Goal: Transaction & Acquisition: Book appointment/travel/reservation

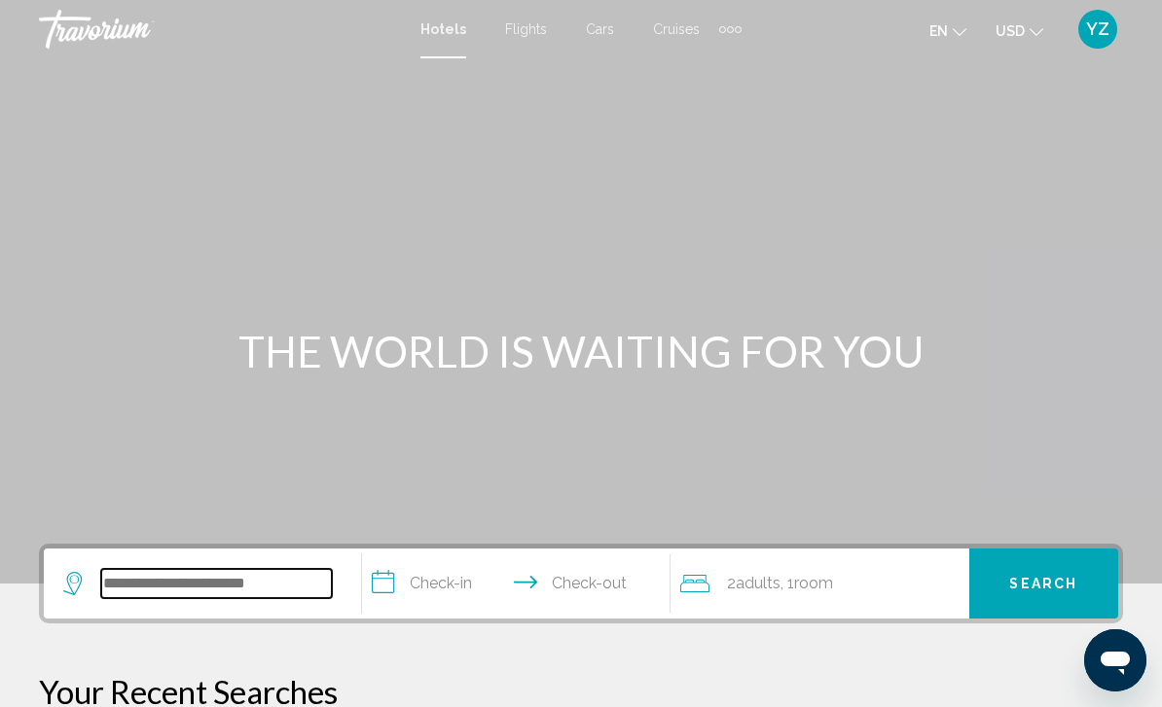
click at [232, 573] on input "Search widget" at bounding box center [216, 583] width 231 height 29
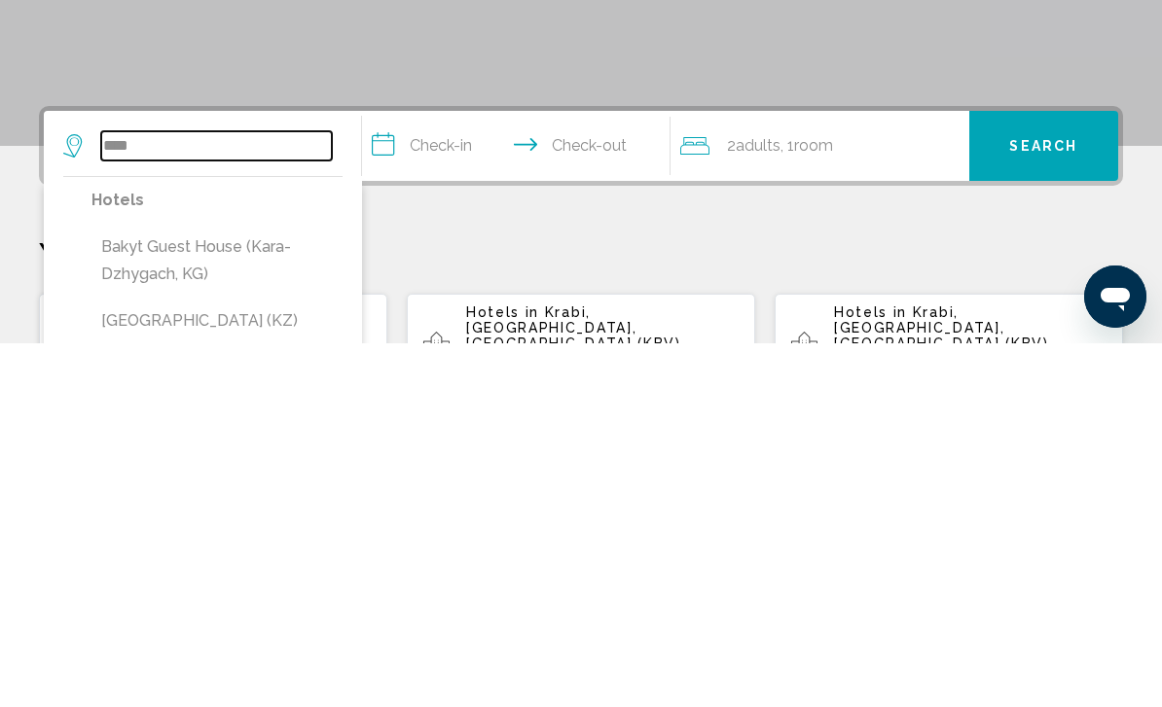
scroll to position [77, 0]
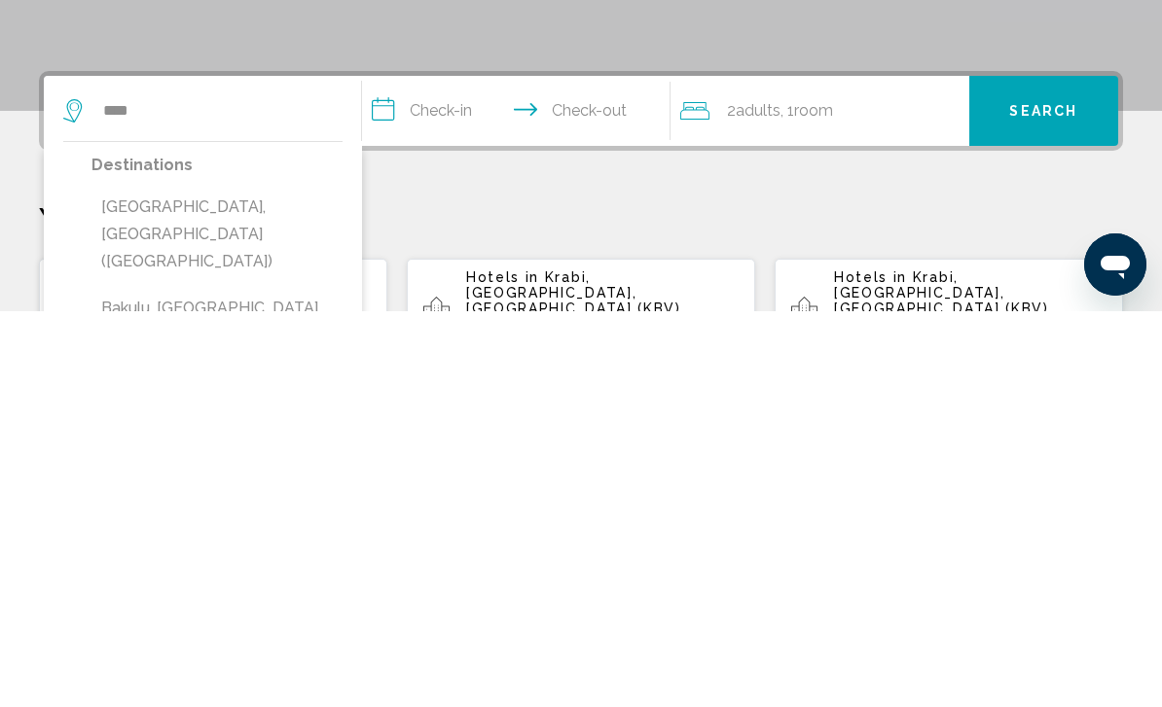
click at [231, 585] on button "[GEOGRAPHIC_DATA], [GEOGRAPHIC_DATA] ([GEOGRAPHIC_DATA])" at bounding box center [216, 630] width 251 height 91
type input "**********"
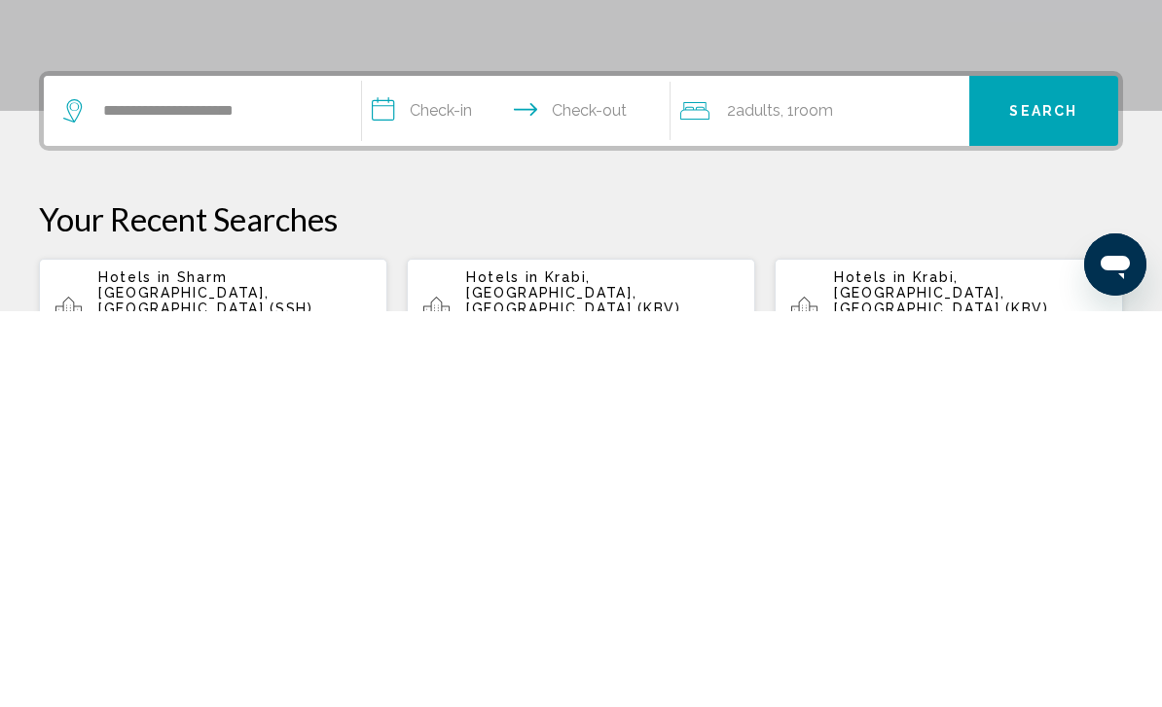
click at [416, 472] on input "**********" at bounding box center [520, 510] width 316 height 76
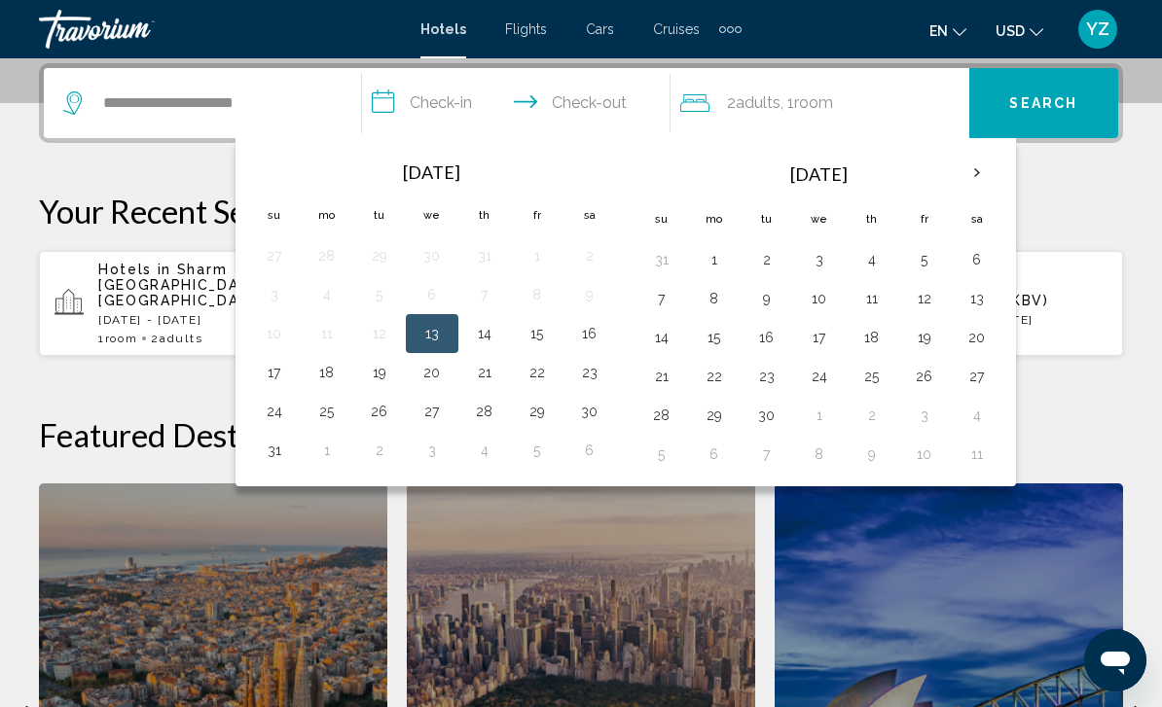
click at [280, 379] on button "17" at bounding box center [274, 372] width 31 height 27
click at [331, 369] on button "18" at bounding box center [326, 372] width 31 height 27
type input "**********"
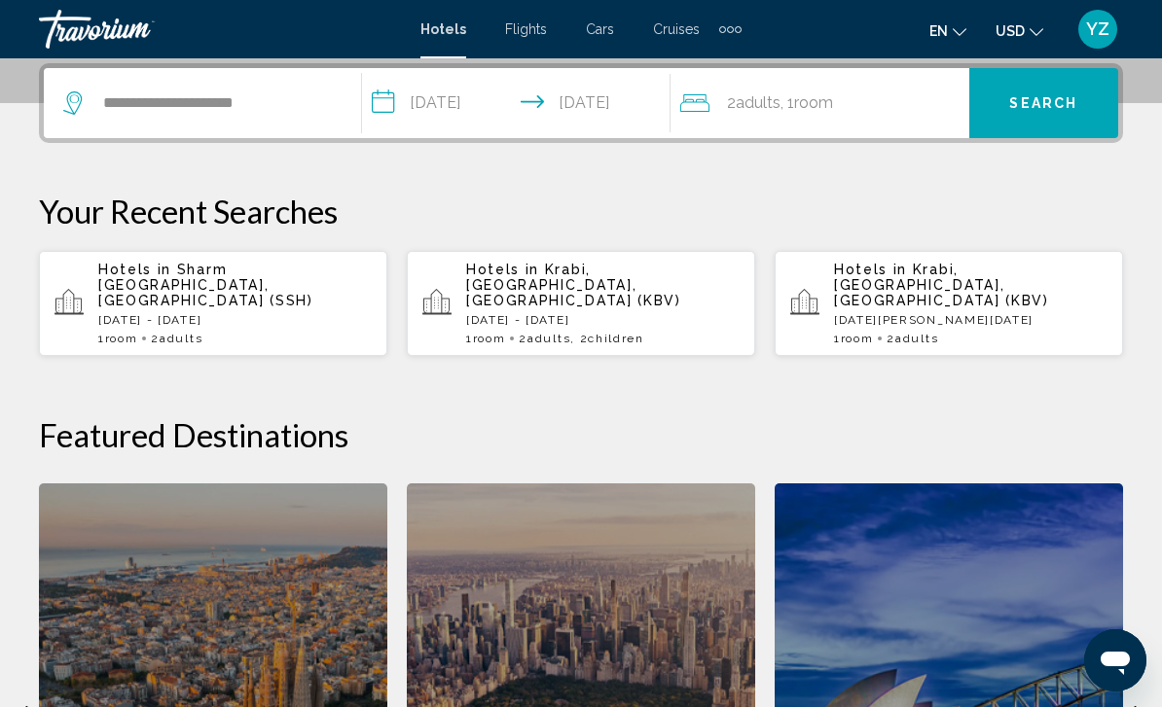
click at [1060, 99] on span "Search" at bounding box center [1043, 104] width 68 height 16
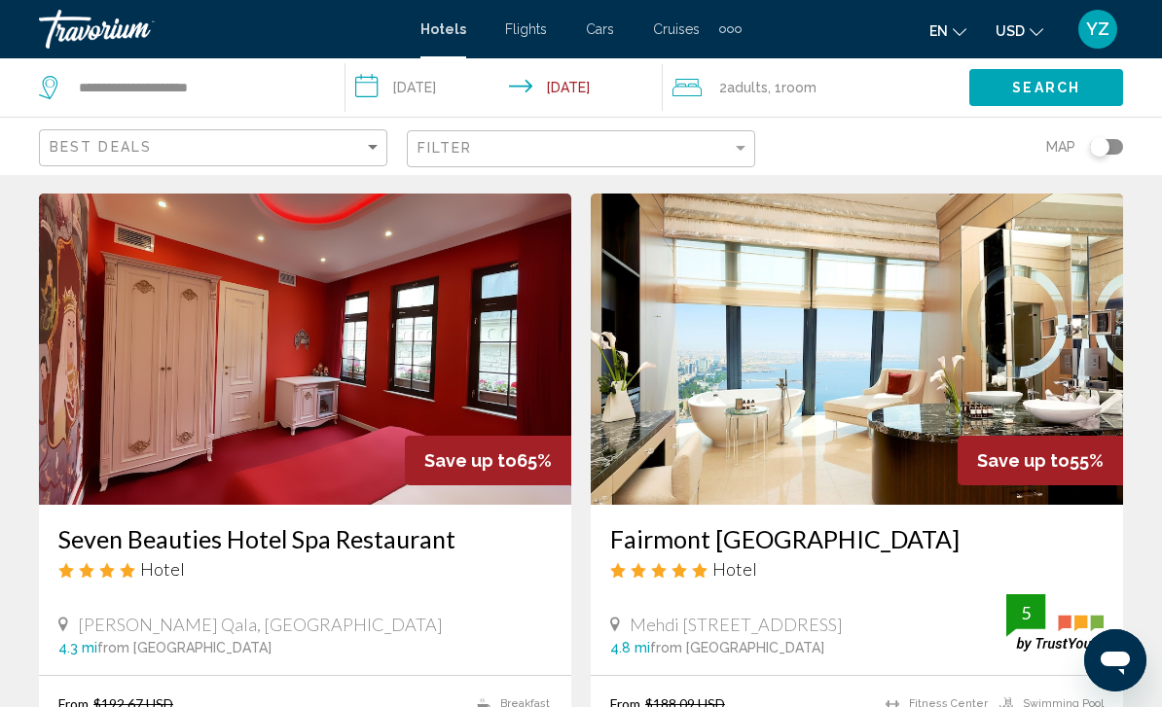
scroll to position [49, 0]
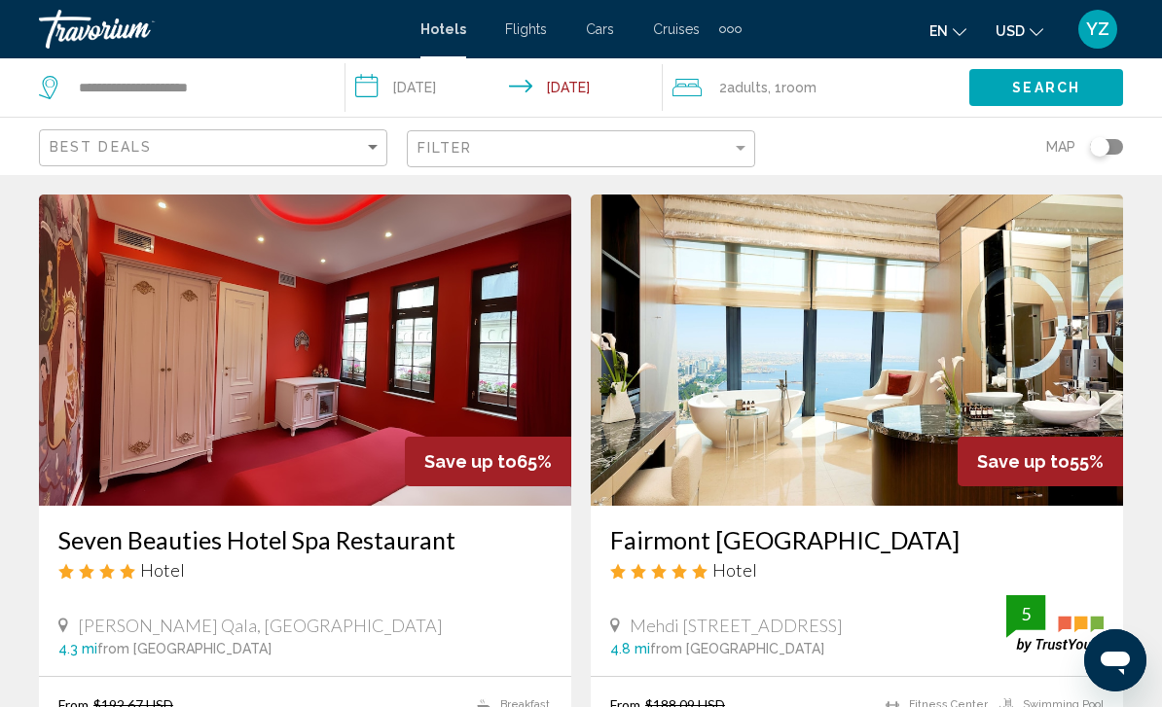
click at [1071, 435] on img "Main content" at bounding box center [857, 350] width 532 height 311
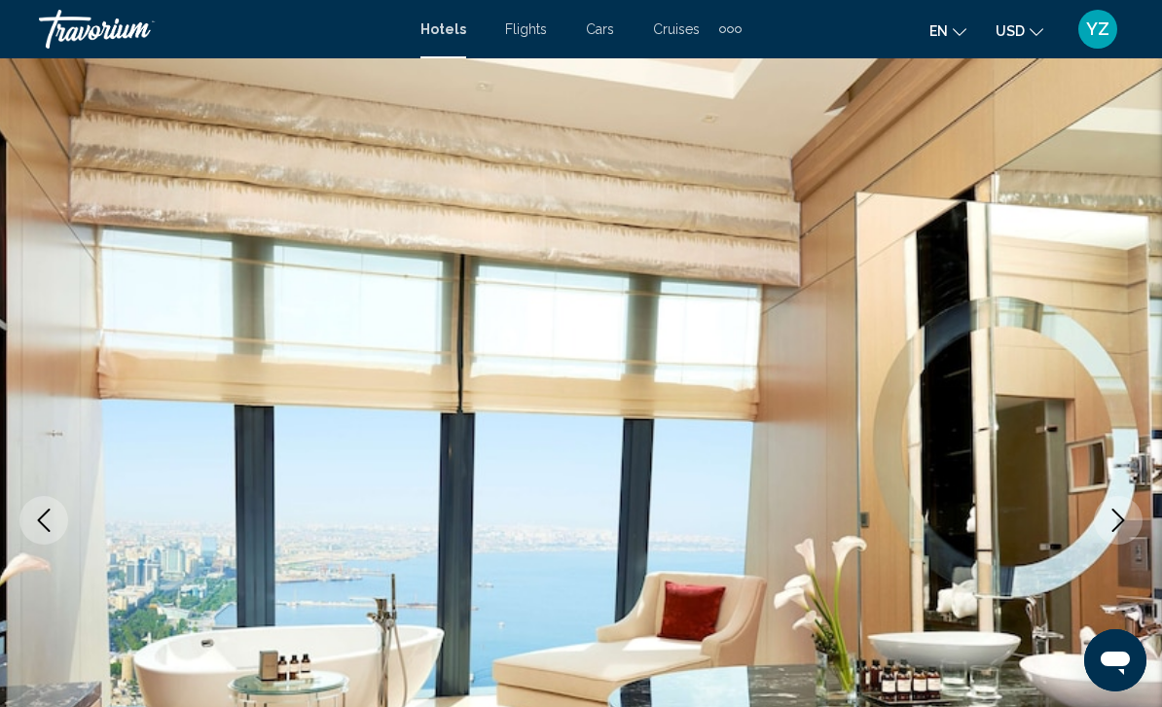
click at [1124, 540] on button "Next image" at bounding box center [1118, 520] width 49 height 49
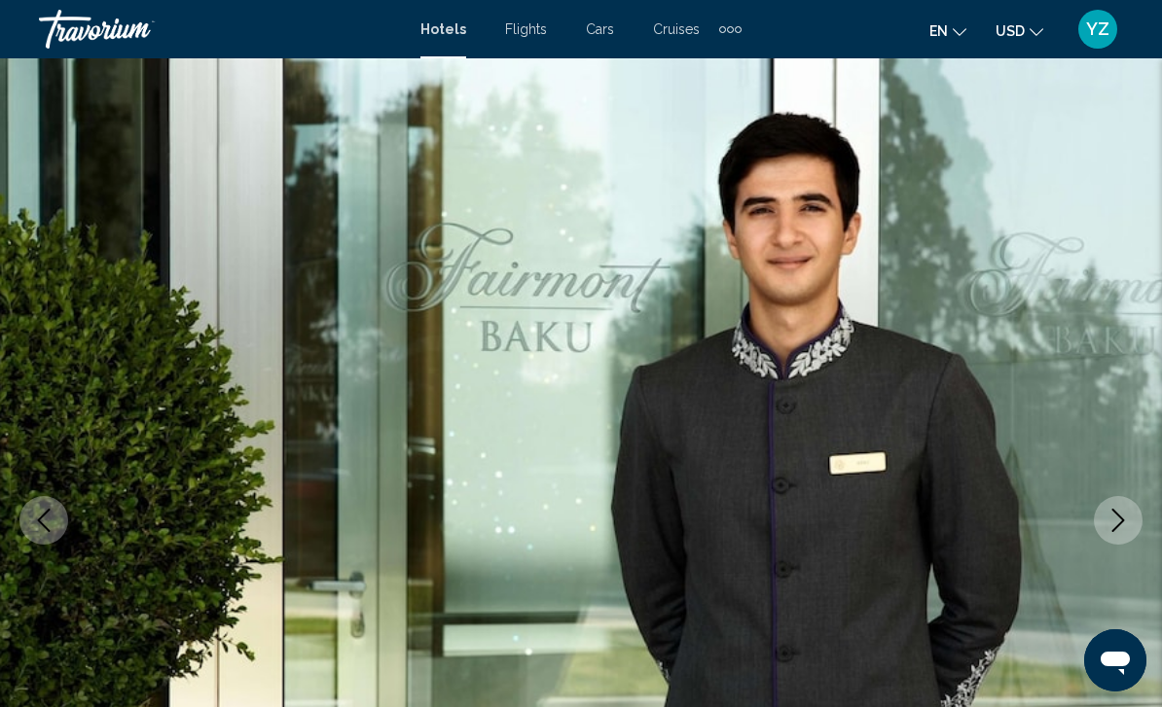
click at [1127, 518] on icon "Next image" at bounding box center [1117, 520] width 23 height 23
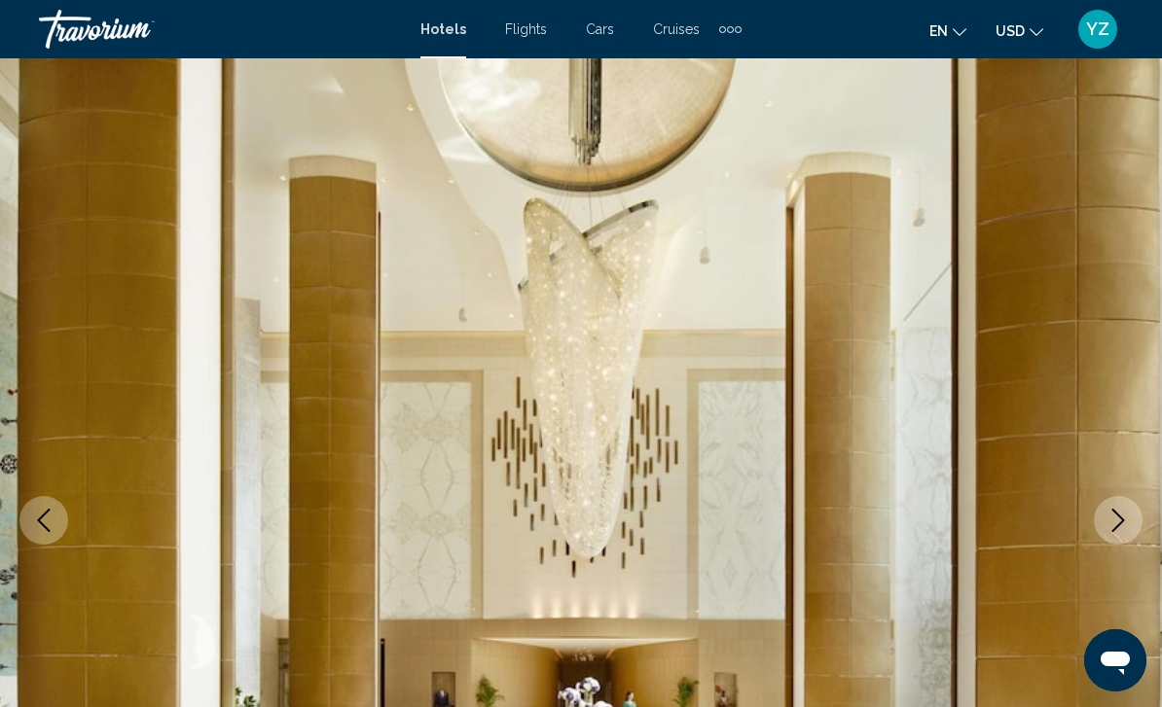
click at [1116, 525] on icon "Next image" at bounding box center [1117, 520] width 23 height 23
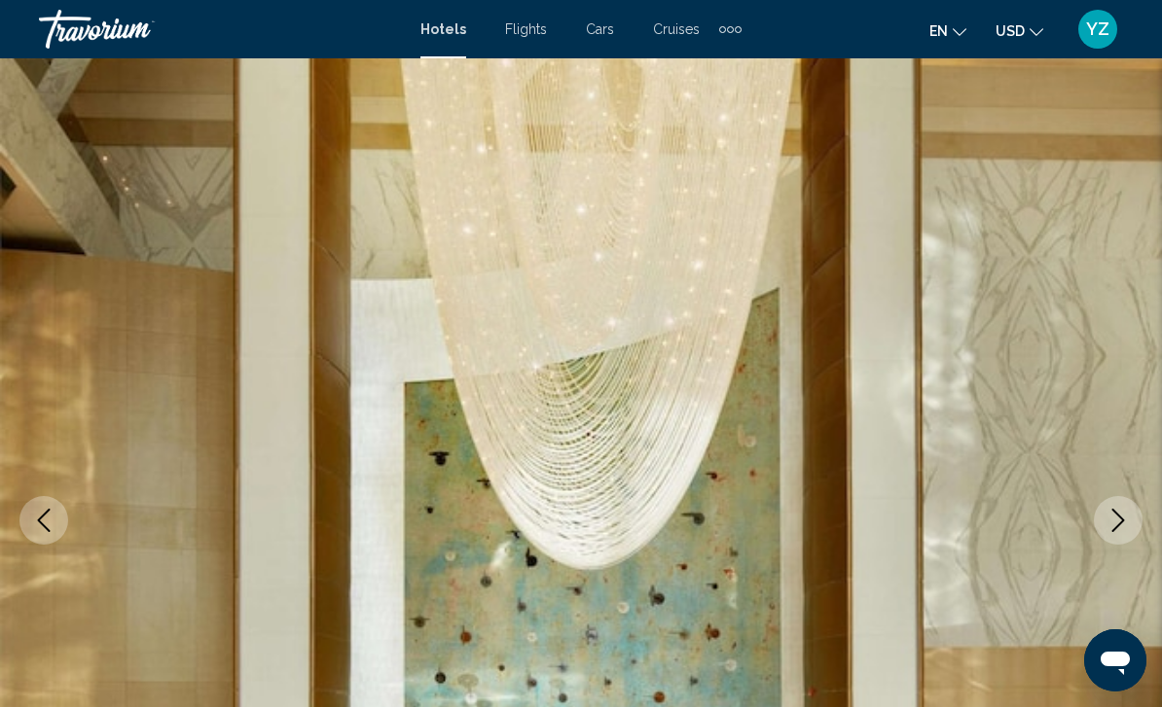
click at [1121, 547] on img "Main content" at bounding box center [581, 520] width 1162 height 924
click at [1115, 526] on icon "Next image" at bounding box center [1117, 520] width 23 height 23
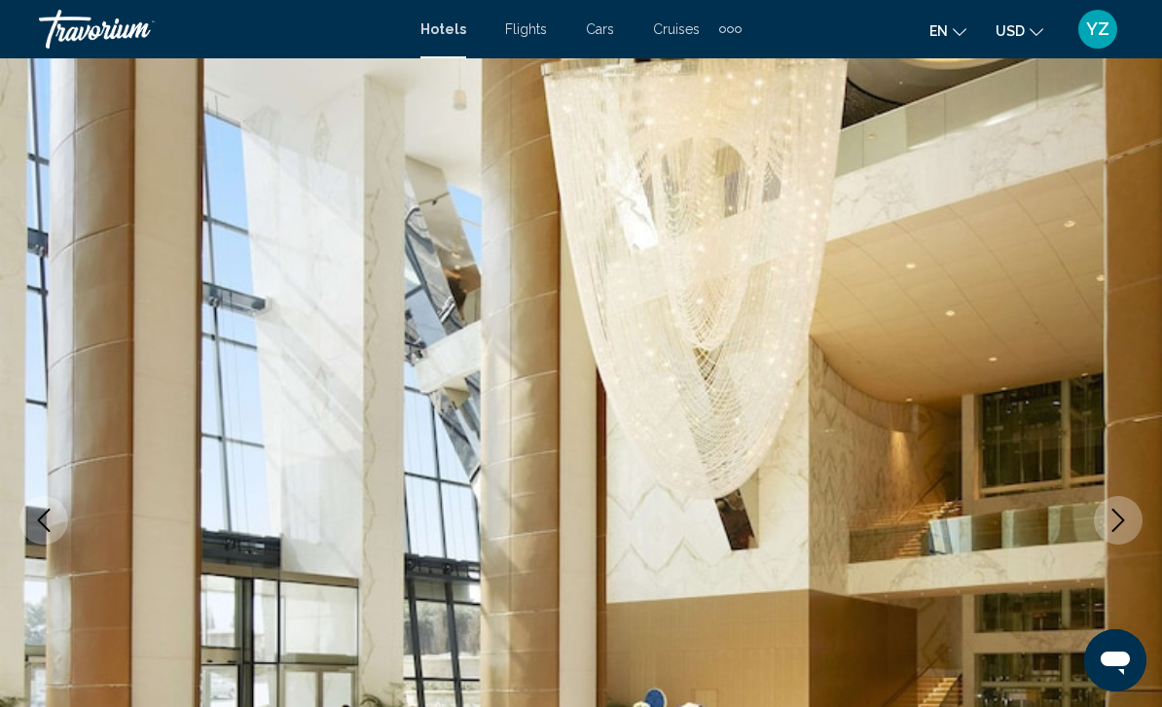
click at [1114, 529] on icon "Next image" at bounding box center [1118, 520] width 13 height 23
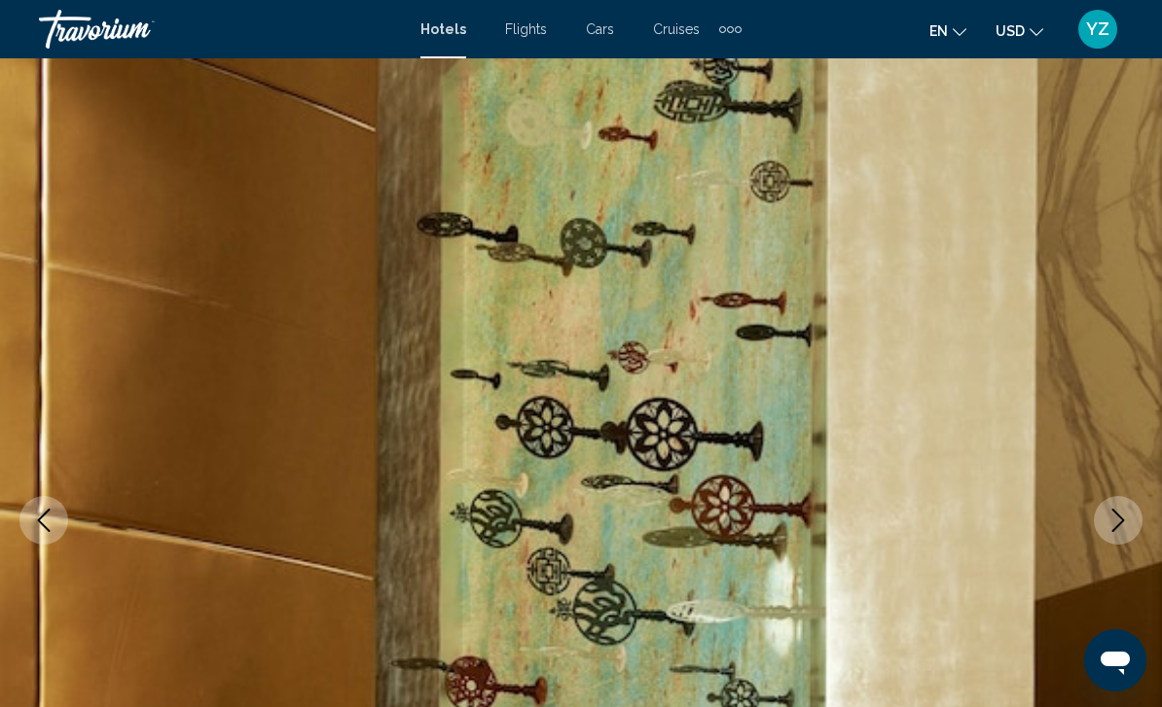
click at [1114, 528] on icon "Next image" at bounding box center [1117, 520] width 23 height 23
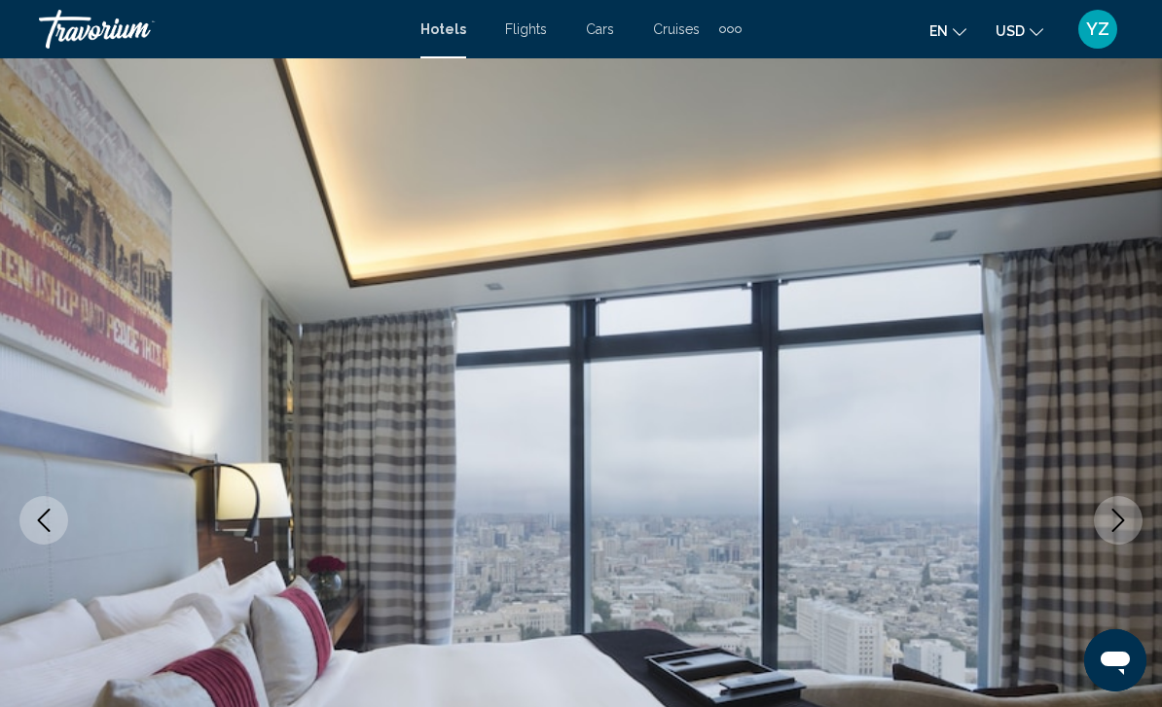
click at [1113, 524] on icon "Next image" at bounding box center [1117, 520] width 23 height 23
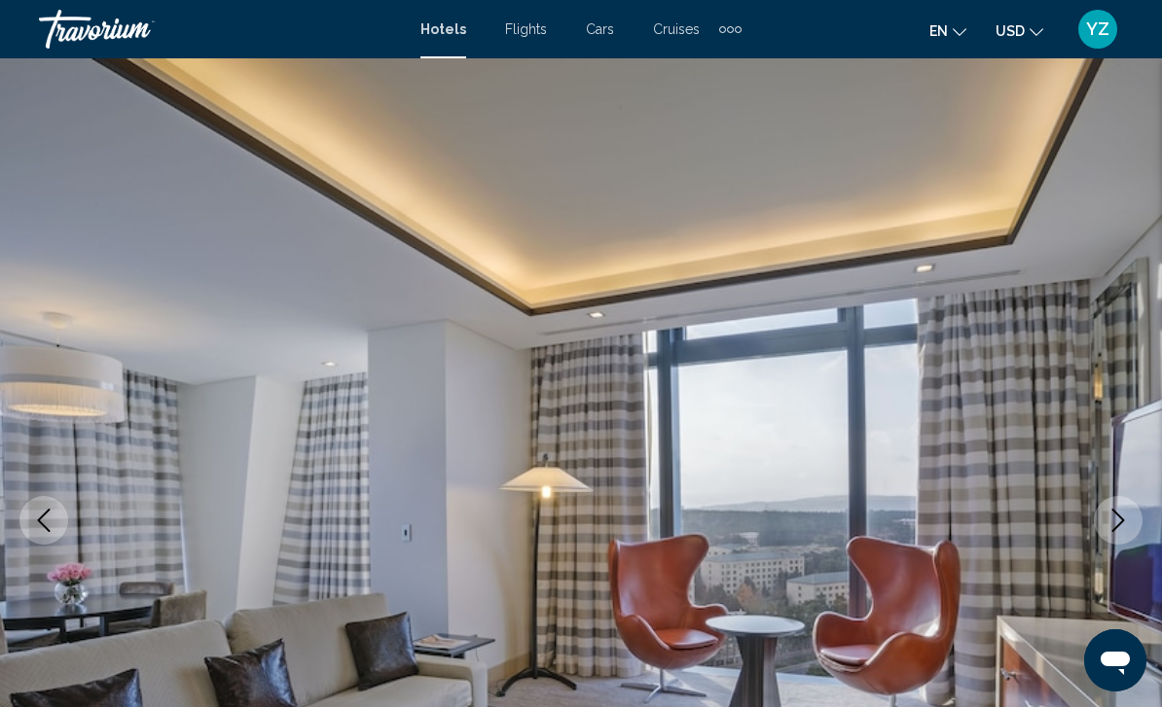
click at [1117, 520] on icon "Next image" at bounding box center [1117, 520] width 23 height 23
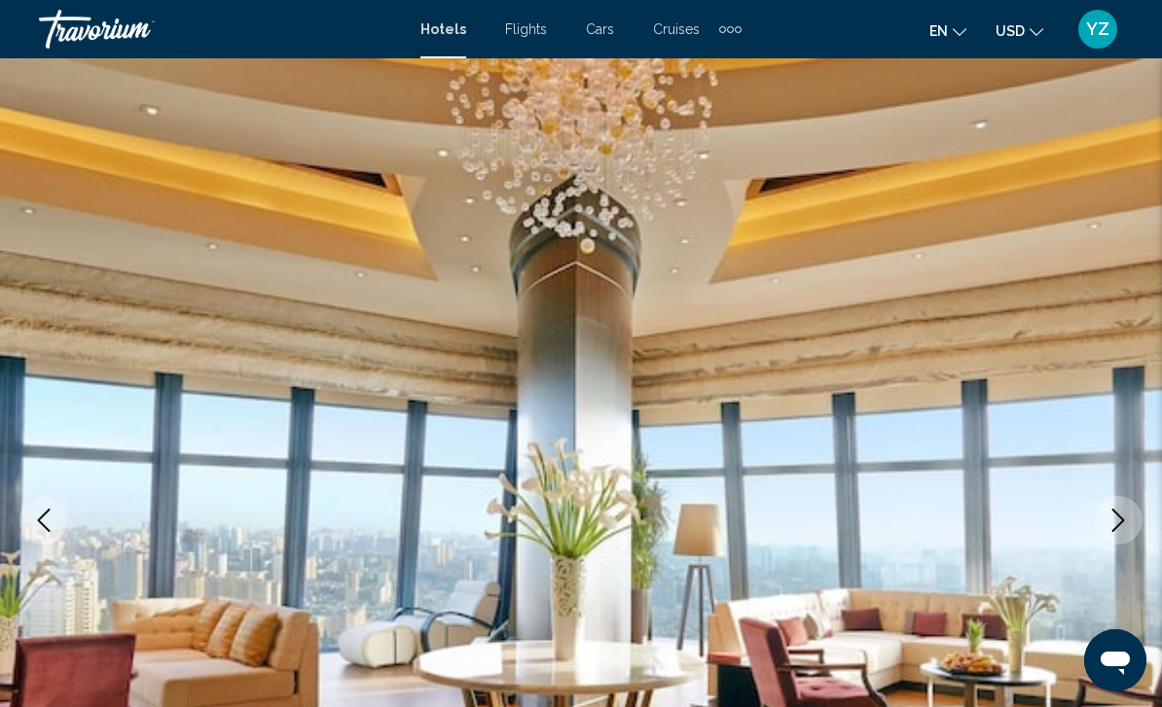
click at [1121, 521] on icon "Next image" at bounding box center [1117, 520] width 23 height 23
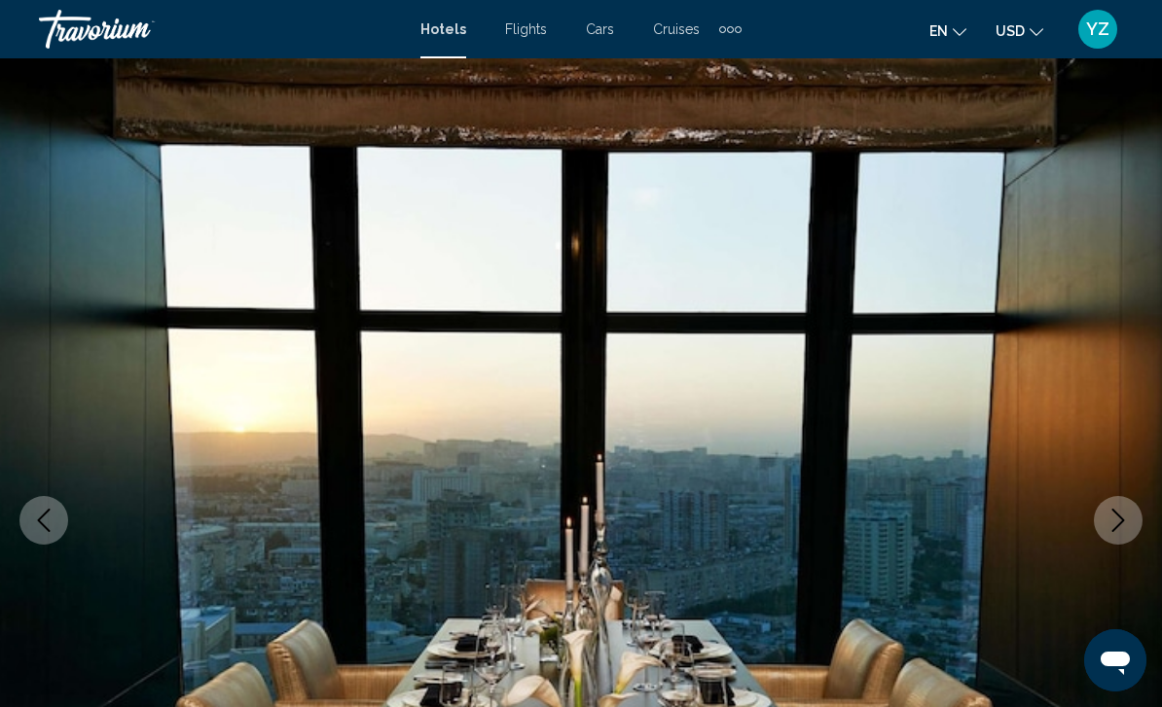
click at [1120, 516] on icon "Next image" at bounding box center [1117, 520] width 23 height 23
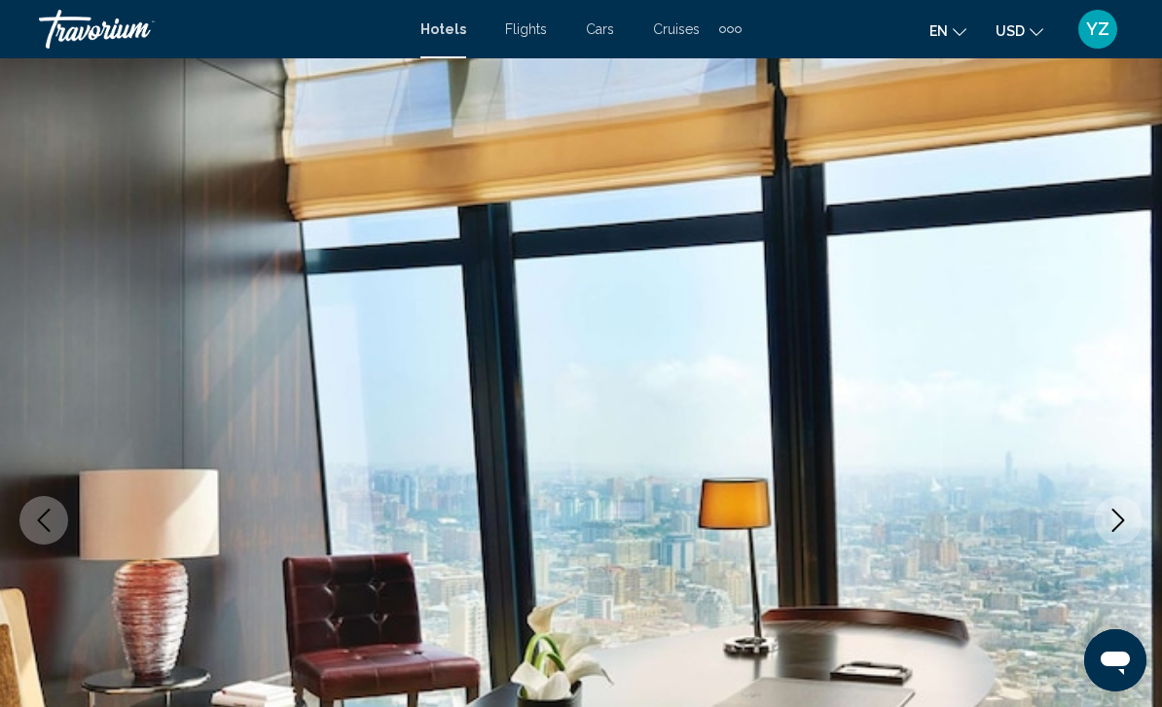
click at [1124, 513] on icon "Next image" at bounding box center [1117, 520] width 23 height 23
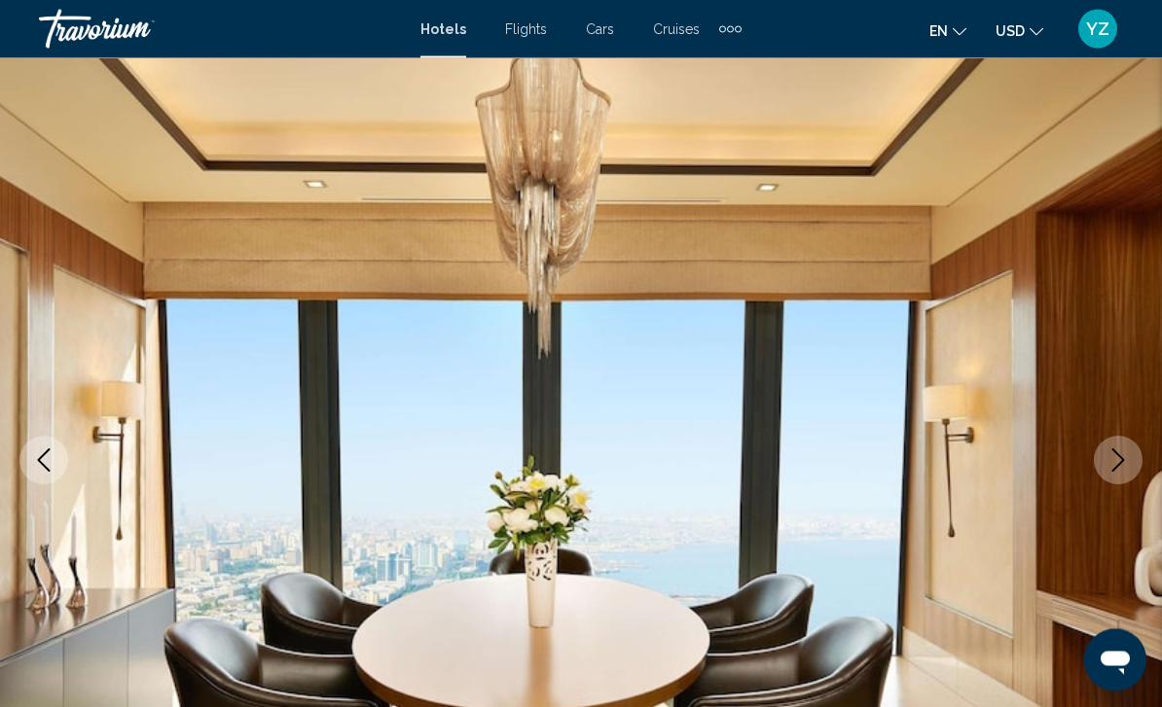
scroll to position [58, 0]
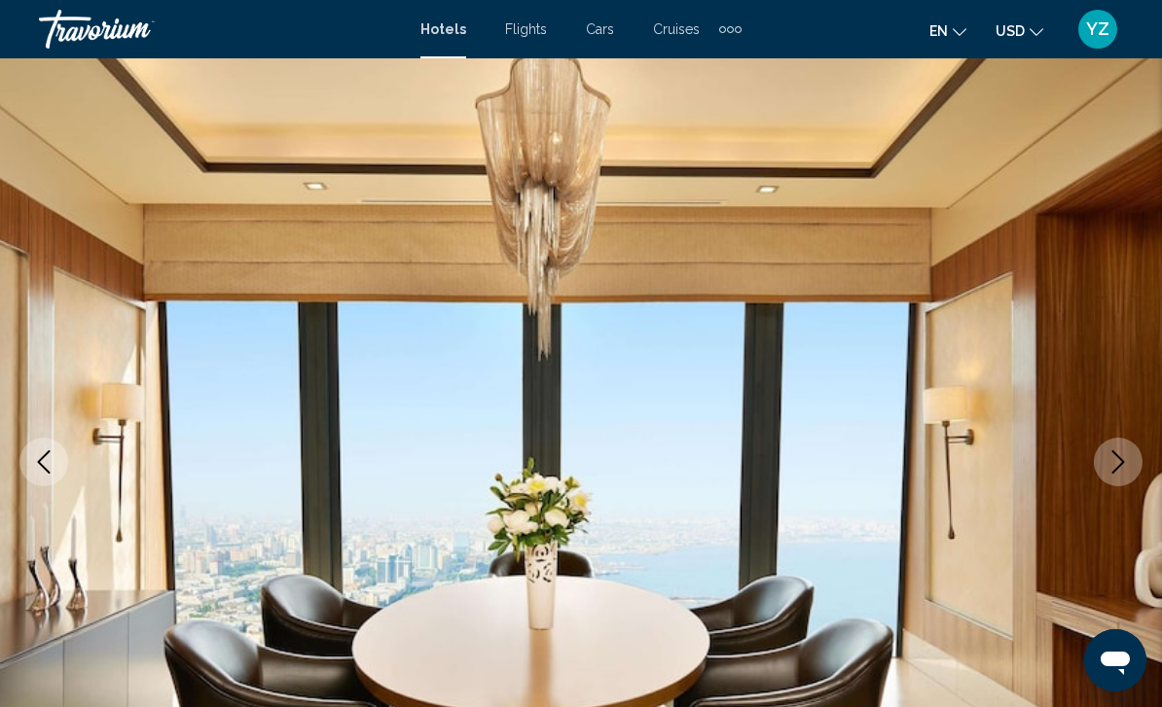
click at [1111, 472] on icon "Next image" at bounding box center [1117, 462] width 23 height 23
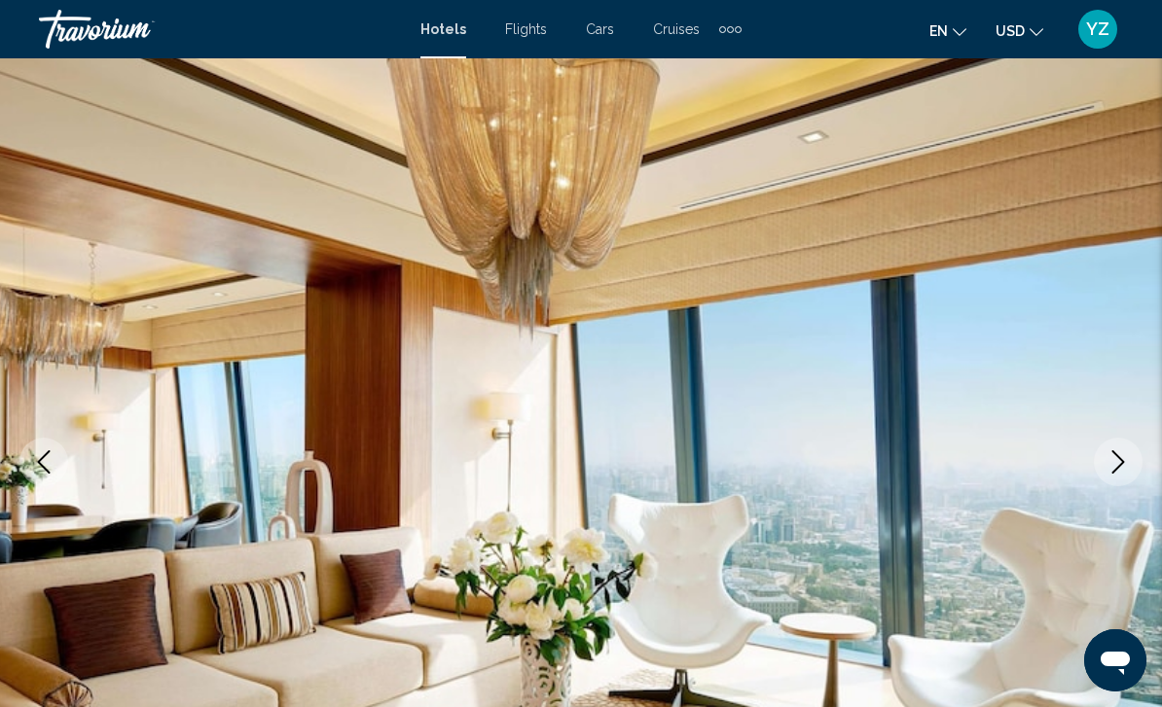
click at [1122, 458] on icon "Next image" at bounding box center [1117, 462] width 23 height 23
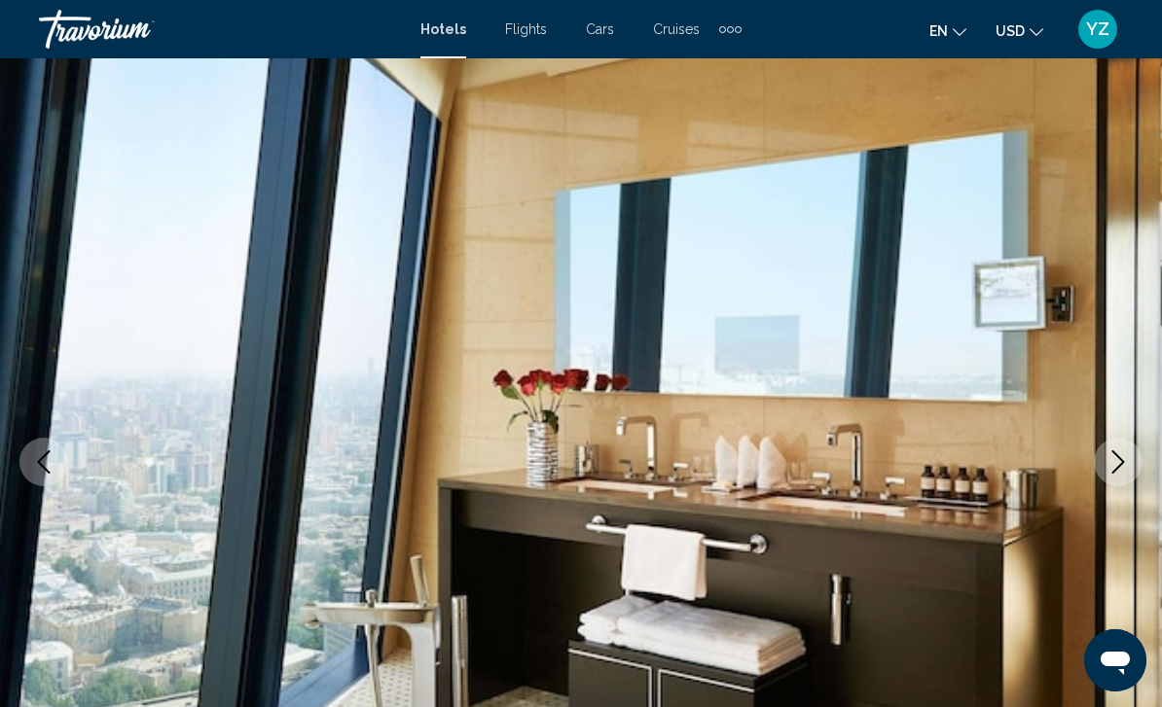
click at [1121, 477] on button "Next image" at bounding box center [1118, 462] width 49 height 49
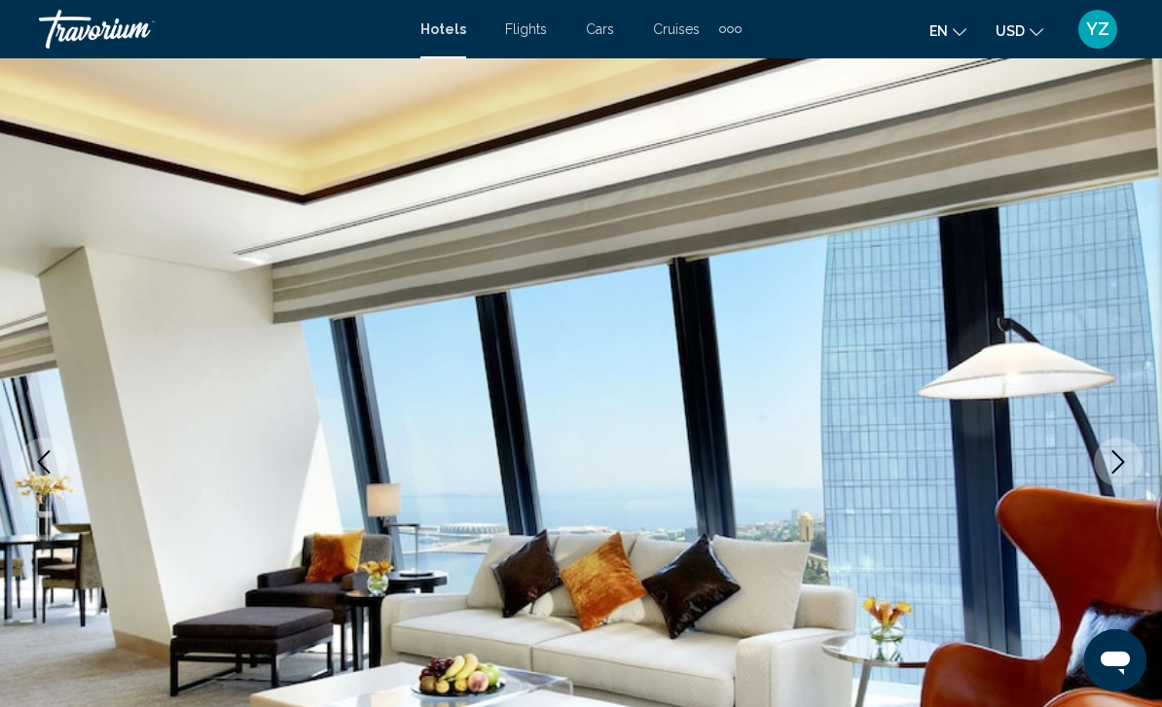
click at [1114, 472] on icon "Next image" at bounding box center [1118, 462] width 13 height 23
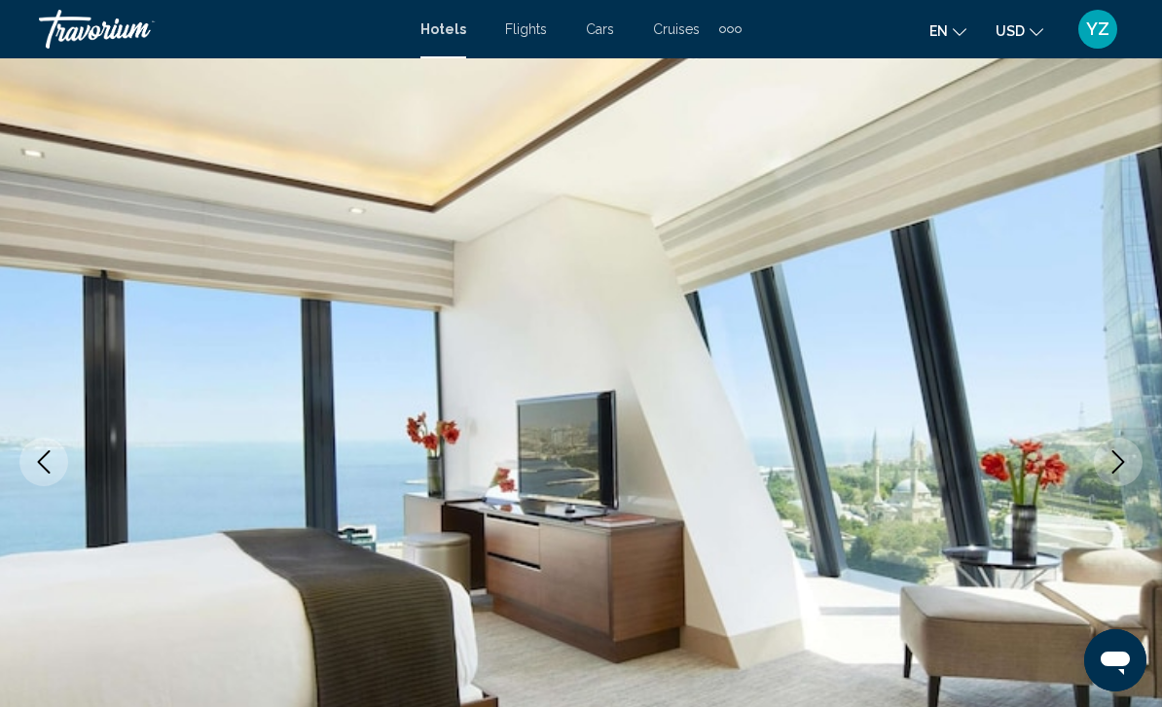
click at [1114, 479] on button "Next image" at bounding box center [1118, 462] width 49 height 49
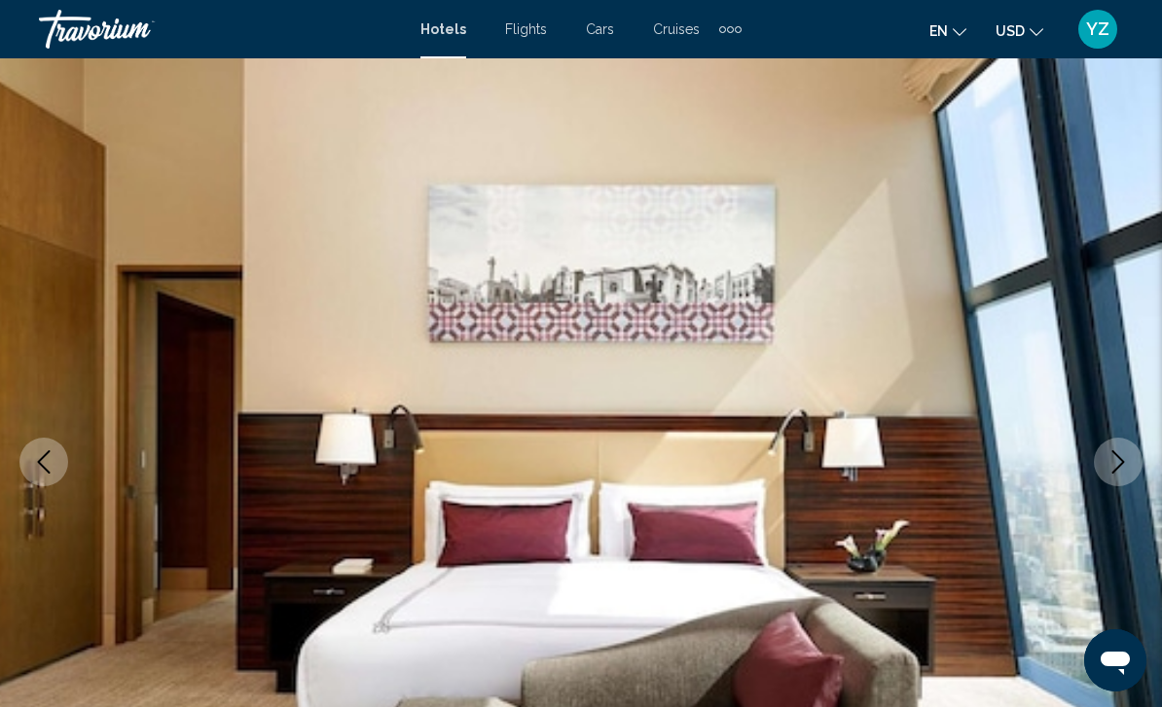
click at [1114, 475] on button "Next image" at bounding box center [1118, 462] width 49 height 49
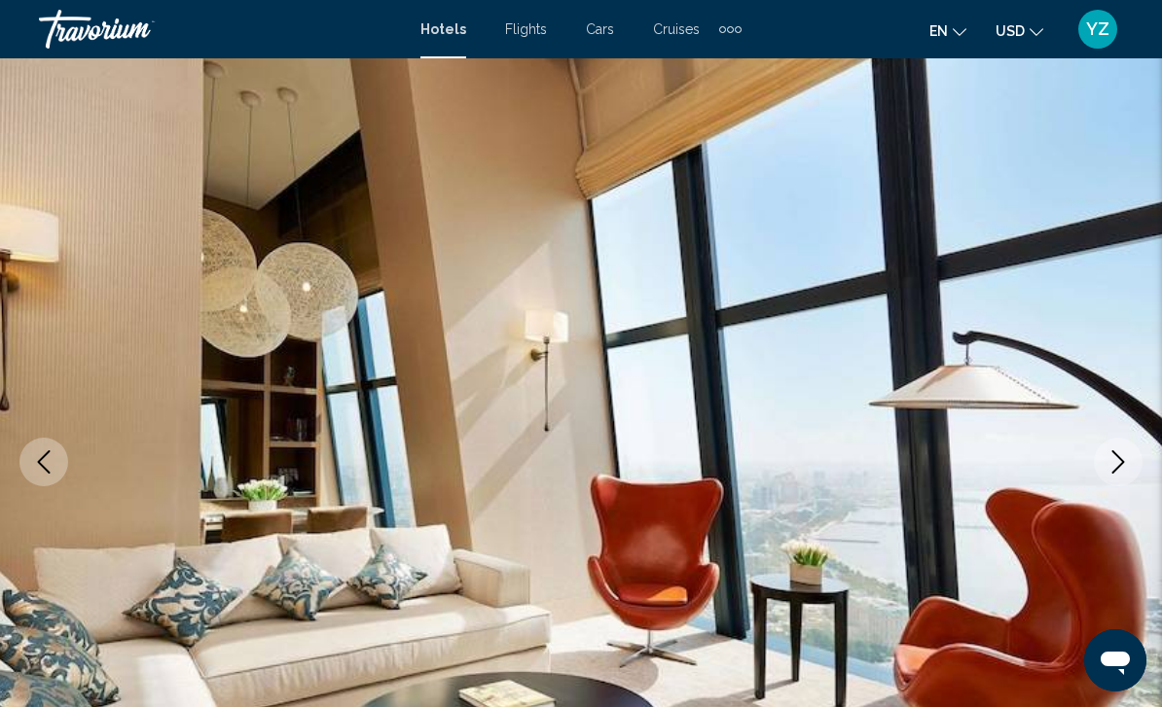
click at [1115, 478] on button "Next image" at bounding box center [1118, 462] width 49 height 49
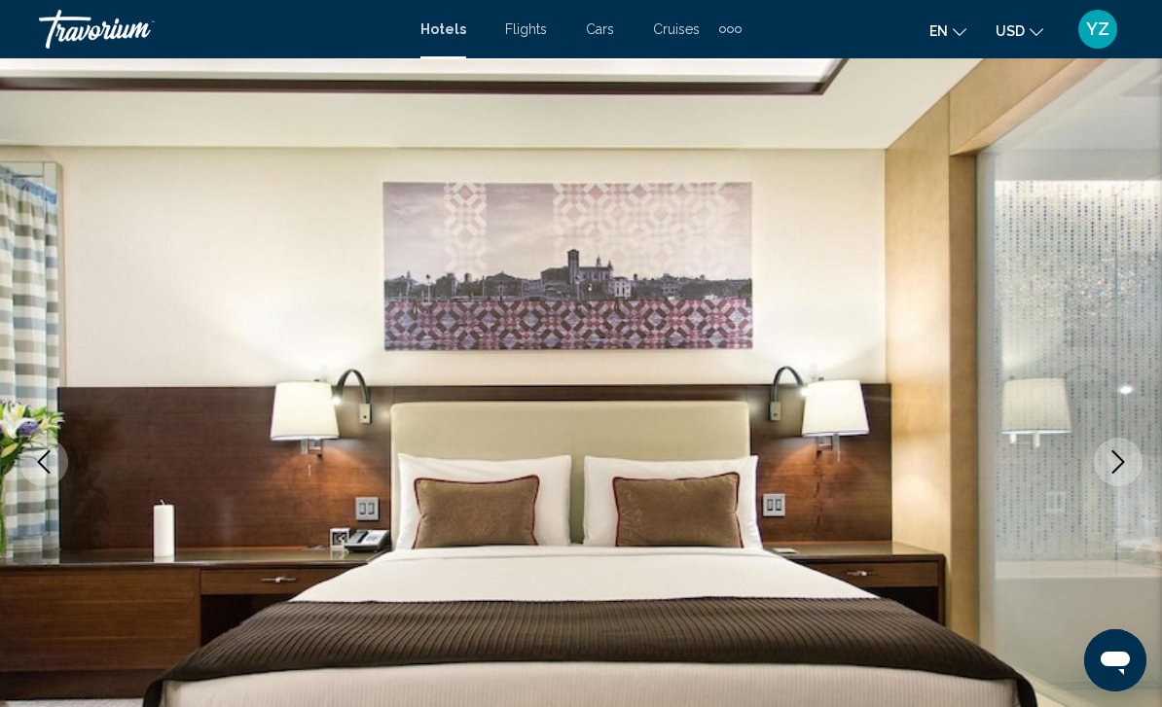
click at [1112, 470] on icon "Next image" at bounding box center [1117, 462] width 23 height 23
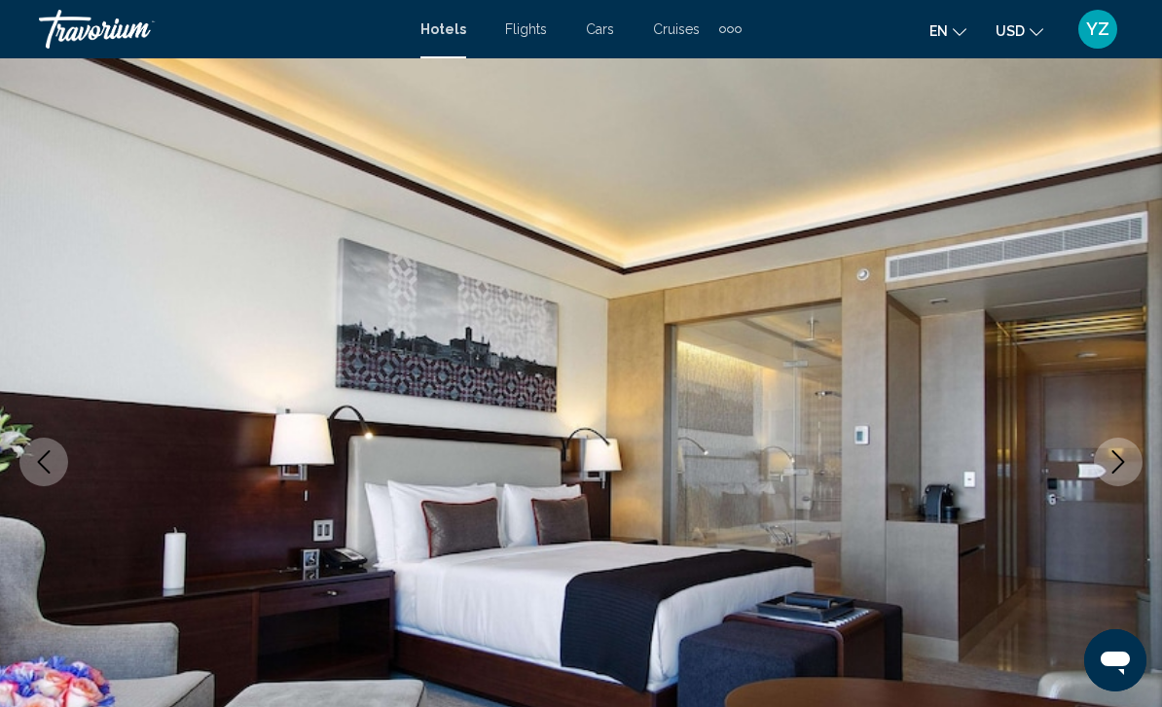
click at [1116, 476] on button "Next image" at bounding box center [1118, 462] width 49 height 49
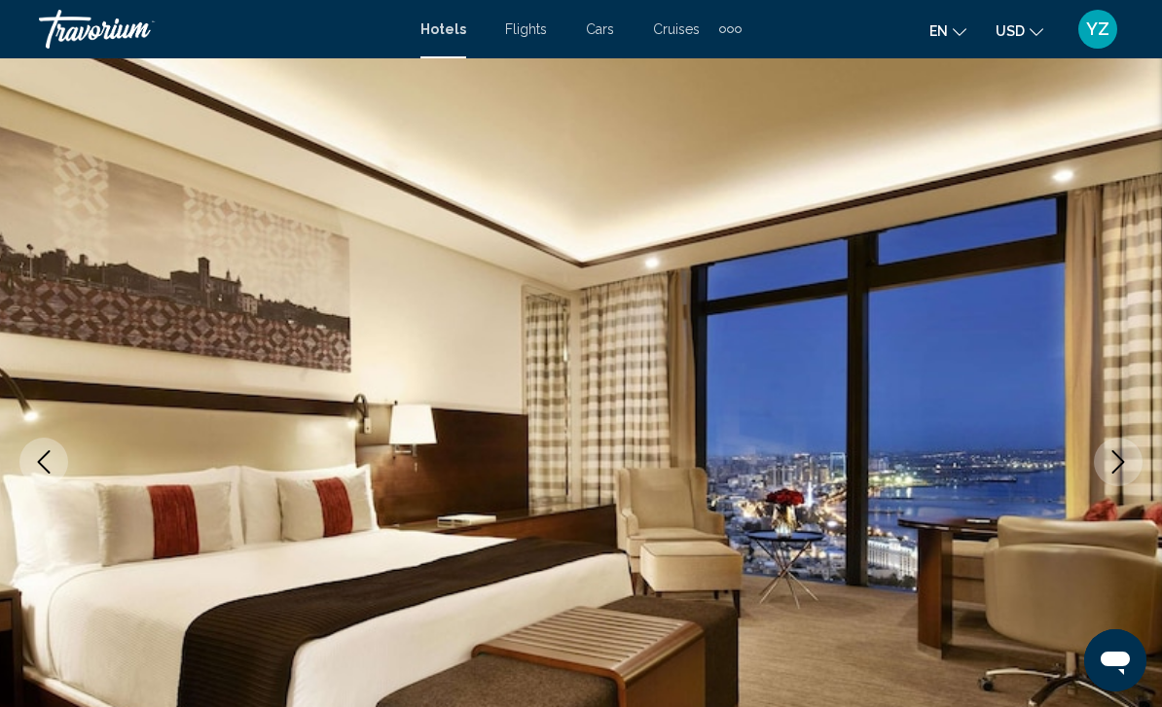
click at [1115, 476] on button "Next image" at bounding box center [1118, 462] width 49 height 49
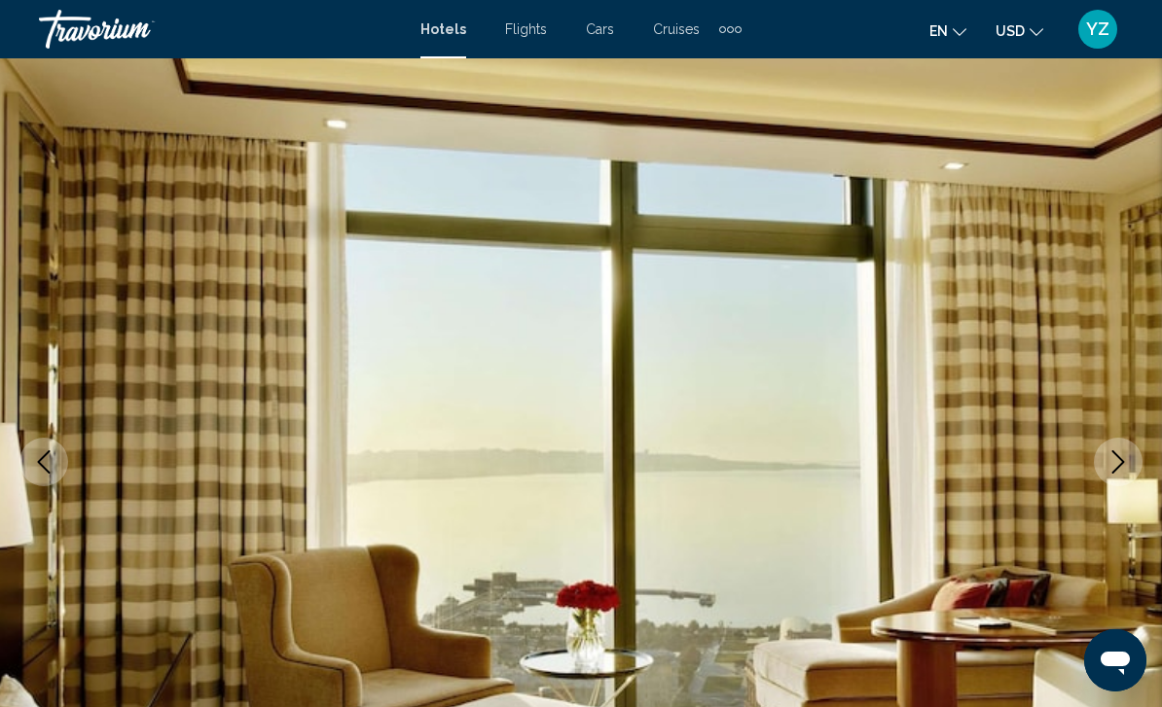
click at [1121, 480] on button "Next image" at bounding box center [1118, 462] width 49 height 49
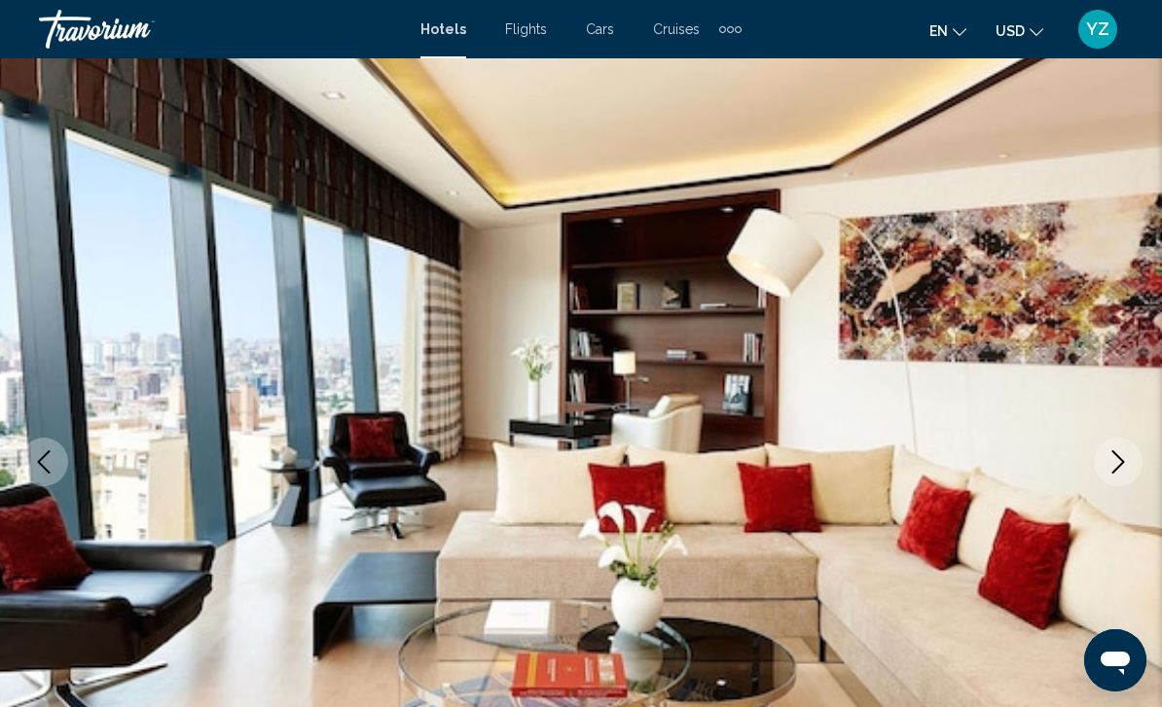
click at [1123, 463] on icon "Next image" at bounding box center [1118, 462] width 13 height 23
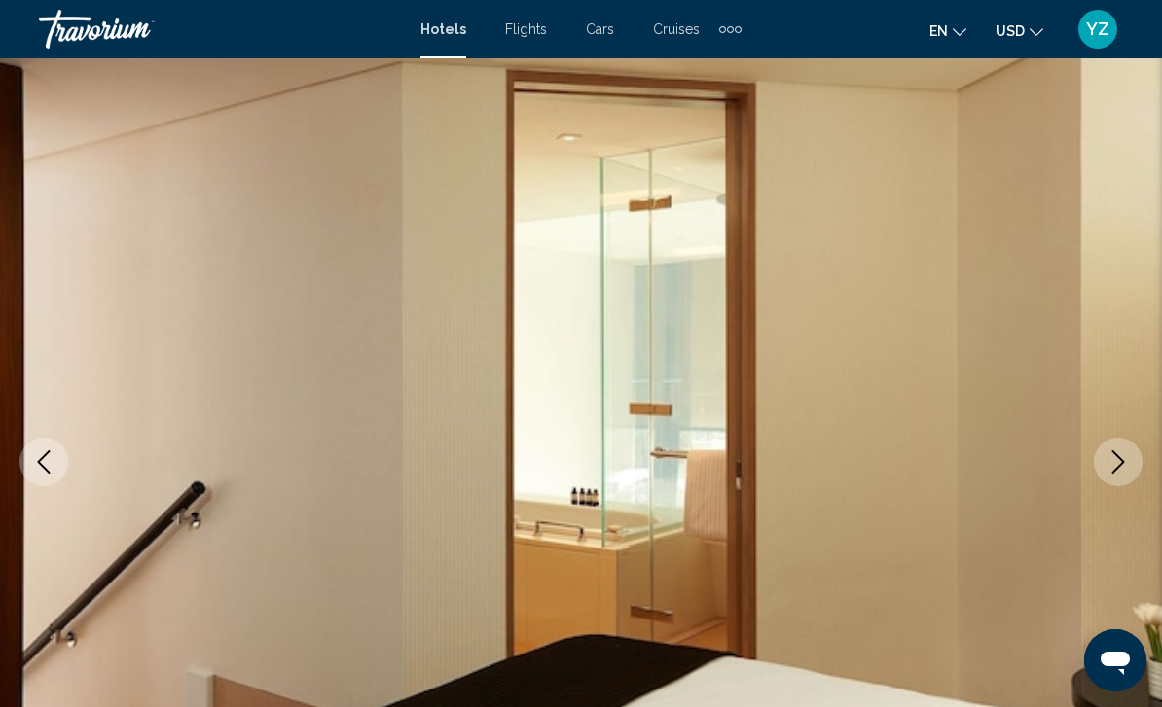
click at [1131, 459] on button "Next image" at bounding box center [1118, 462] width 49 height 49
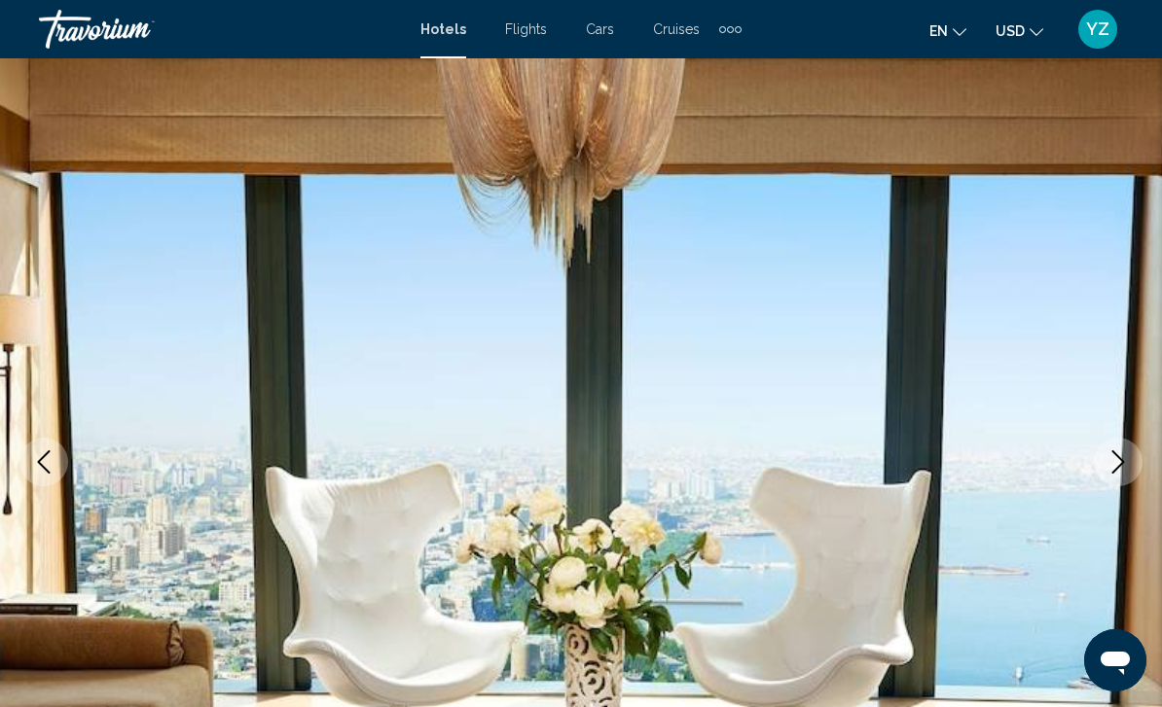
click at [1131, 466] on button "Next image" at bounding box center [1118, 462] width 49 height 49
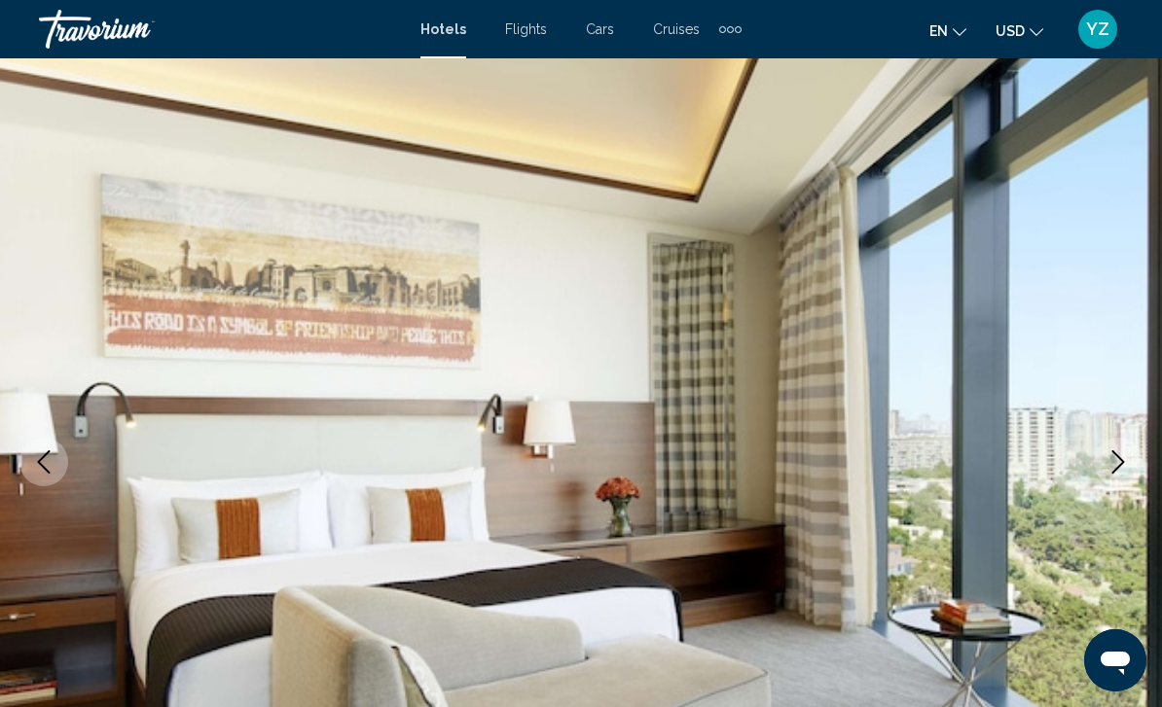
click at [1111, 464] on icon "Next image" at bounding box center [1117, 462] width 23 height 23
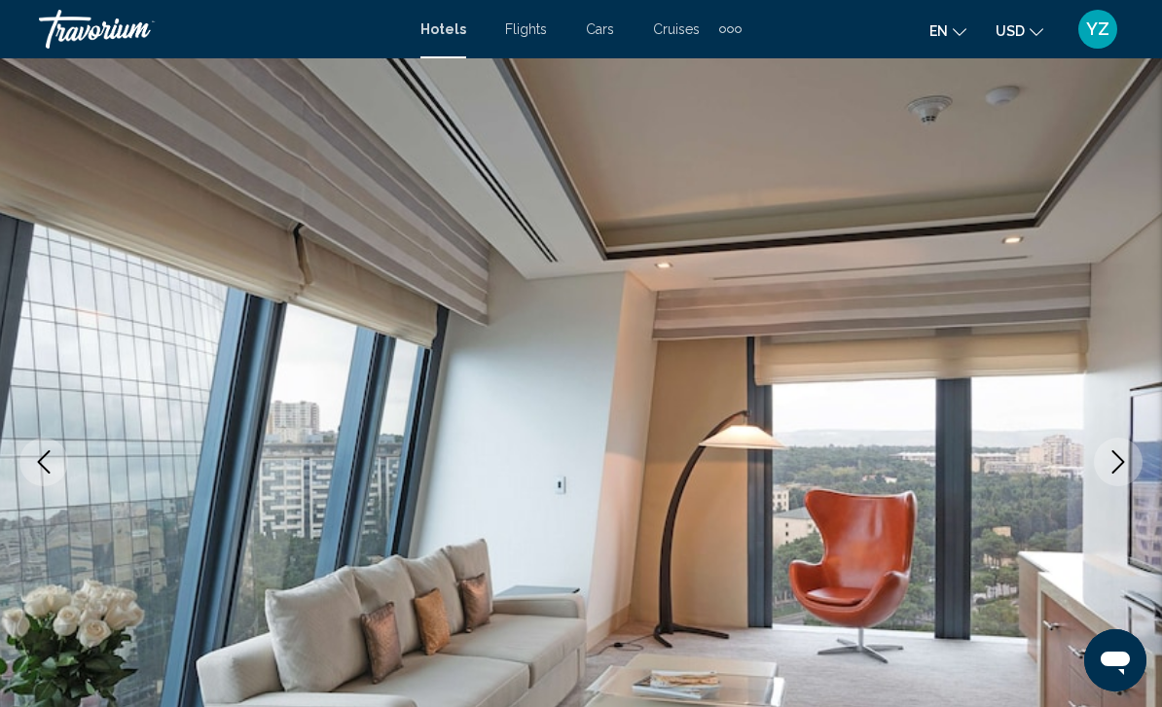
click at [1117, 469] on icon "Next image" at bounding box center [1118, 462] width 13 height 23
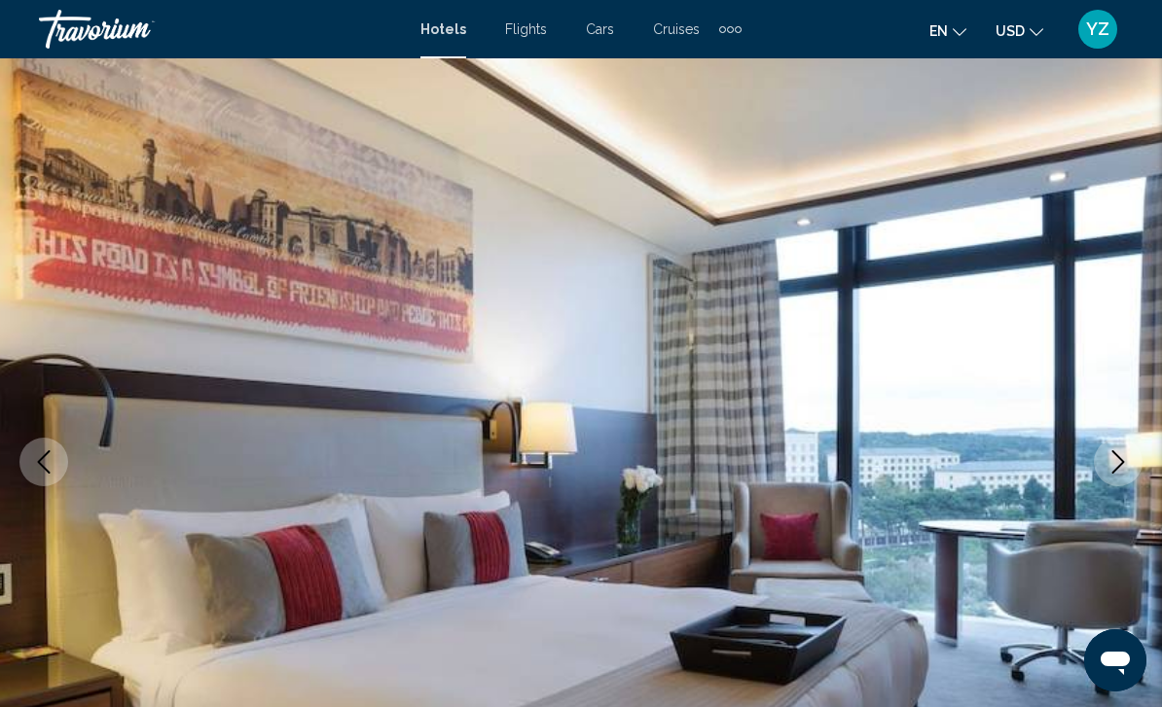
click at [1119, 470] on icon "Next image" at bounding box center [1117, 462] width 23 height 23
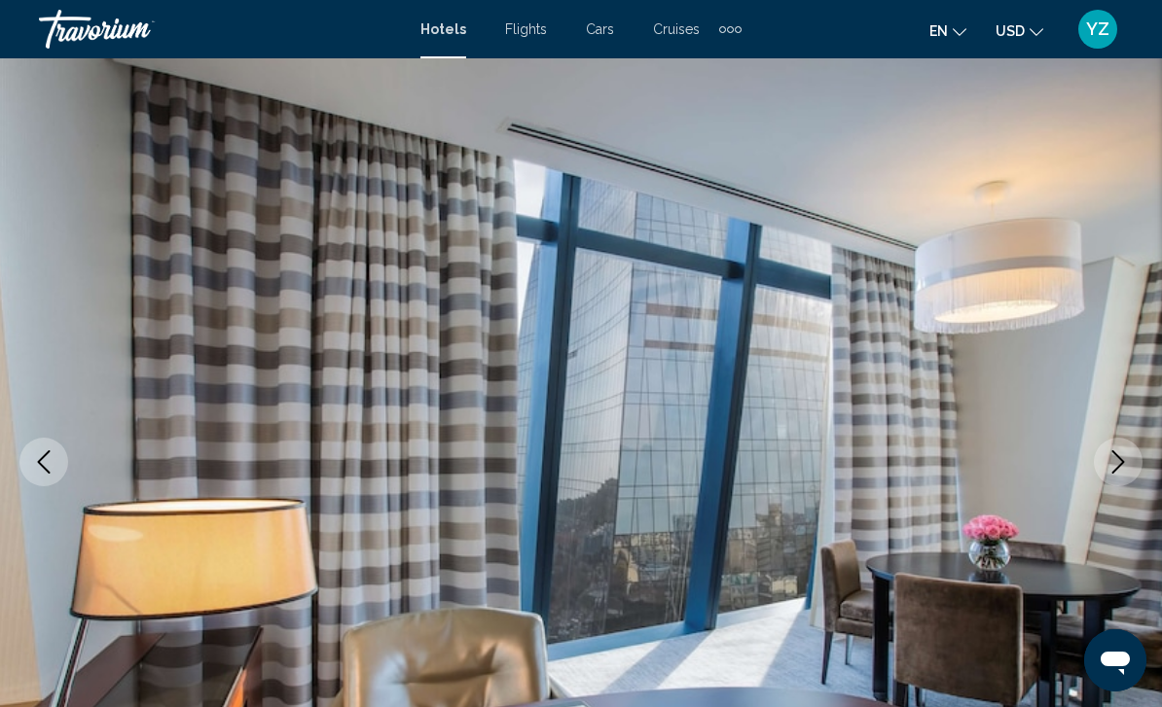
click at [1110, 471] on icon "Next image" at bounding box center [1117, 462] width 23 height 23
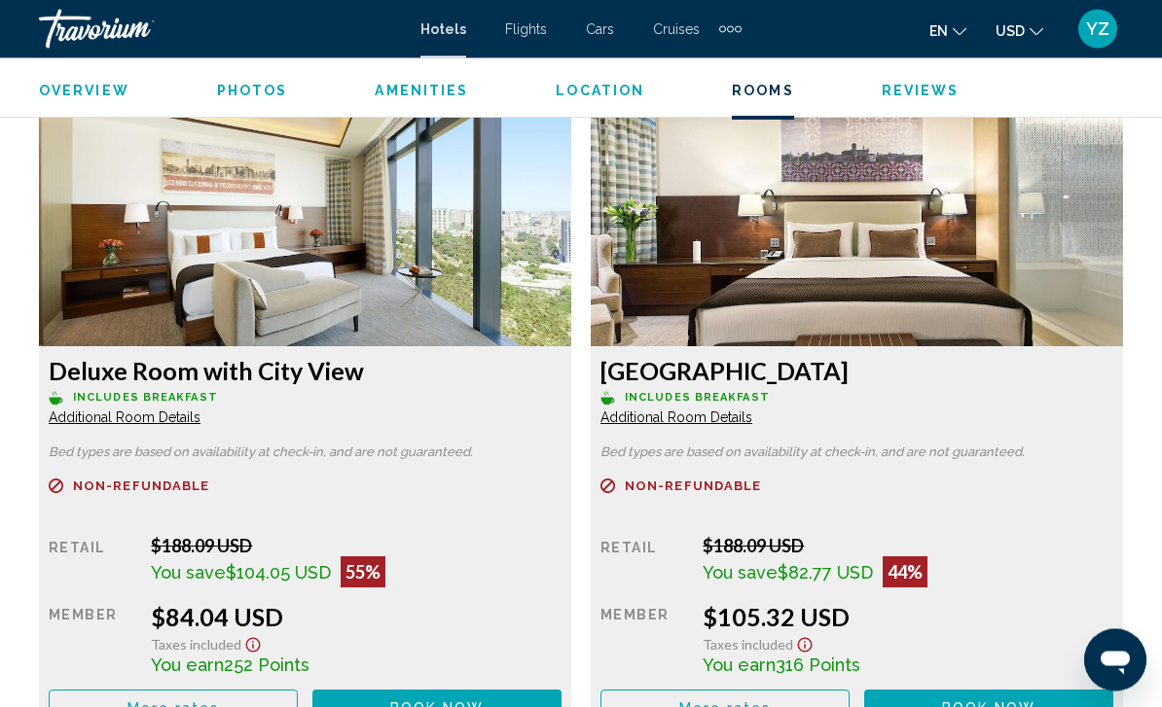
scroll to position [3069, 0]
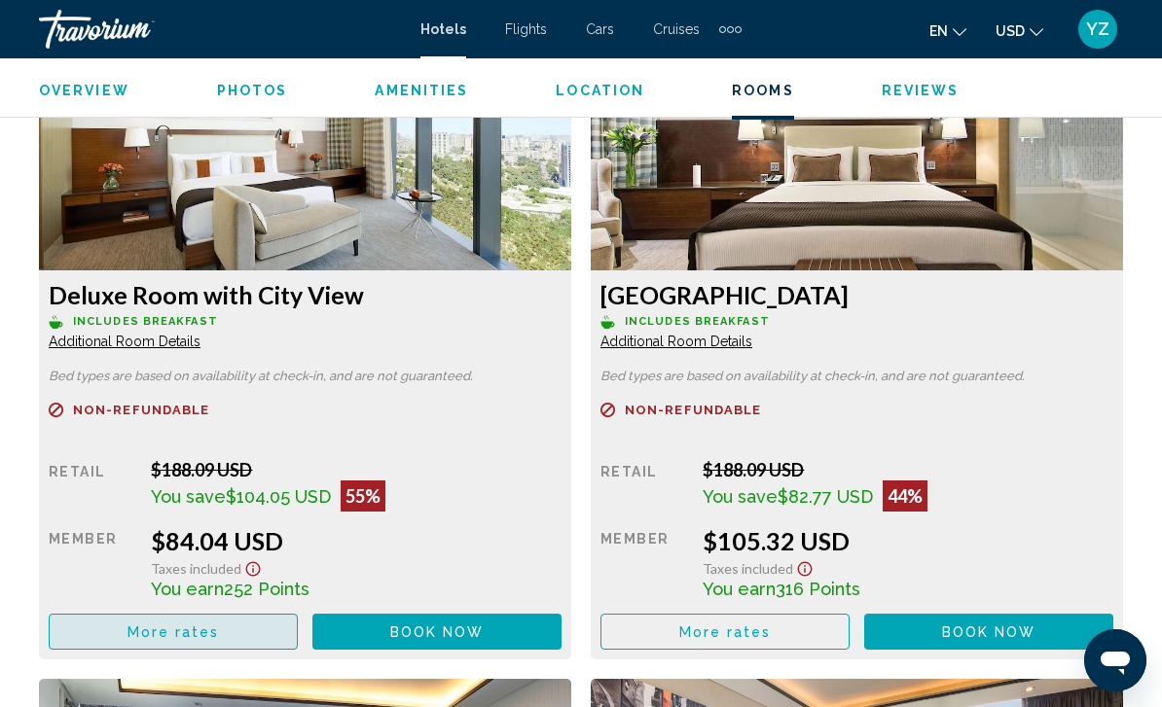
click at [240, 625] on button "More rates" at bounding box center [173, 632] width 249 height 36
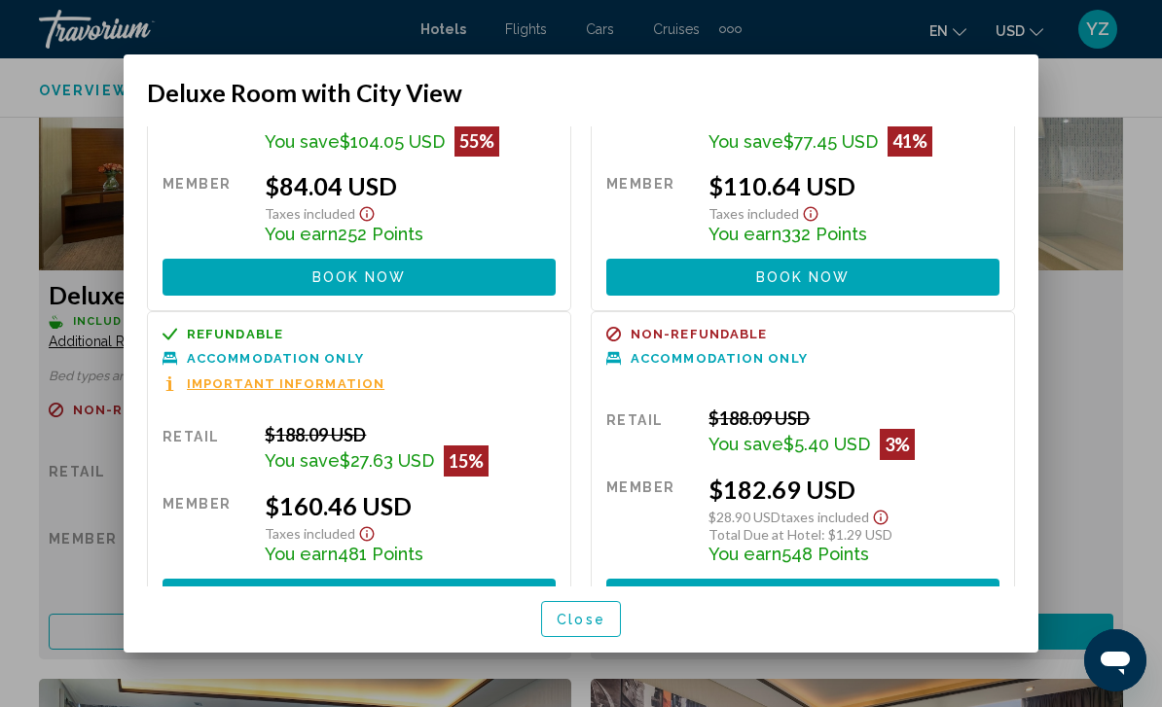
scroll to position [137, 0]
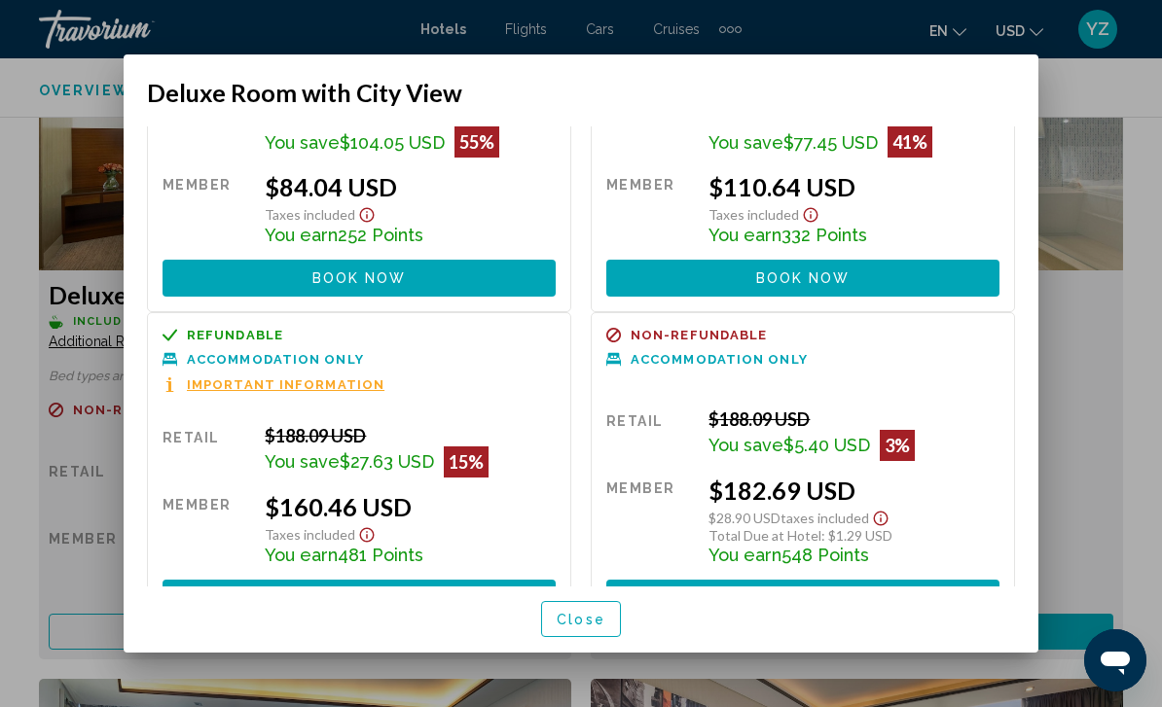
click at [1090, 190] on div at bounding box center [581, 353] width 1162 height 707
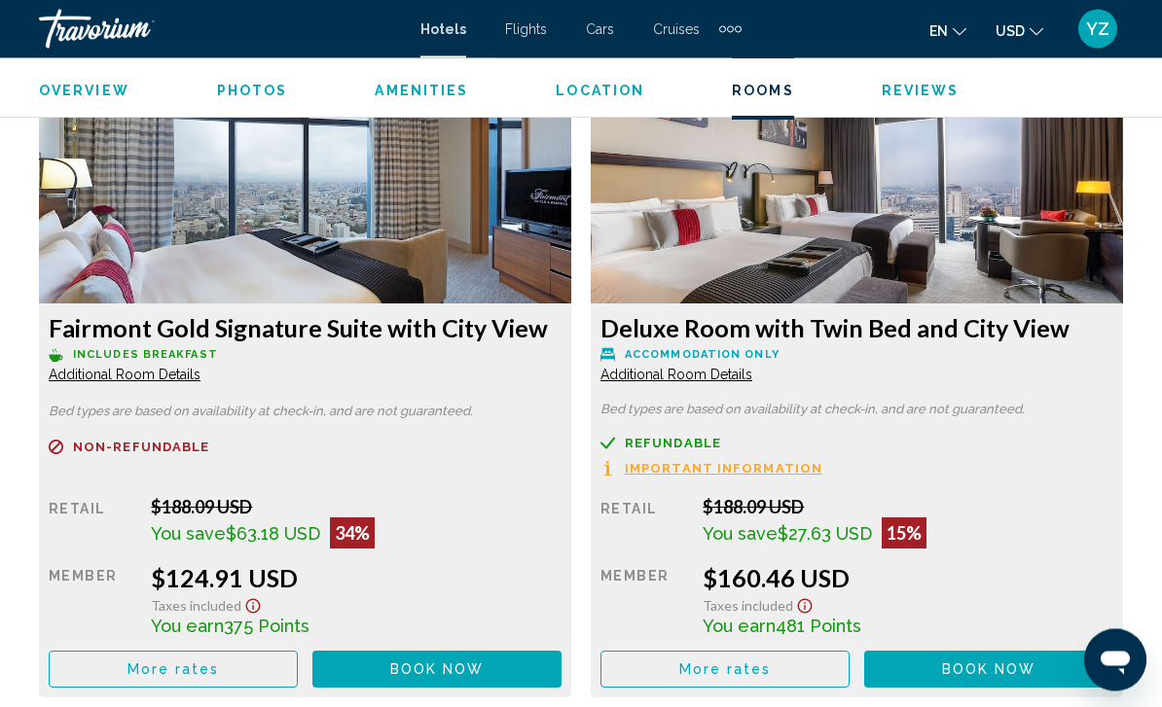
scroll to position [3588, 0]
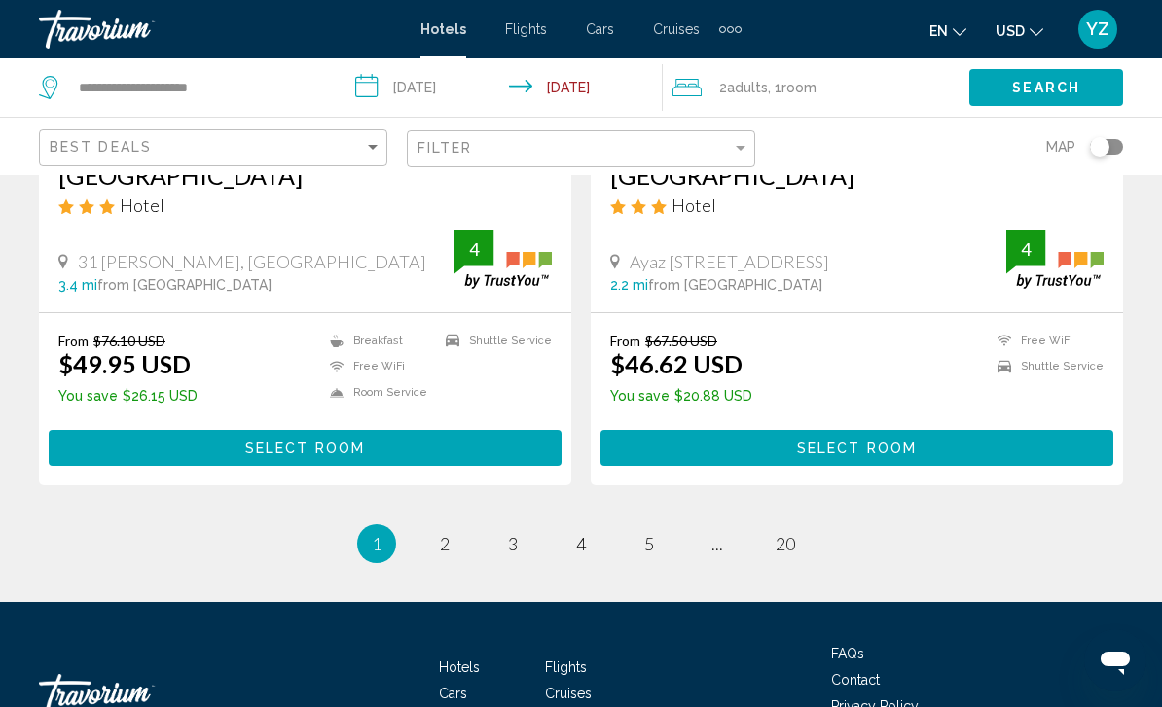
scroll to position [3950, 0]
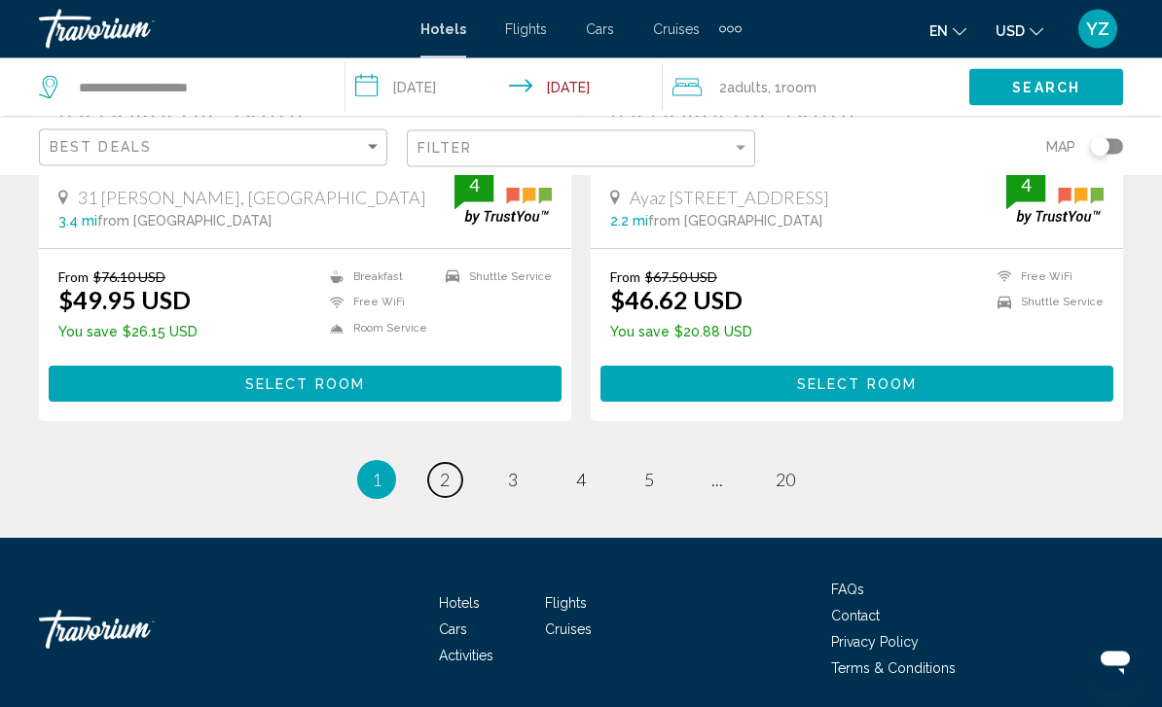
click at [436, 479] on link "page 2" at bounding box center [445, 481] width 34 height 34
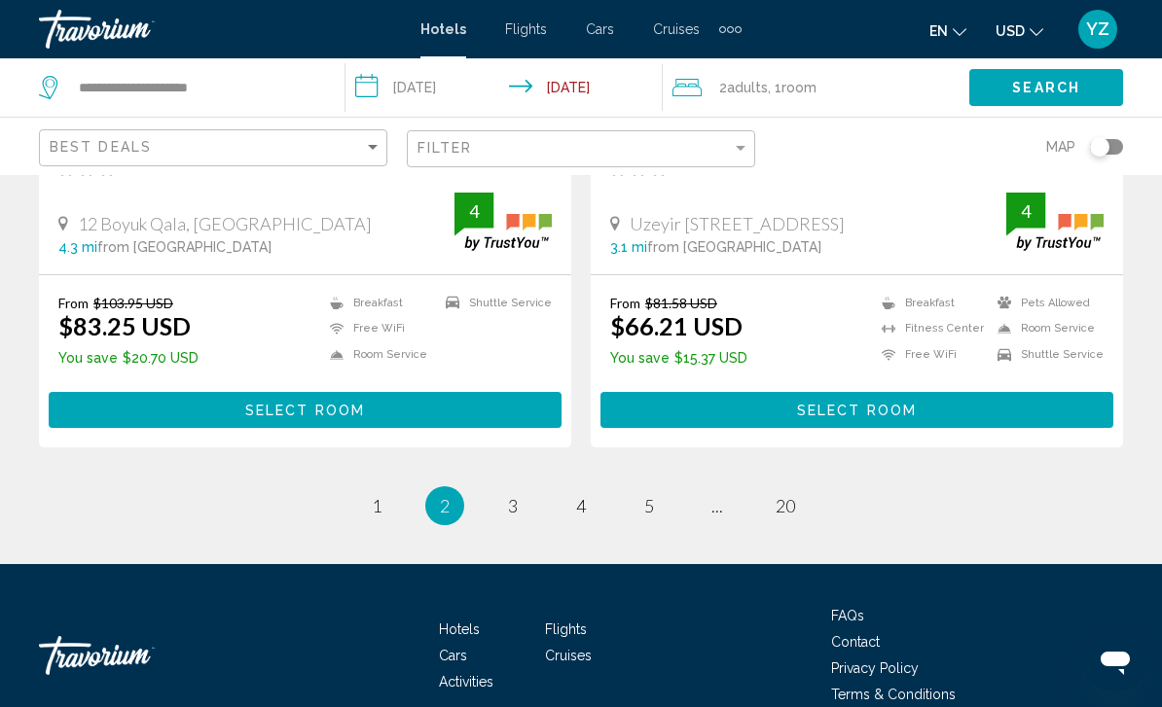
scroll to position [3950, 0]
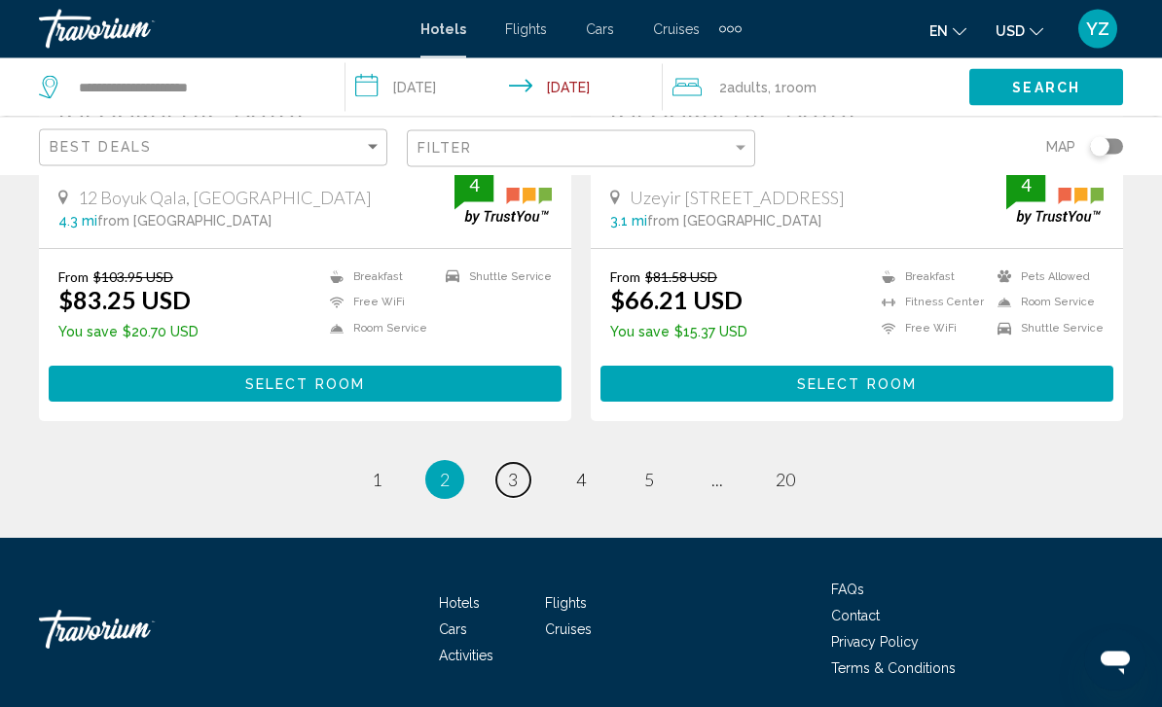
click at [522, 483] on link "page 3" at bounding box center [513, 481] width 34 height 34
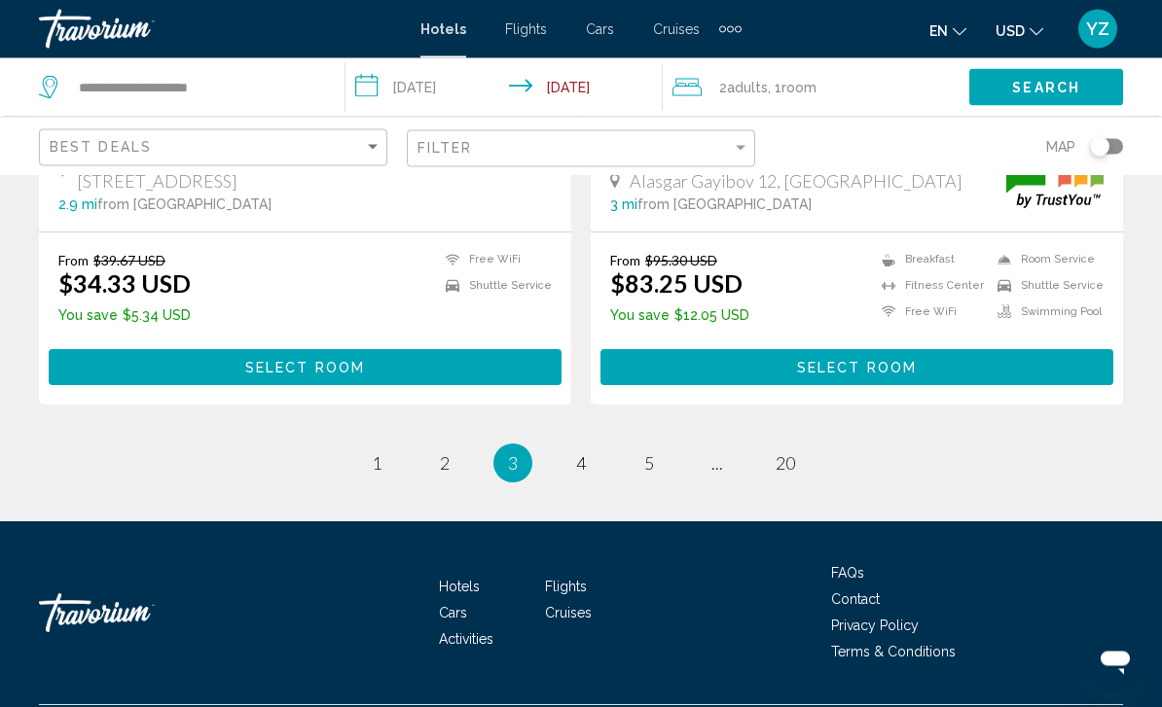
scroll to position [3931, 0]
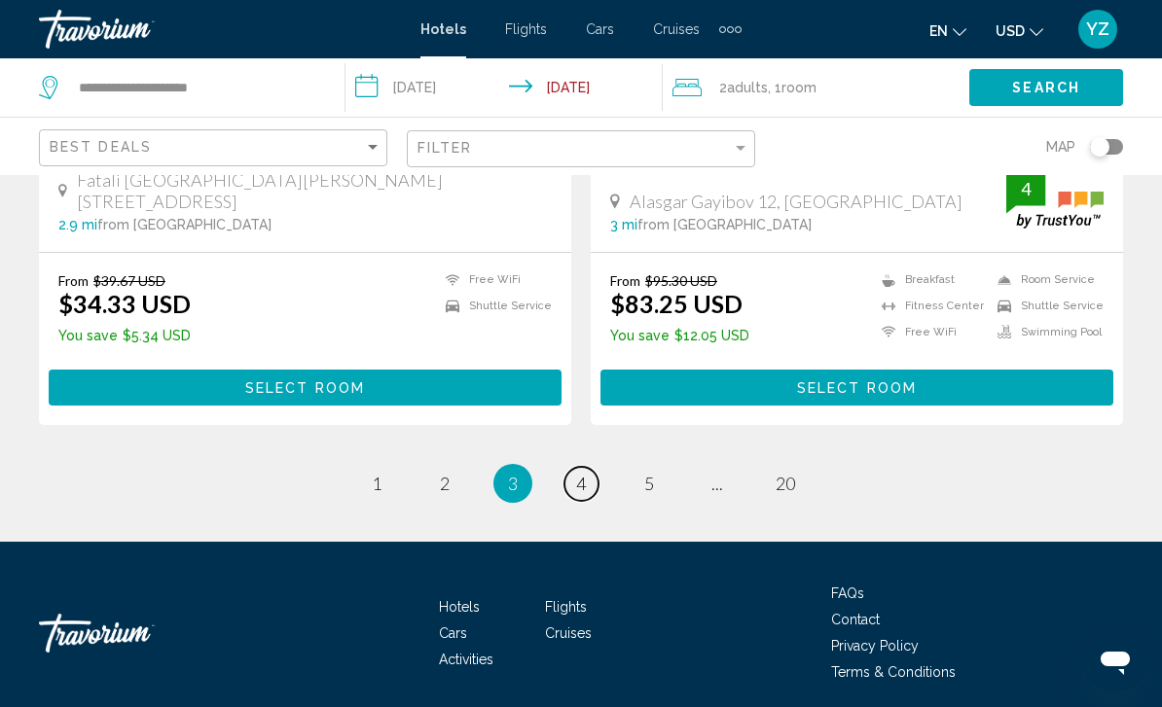
click at [586, 478] on span "4" at bounding box center [581, 483] width 10 height 21
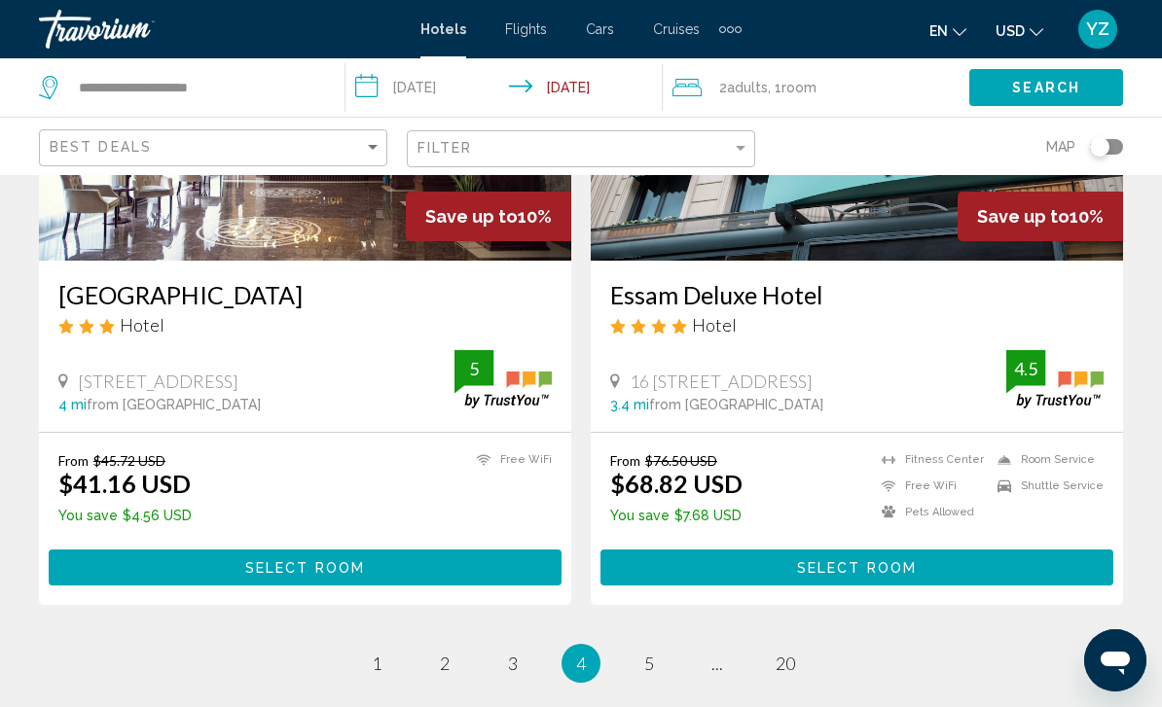
scroll to position [3792, 0]
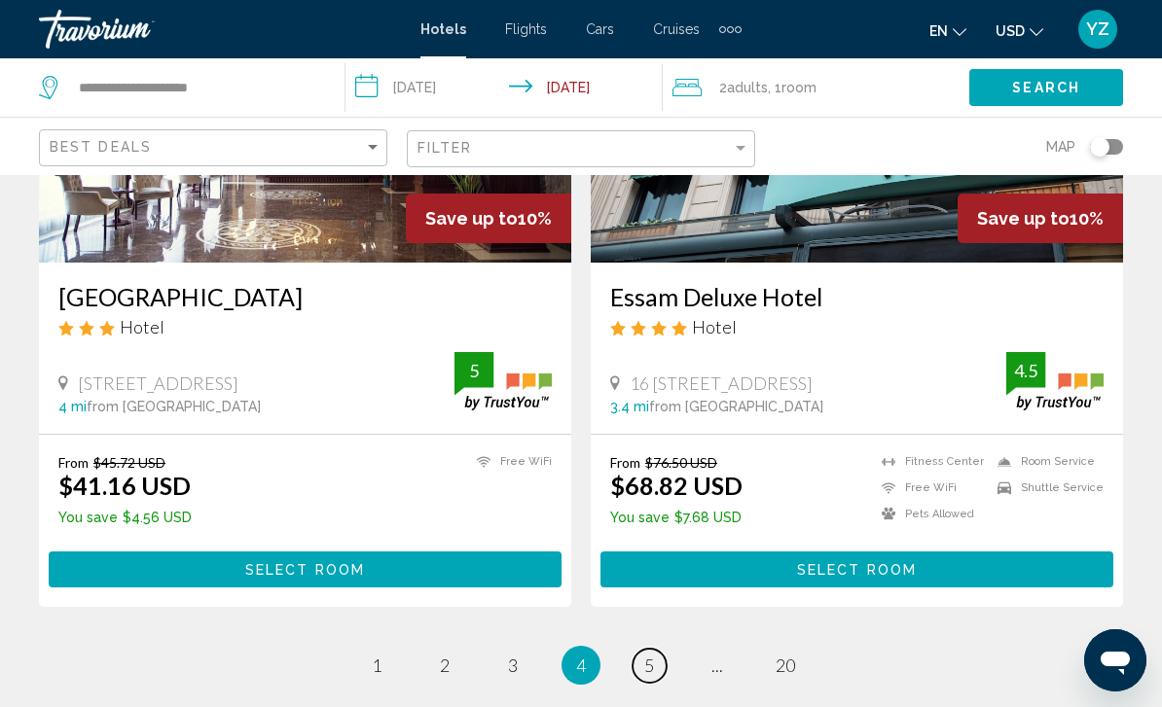
click at [642, 649] on link "page 5" at bounding box center [649, 666] width 34 height 34
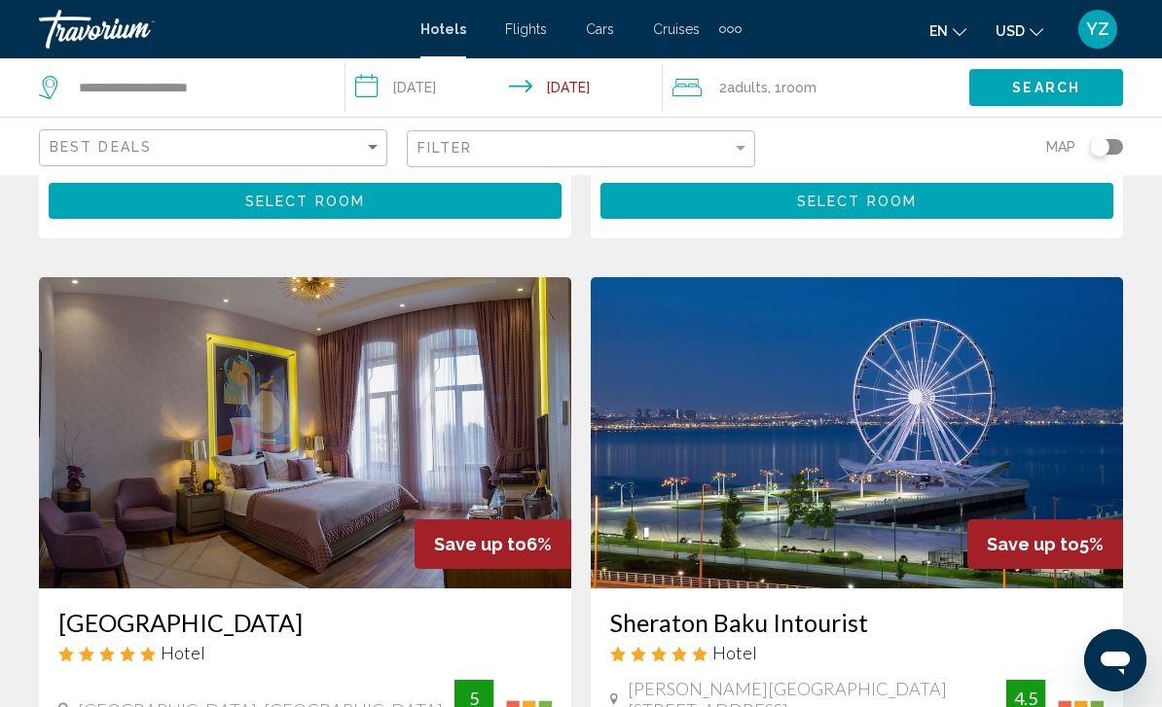
scroll to position [3442, 0]
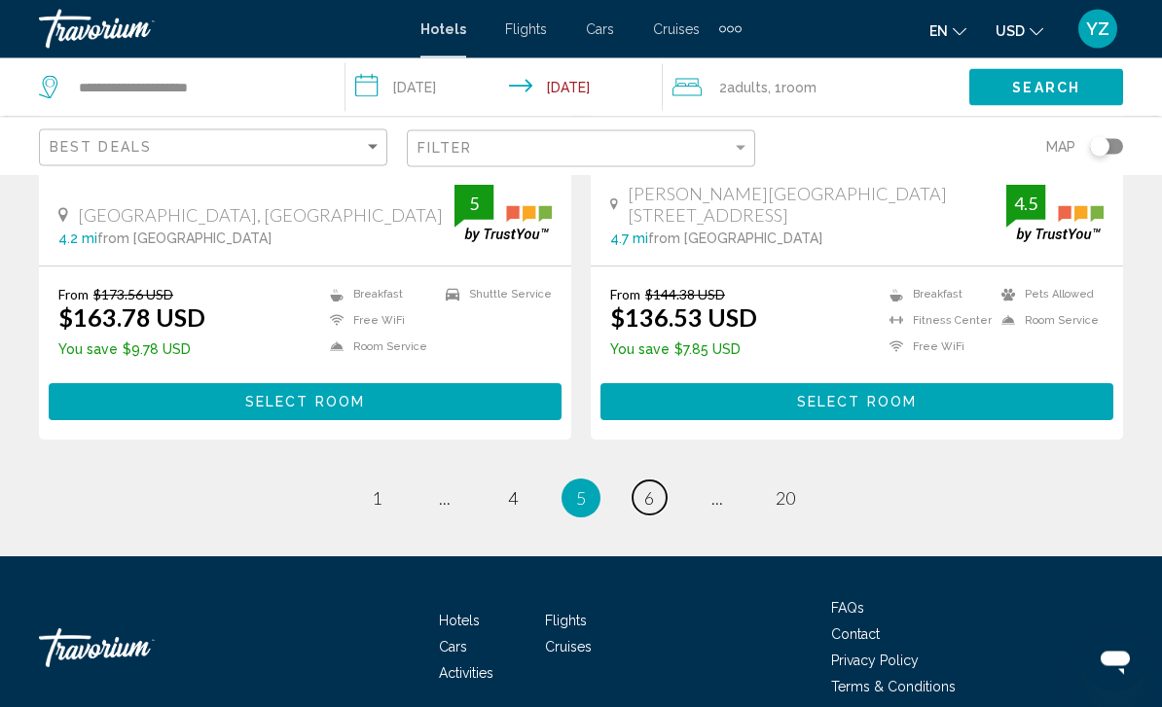
click at [655, 498] on link "page 6" at bounding box center [649, 499] width 34 height 34
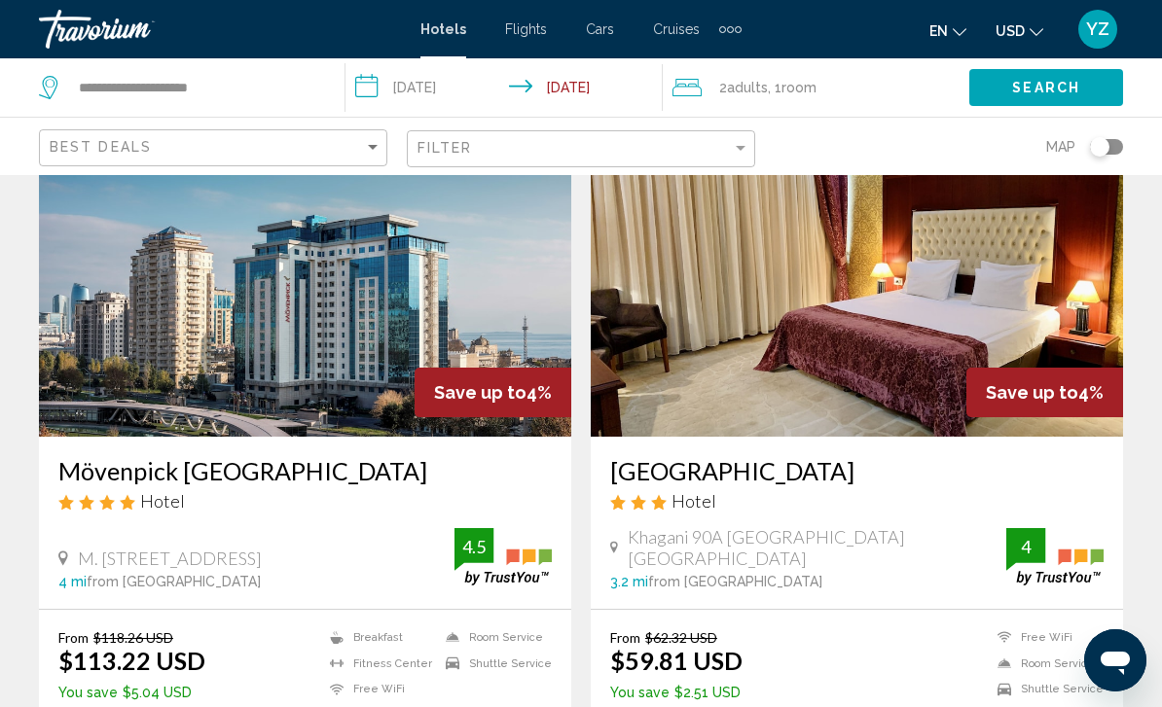
scroll to position [1474, 0]
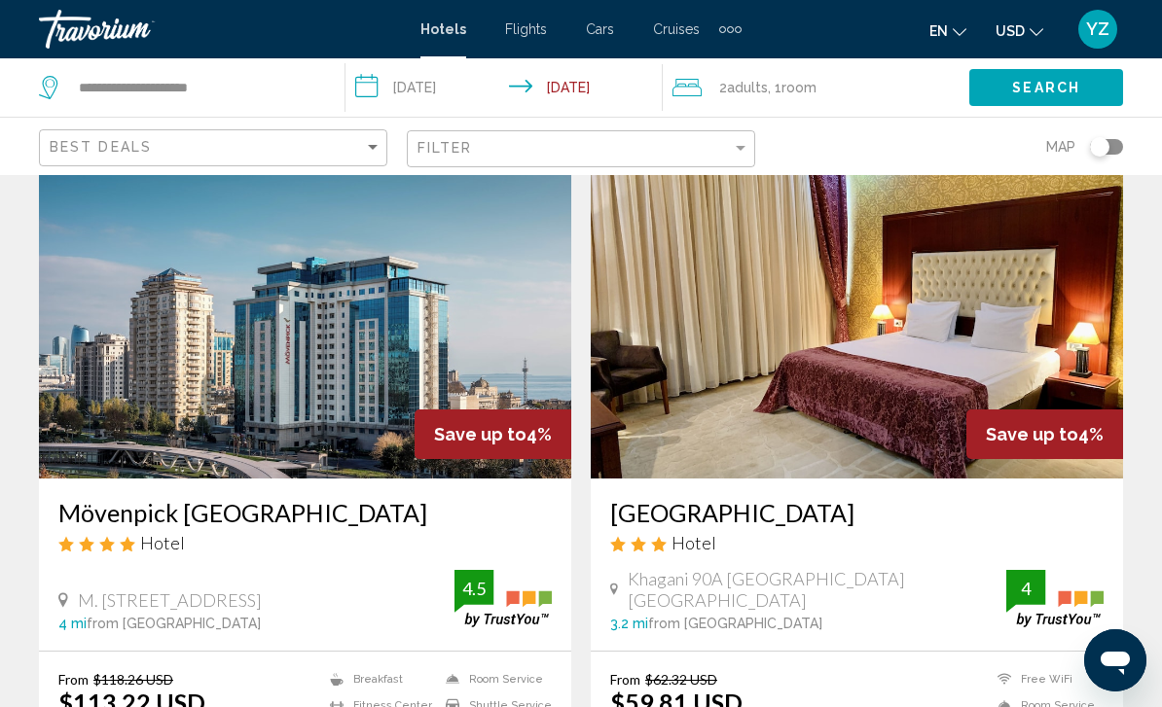
click at [437, 302] on img "Main content" at bounding box center [305, 322] width 532 height 311
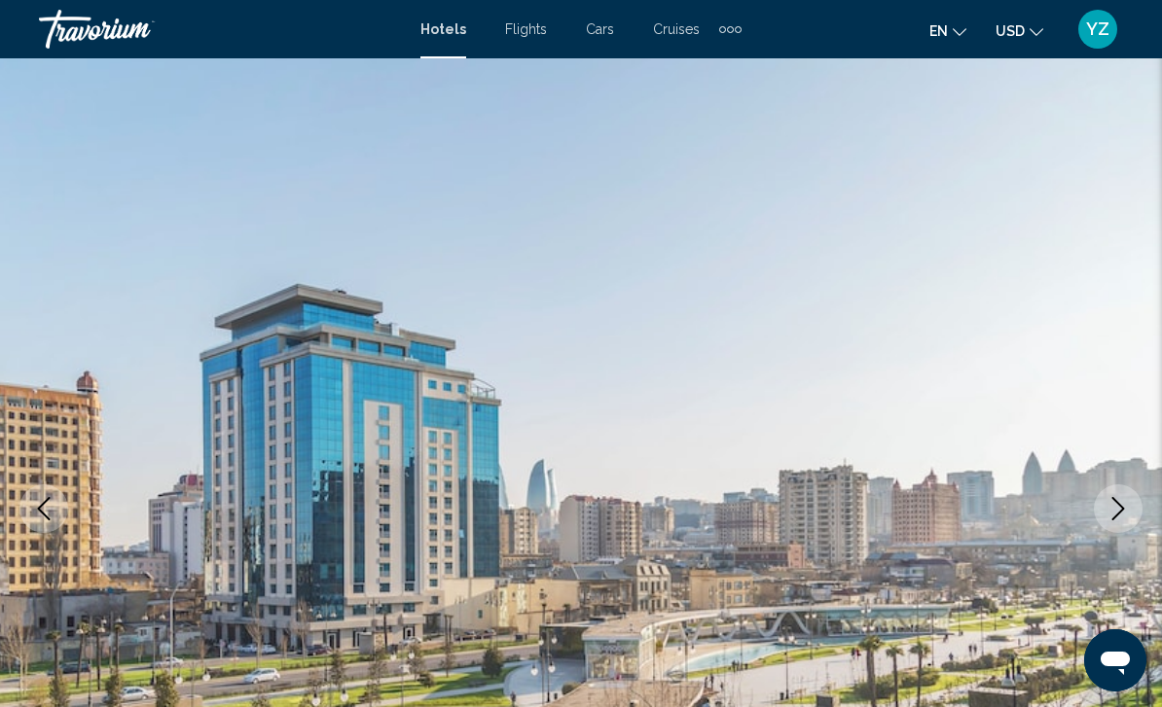
scroll to position [141, 0]
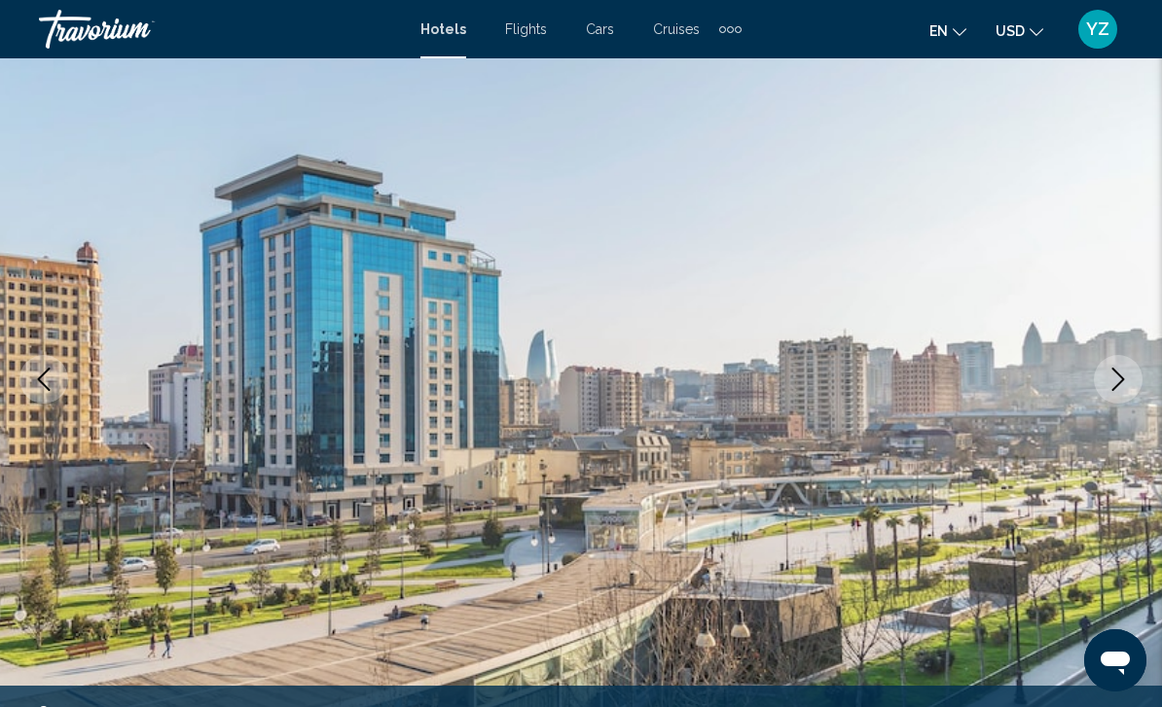
click at [1115, 391] on button "Next image" at bounding box center [1118, 379] width 49 height 49
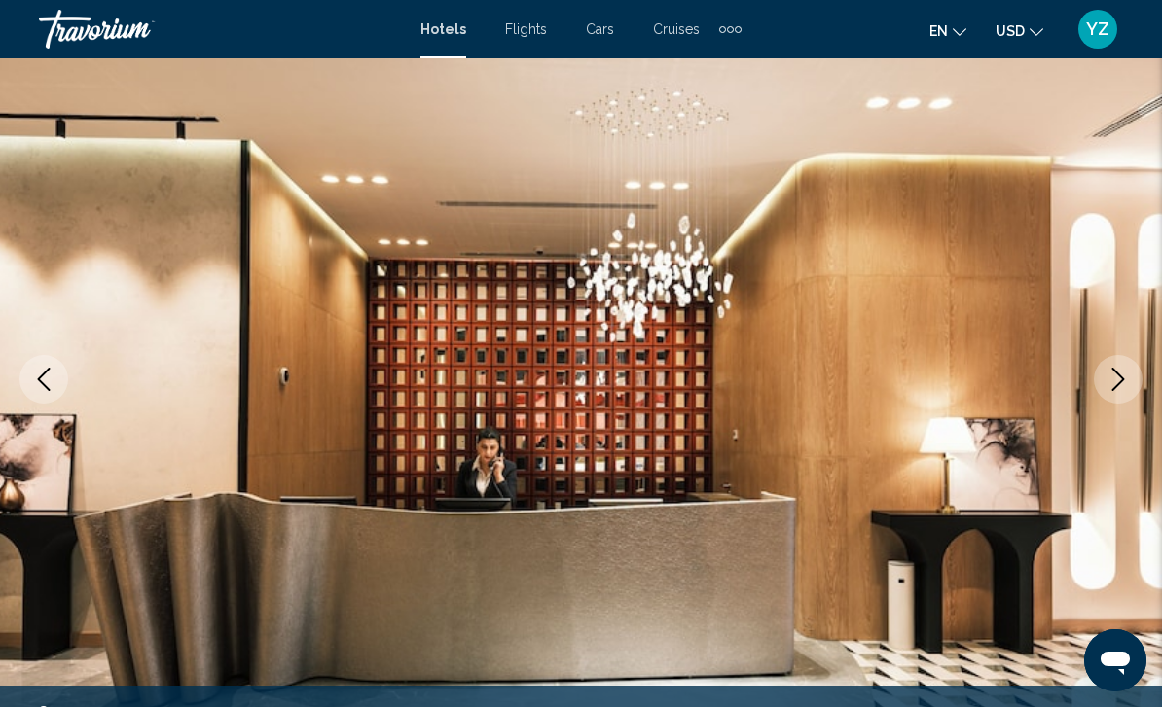
click at [1118, 388] on icon "Next image" at bounding box center [1117, 379] width 23 height 23
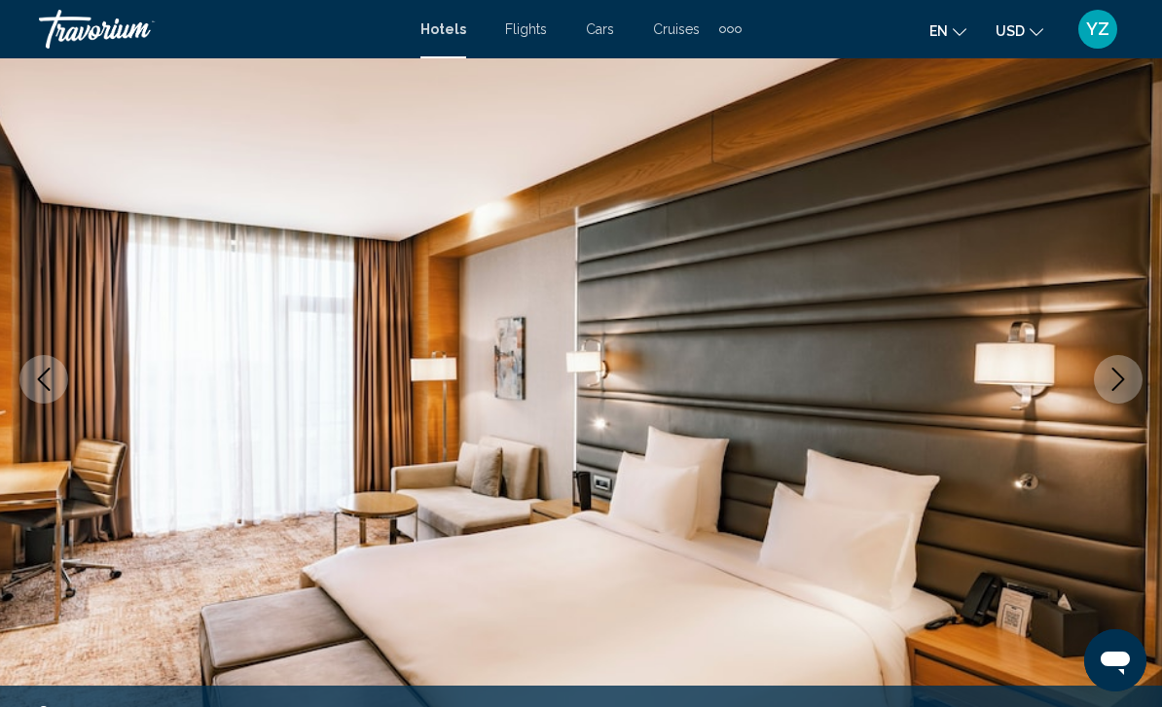
click at [1115, 385] on icon "Next image" at bounding box center [1117, 379] width 23 height 23
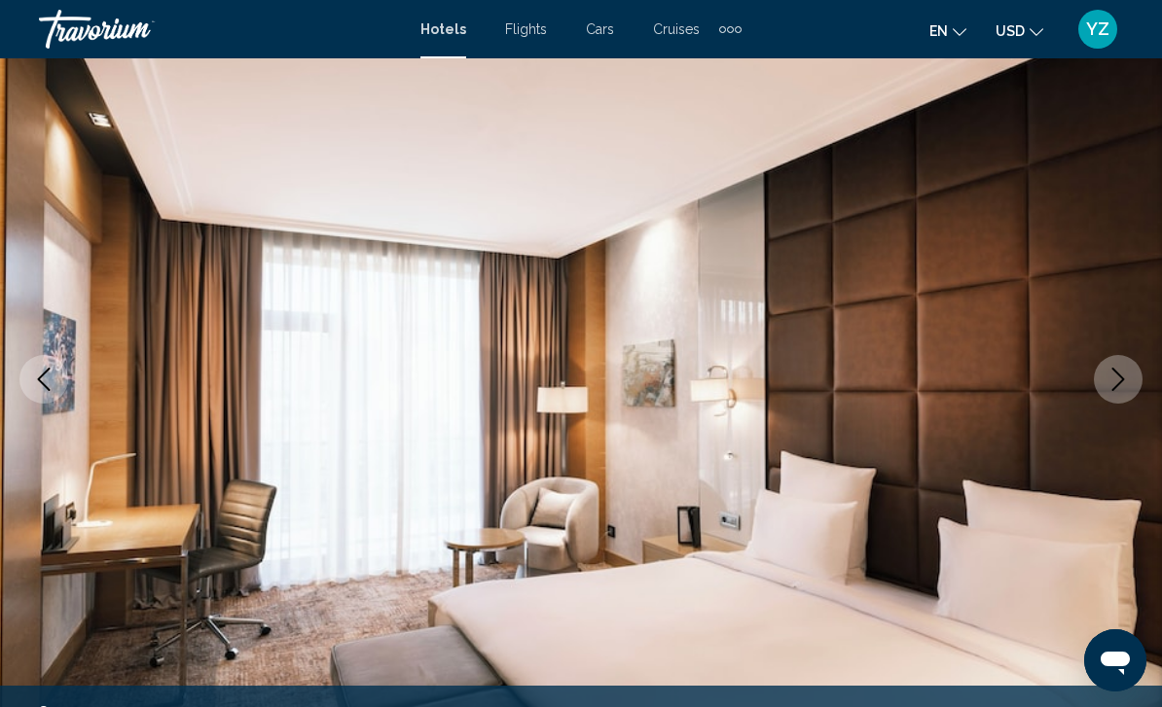
click at [1125, 379] on icon "Next image" at bounding box center [1117, 379] width 23 height 23
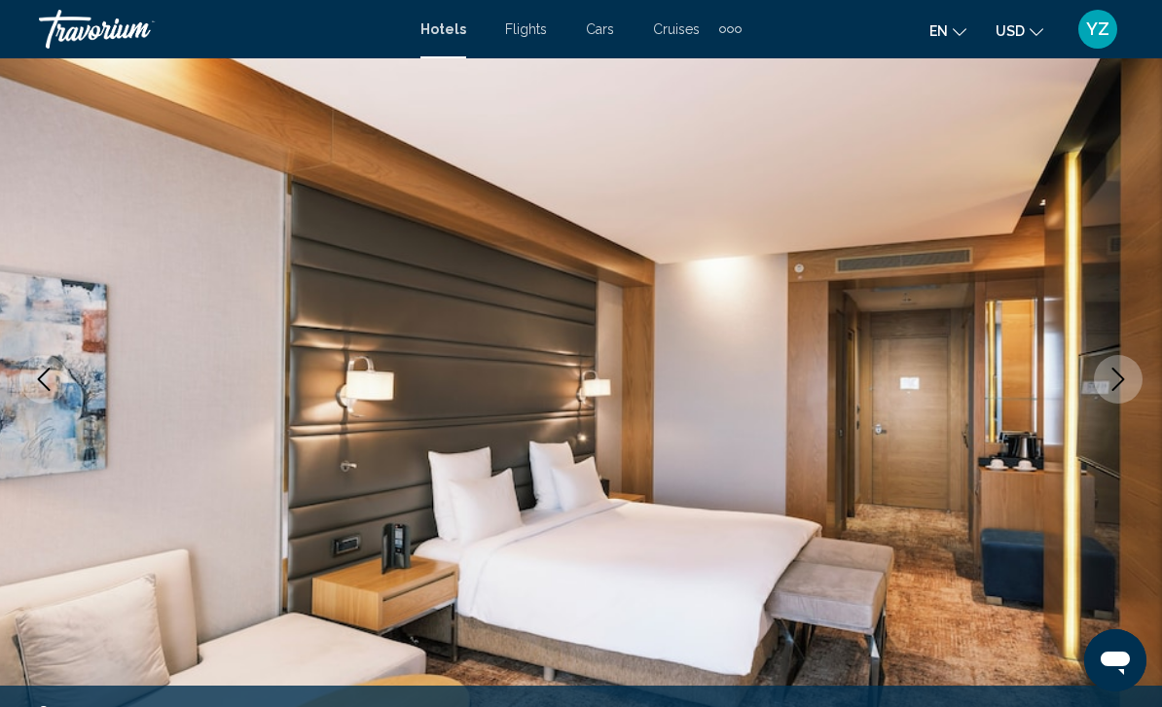
click at [1128, 372] on icon "Next image" at bounding box center [1117, 379] width 23 height 23
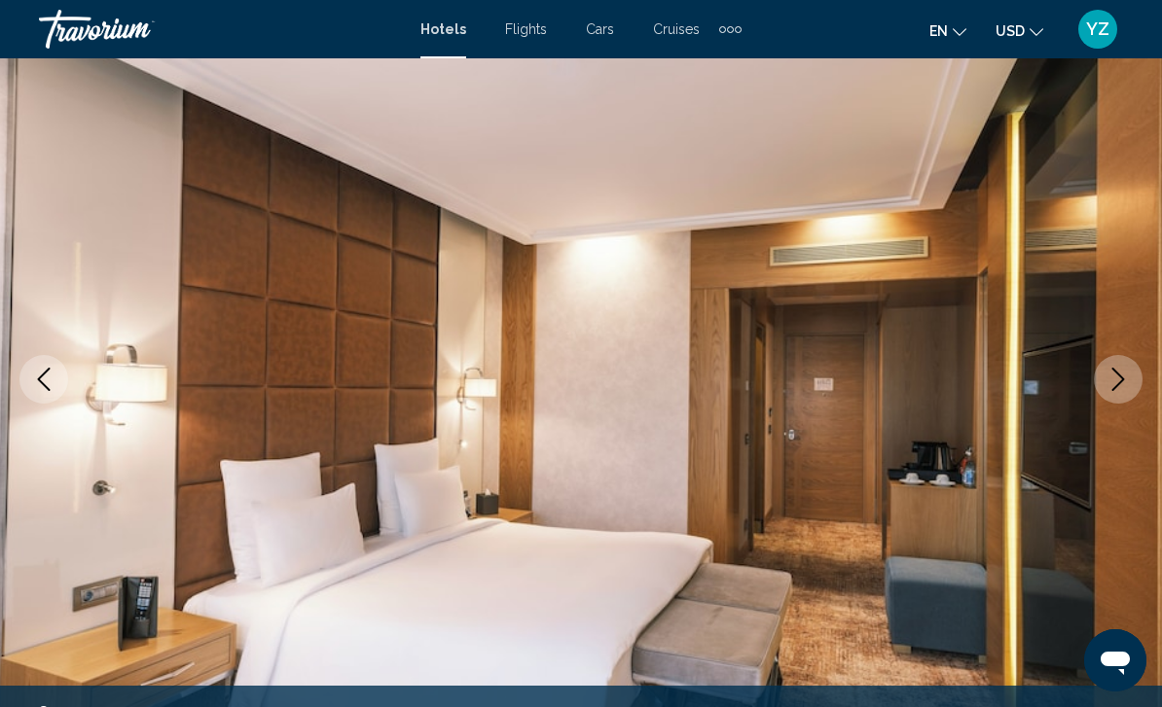
click at [1113, 380] on icon "Next image" at bounding box center [1117, 379] width 23 height 23
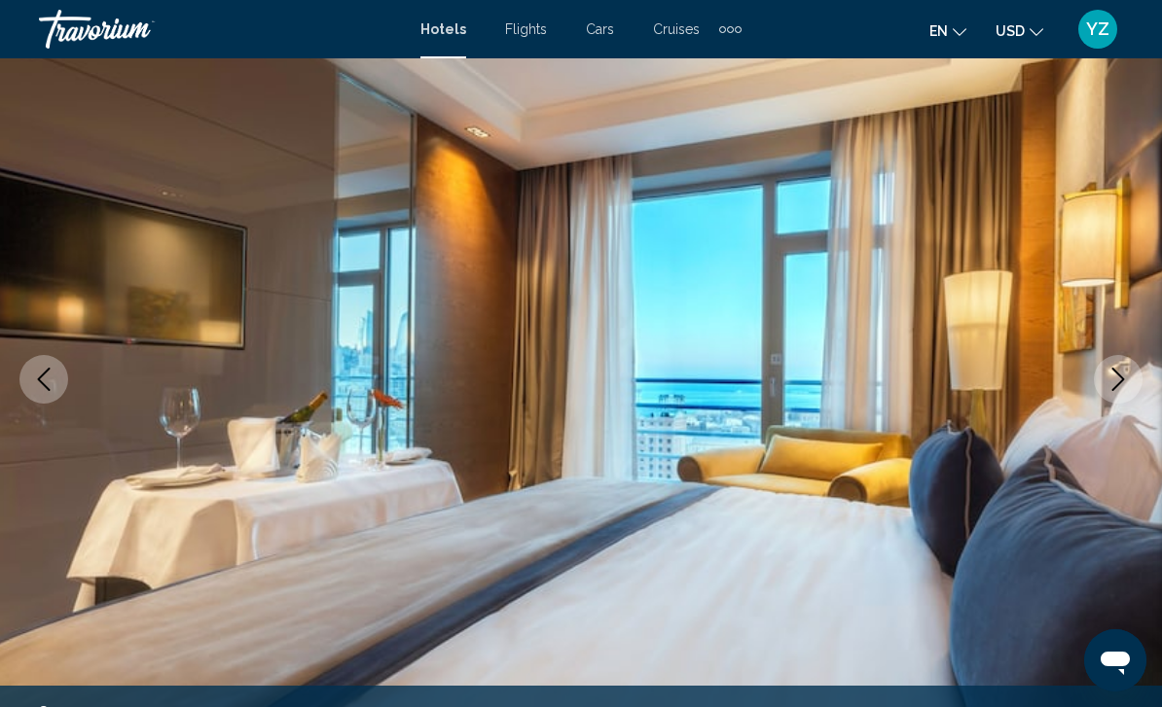
click at [1119, 382] on icon "Next image" at bounding box center [1117, 379] width 23 height 23
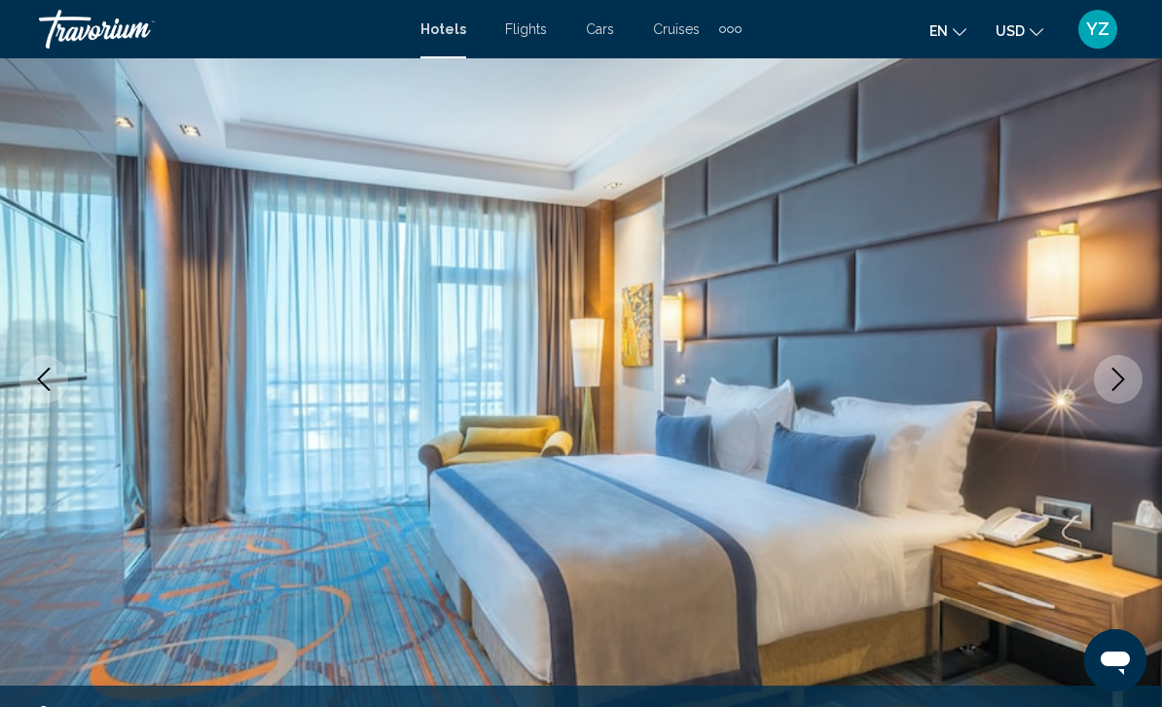
click at [1114, 382] on icon "Next image" at bounding box center [1117, 379] width 23 height 23
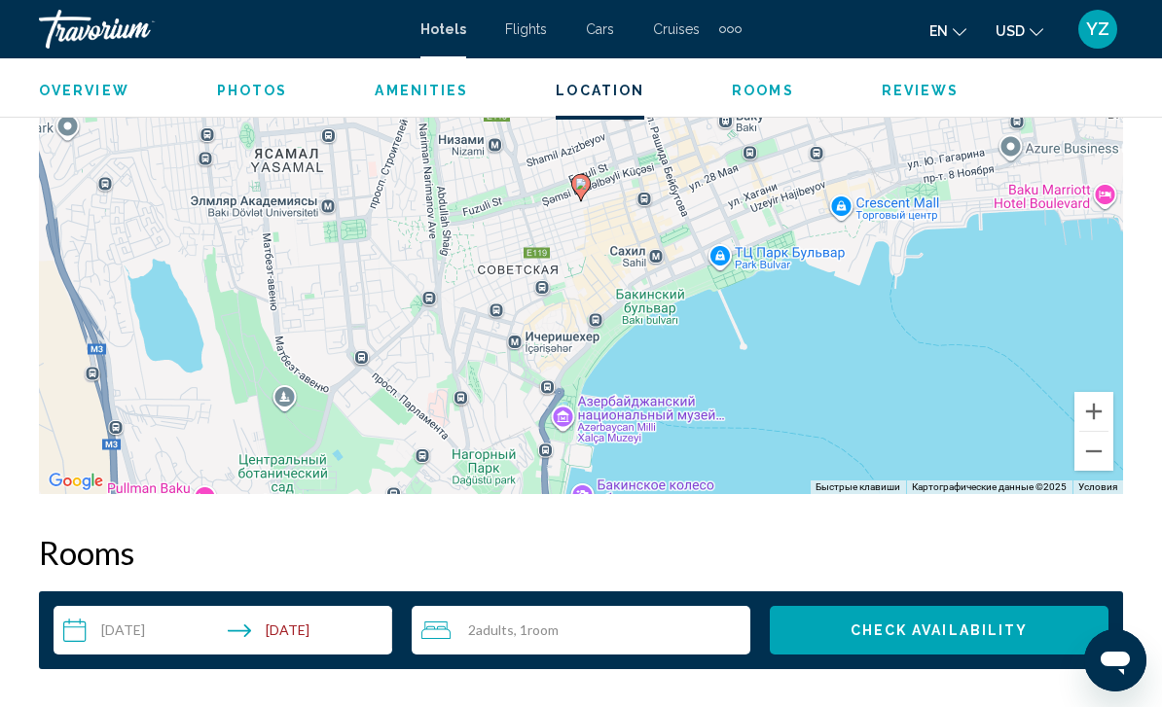
scroll to position [2386, 0]
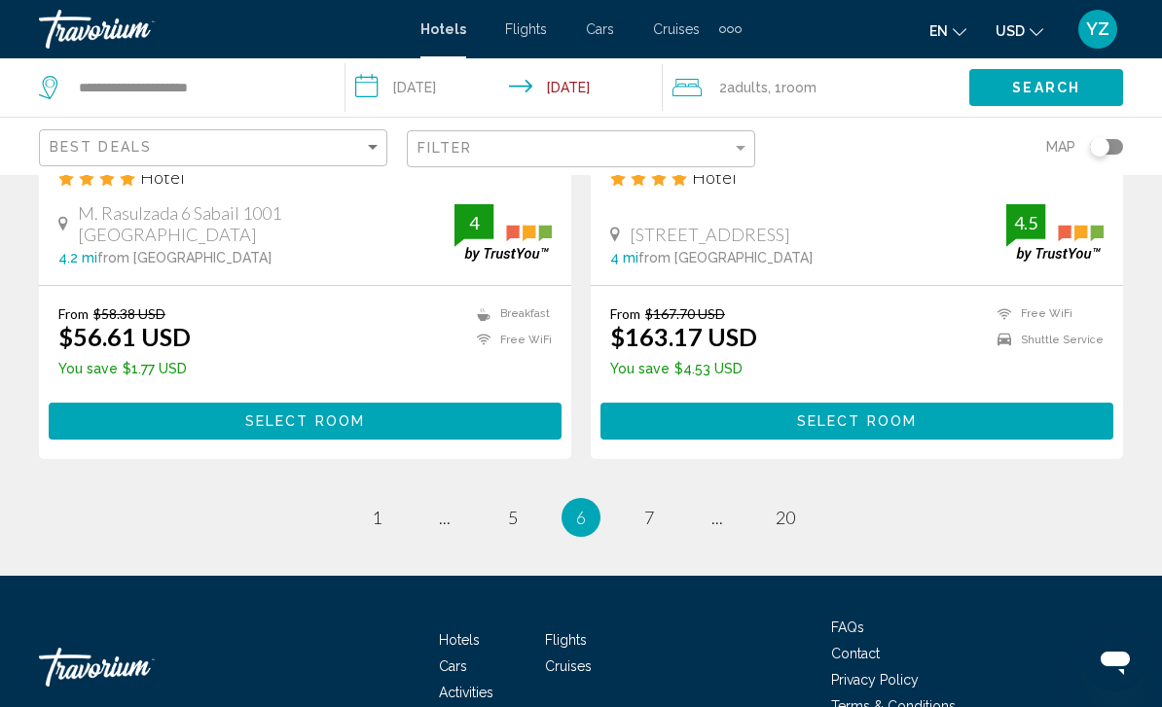
scroll to position [3931, 0]
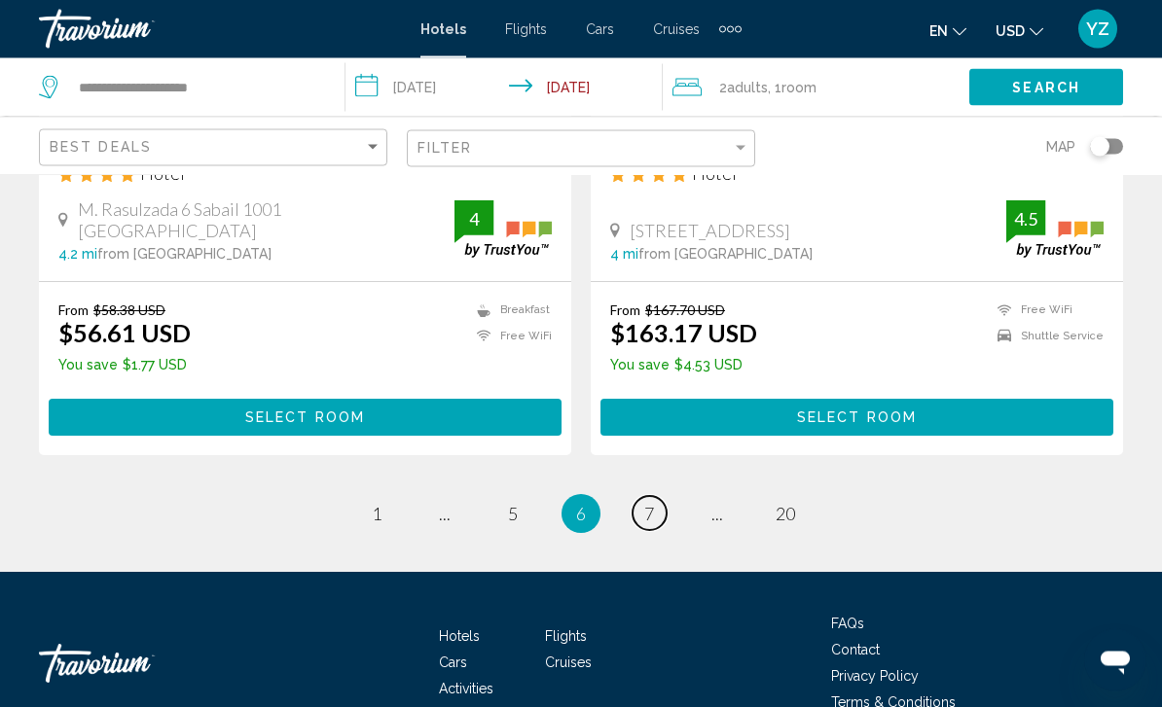
click at [652, 504] on span "7" at bounding box center [649, 514] width 10 height 21
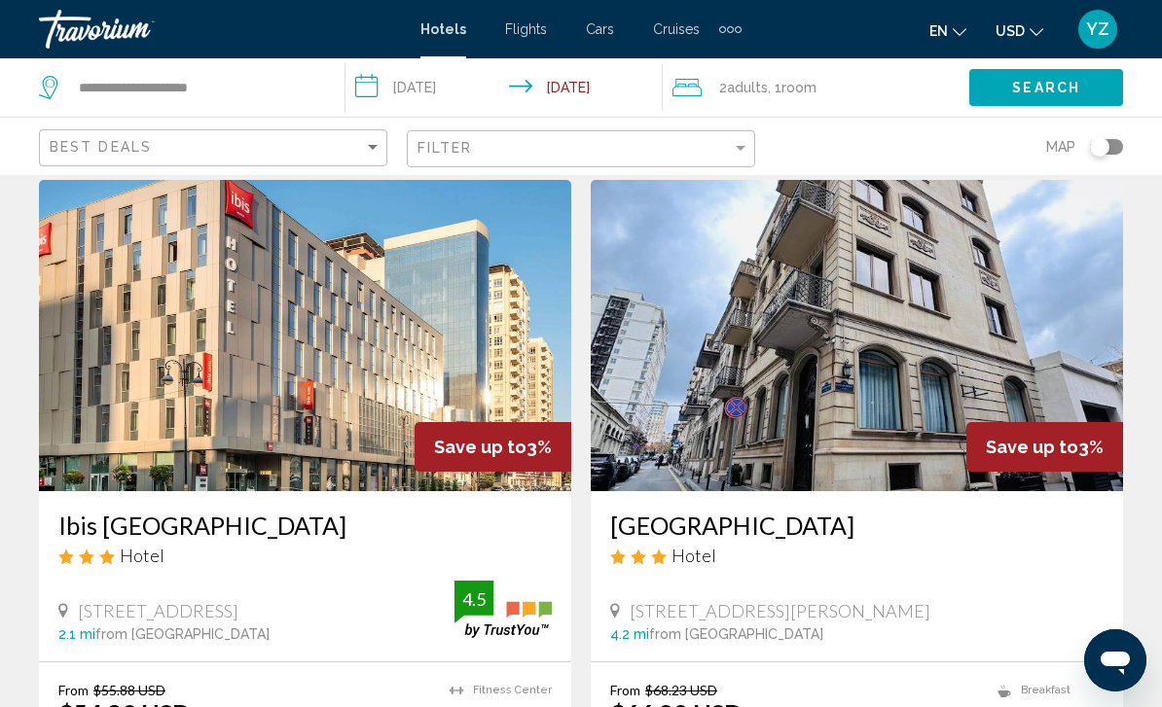
scroll to position [61, 0]
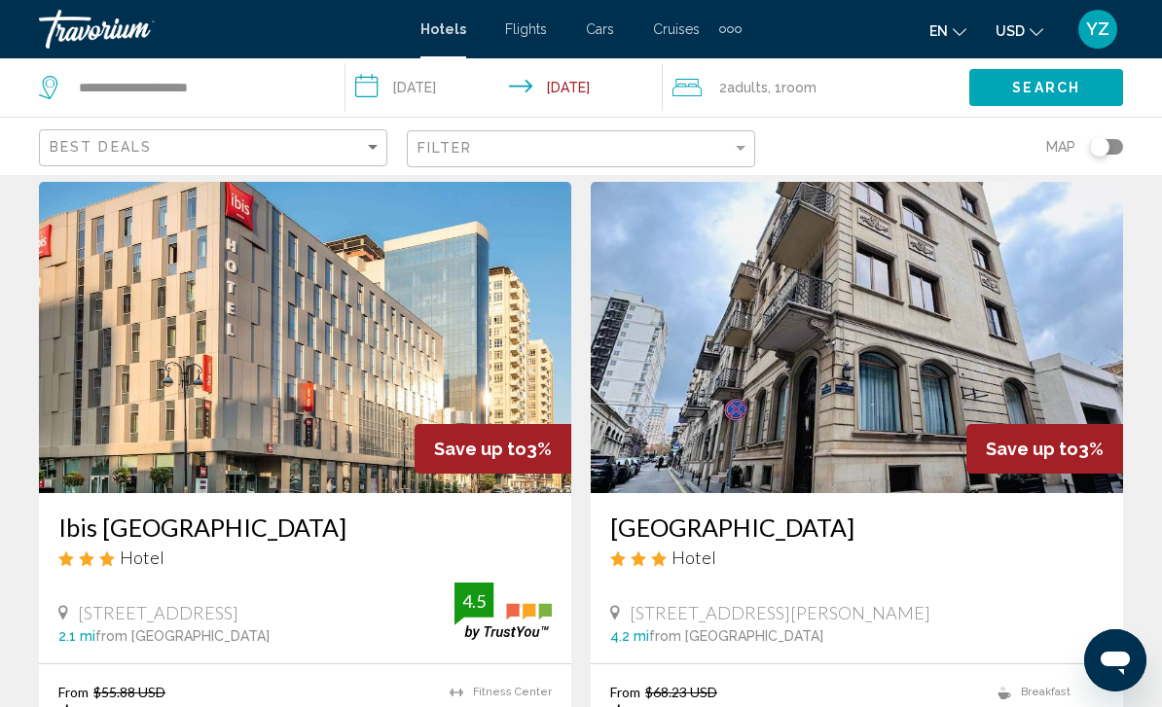
click at [431, 284] on img "Main content" at bounding box center [305, 337] width 532 height 311
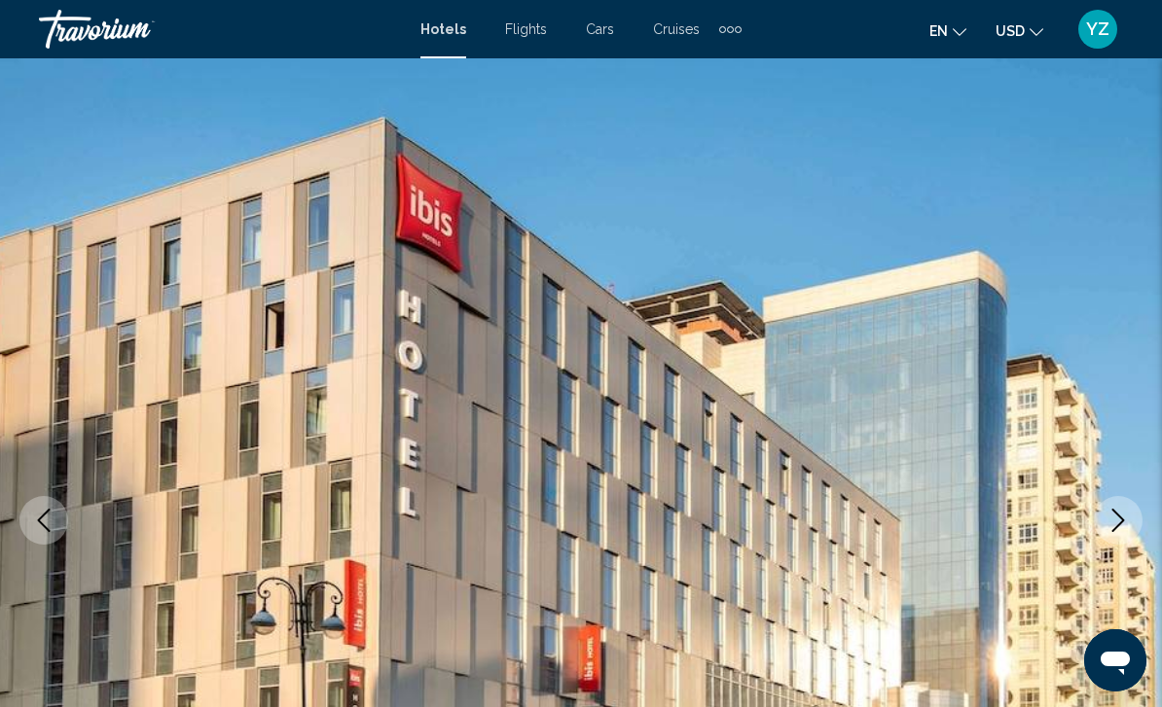
click at [1124, 354] on img "Main content" at bounding box center [581, 520] width 1162 height 924
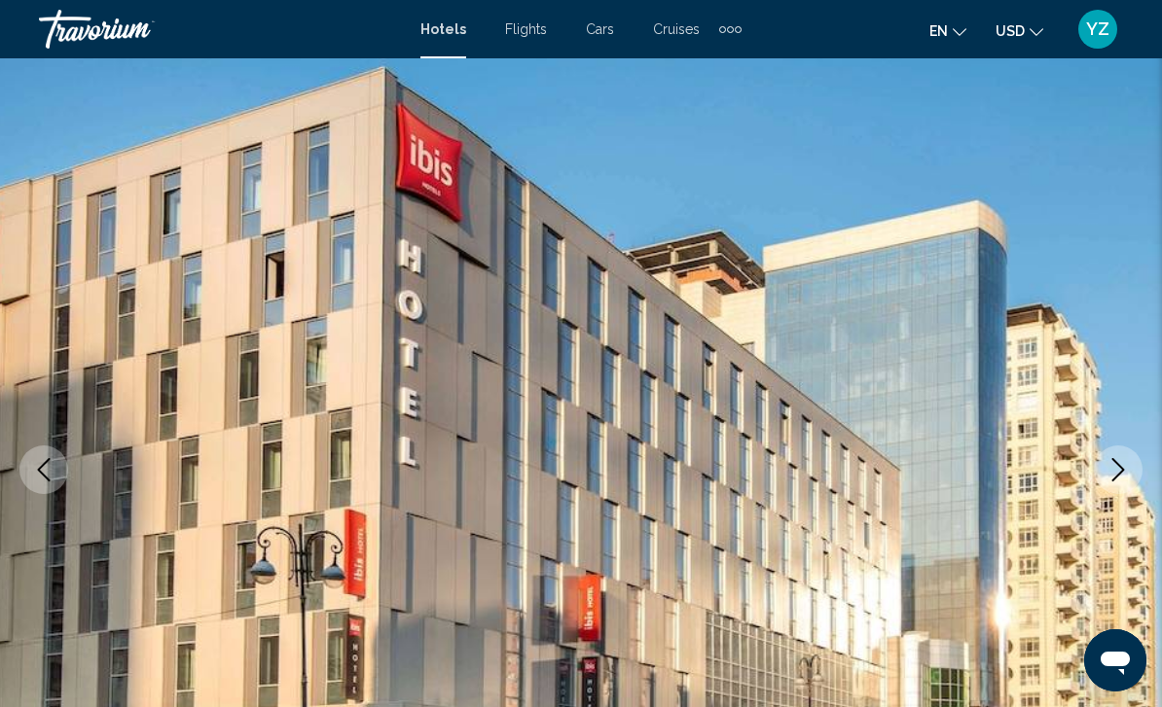
scroll to position [92, 0]
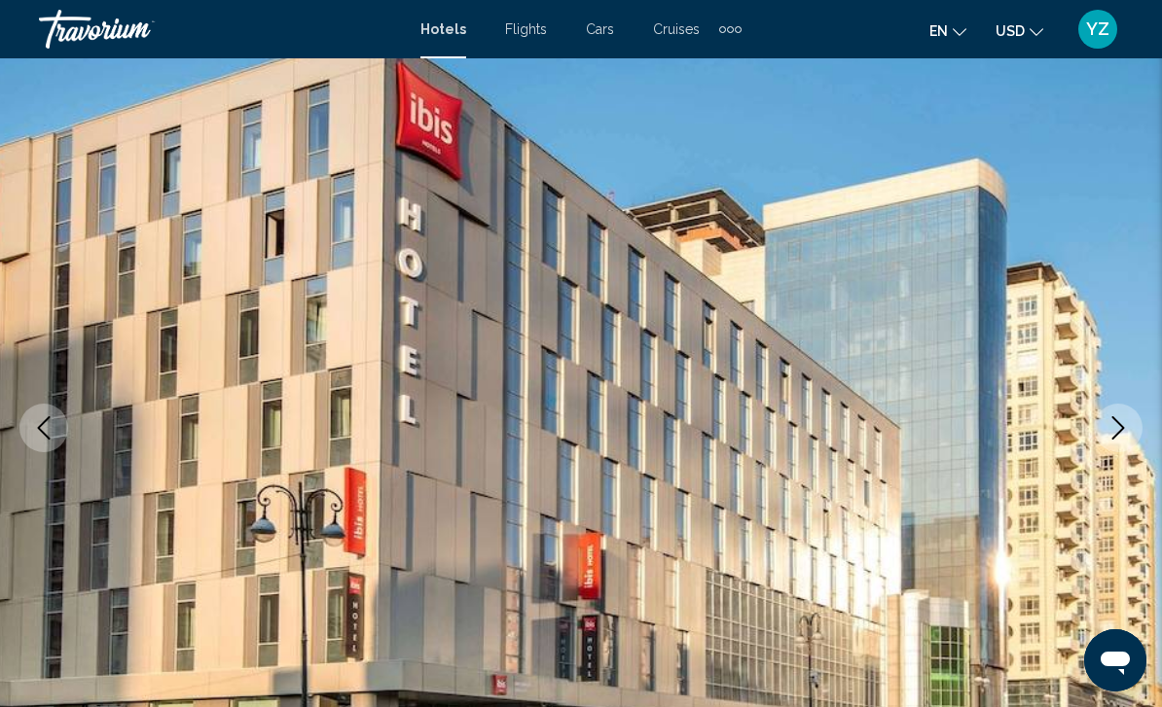
click at [1115, 444] on button "Next image" at bounding box center [1118, 428] width 49 height 49
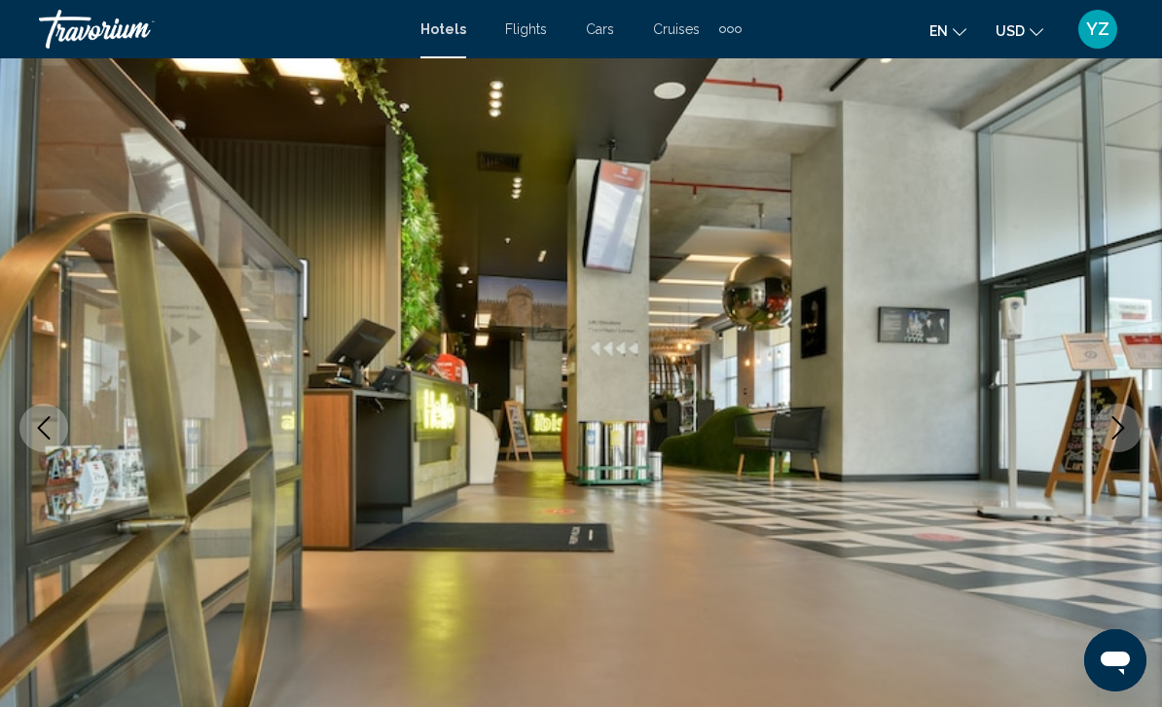
click at [1126, 440] on button "Next image" at bounding box center [1118, 428] width 49 height 49
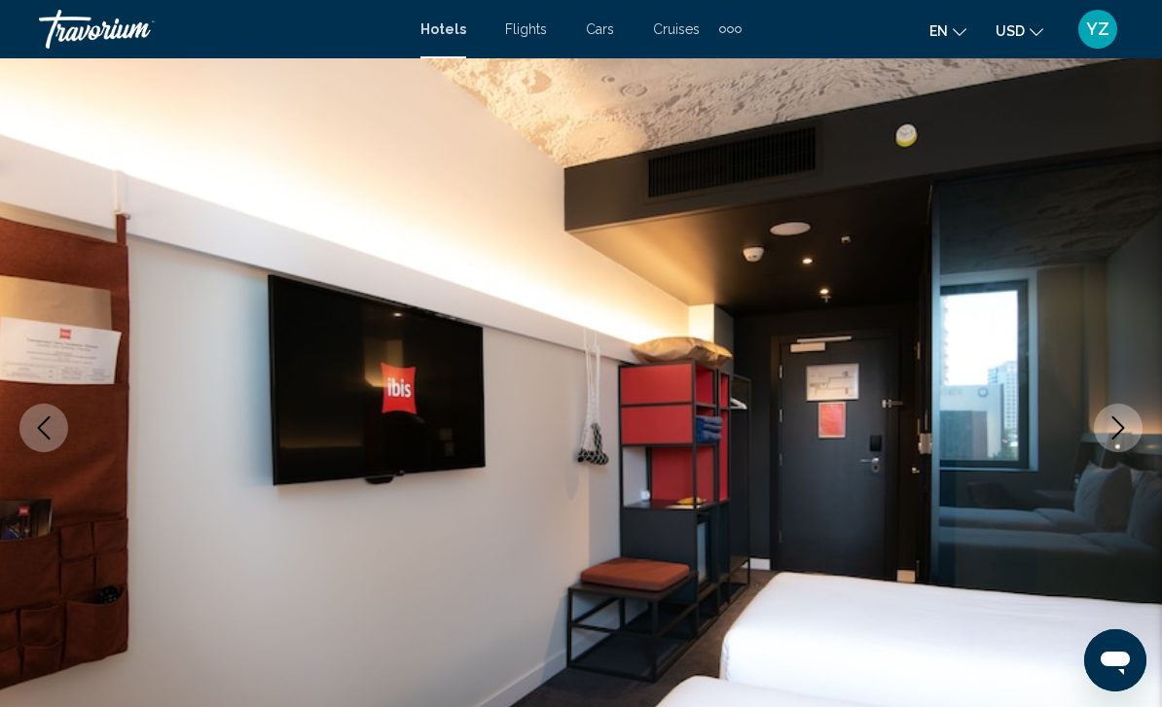
click at [1118, 436] on icon "Next image" at bounding box center [1117, 427] width 23 height 23
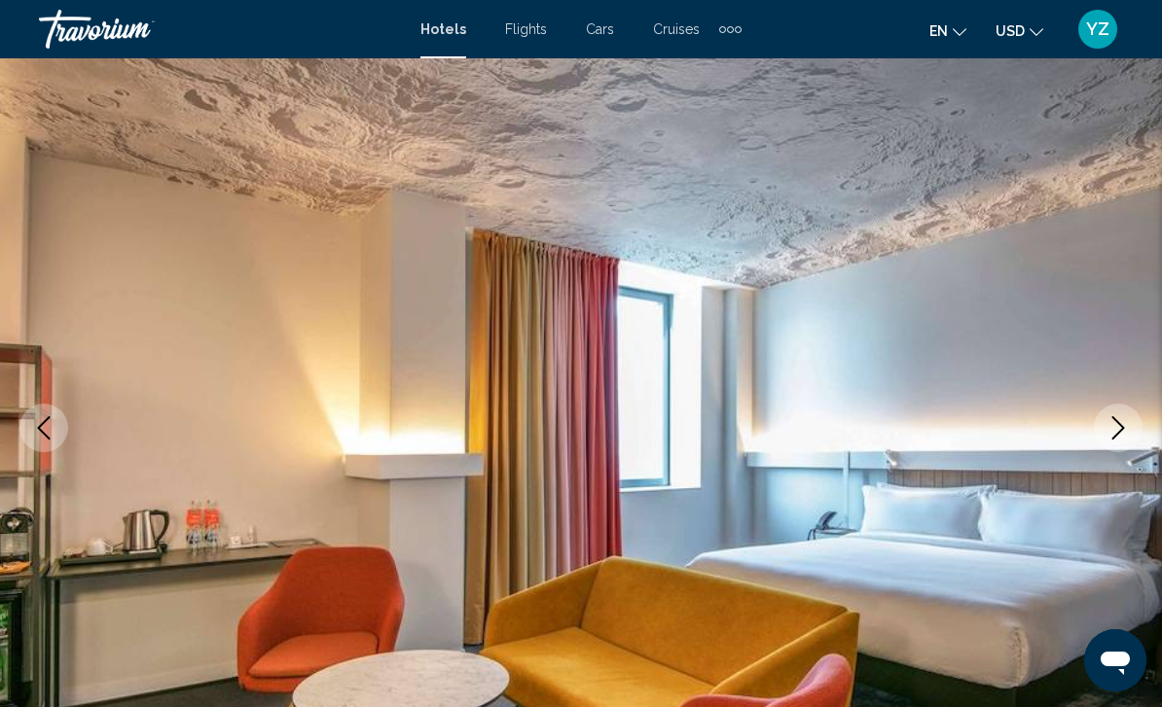
click at [1116, 430] on icon "Next image" at bounding box center [1117, 427] width 23 height 23
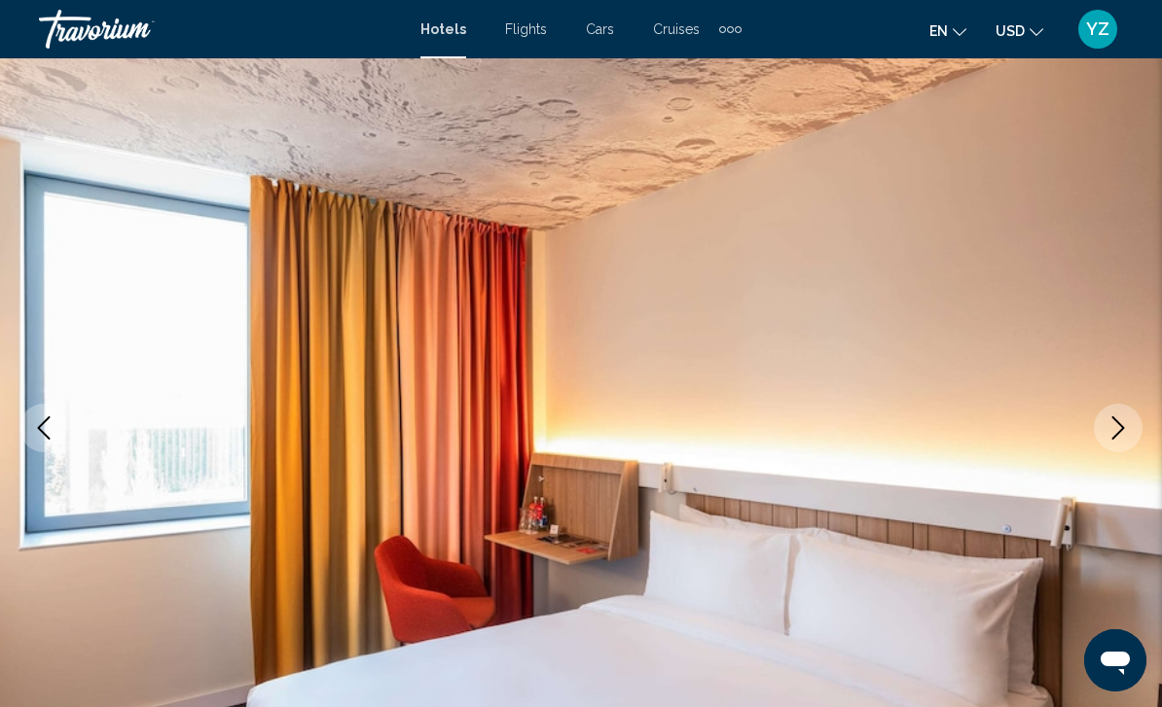
click at [1109, 442] on button "Next image" at bounding box center [1118, 428] width 49 height 49
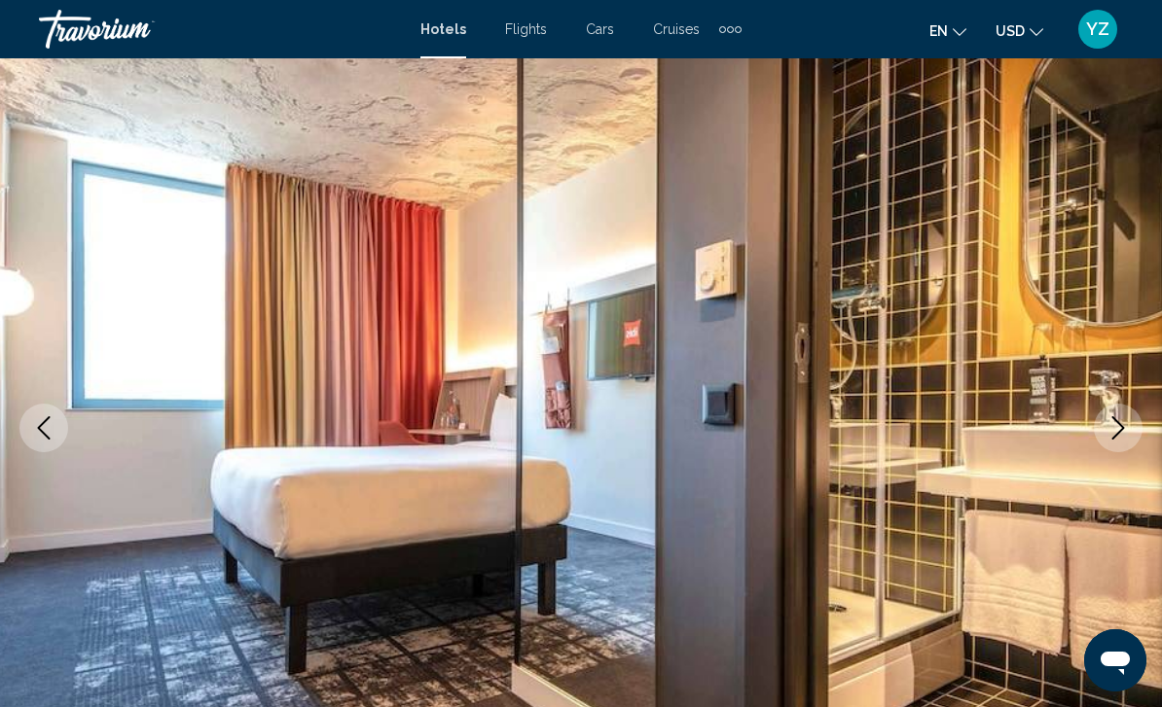
click at [1111, 434] on icon "Next image" at bounding box center [1117, 427] width 23 height 23
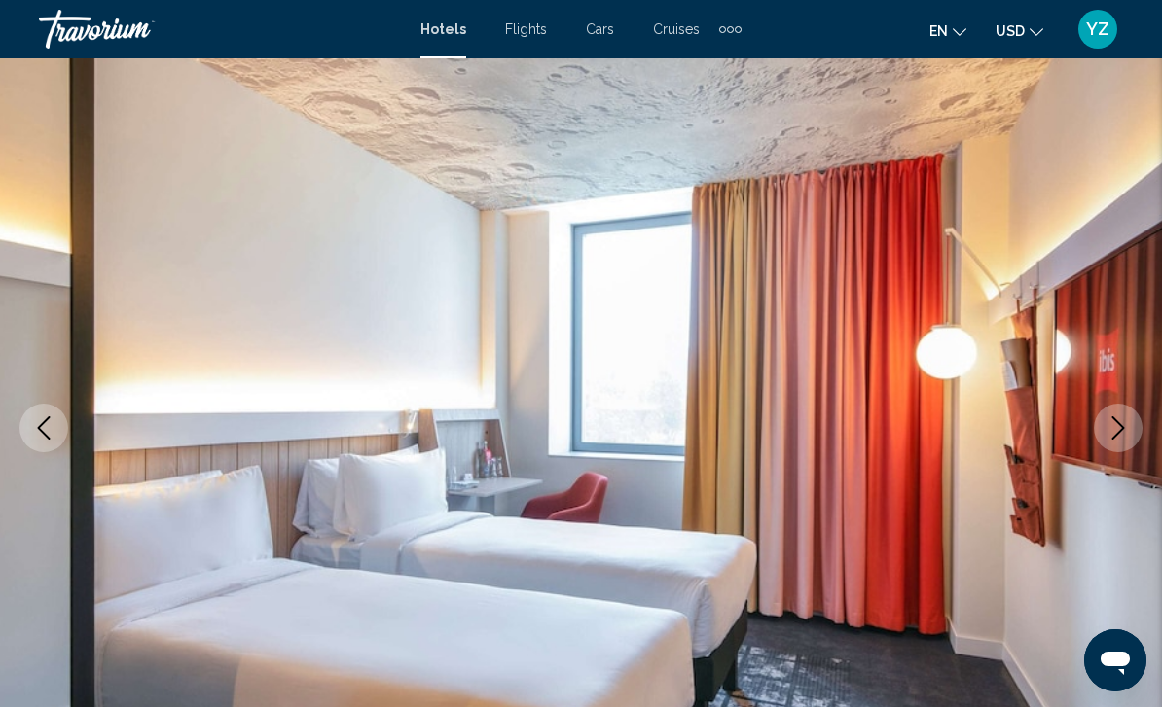
click at [1111, 448] on button "Next image" at bounding box center [1118, 428] width 49 height 49
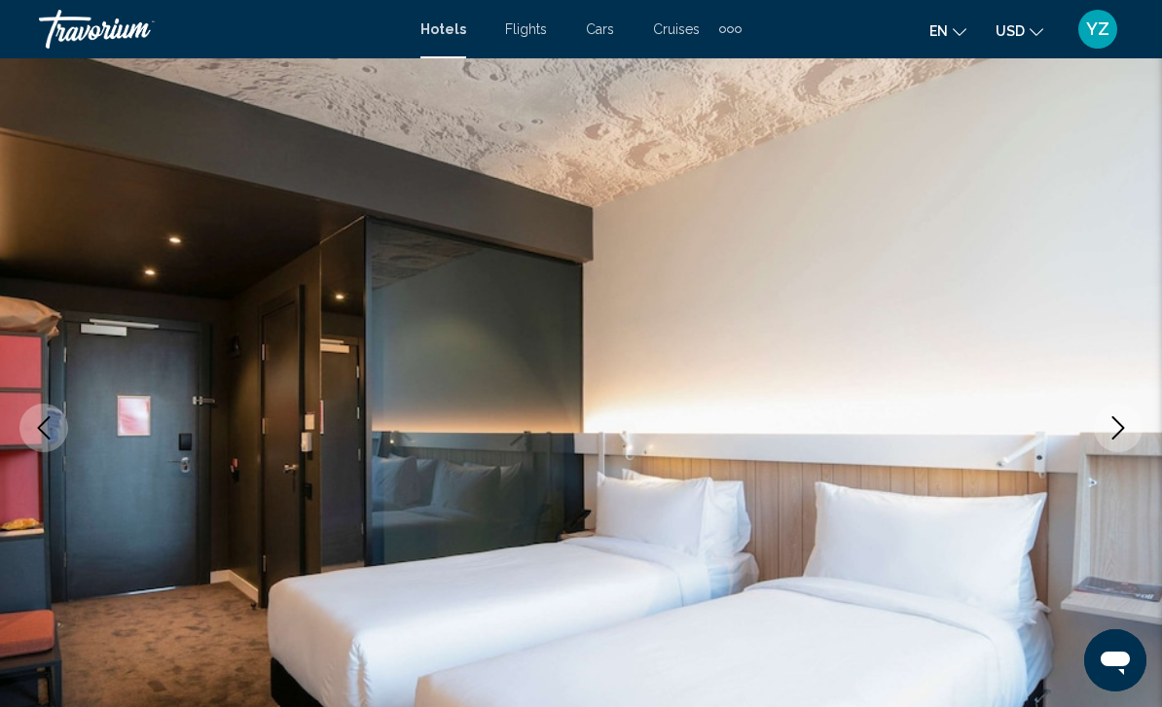
click at [1100, 443] on button "Next image" at bounding box center [1118, 428] width 49 height 49
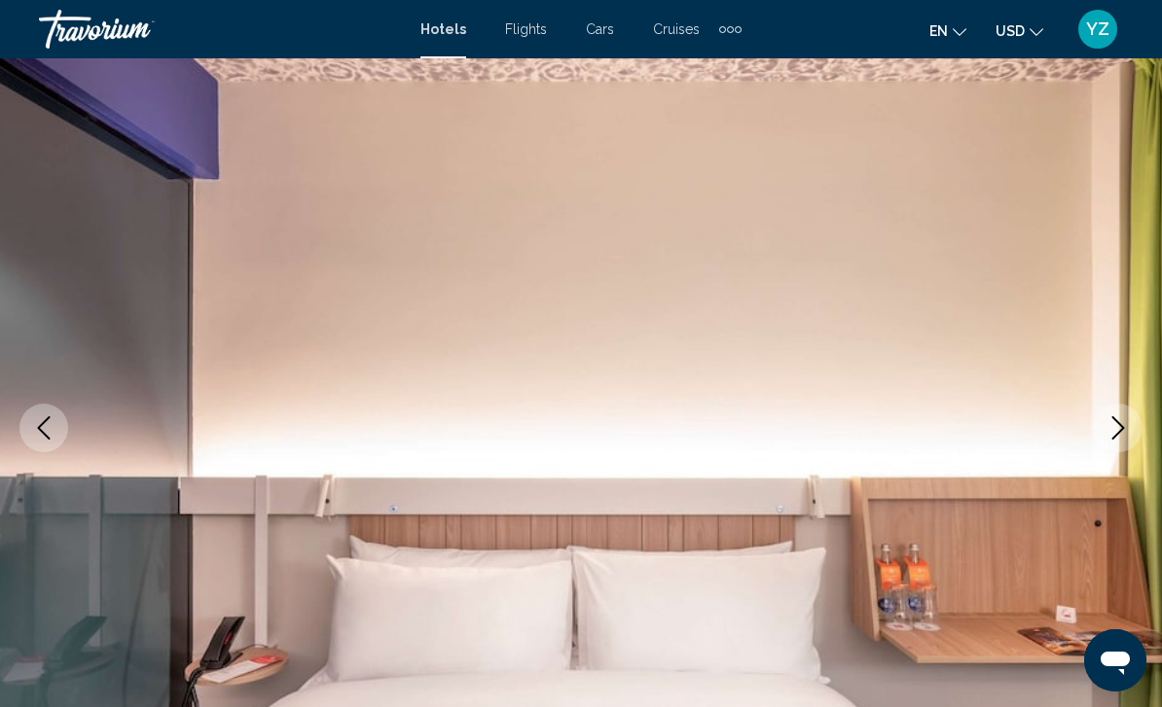
click at [1102, 444] on button "Next image" at bounding box center [1118, 428] width 49 height 49
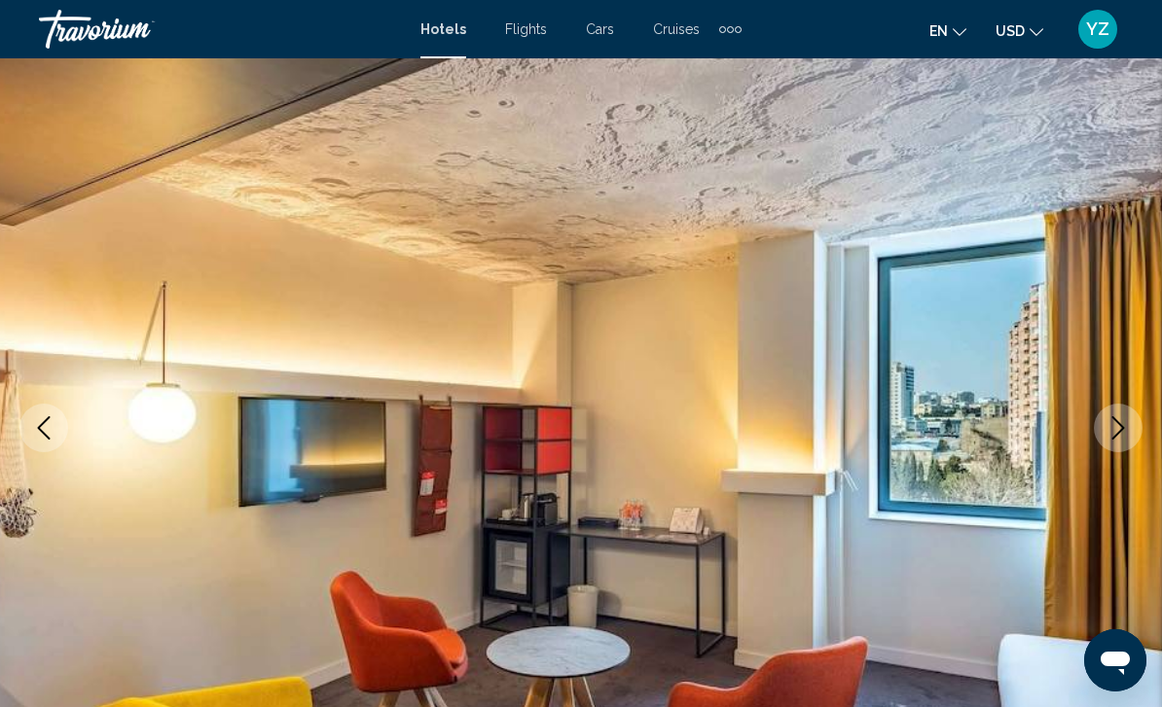
click at [1111, 427] on icon "Next image" at bounding box center [1117, 427] width 23 height 23
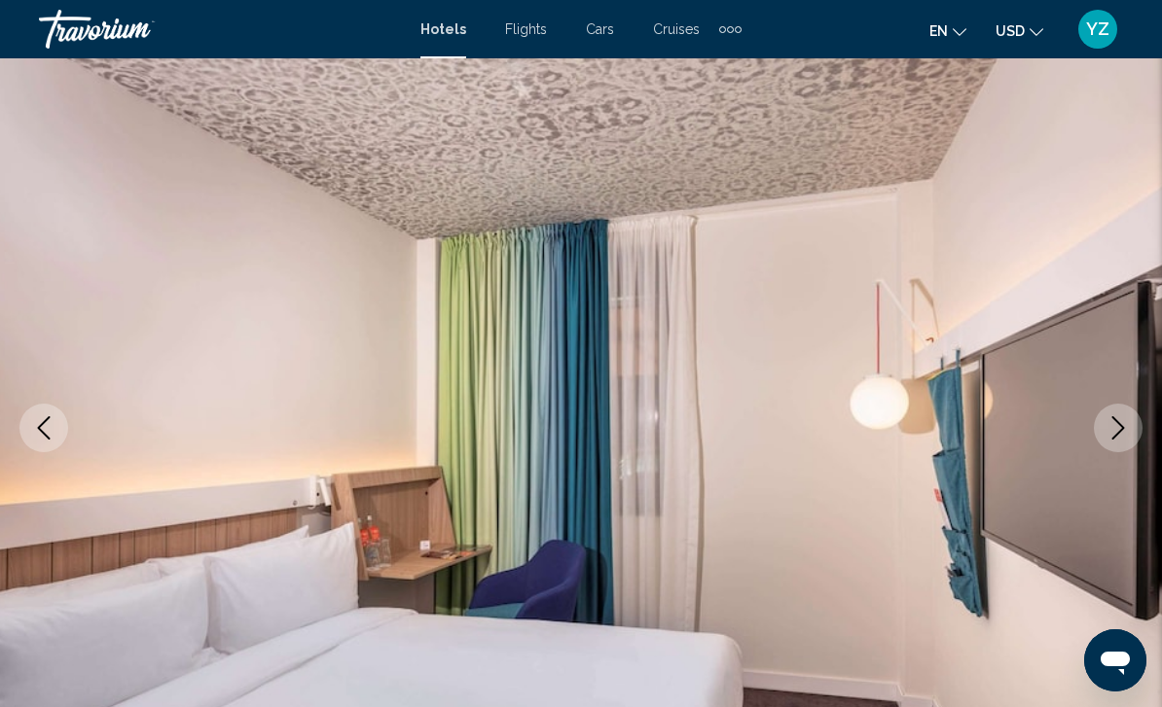
click at [1112, 432] on icon "Next image" at bounding box center [1117, 427] width 23 height 23
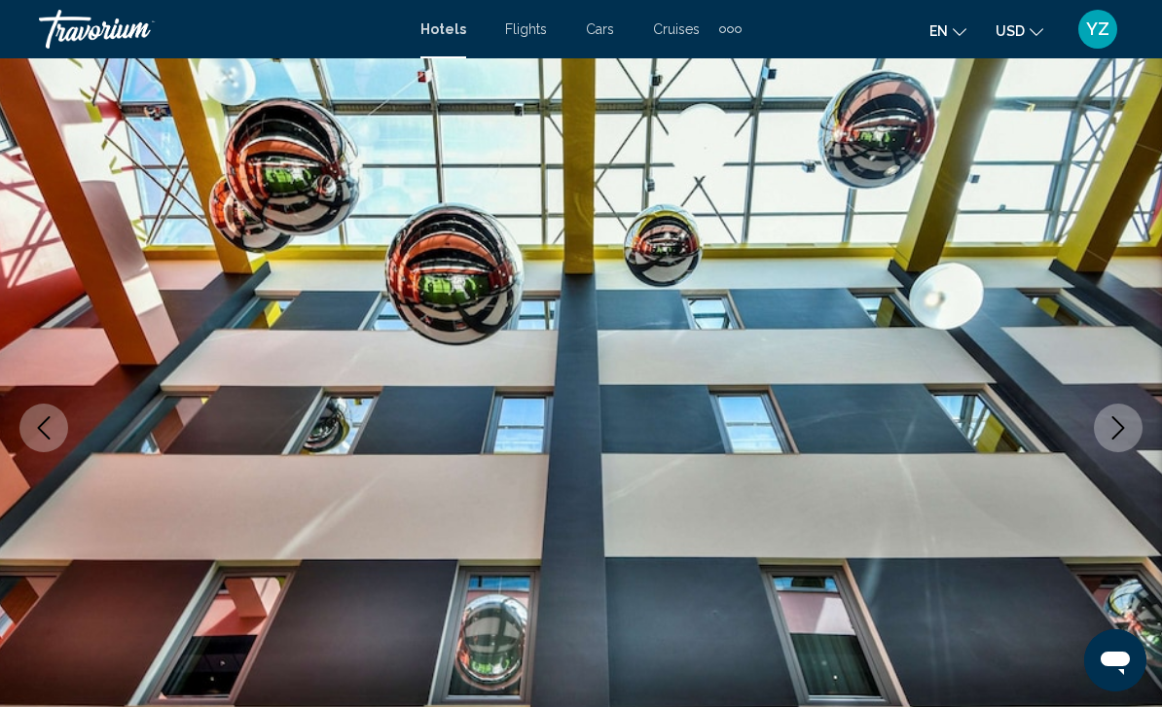
click at [1119, 431] on icon "Next image" at bounding box center [1117, 427] width 23 height 23
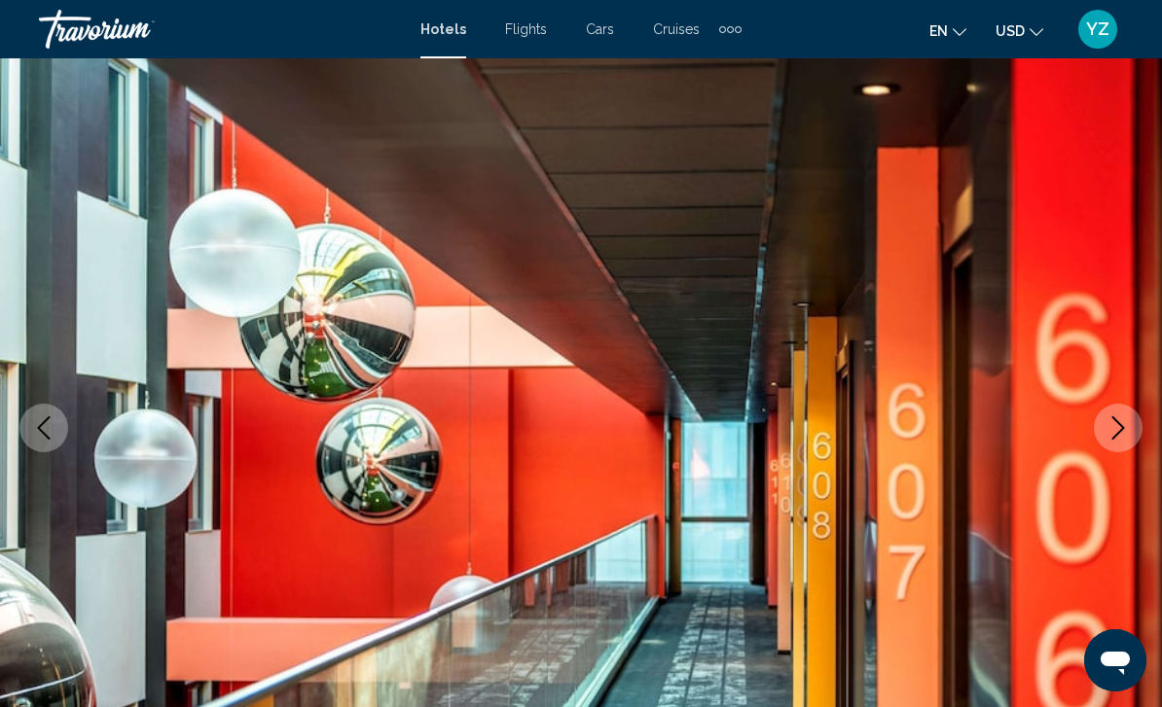
click at [1119, 429] on icon "Next image" at bounding box center [1117, 427] width 23 height 23
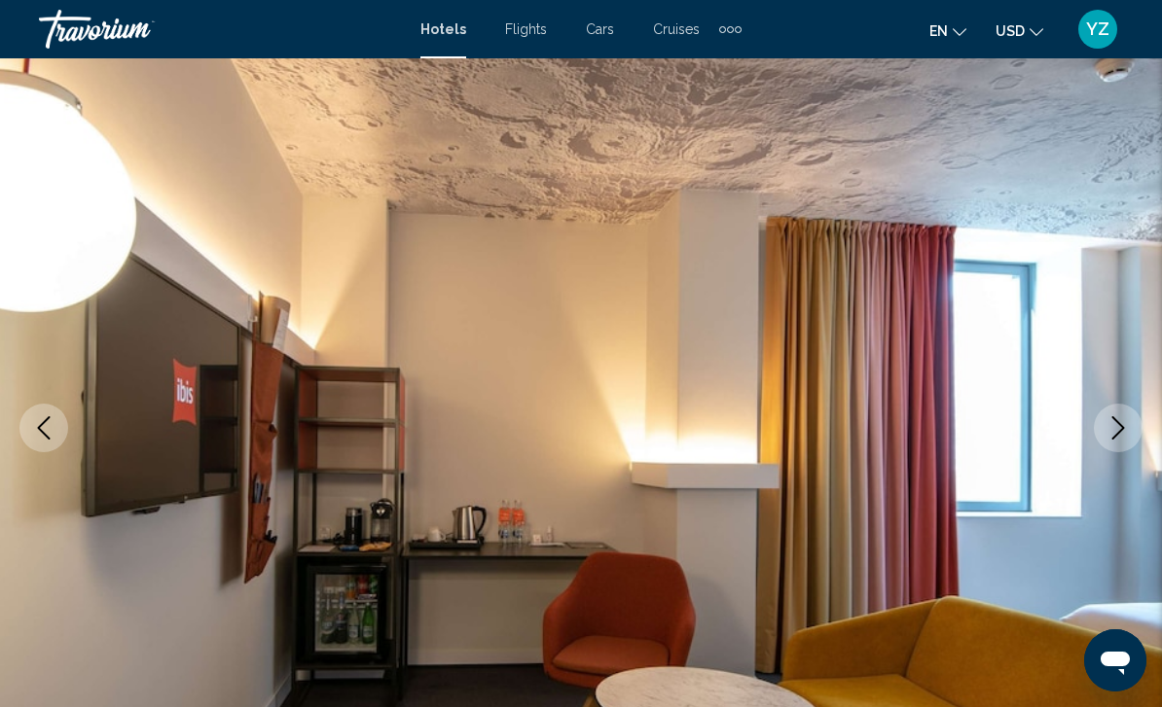
click at [1119, 431] on icon "Next image" at bounding box center [1117, 427] width 23 height 23
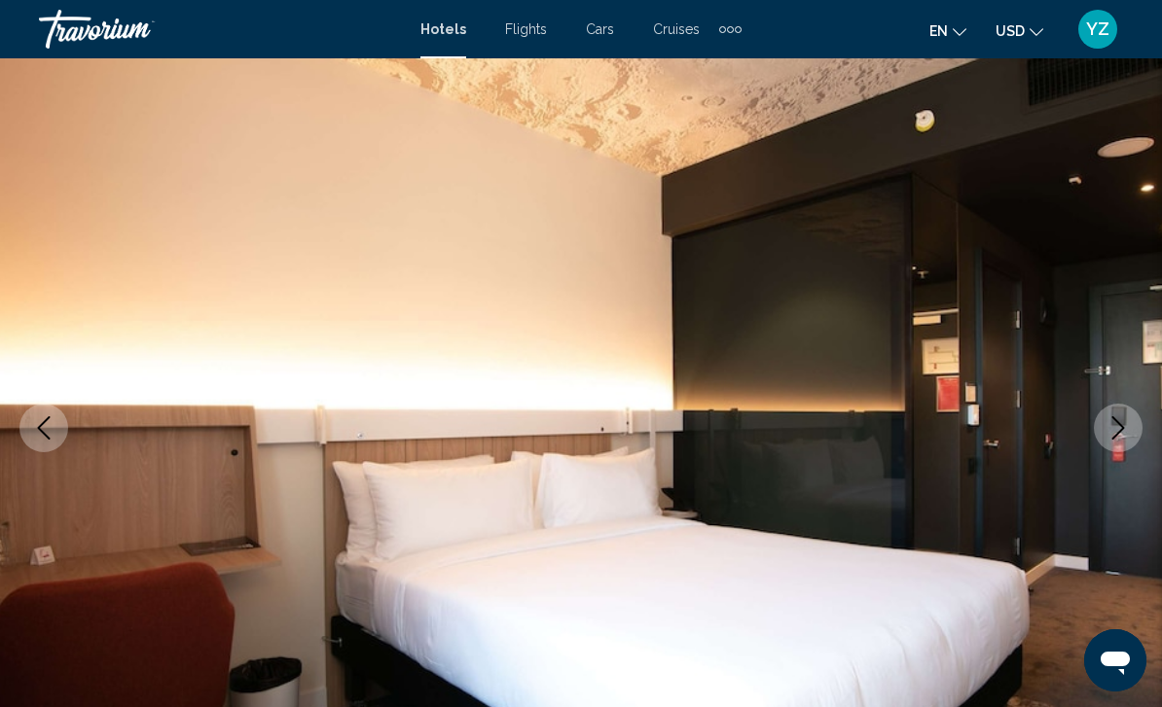
click at [1115, 424] on icon "Next image" at bounding box center [1117, 427] width 23 height 23
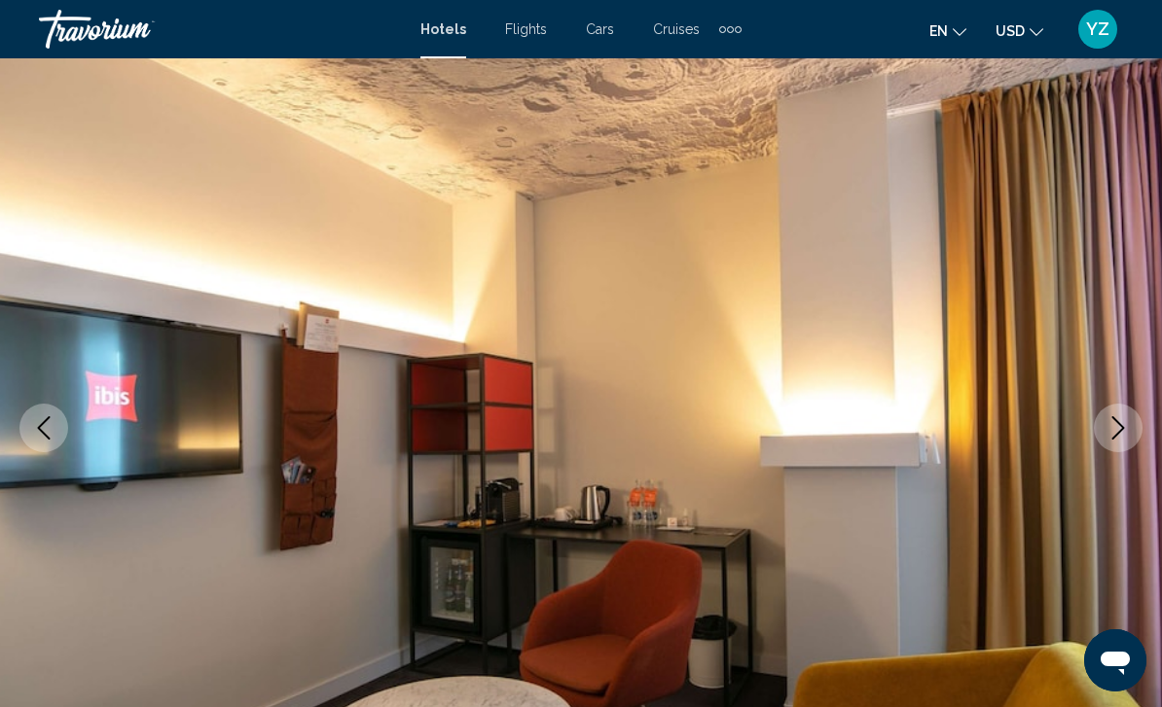
click at [1119, 420] on icon "Next image" at bounding box center [1117, 427] width 23 height 23
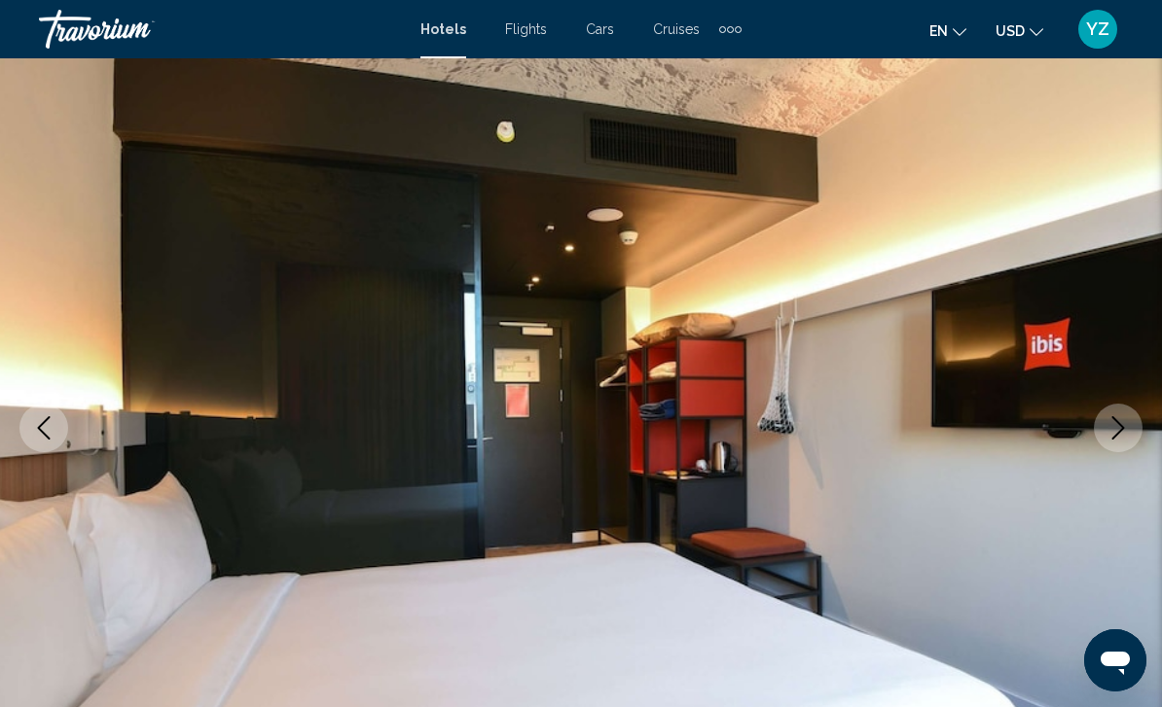
click at [1121, 422] on icon "Next image" at bounding box center [1117, 427] width 23 height 23
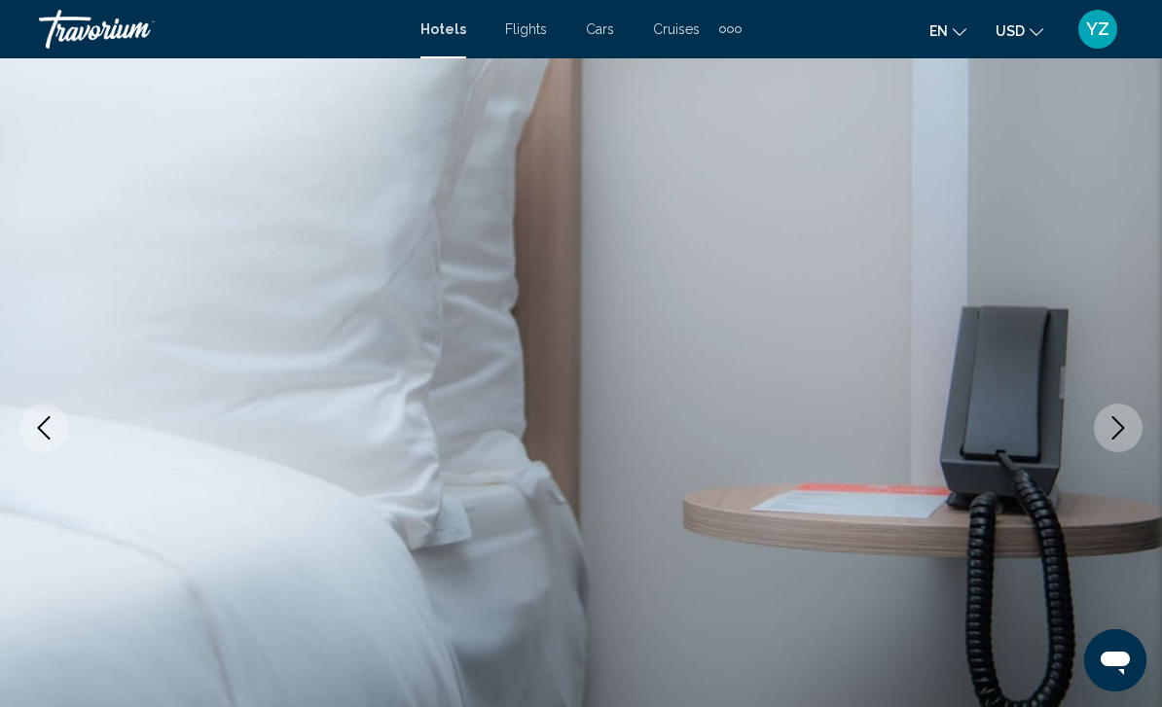
click at [1122, 427] on icon "Next image" at bounding box center [1118, 427] width 13 height 23
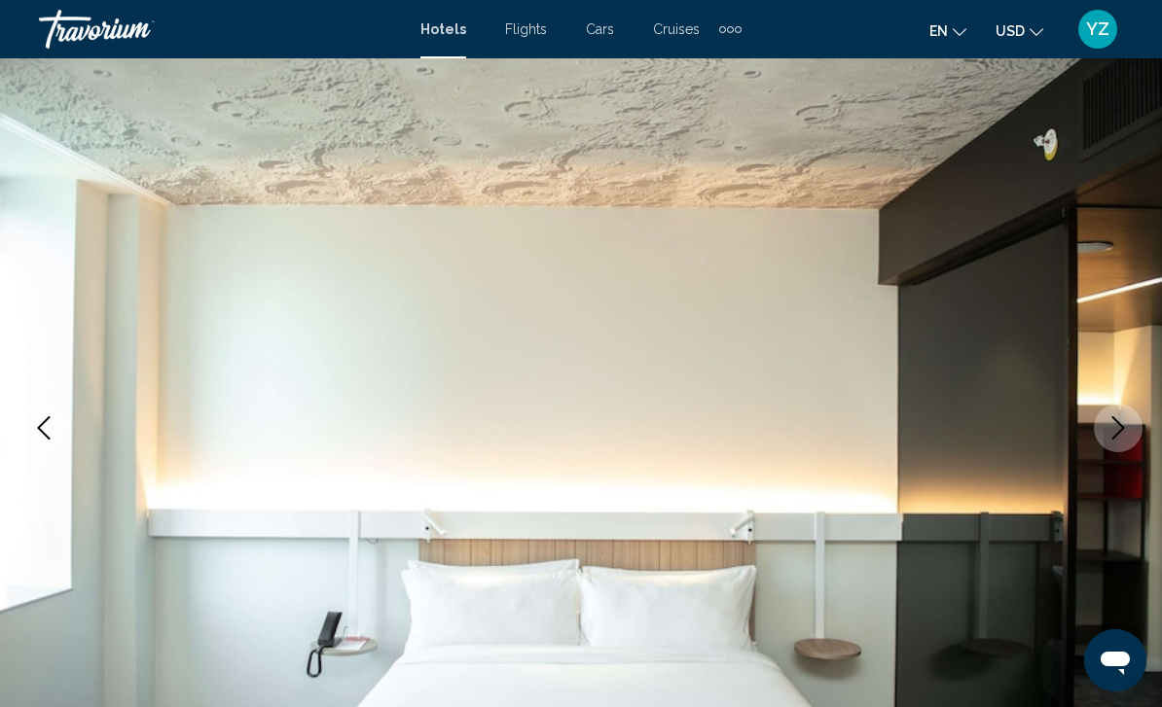
click at [1119, 431] on icon "Next image" at bounding box center [1117, 427] width 23 height 23
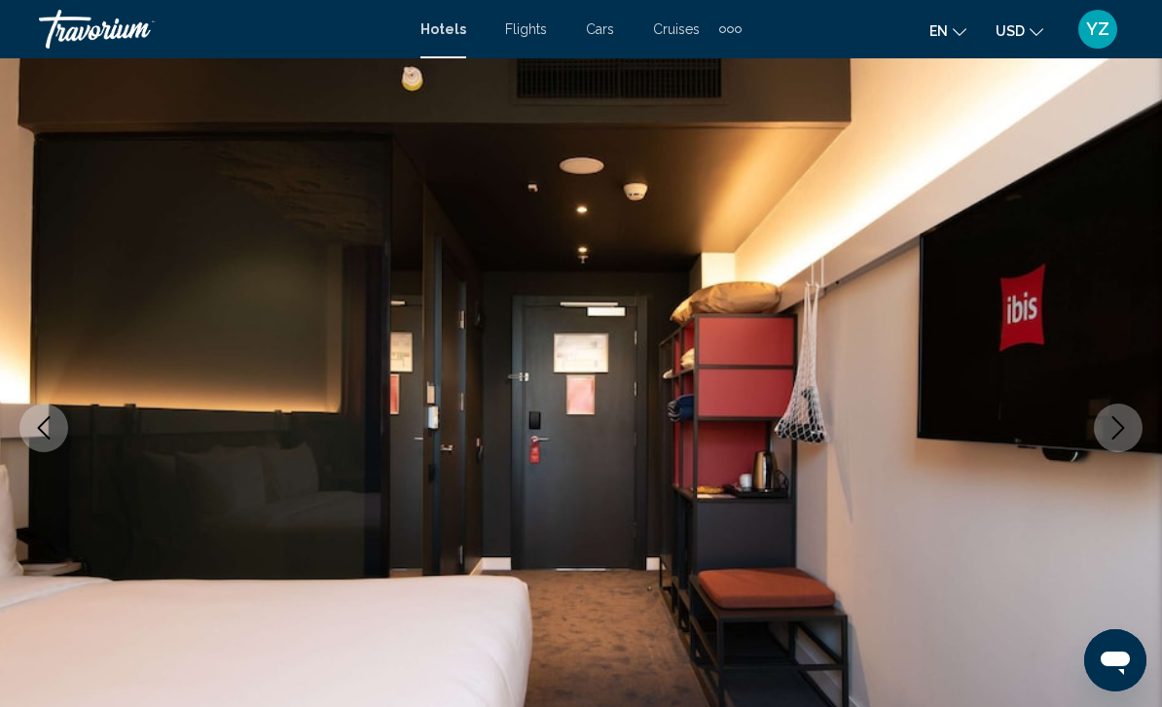
click at [1118, 424] on icon "Next image" at bounding box center [1117, 427] width 23 height 23
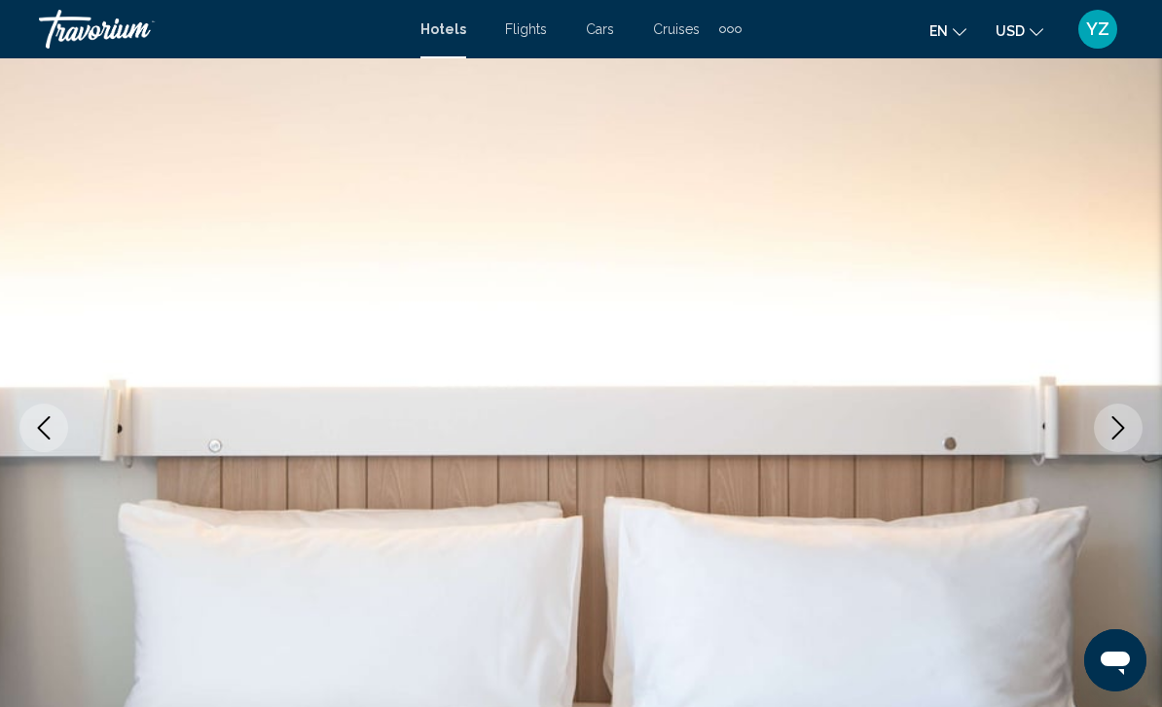
click at [1119, 421] on icon "Next image" at bounding box center [1117, 427] width 23 height 23
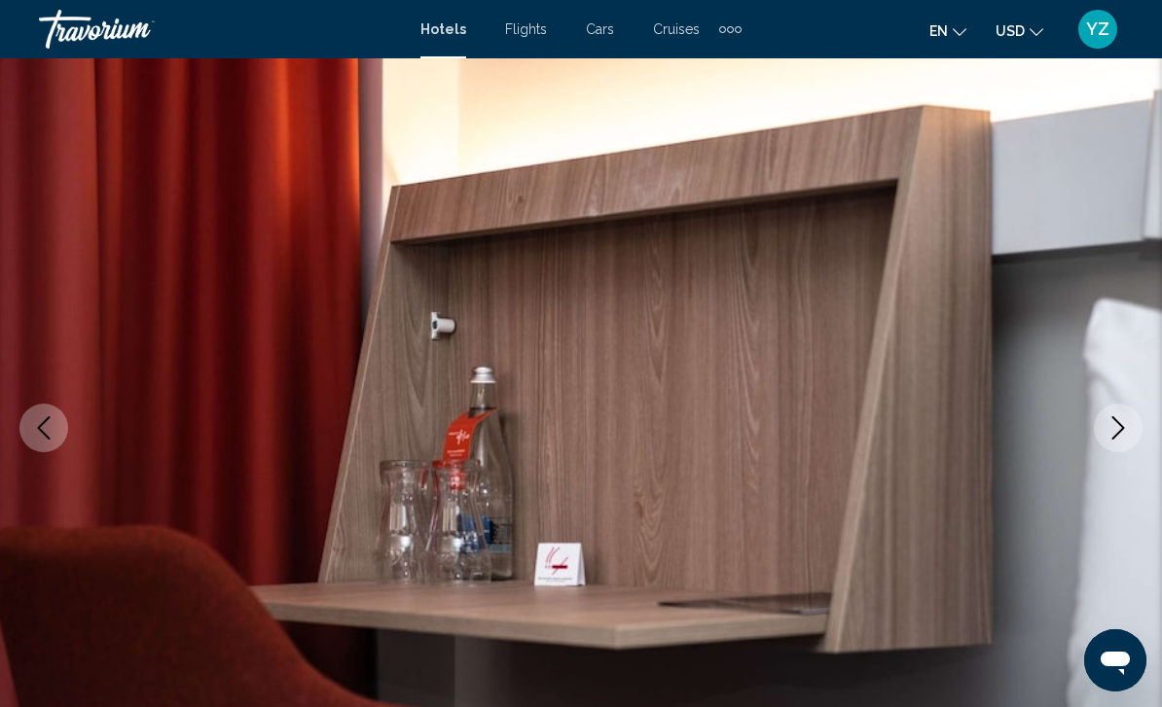
click at [1121, 421] on icon "Next image" at bounding box center [1117, 427] width 23 height 23
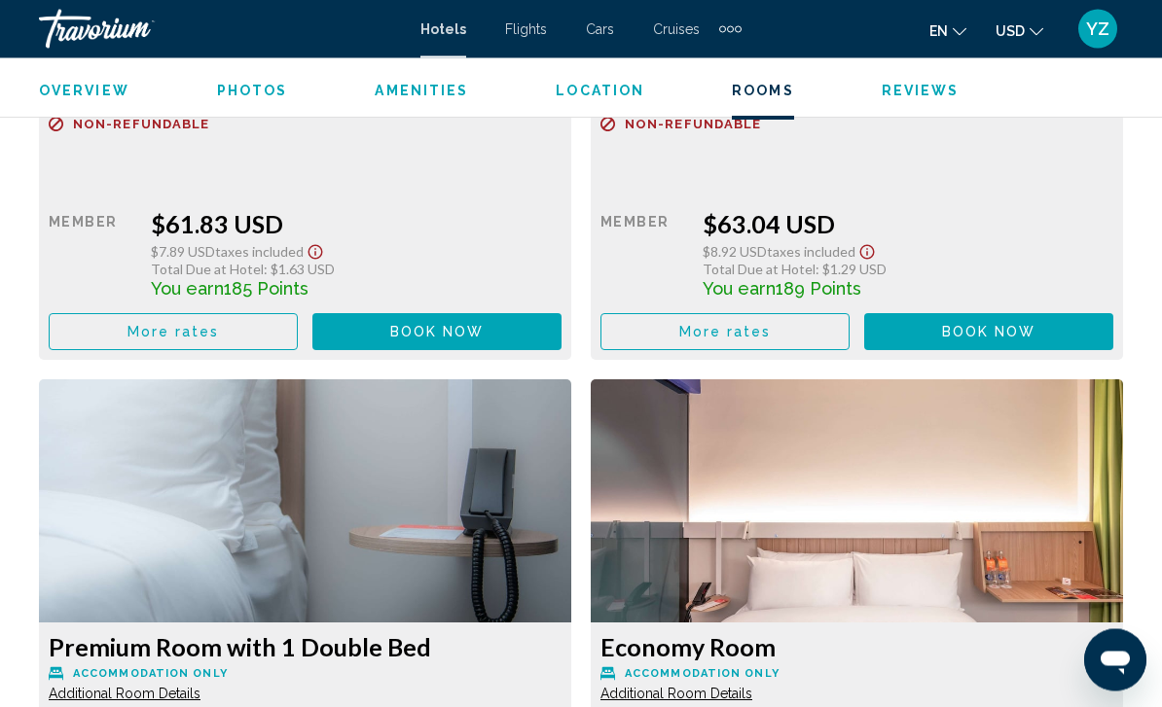
scroll to position [4040, 0]
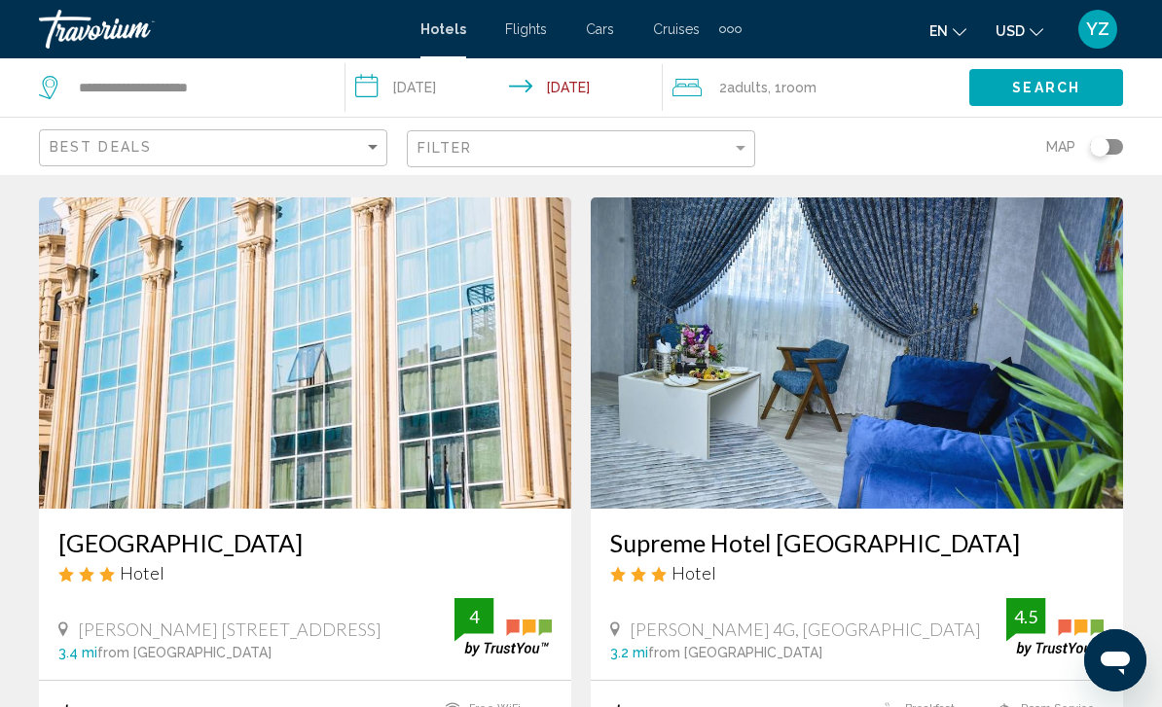
scroll to position [3523, 0]
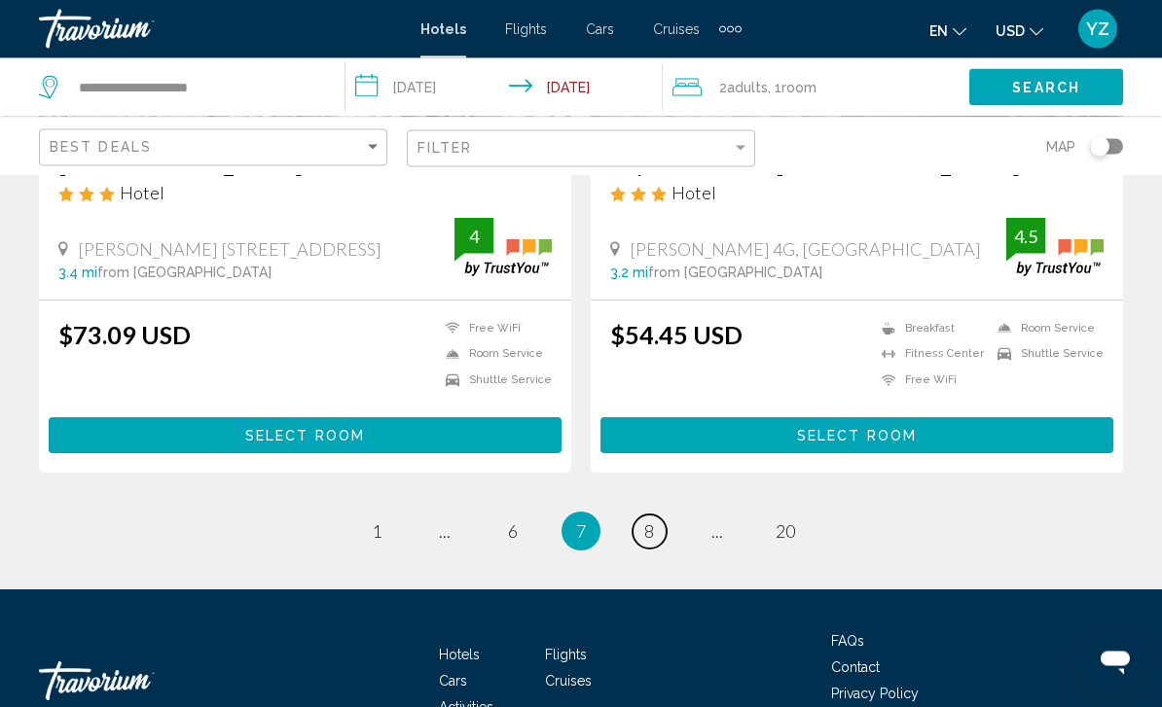
click at [654, 523] on span "8" at bounding box center [649, 532] width 10 height 21
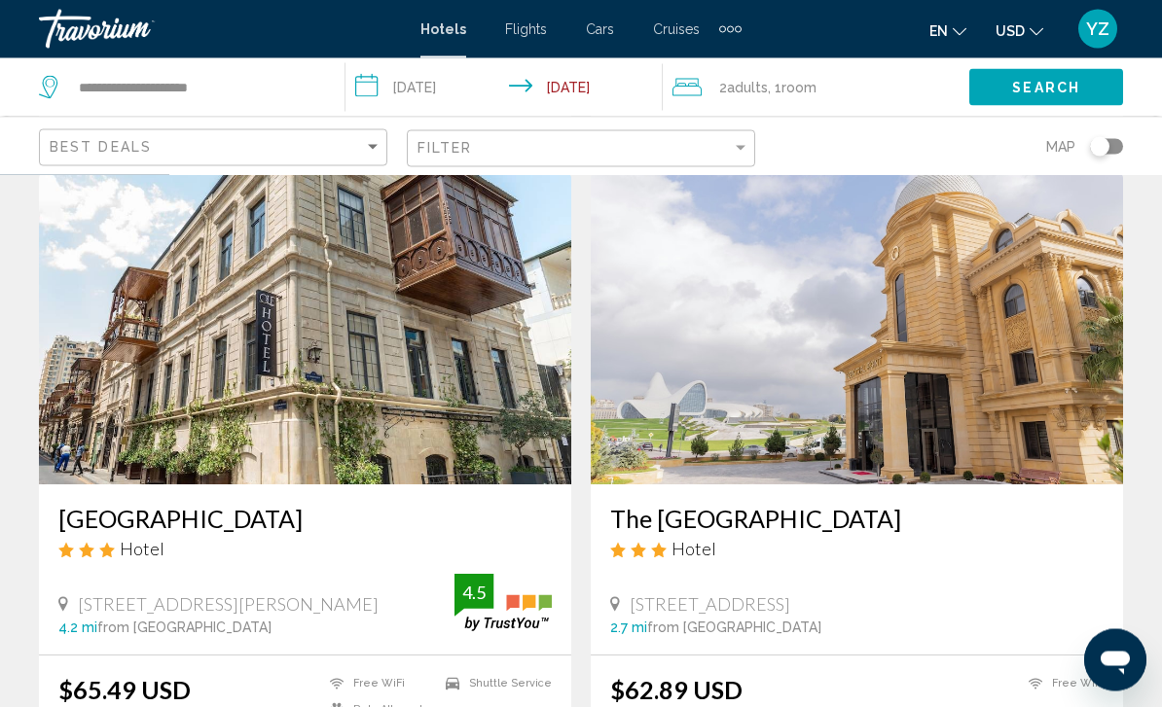
scroll to position [3547, 0]
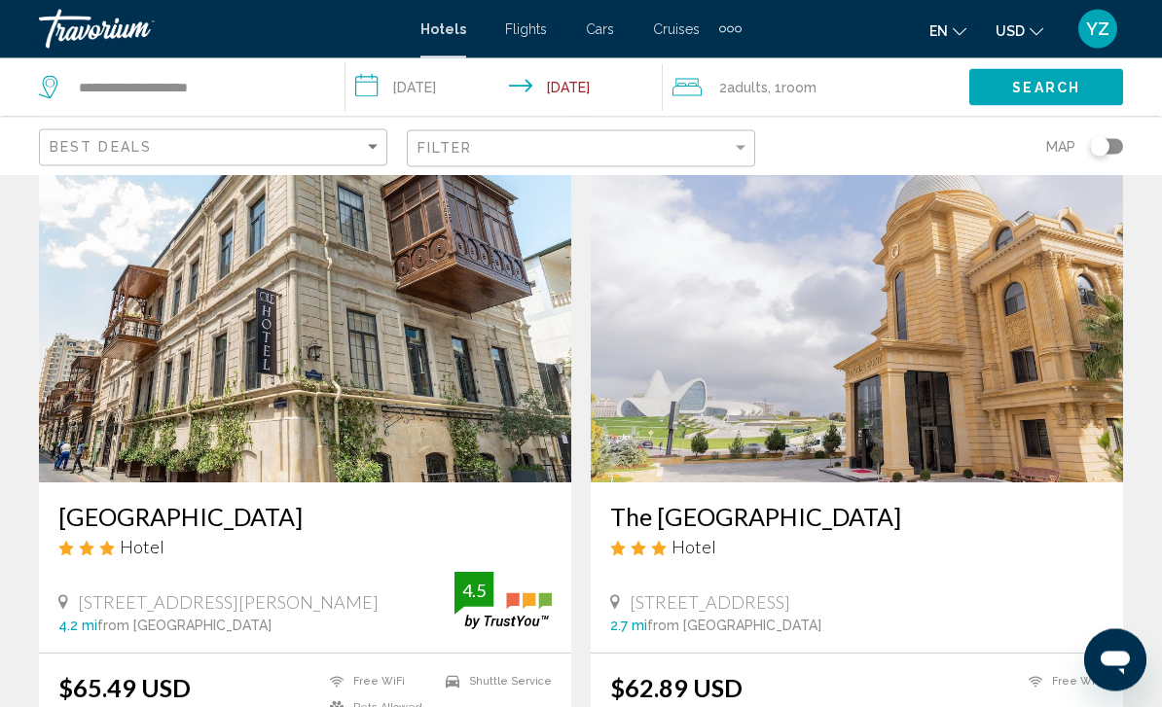
click at [1038, 372] on img "Main content" at bounding box center [857, 327] width 532 height 311
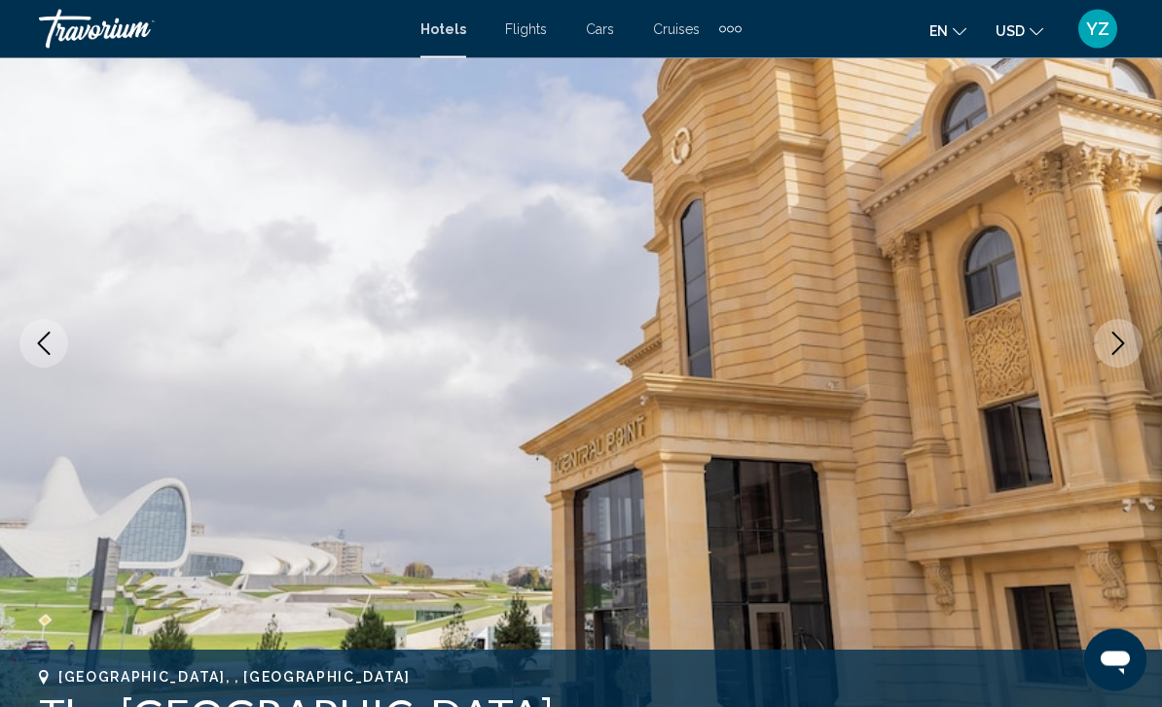
scroll to position [178, 0]
click at [1118, 354] on button "Next image" at bounding box center [1118, 342] width 49 height 49
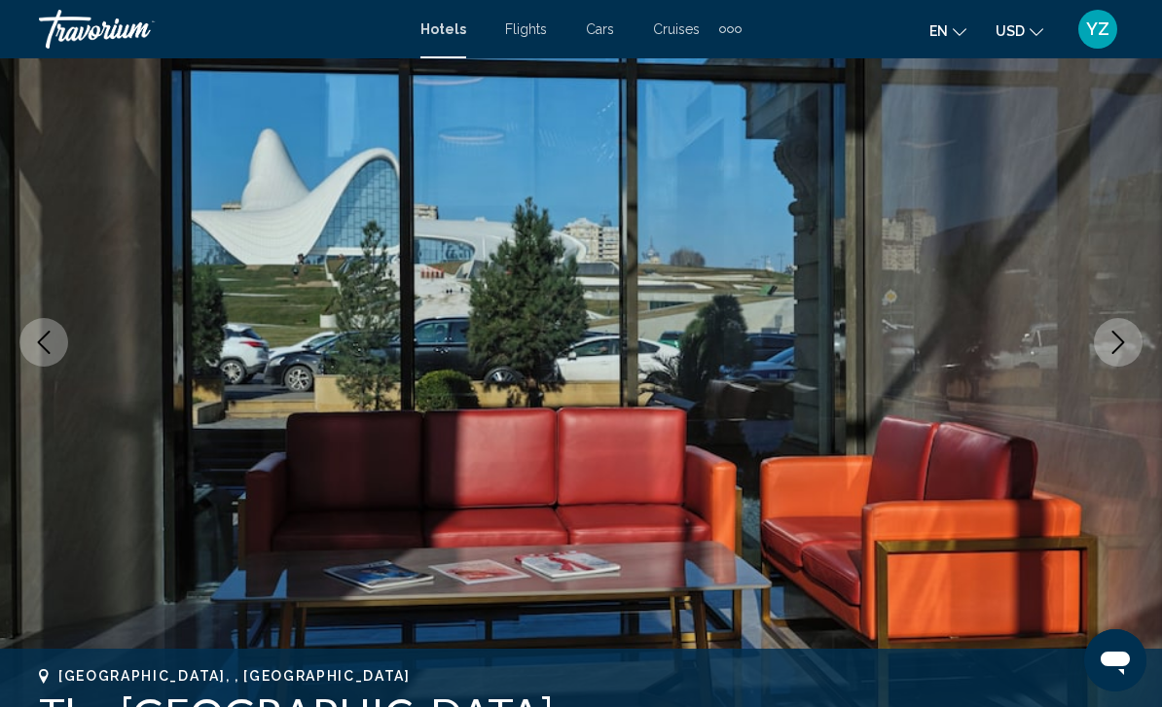
click at [1113, 362] on button "Next image" at bounding box center [1118, 342] width 49 height 49
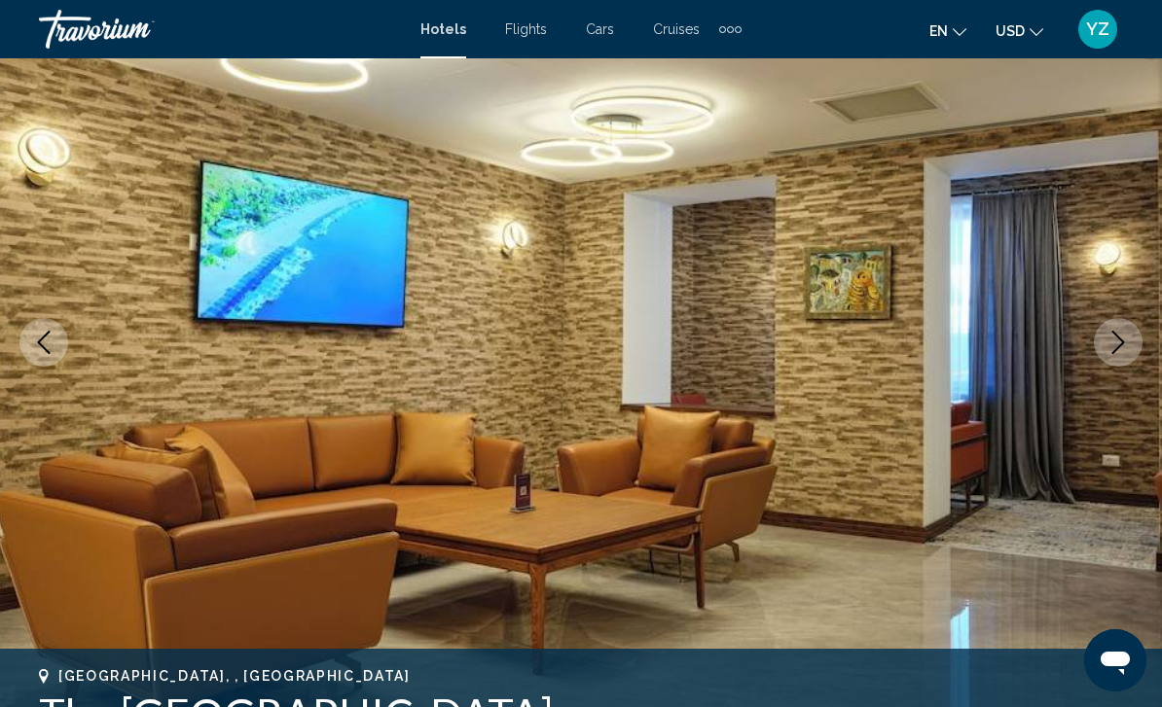
click at [1114, 354] on button "Next image" at bounding box center [1118, 342] width 49 height 49
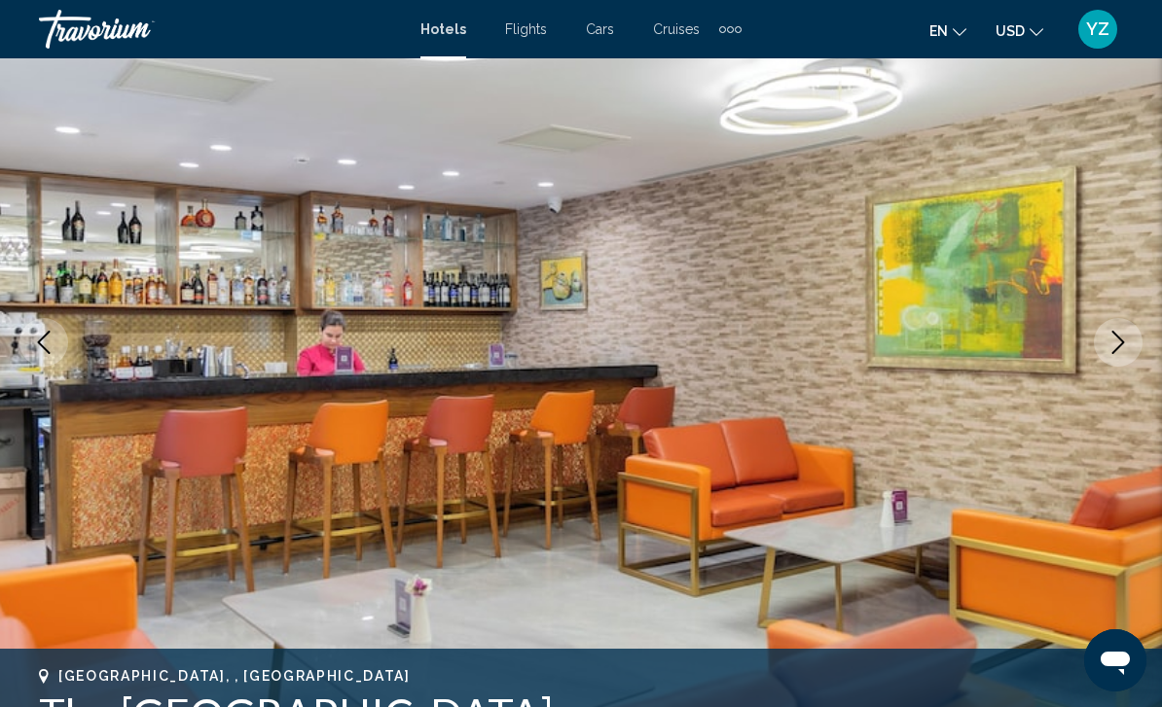
click at [1119, 348] on icon "Next image" at bounding box center [1117, 342] width 23 height 23
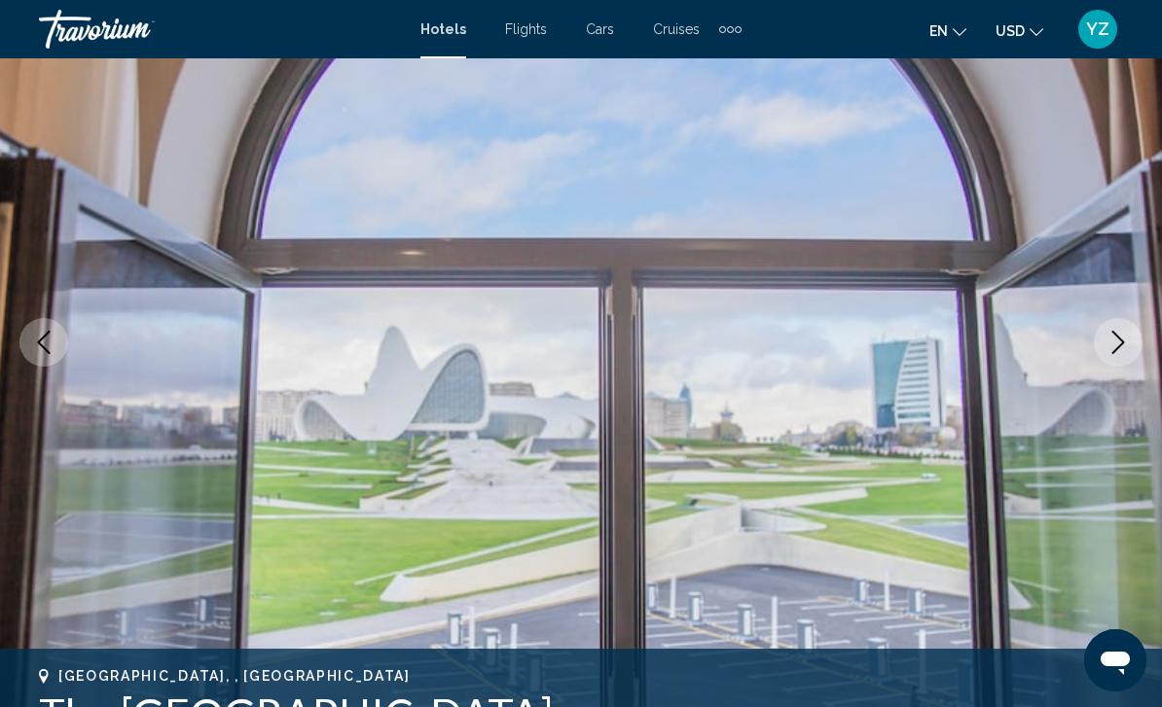
click at [1122, 349] on icon "Next image" at bounding box center [1117, 342] width 23 height 23
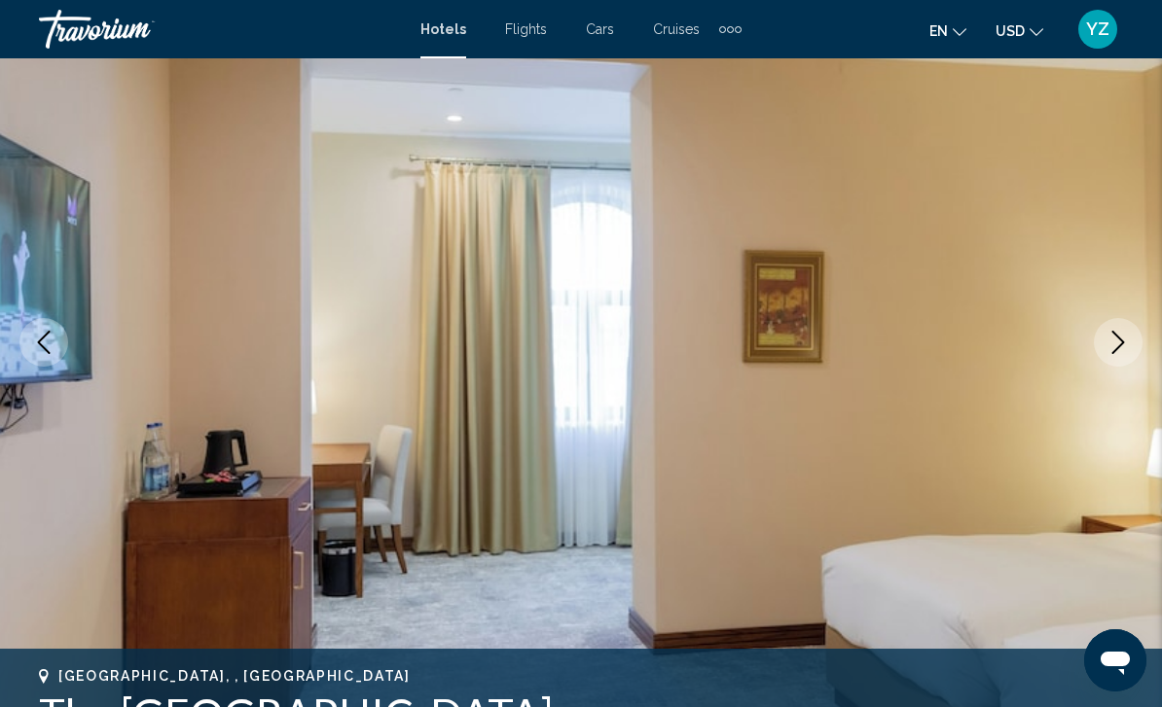
click at [1108, 353] on icon "Next image" at bounding box center [1117, 342] width 23 height 23
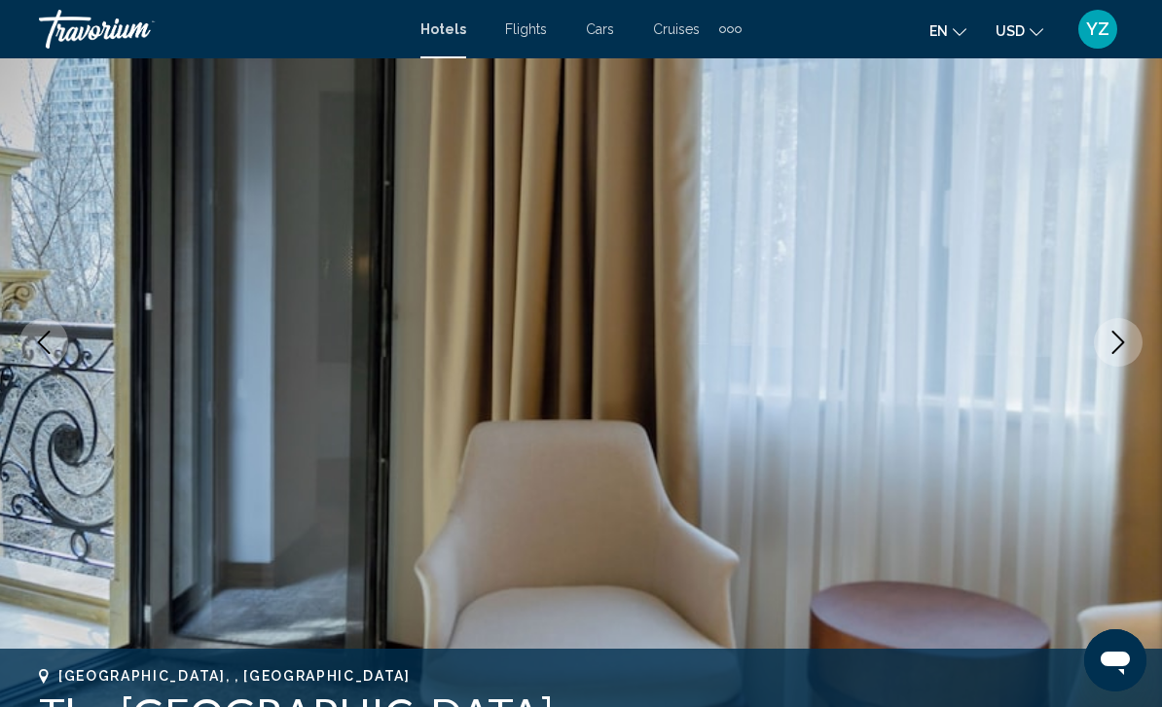
click at [1108, 357] on button "Next image" at bounding box center [1118, 342] width 49 height 49
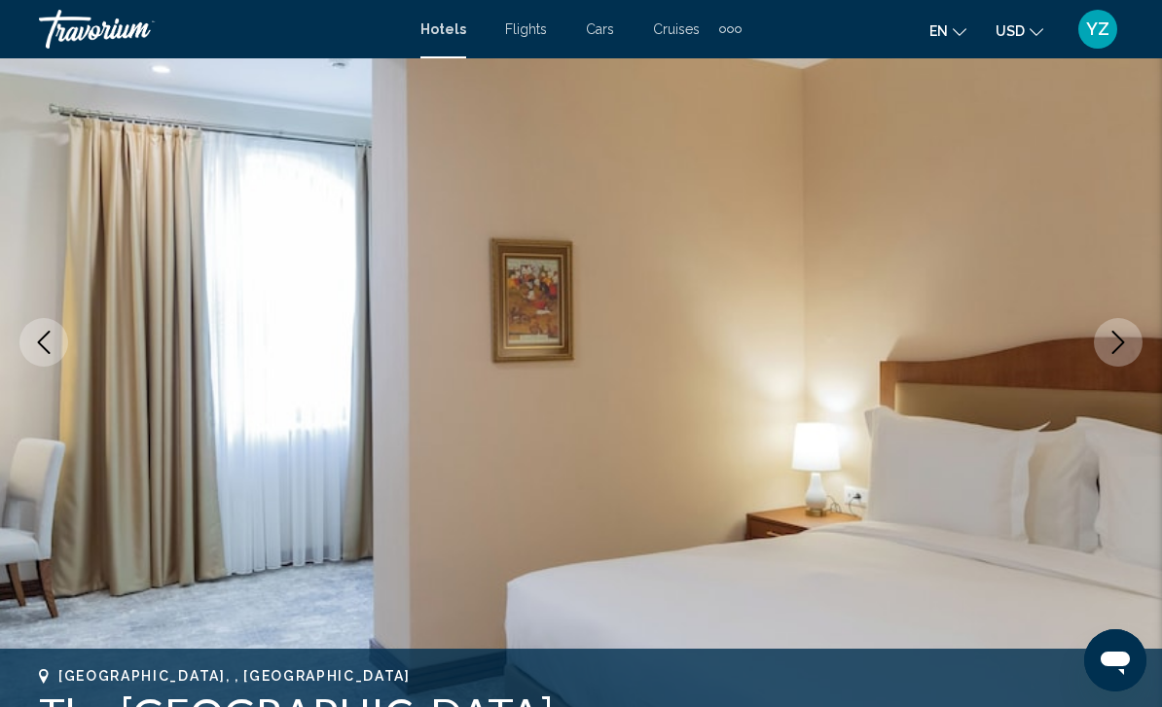
click at [1111, 352] on icon "Next image" at bounding box center [1117, 342] width 23 height 23
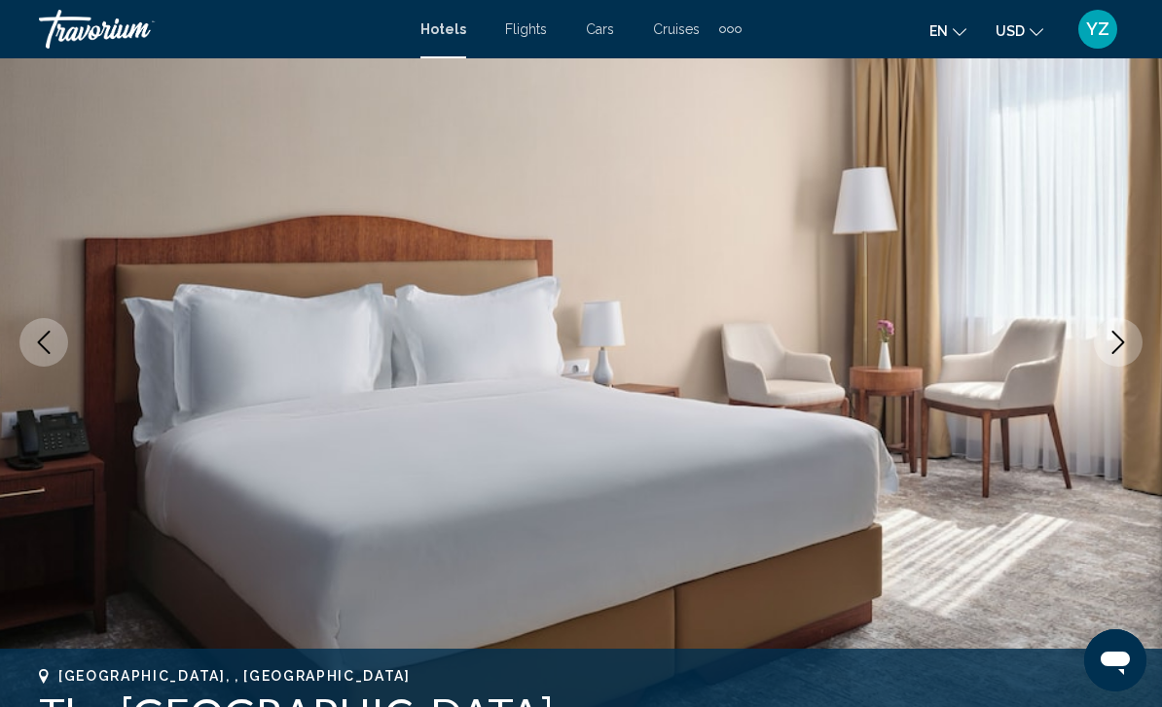
click at [1113, 350] on icon "Next image" at bounding box center [1117, 342] width 23 height 23
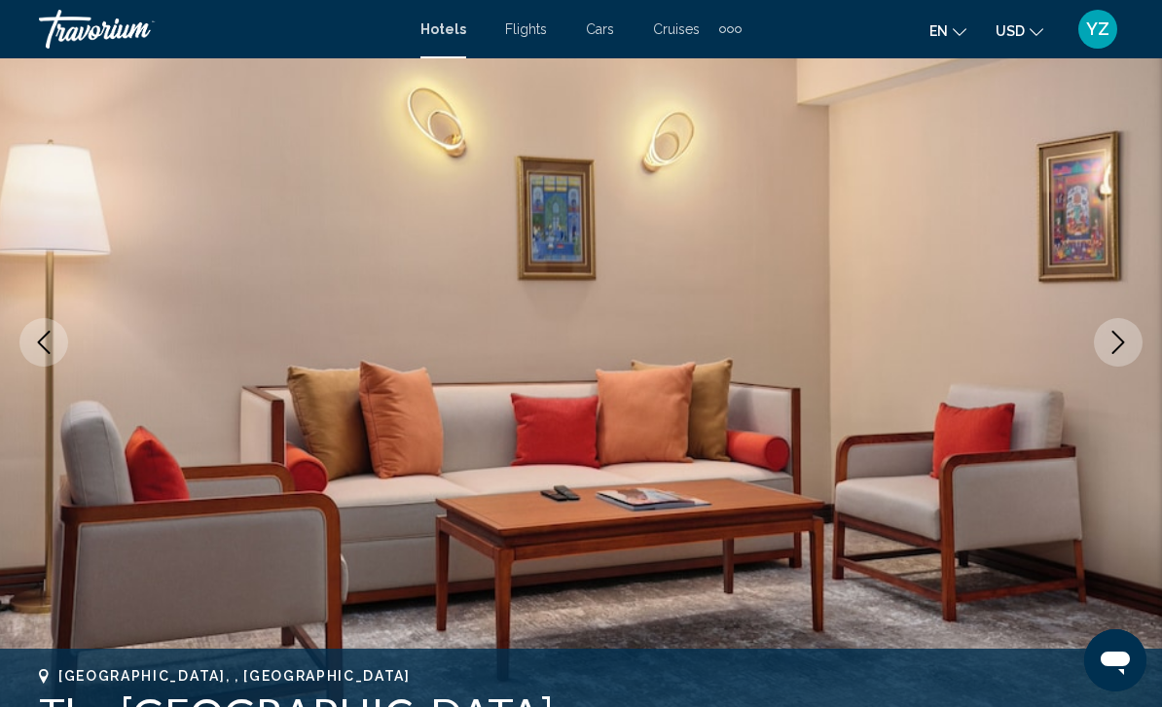
click at [1117, 347] on icon "Next image" at bounding box center [1117, 342] width 23 height 23
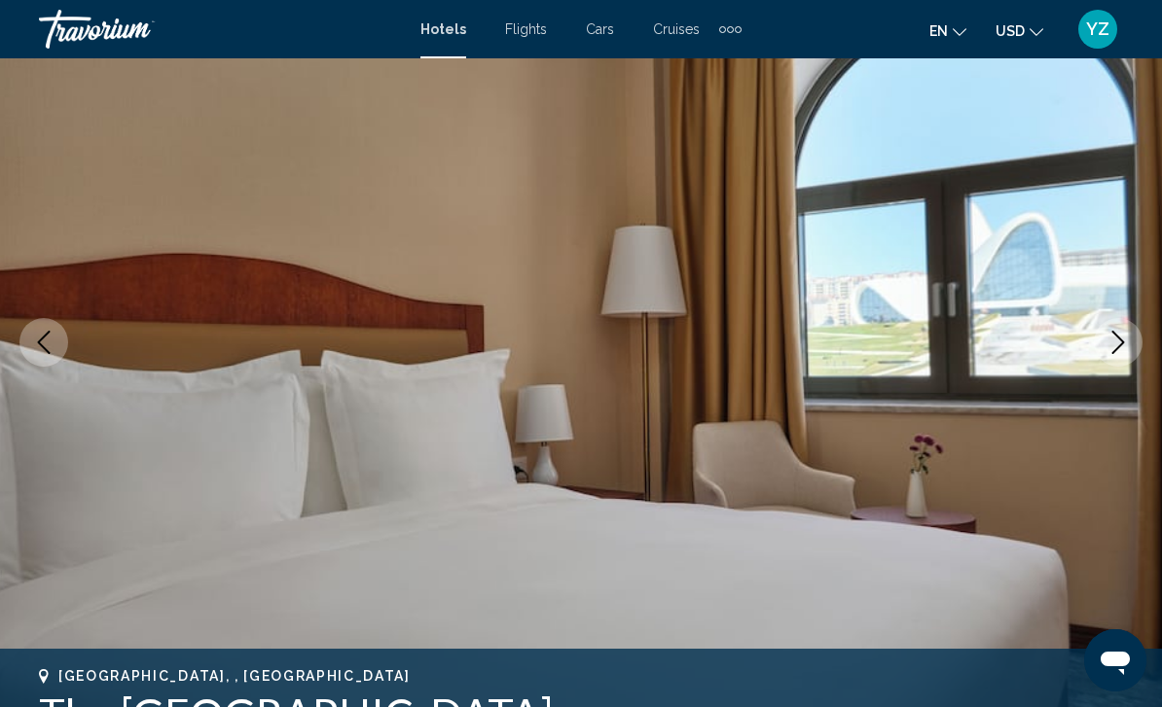
click at [1117, 350] on icon "Next image" at bounding box center [1117, 342] width 23 height 23
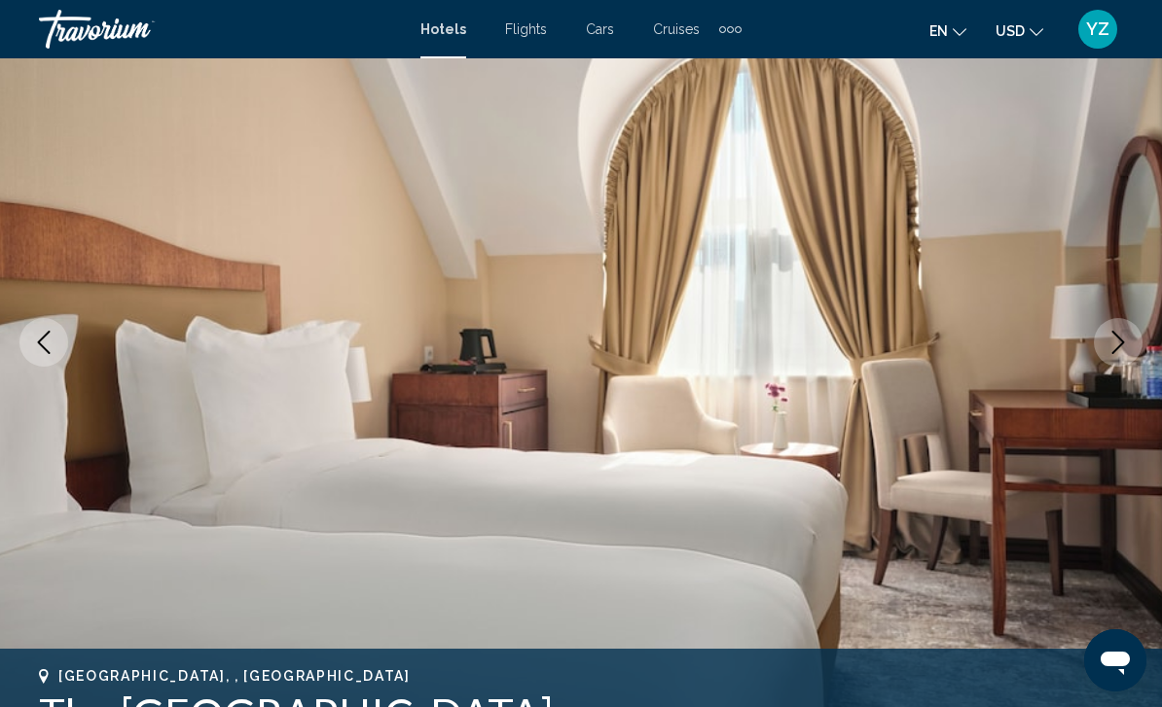
click at [1130, 345] on button "Next image" at bounding box center [1118, 342] width 49 height 49
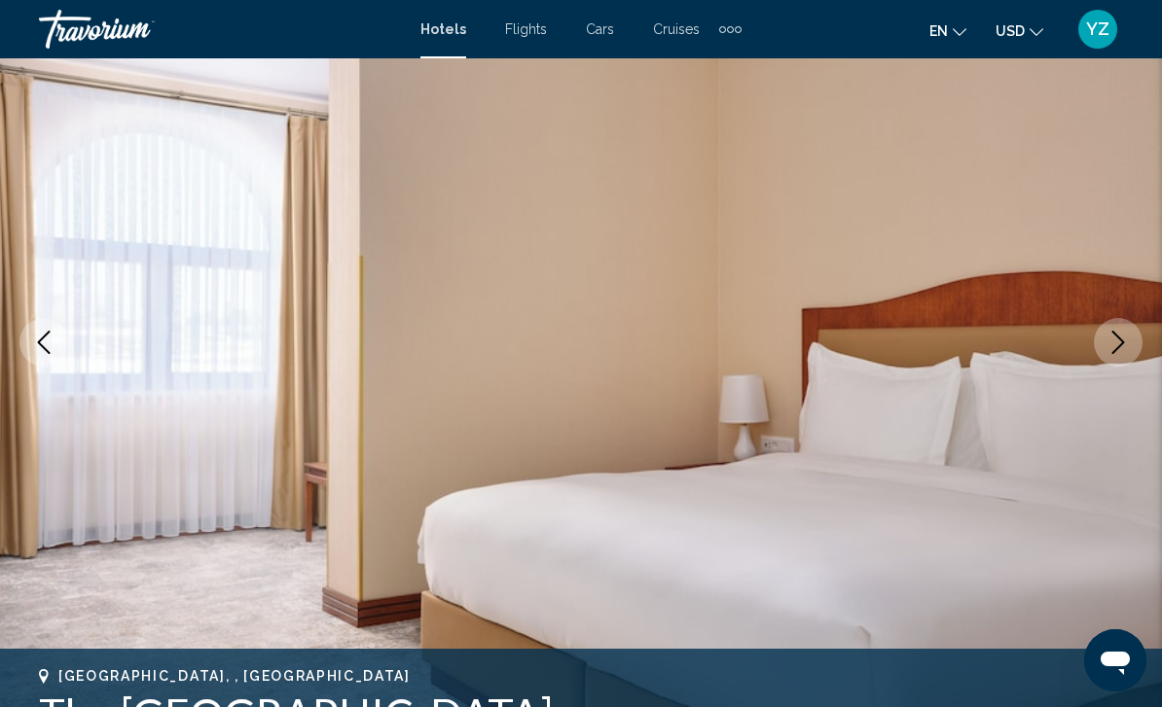
click at [1126, 352] on icon "Next image" at bounding box center [1117, 342] width 23 height 23
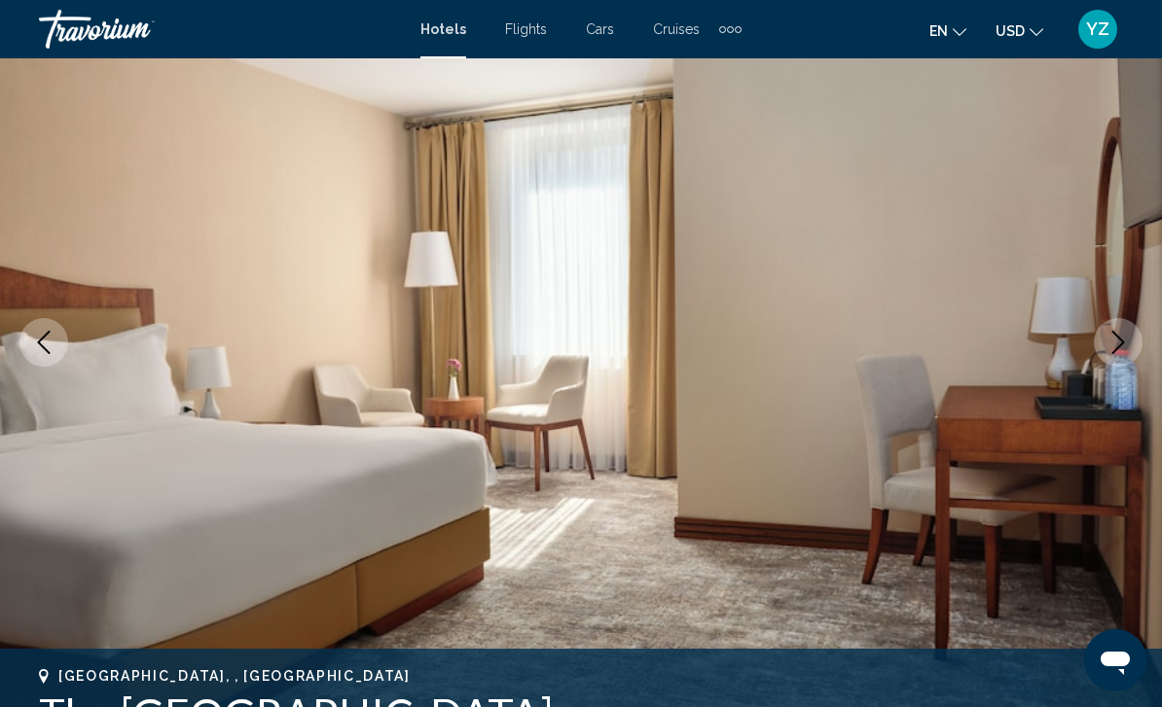
click at [1123, 354] on button "Next image" at bounding box center [1118, 342] width 49 height 49
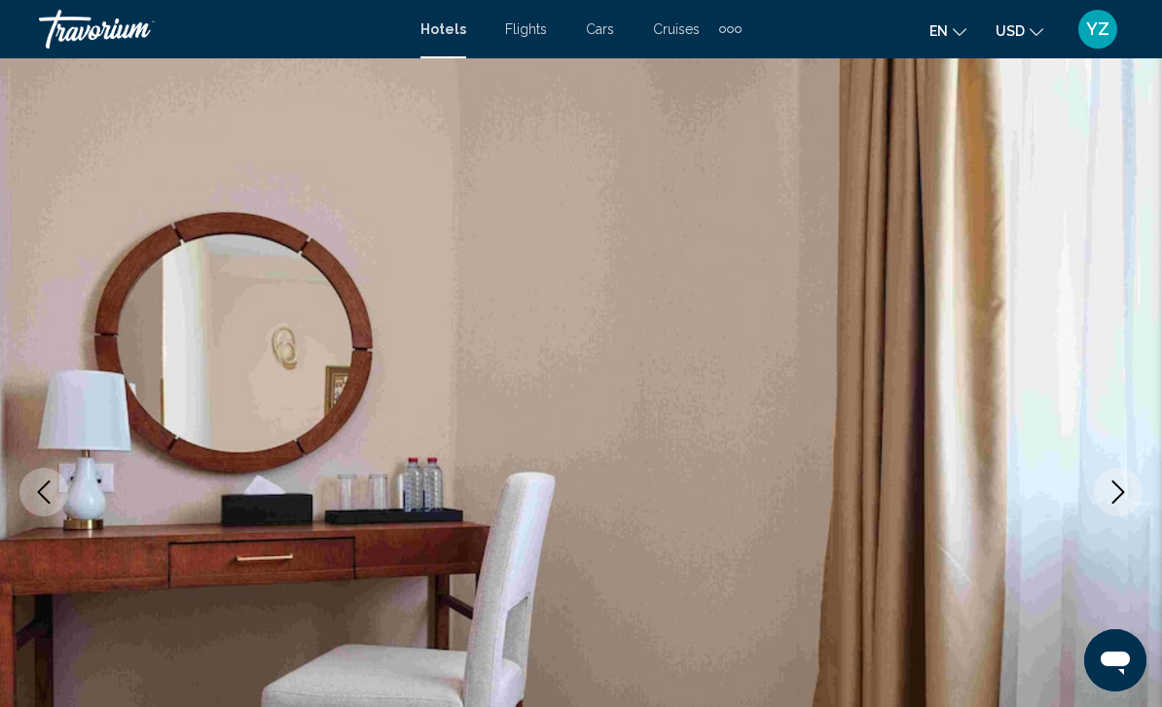
scroll to position [0, 0]
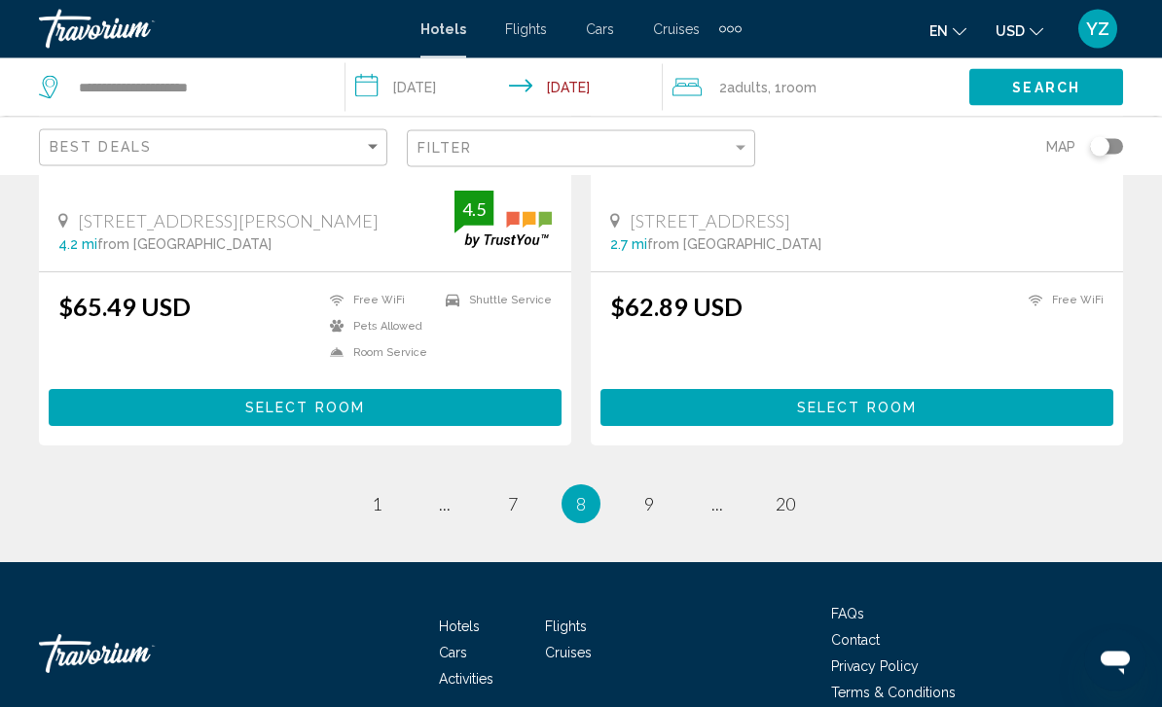
scroll to position [3950, 0]
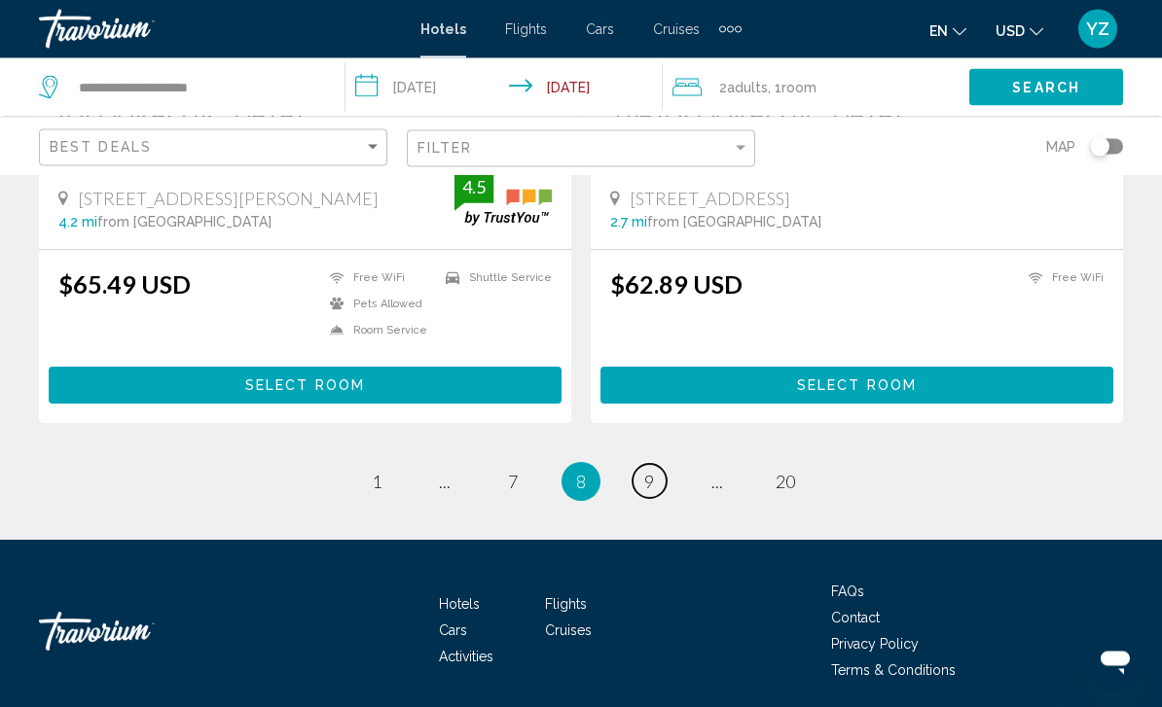
click at [653, 472] on span "9" at bounding box center [649, 482] width 10 height 21
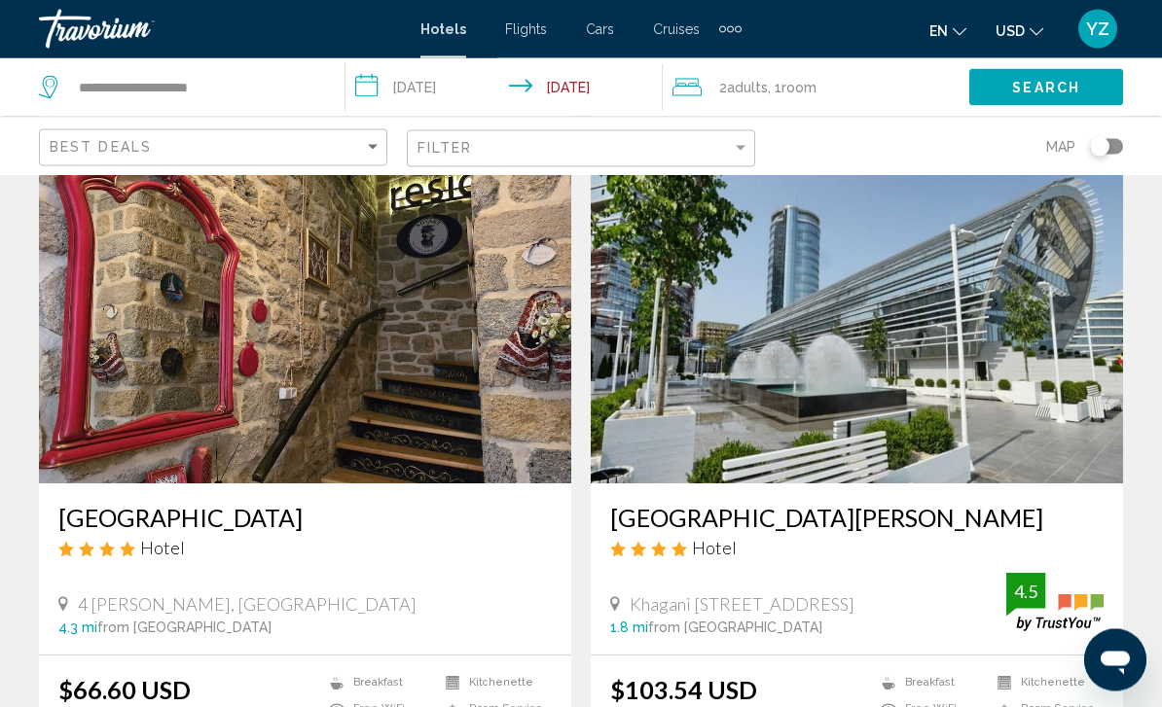
scroll to position [1461, 0]
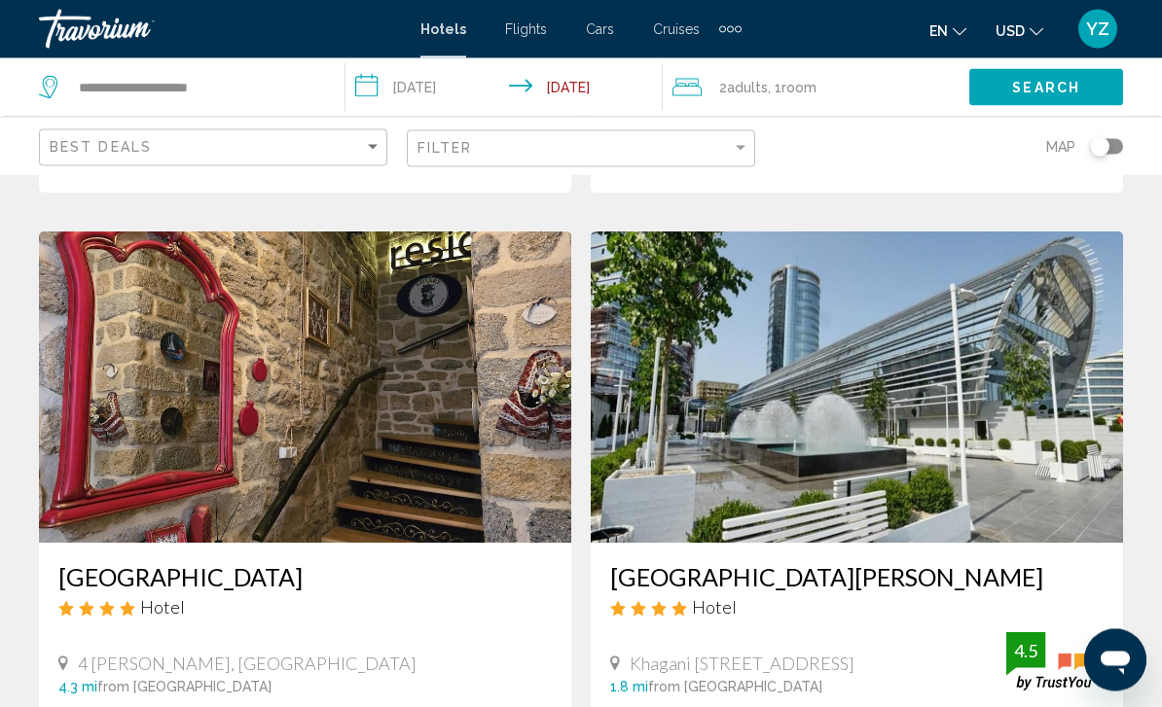
click at [1046, 424] on img "Main content" at bounding box center [857, 388] width 532 height 311
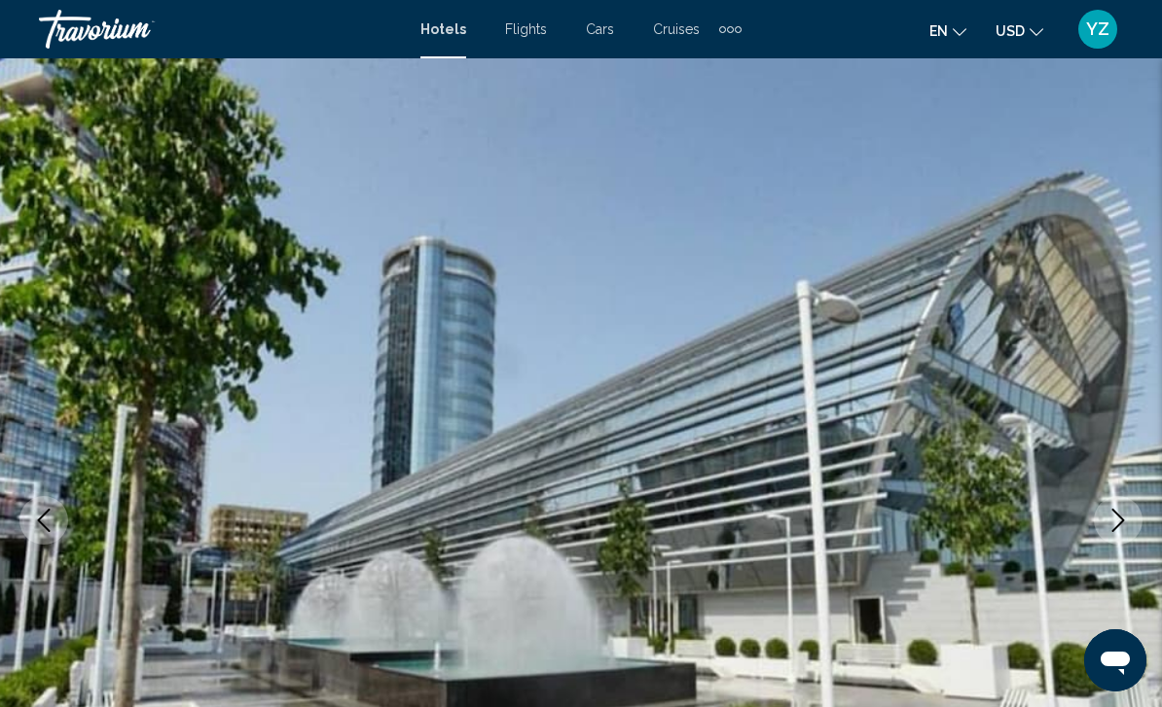
click at [1127, 525] on icon "Next image" at bounding box center [1117, 520] width 23 height 23
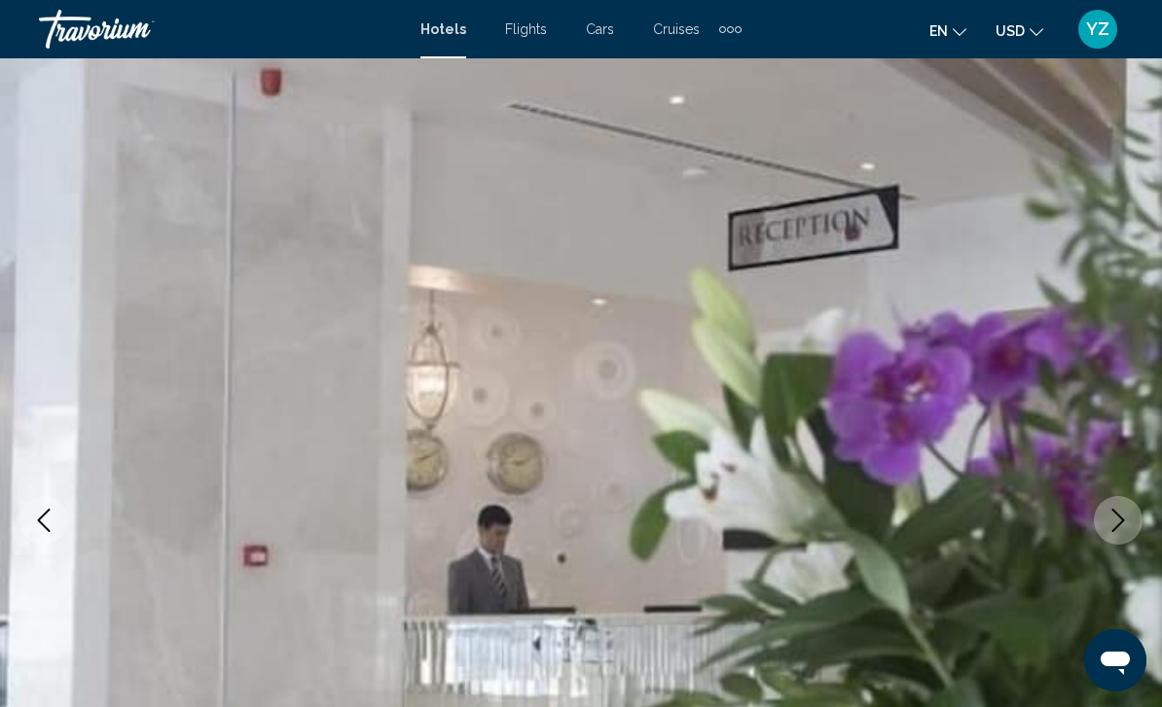
click at [1118, 533] on button "Next image" at bounding box center [1118, 520] width 49 height 49
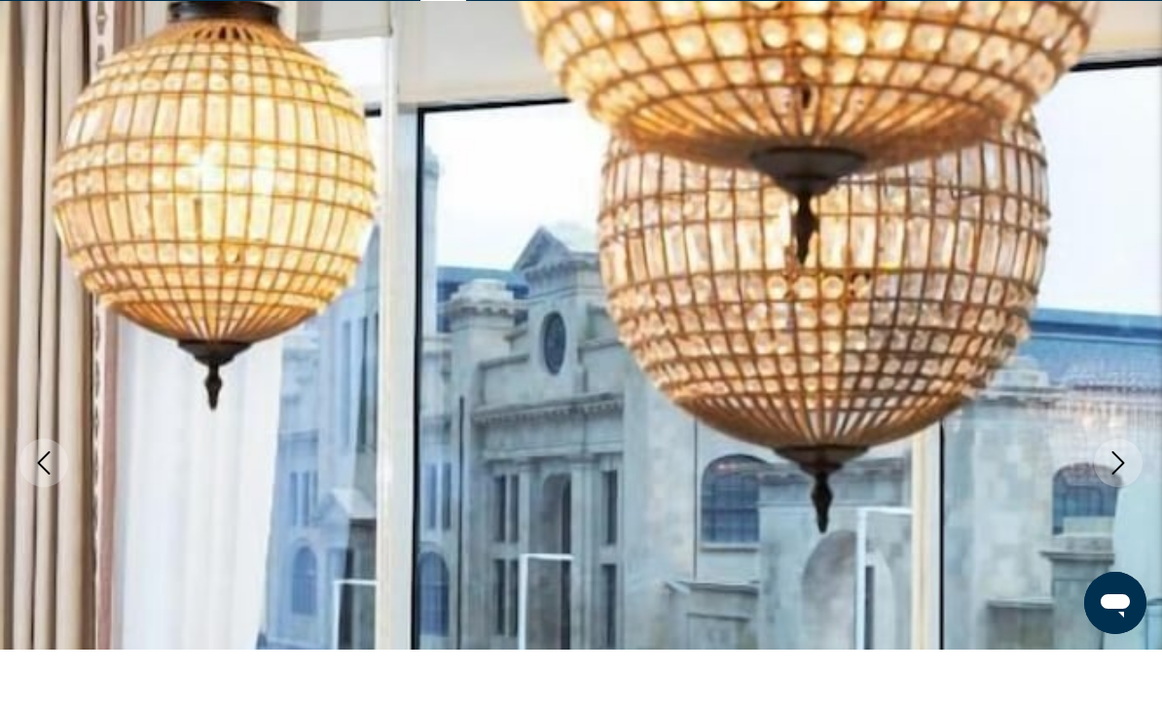
scroll to position [54, 0]
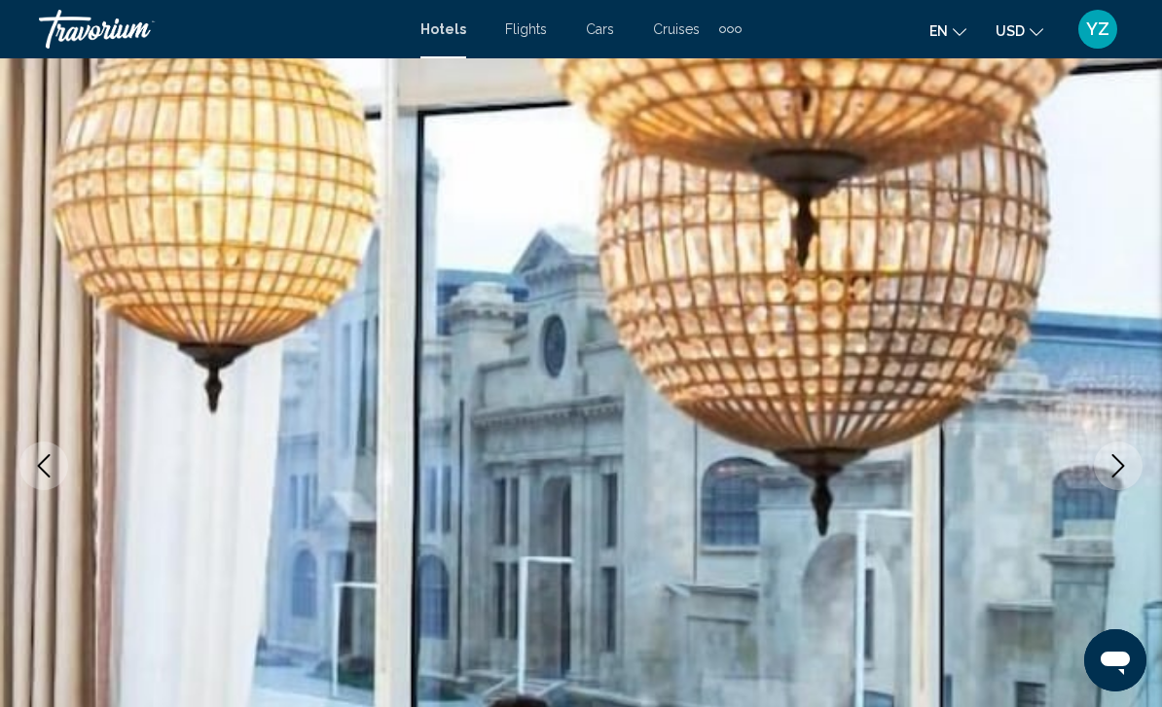
click at [1114, 467] on icon "Next image" at bounding box center [1117, 465] width 23 height 23
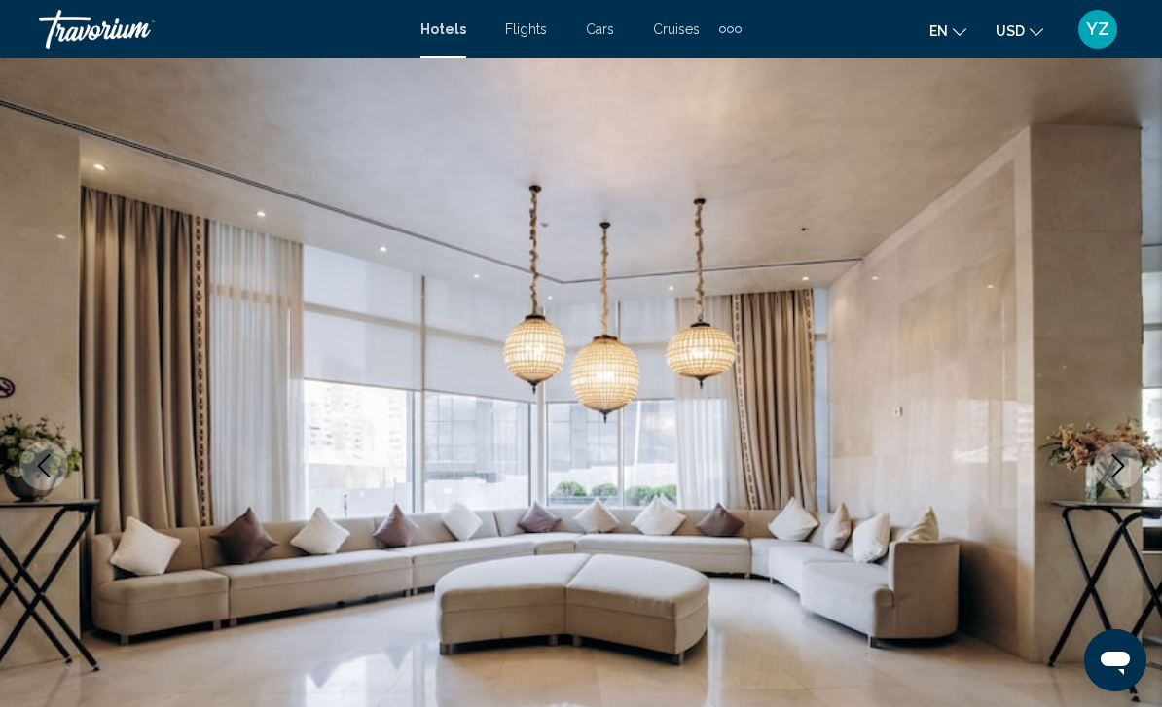
click at [1116, 480] on button "Next image" at bounding box center [1118, 466] width 49 height 49
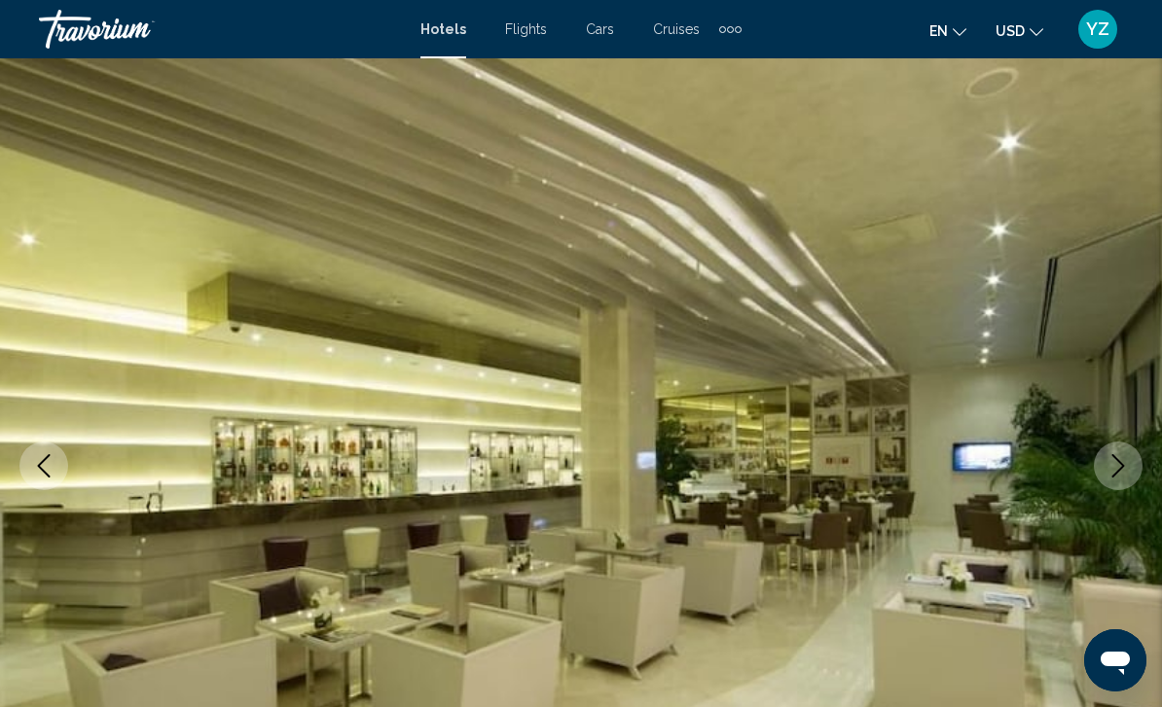
click at [1120, 479] on button "Next image" at bounding box center [1118, 466] width 49 height 49
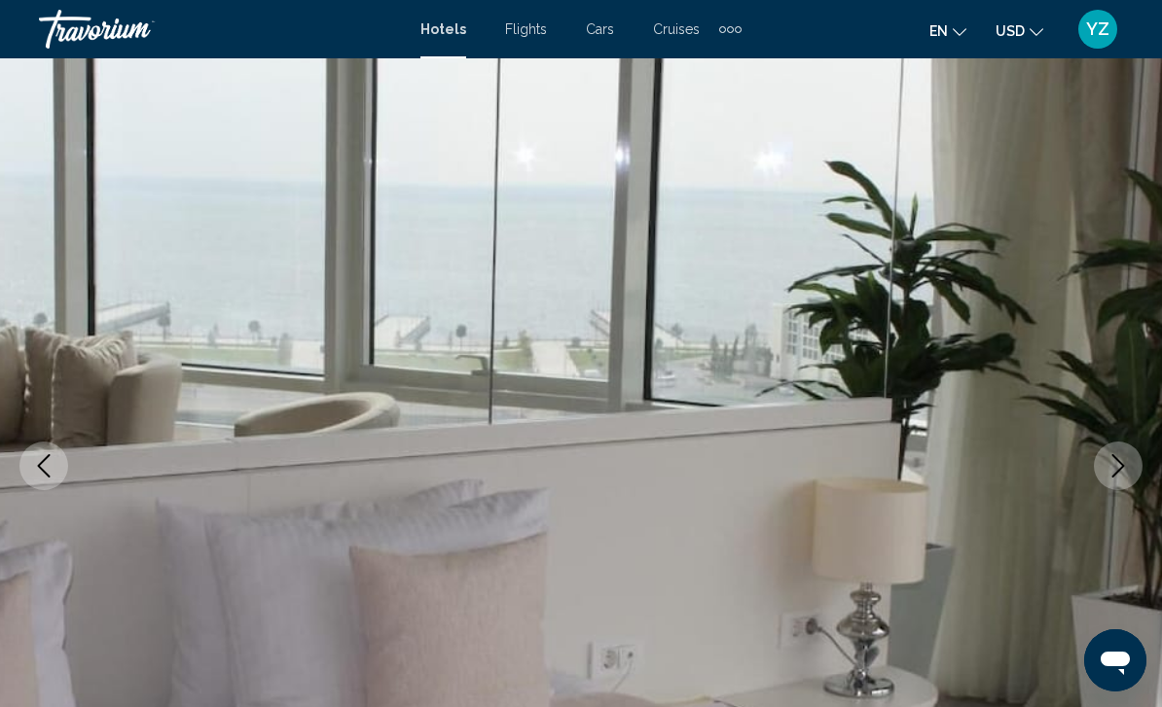
click at [1126, 475] on icon "Next image" at bounding box center [1117, 465] width 23 height 23
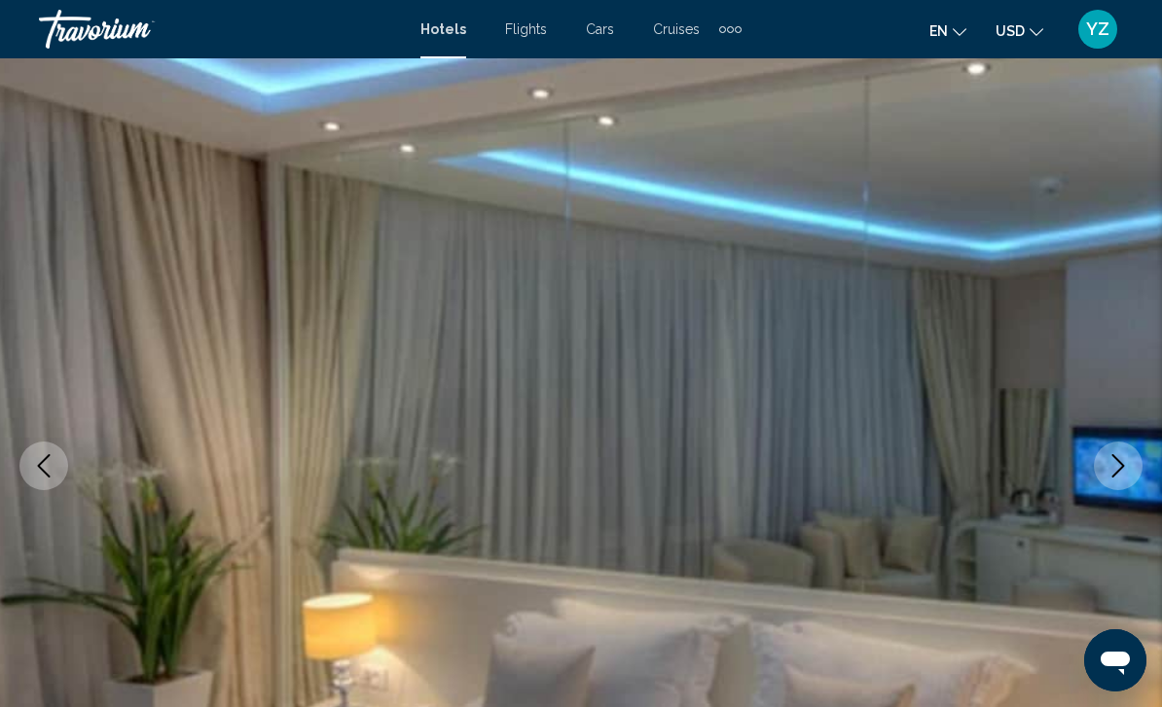
click at [1128, 474] on icon "Next image" at bounding box center [1117, 465] width 23 height 23
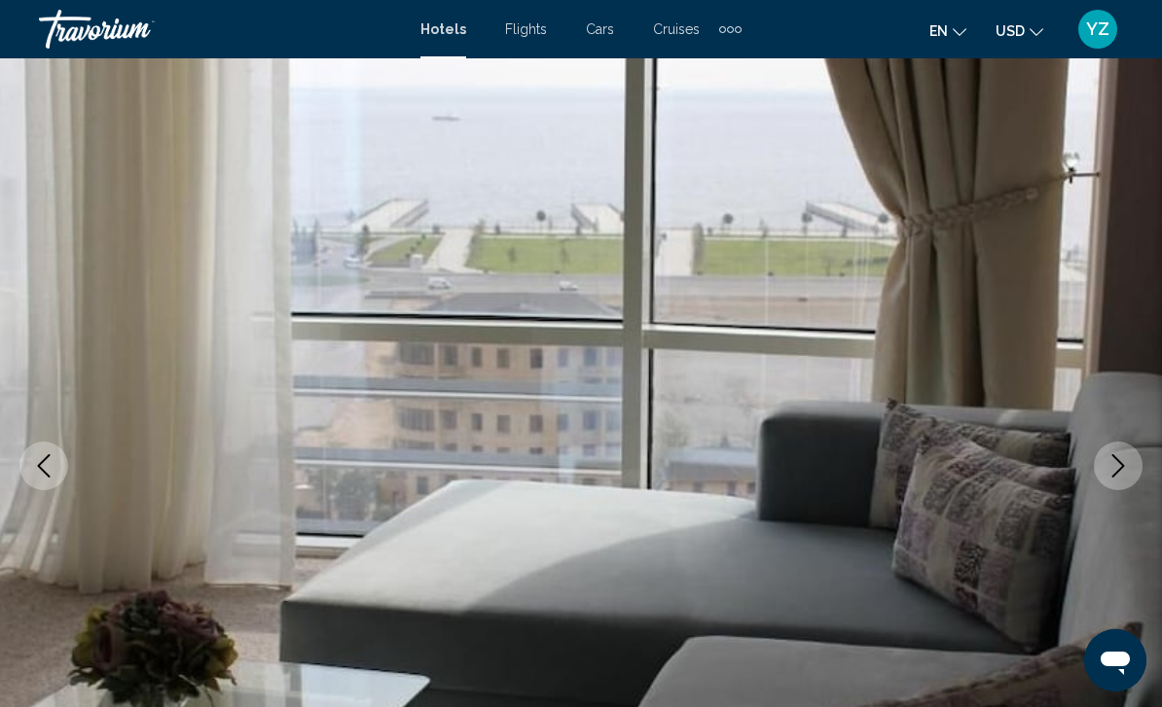
click at [1112, 473] on icon "Next image" at bounding box center [1117, 465] width 23 height 23
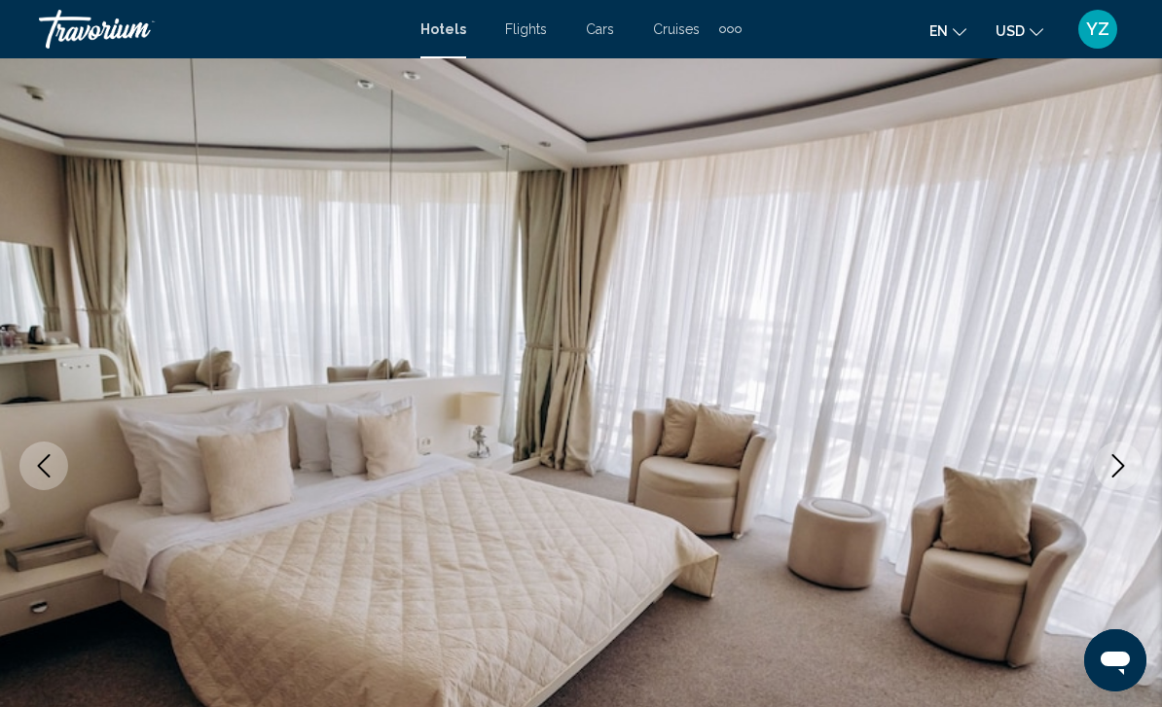
click at [1116, 476] on icon "Next image" at bounding box center [1117, 465] width 23 height 23
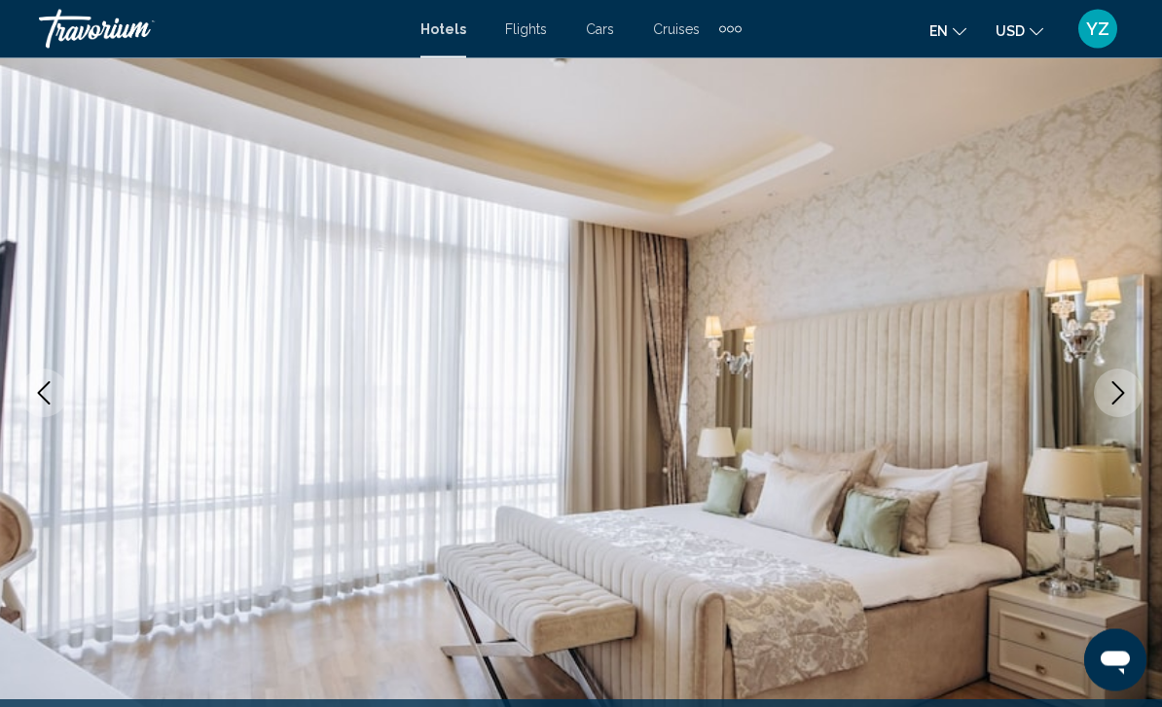
click at [1103, 404] on button "Next image" at bounding box center [1118, 394] width 49 height 49
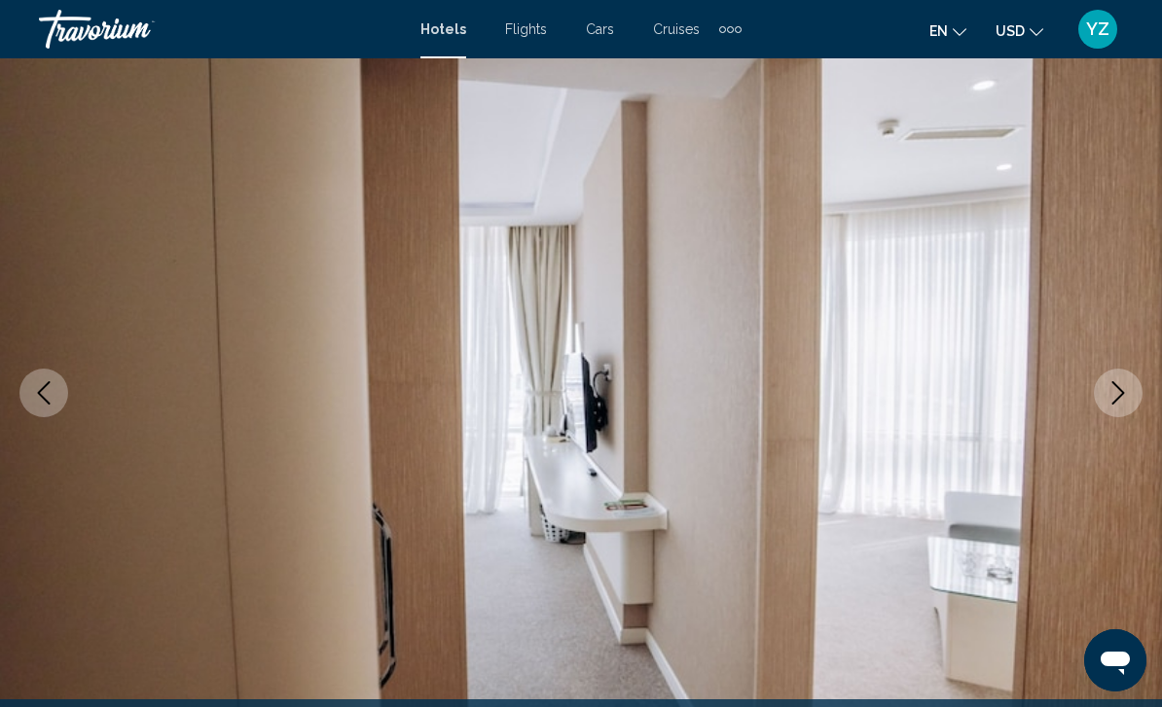
click at [1119, 416] on button "Next image" at bounding box center [1118, 393] width 49 height 49
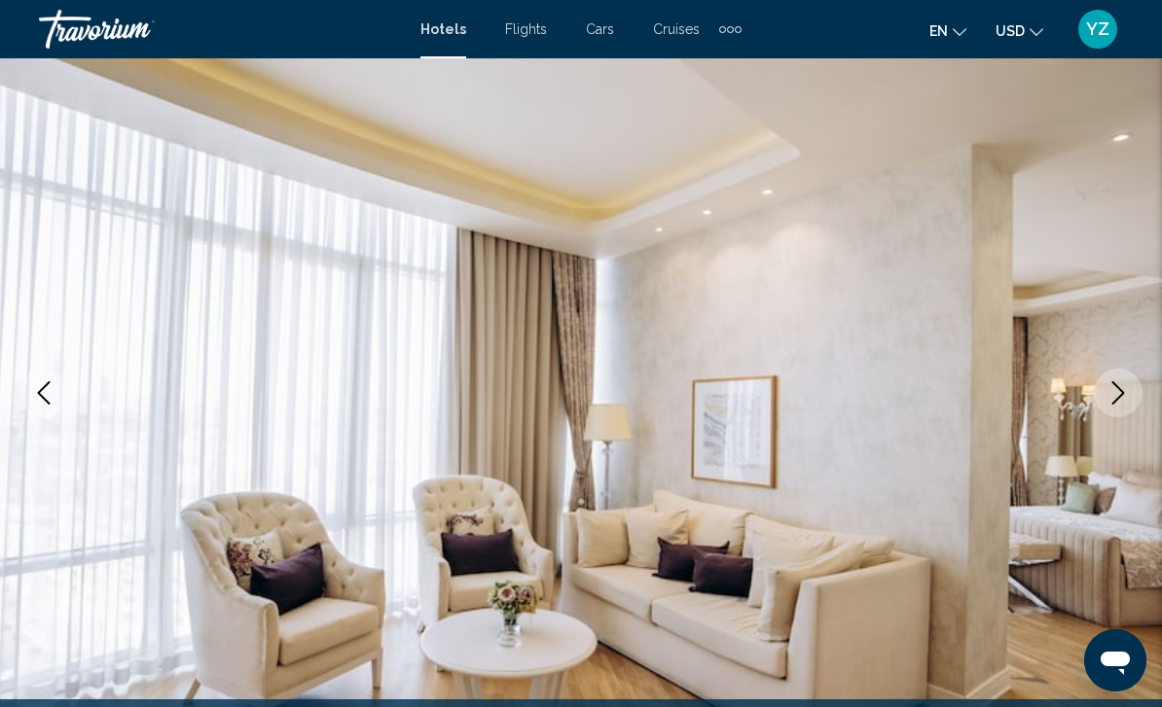
click at [1114, 404] on icon "Next image" at bounding box center [1117, 392] width 23 height 23
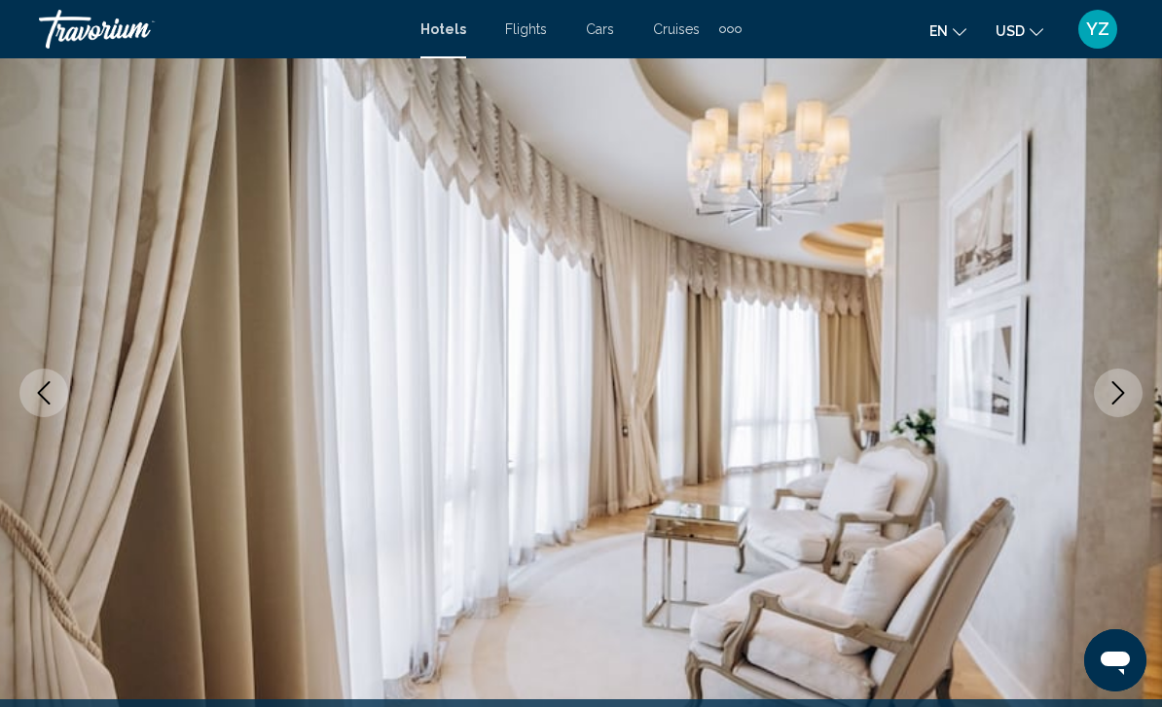
click at [1113, 406] on button "Next image" at bounding box center [1118, 393] width 49 height 49
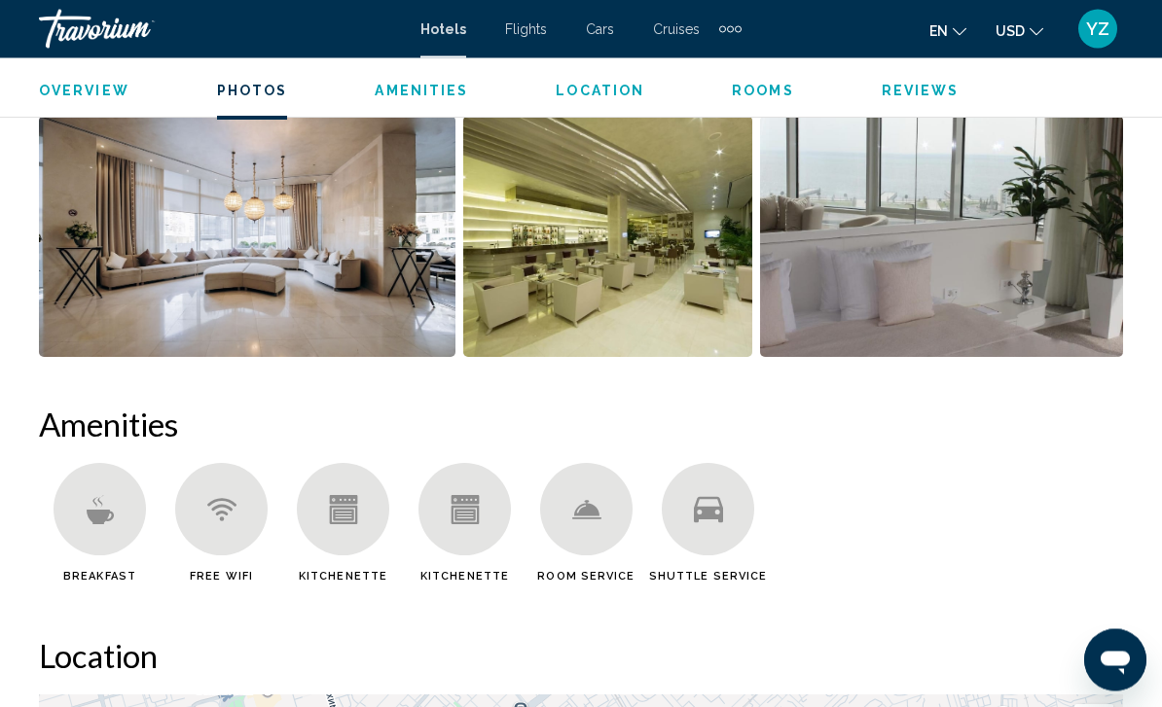
scroll to position [1599, 0]
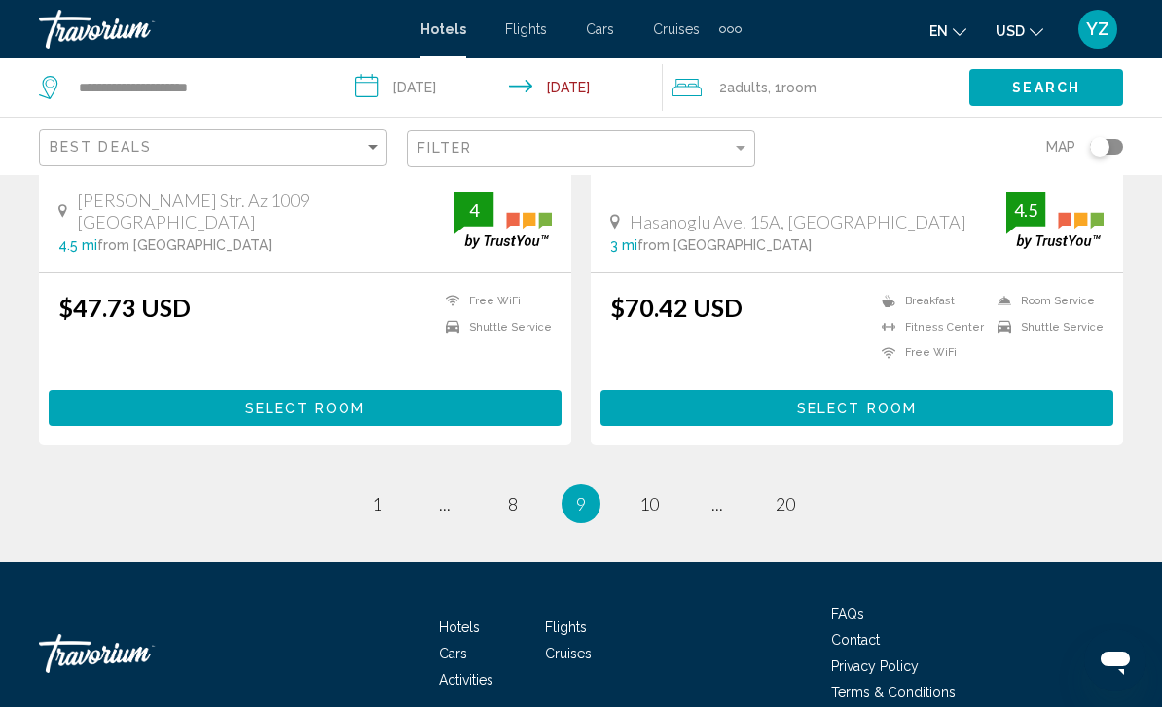
scroll to position [3950, 0]
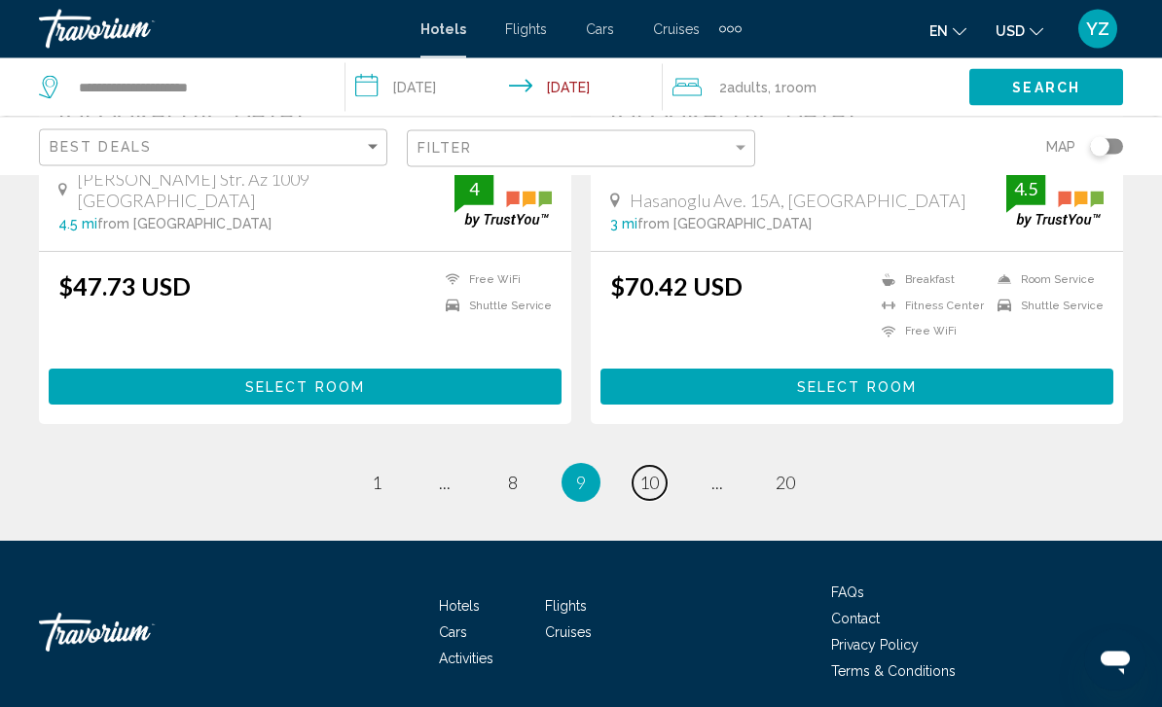
click at [666, 479] on link "page 10" at bounding box center [649, 484] width 34 height 34
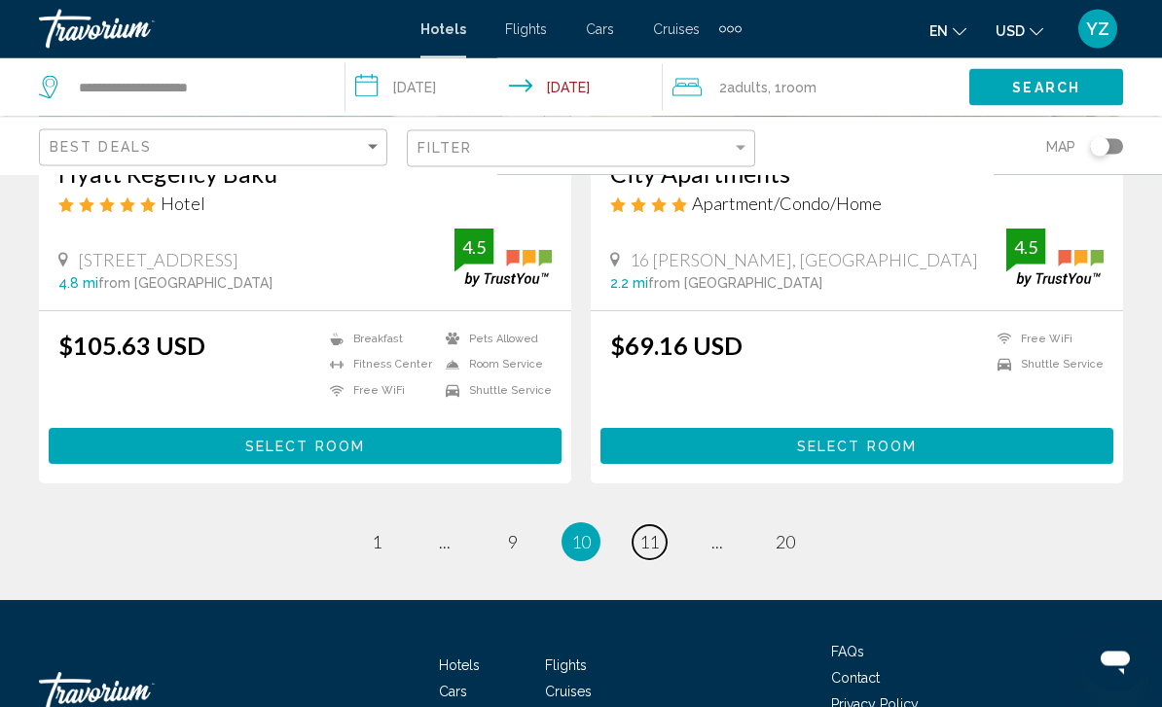
scroll to position [3931, 0]
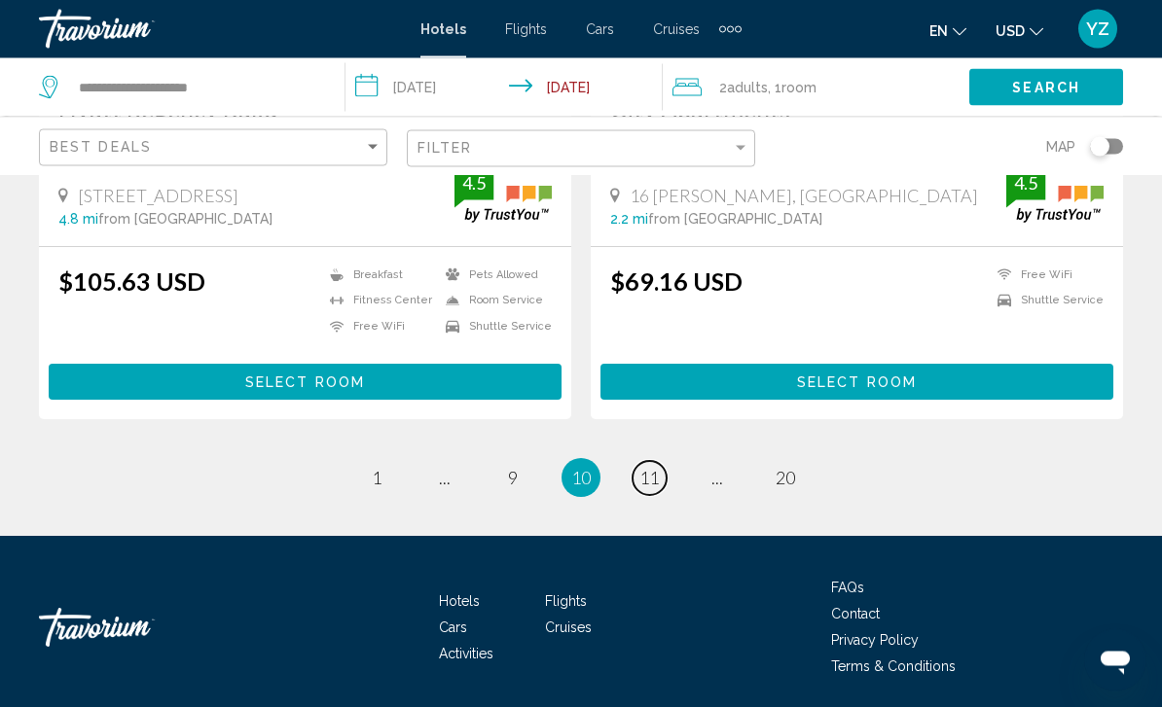
click at [659, 475] on span "11" at bounding box center [648, 478] width 19 height 21
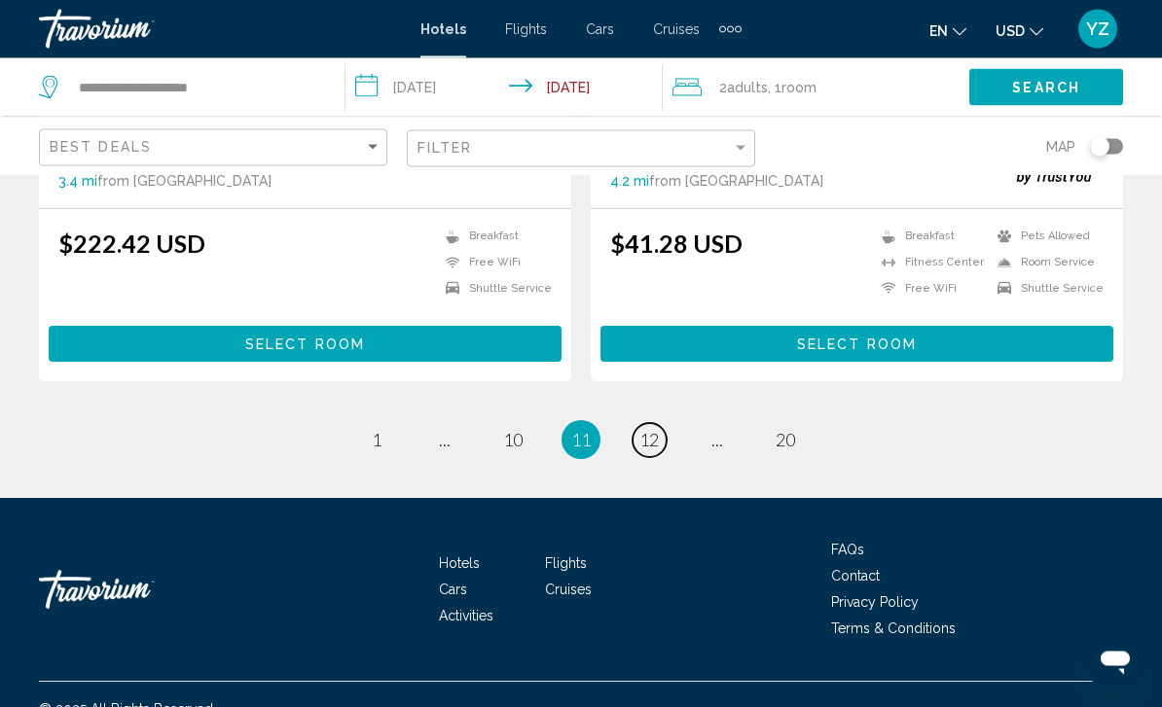
scroll to position [3892, 0]
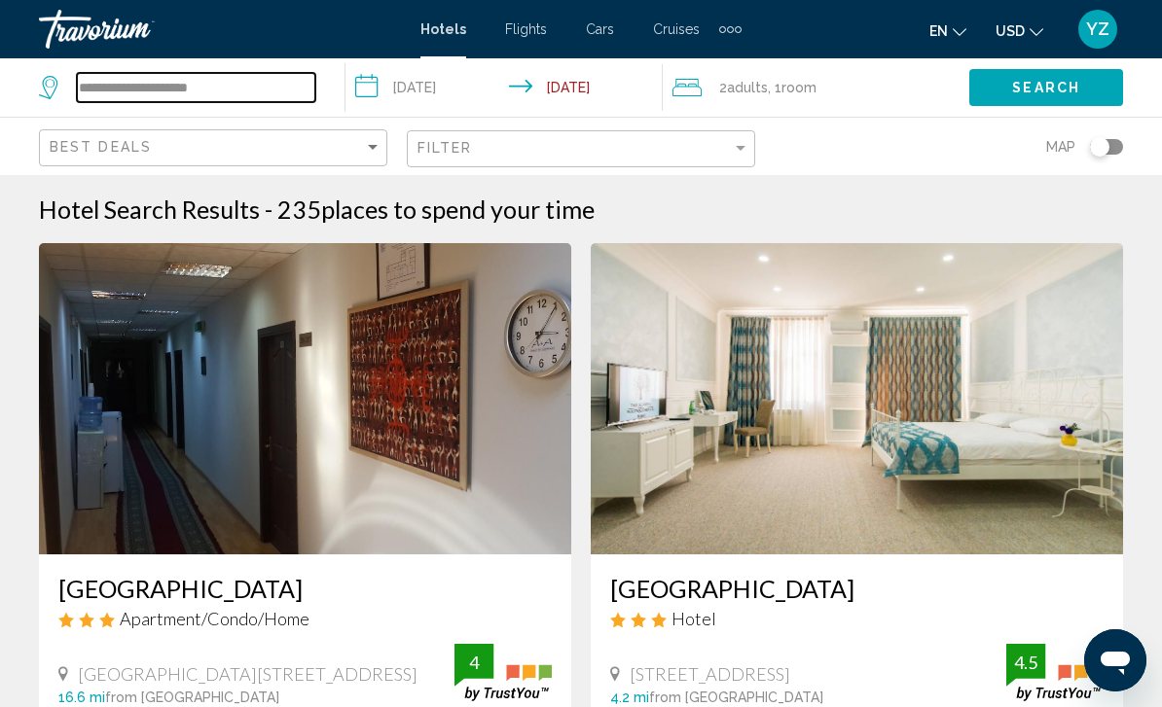
click at [174, 94] on input "**********" at bounding box center [196, 87] width 238 height 29
click at [263, 91] on input "**********" at bounding box center [196, 87] width 238 height 29
click at [1054, 250] on img "Main content" at bounding box center [857, 398] width 532 height 311
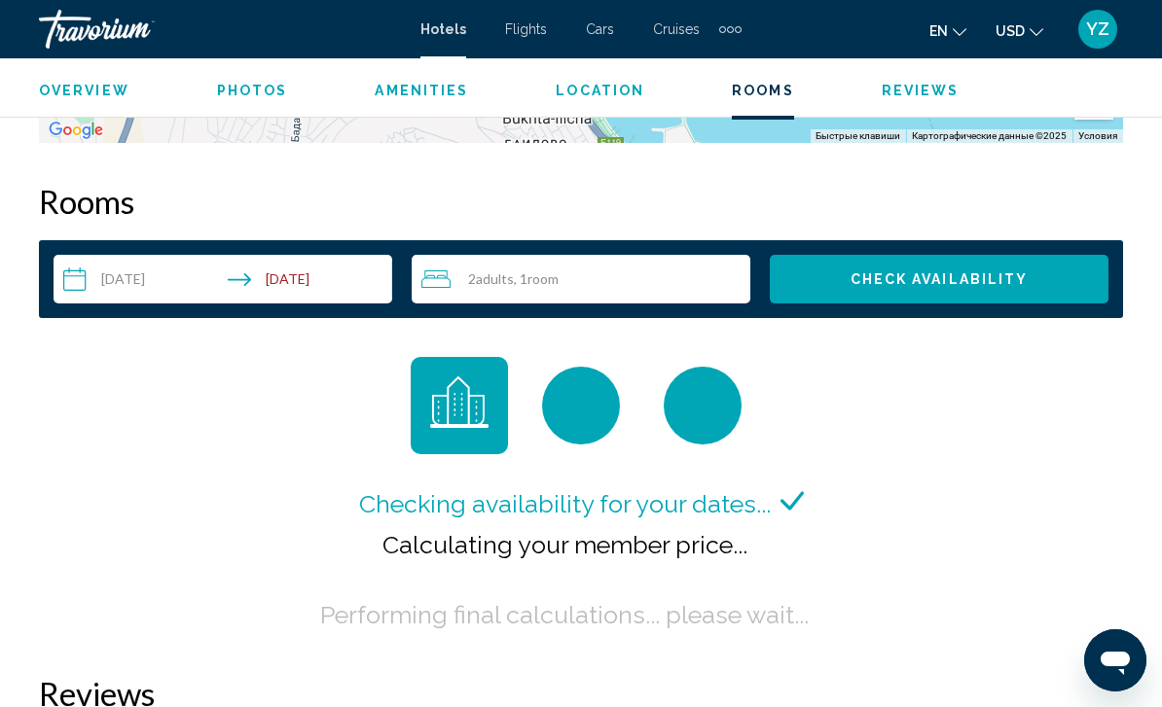
scroll to position [2663, 0]
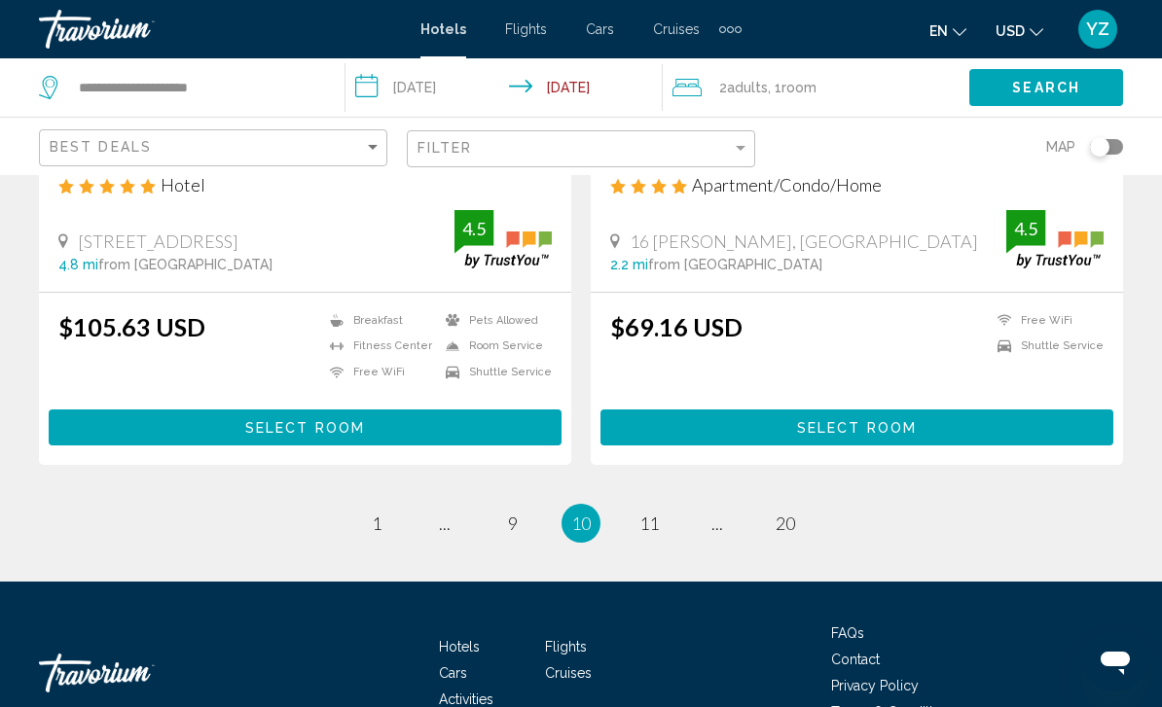
scroll to position [3931, 0]
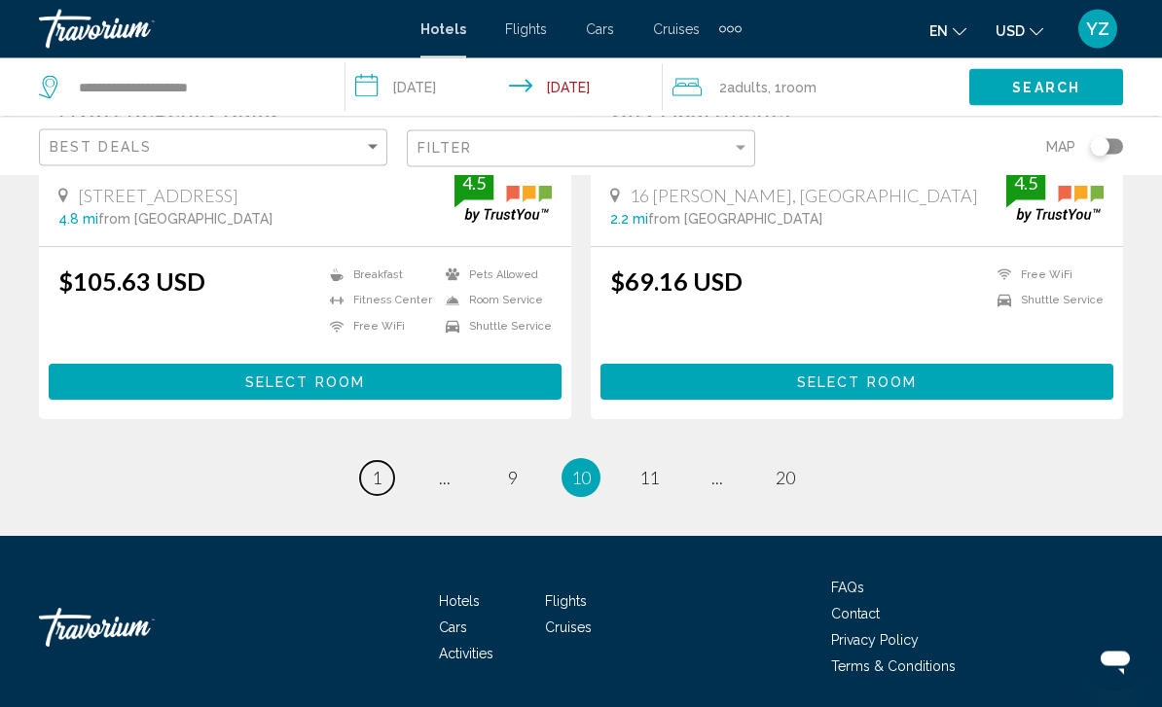
click at [372, 474] on span "1" at bounding box center [377, 478] width 10 height 21
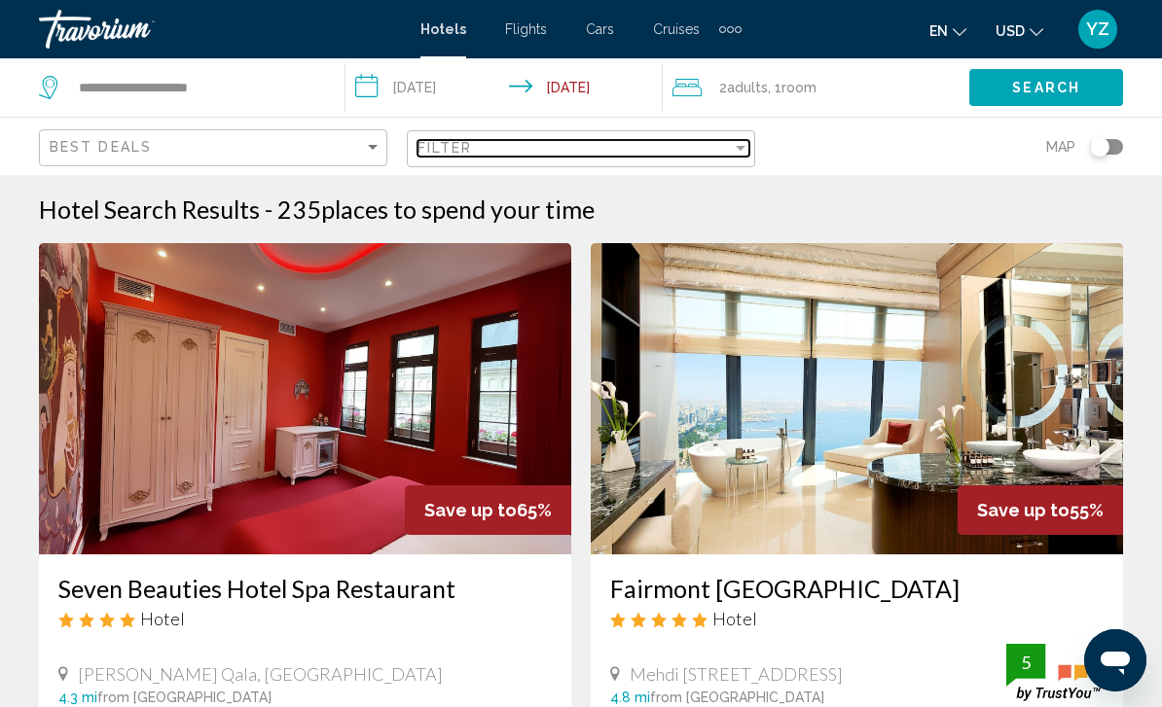
click at [513, 153] on div "Filter" at bounding box center [574, 148] width 314 height 16
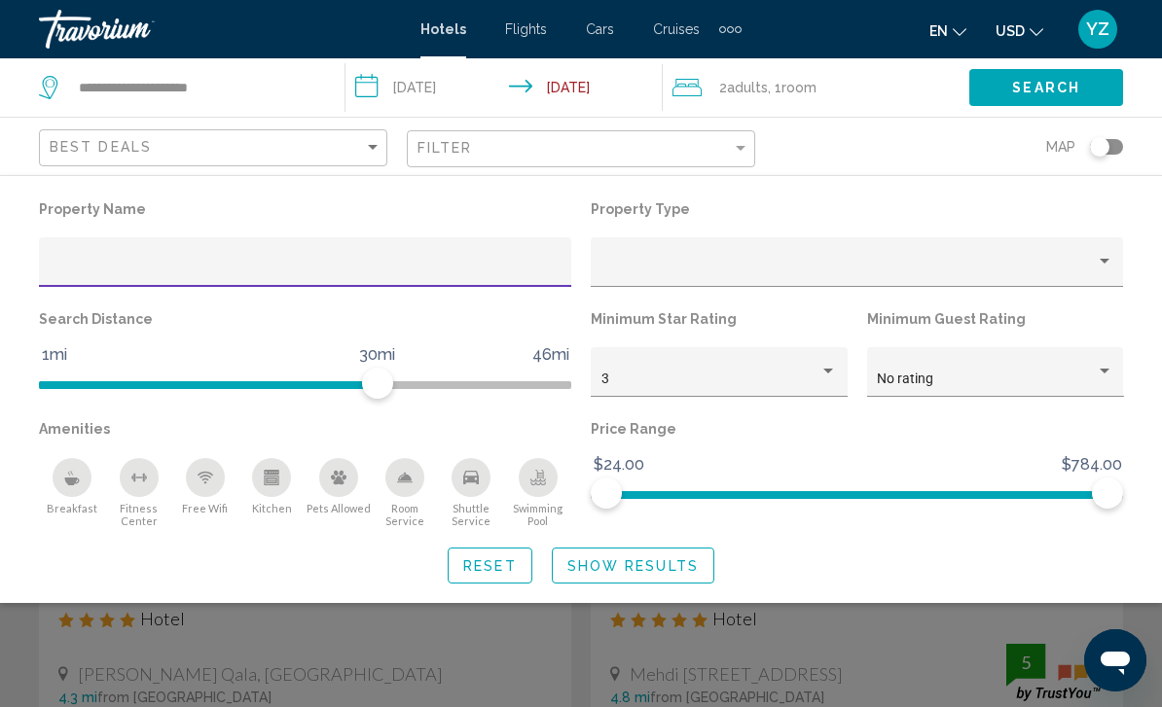
click at [992, 207] on p "Property Type" at bounding box center [857, 209] width 532 height 27
click at [875, 659] on div "Search widget" at bounding box center [581, 499] width 1162 height 415
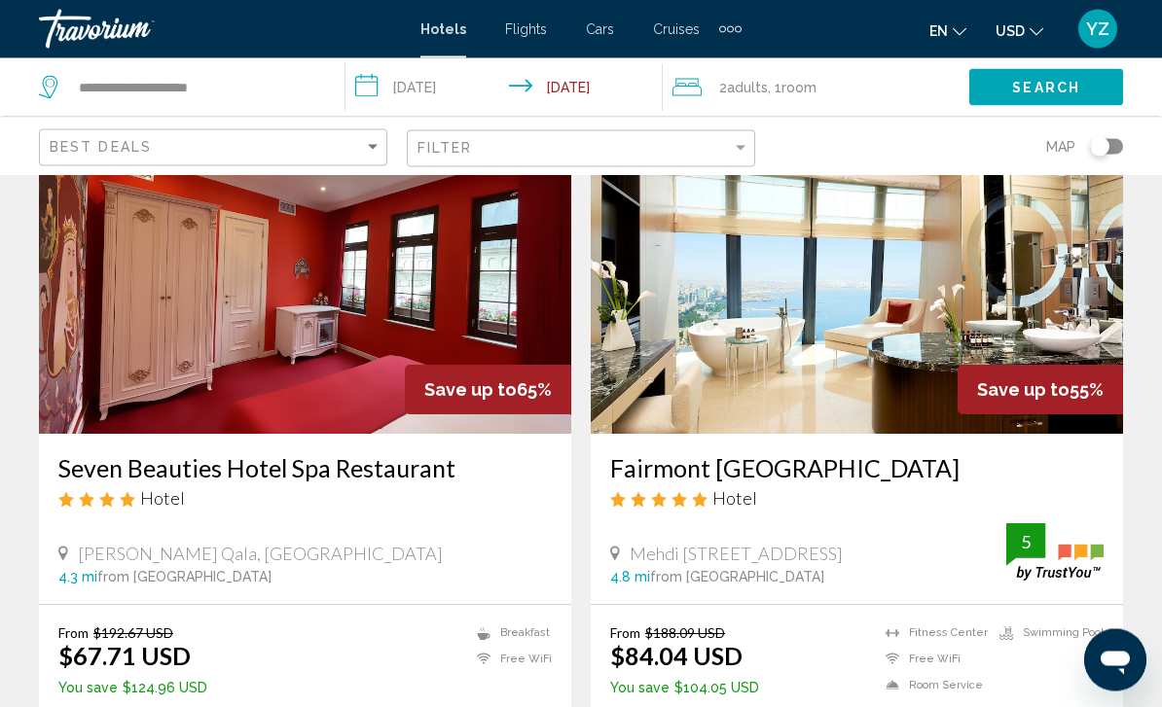
scroll to position [125, 0]
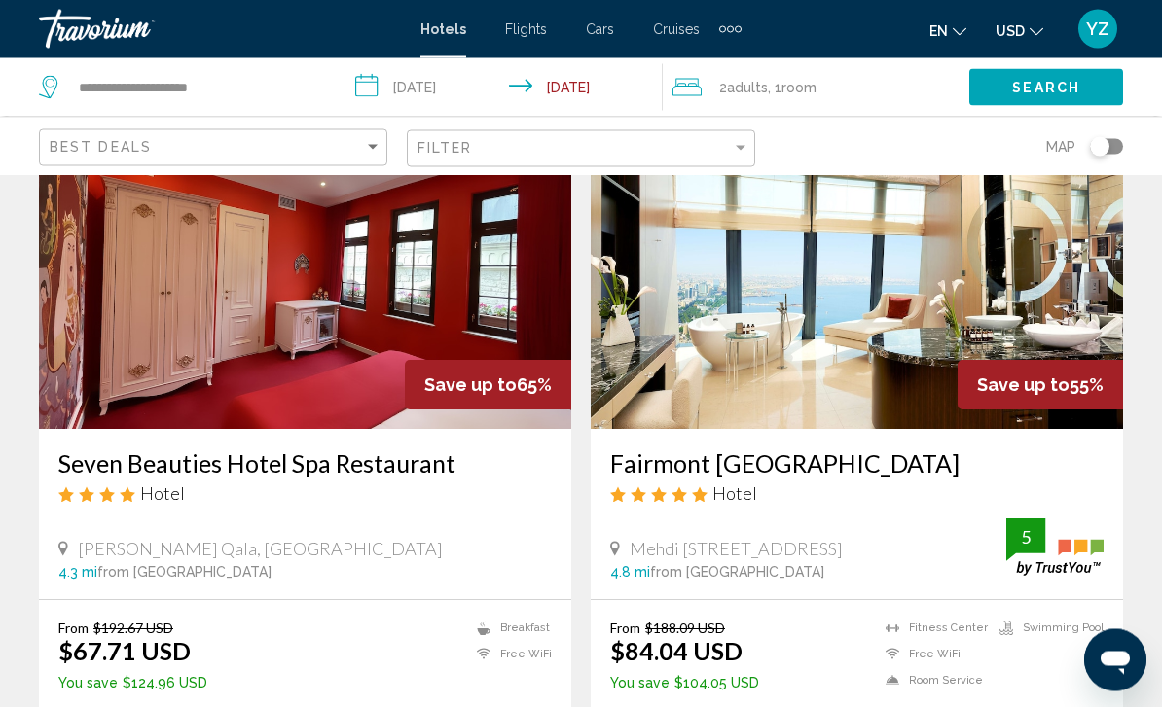
click at [1056, 289] on img "Main content" at bounding box center [857, 274] width 532 height 311
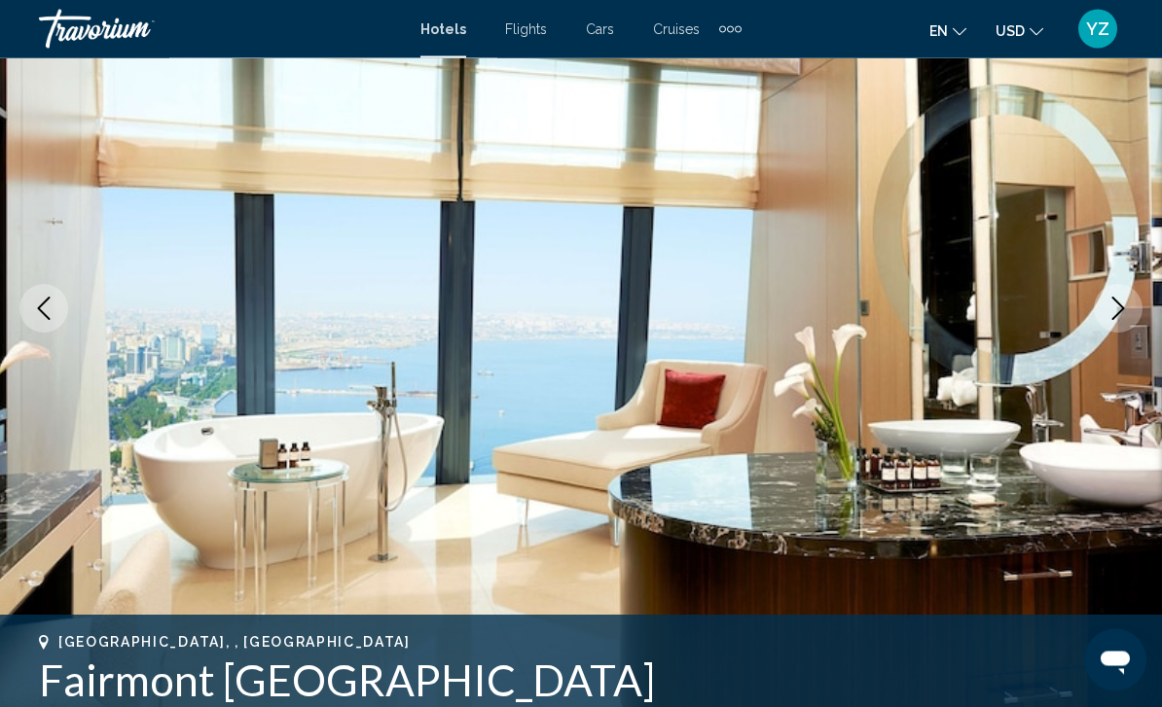
scroll to position [212, 0]
click at [1127, 336] on img "Main content" at bounding box center [581, 308] width 1162 height 924
click at [1110, 319] on icon "Next image" at bounding box center [1117, 308] width 23 height 23
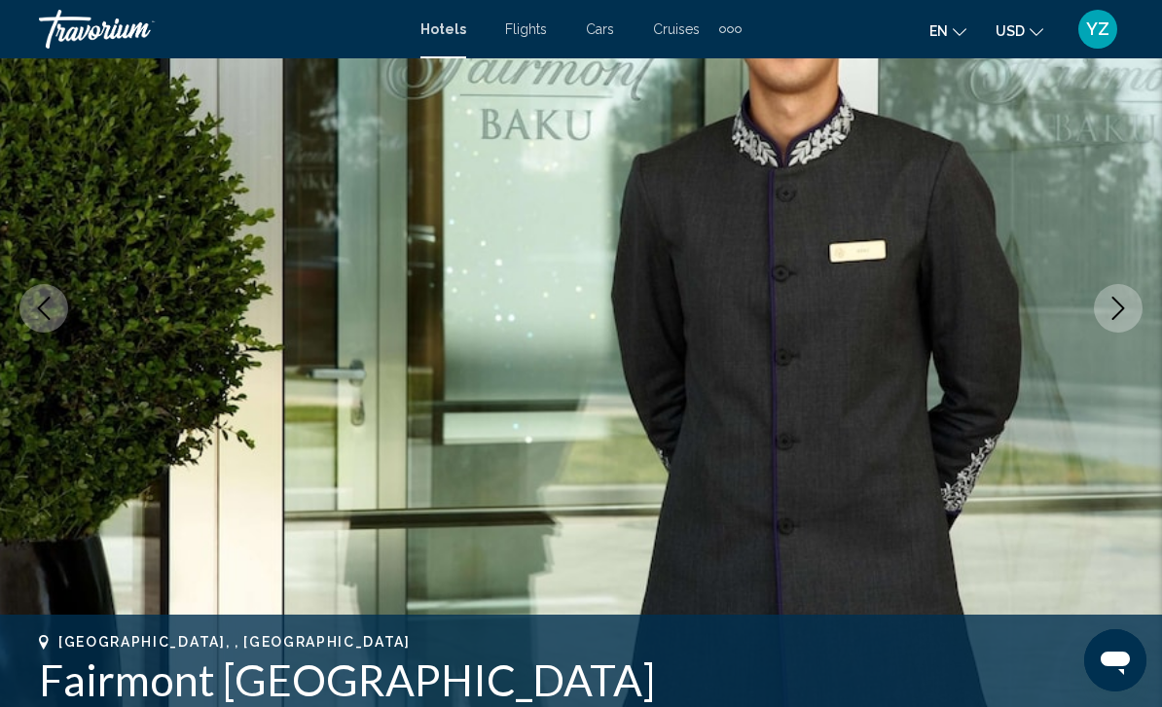
click at [1116, 315] on icon "Next image" at bounding box center [1118, 308] width 13 height 23
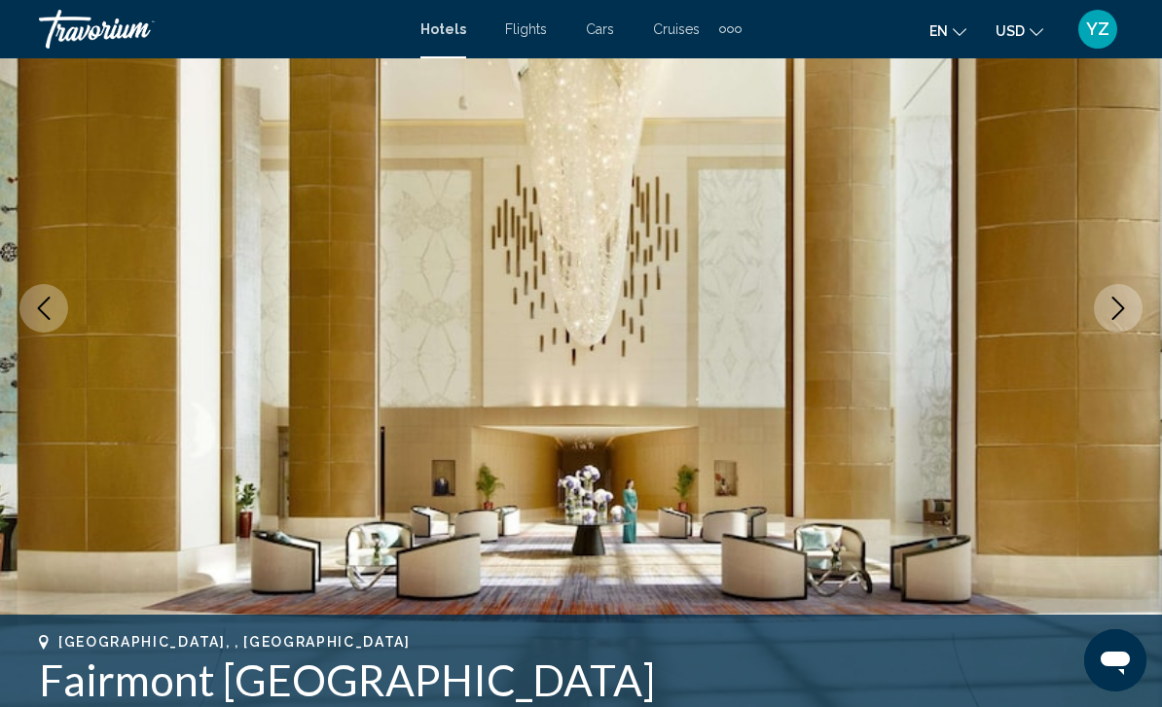
click at [1117, 314] on icon "Next image" at bounding box center [1118, 308] width 13 height 23
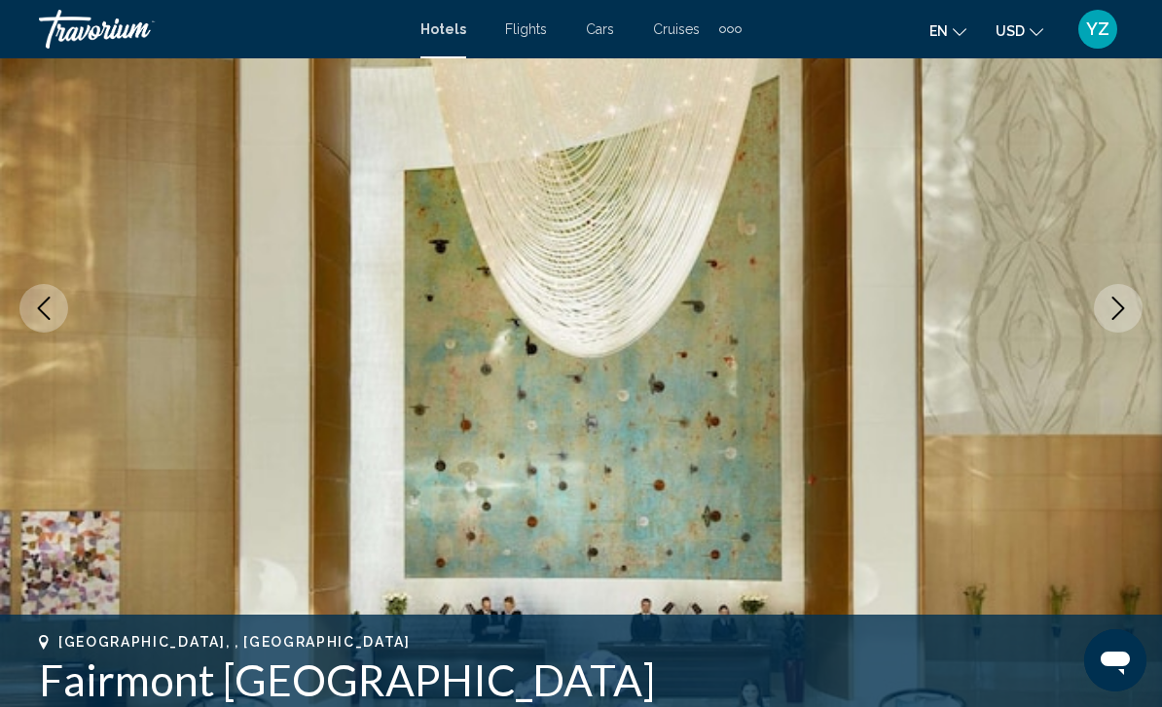
click at [1110, 320] on button "Next image" at bounding box center [1118, 308] width 49 height 49
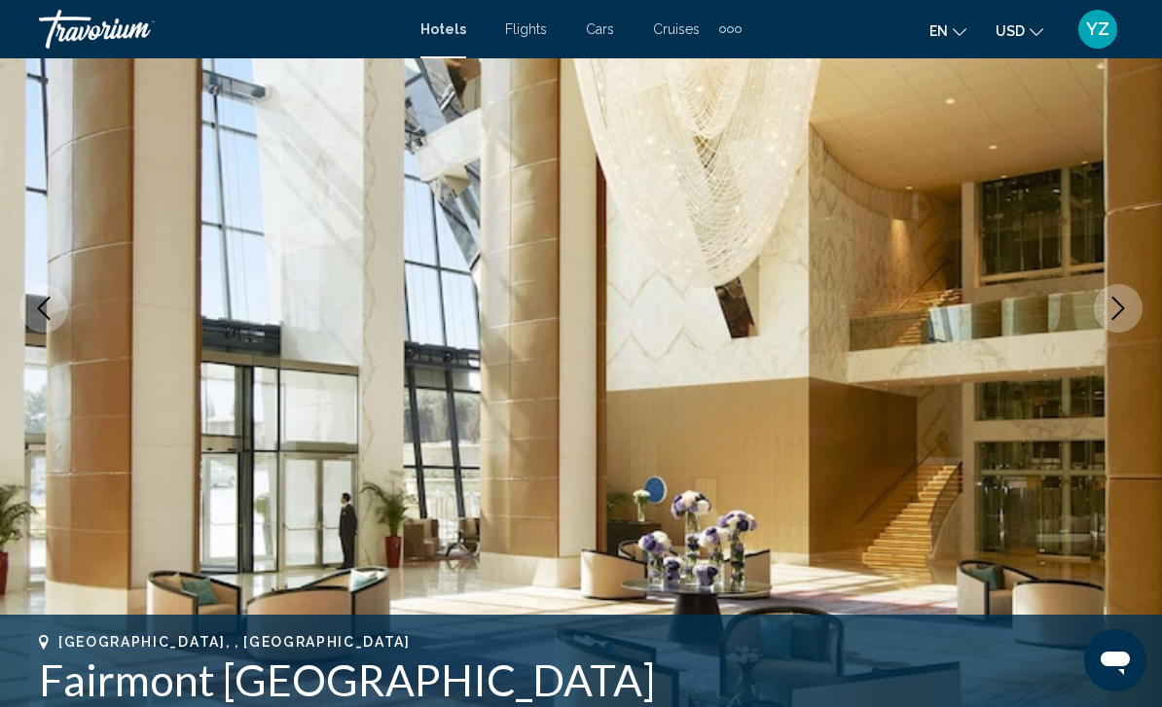
click at [1116, 319] on icon "Next image" at bounding box center [1117, 308] width 23 height 23
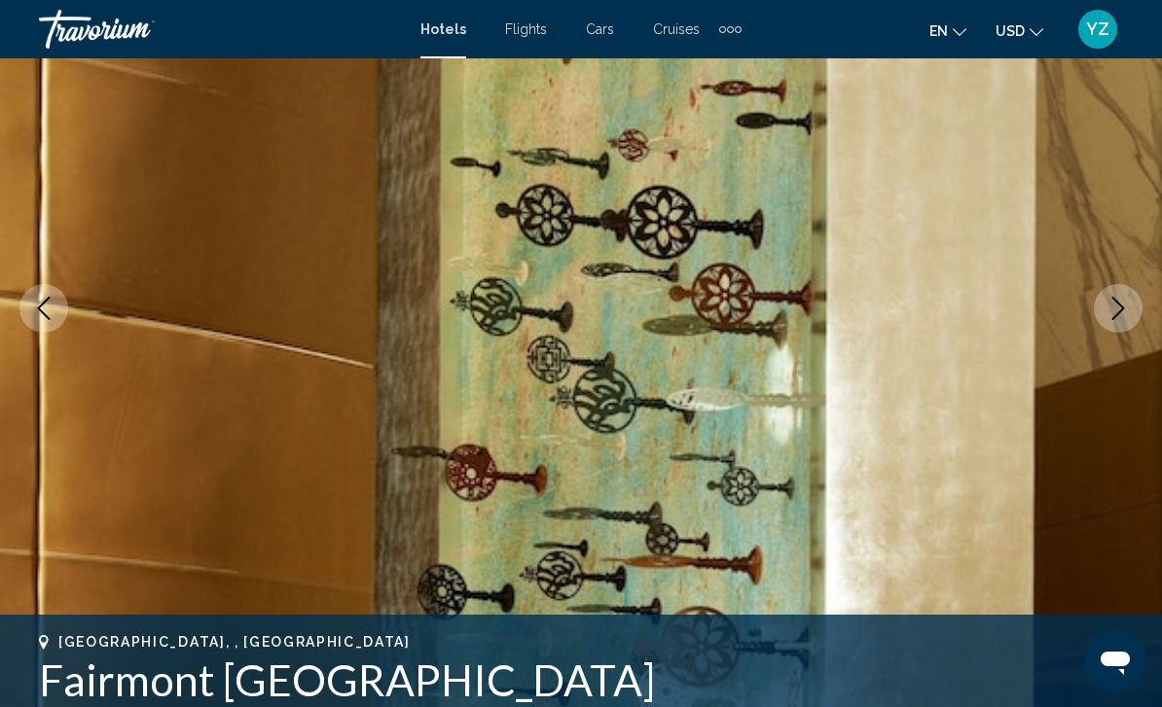
click at [1102, 329] on img "Main content" at bounding box center [581, 308] width 1162 height 924
click at [1108, 324] on button "Next image" at bounding box center [1118, 308] width 49 height 49
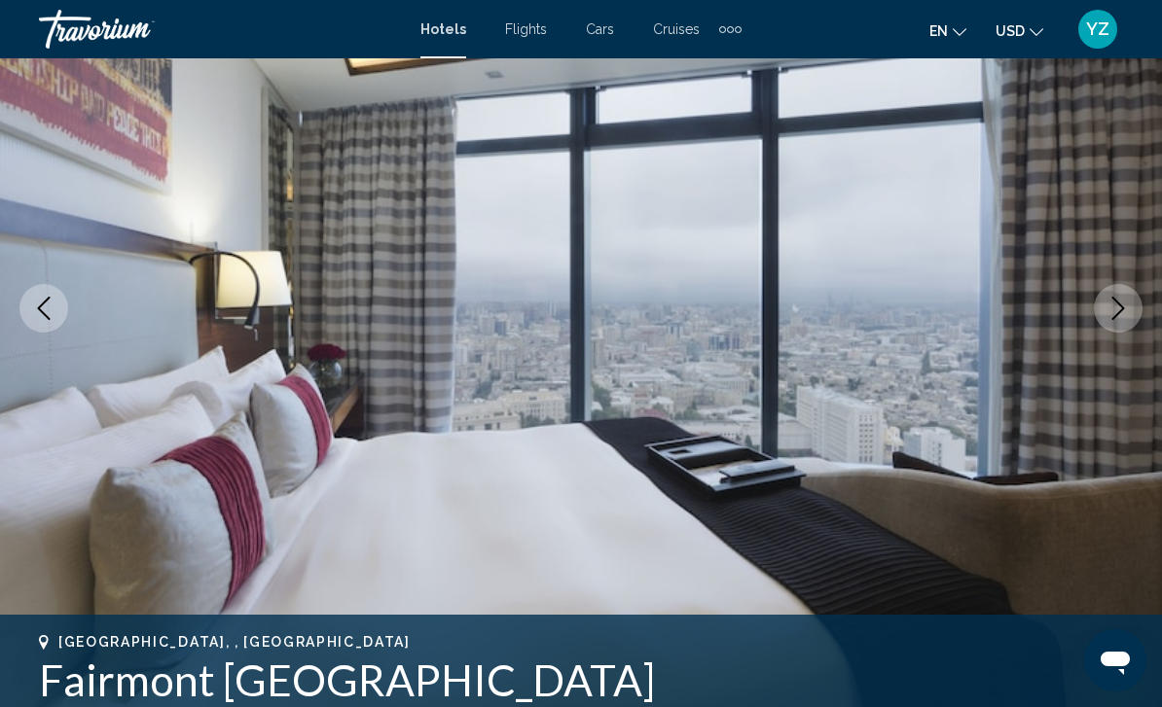
click at [1116, 318] on icon "Next image" at bounding box center [1117, 308] width 23 height 23
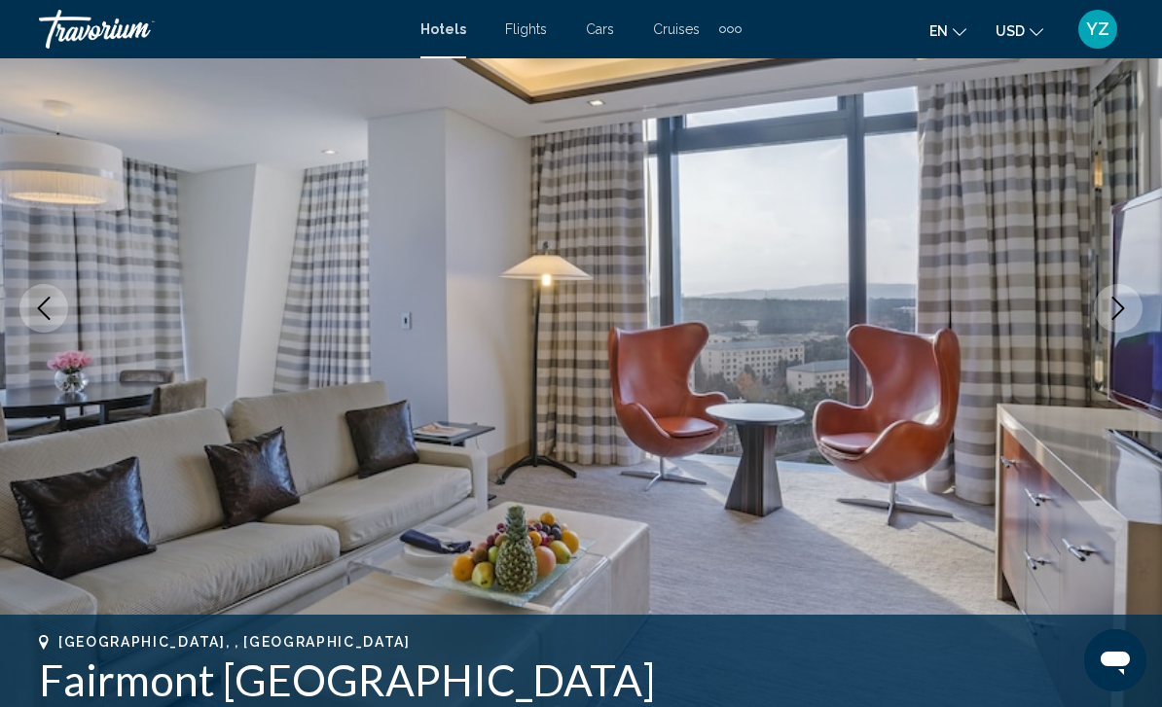
click at [1123, 319] on icon "Next image" at bounding box center [1117, 308] width 23 height 23
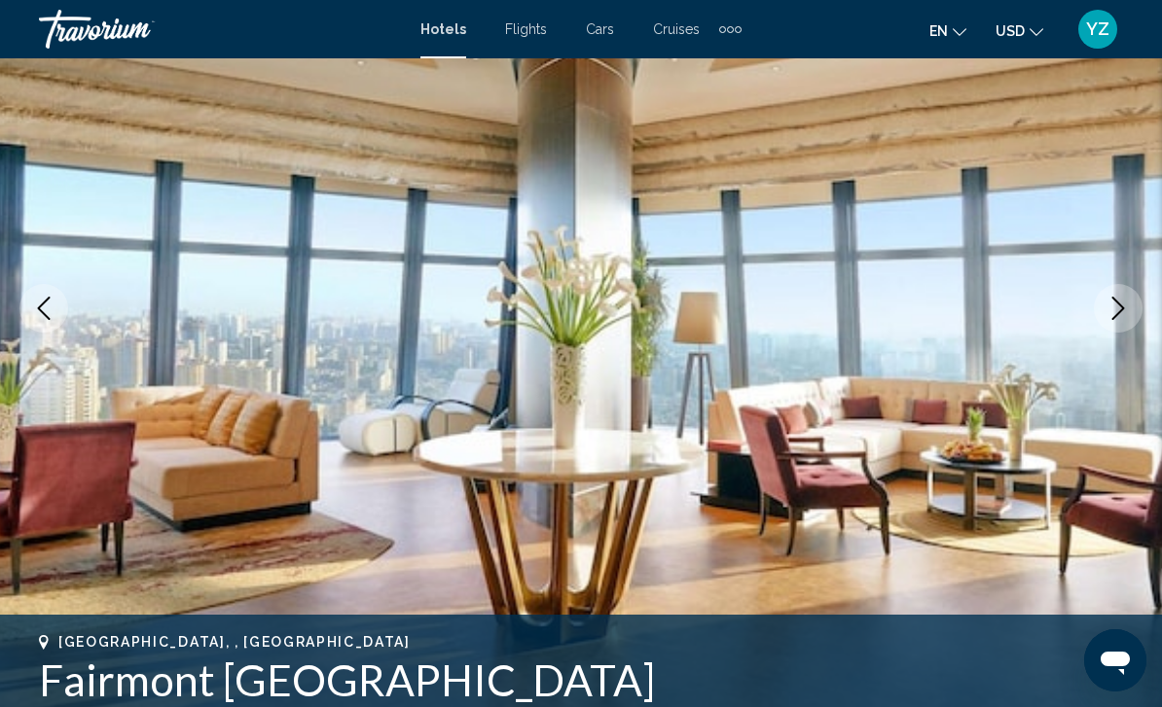
click at [1117, 312] on icon "Next image" at bounding box center [1117, 308] width 23 height 23
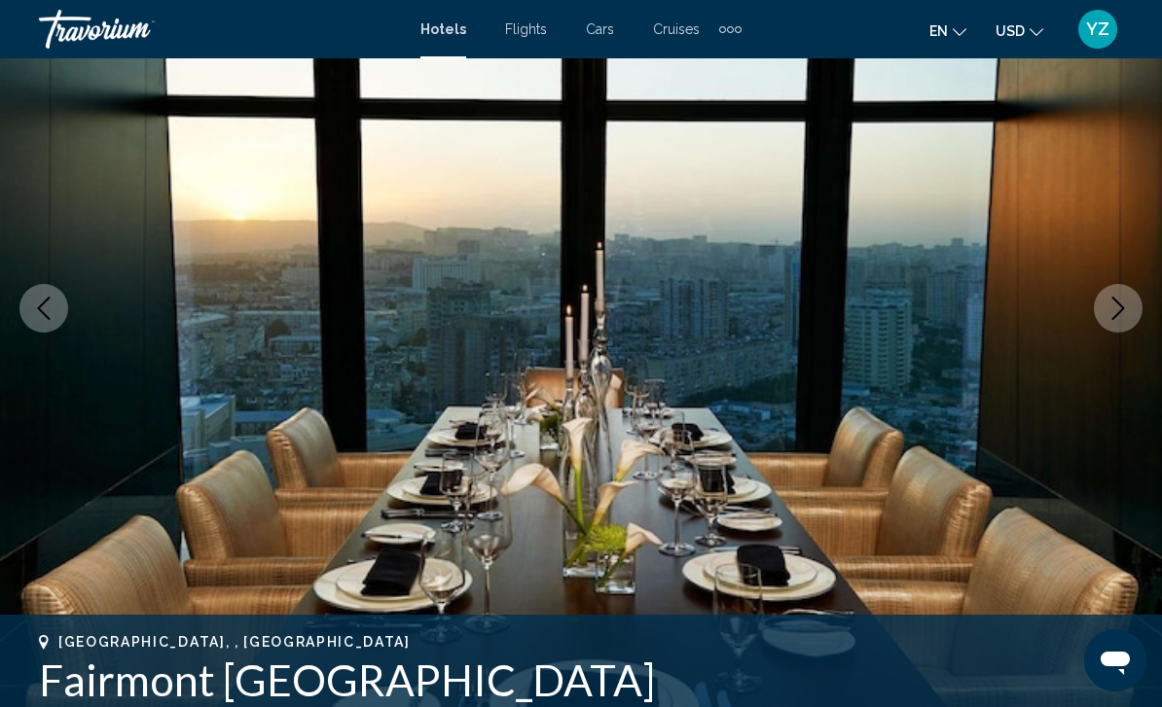
click at [1114, 318] on icon "Next image" at bounding box center [1118, 308] width 13 height 23
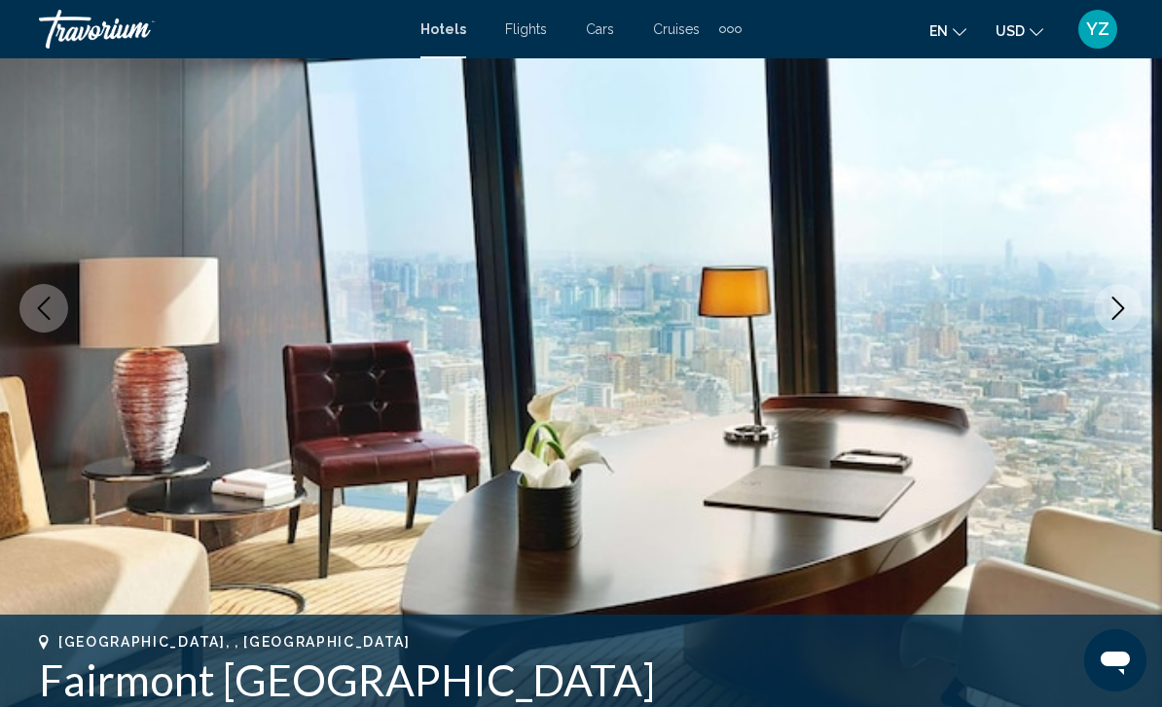
click at [1120, 315] on icon "Next image" at bounding box center [1117, 308] width 23 height 23
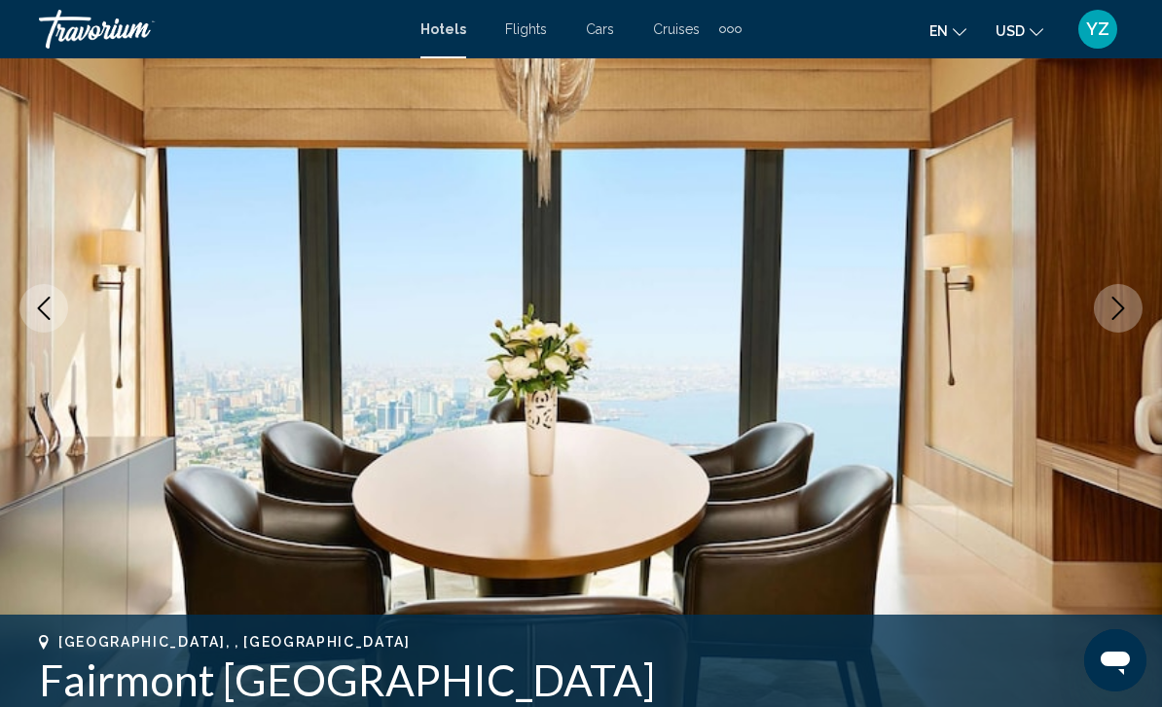
click at [1125, 316] on icon "Next image" at bounding box center [1117, 308] width 23 height 23
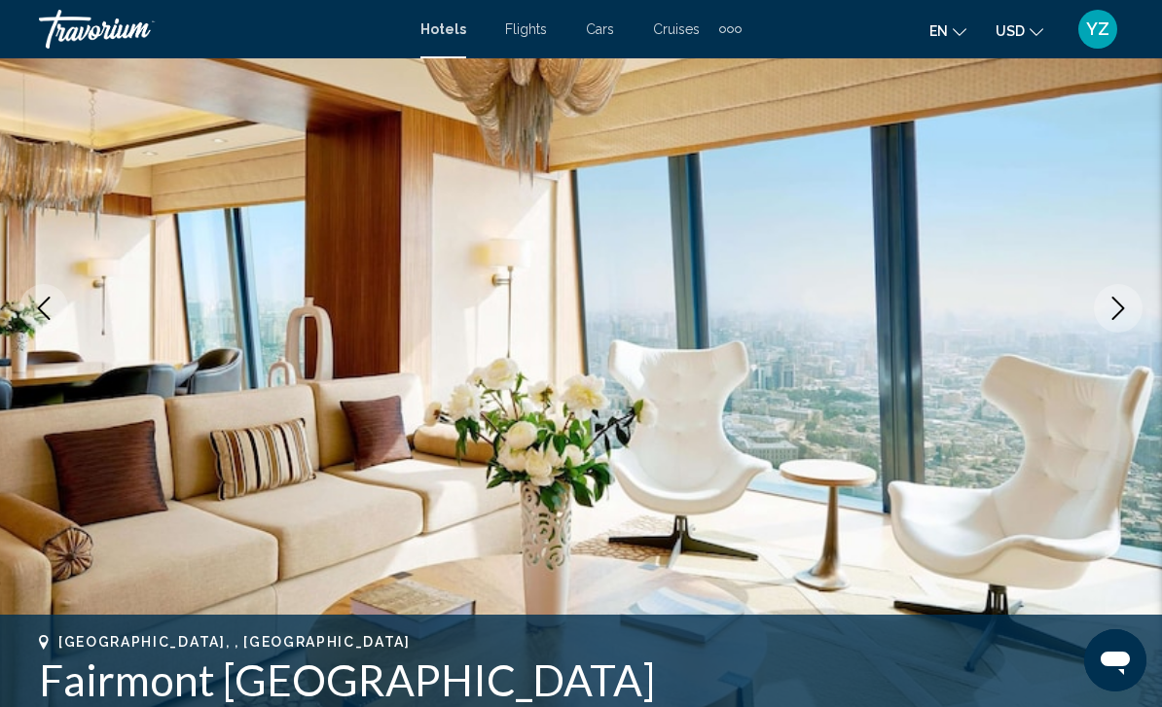
click at [1130, 321] on button "Next image" at bounding box center [1118, 308] width 49 height 49
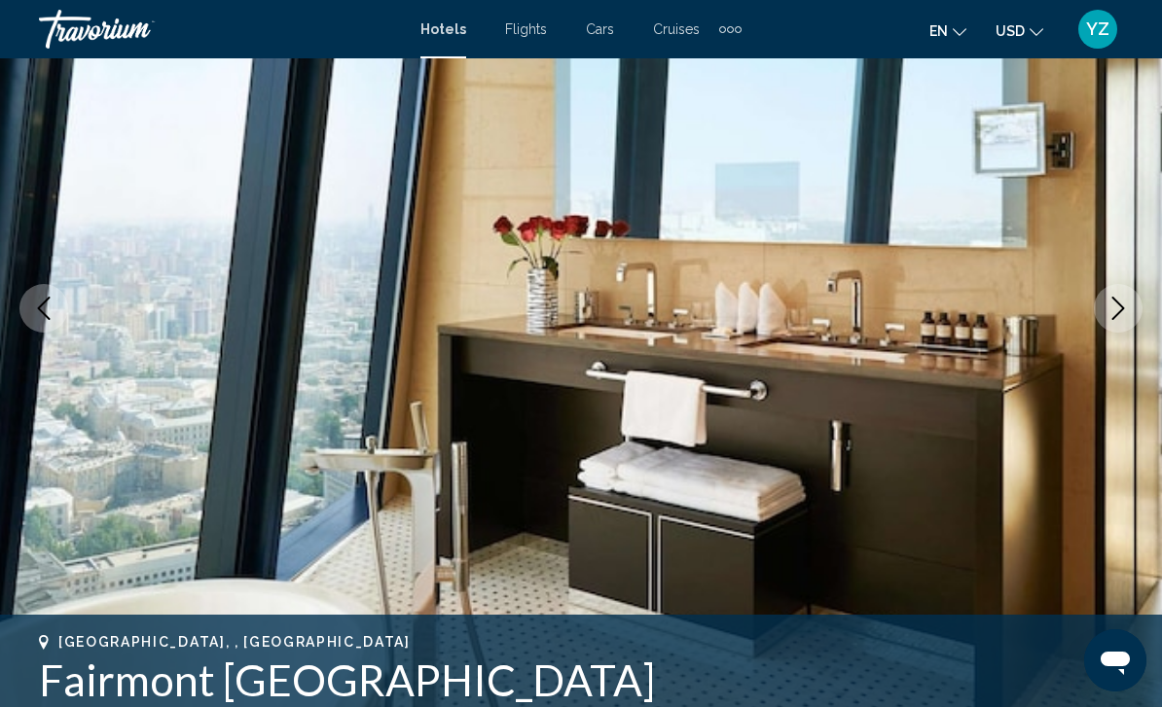
click at [1121, 311] on icon "Next image" at bounding box center [1118, 308] width 13 height 23
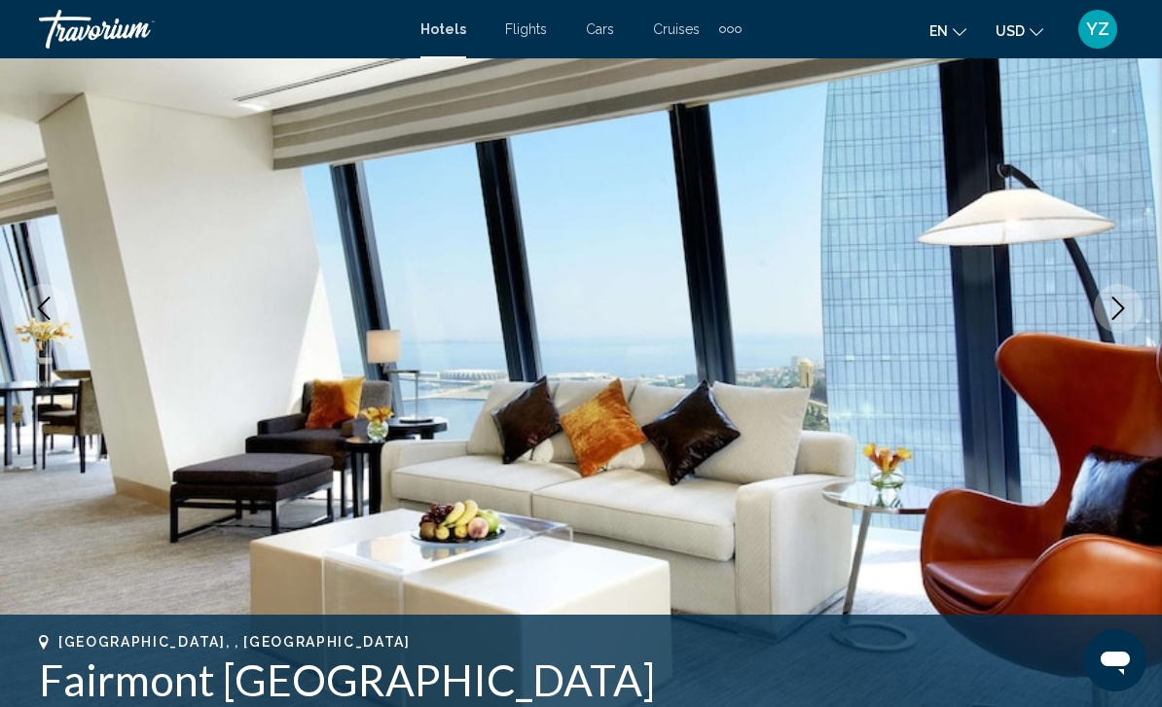
click at [1112, 314] on icon "Next image" at bounding box center [1117, 308] width 23 height 23
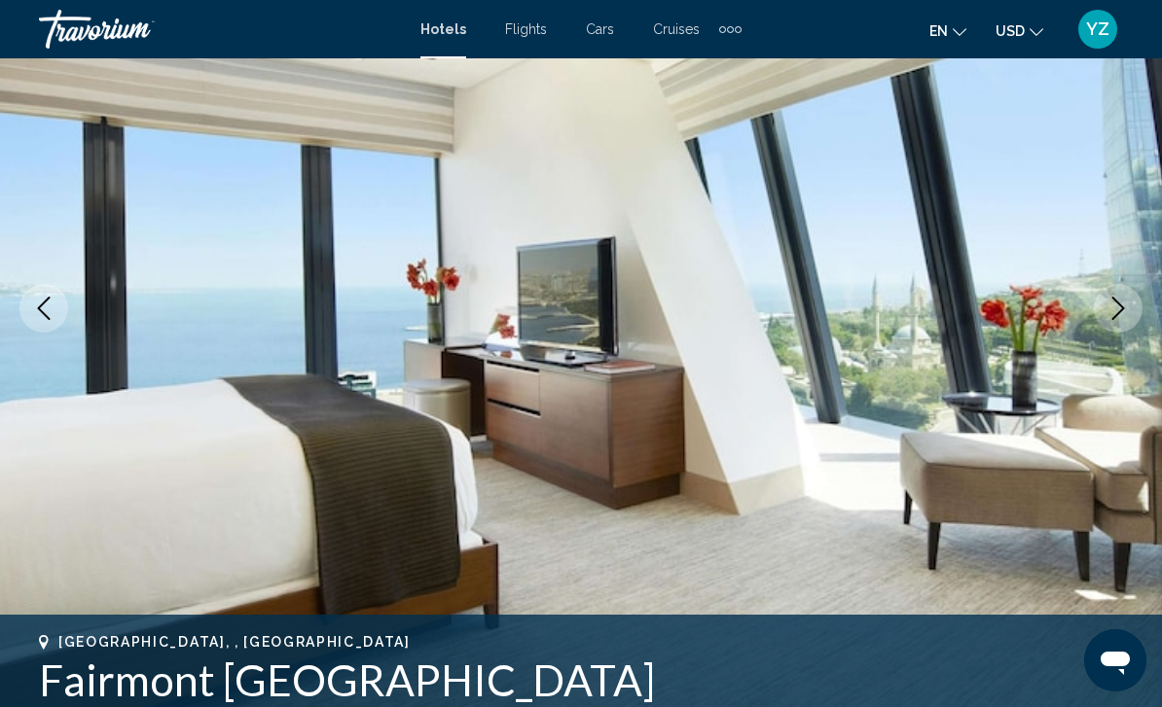
click at [1115, 316] on icon "Next image" at bounding box center [1118, 308] width 13 height 23
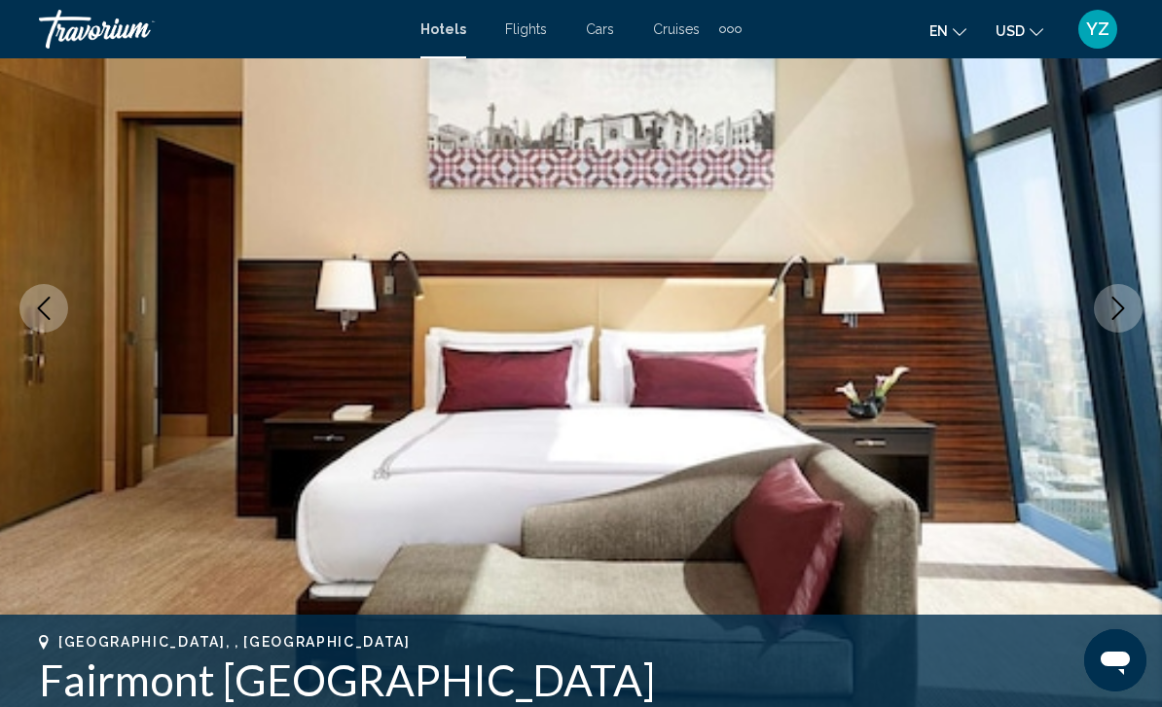
click at [1114, 317] on icon "Next image" at bounding box center [1118, 308] width 13 height 23
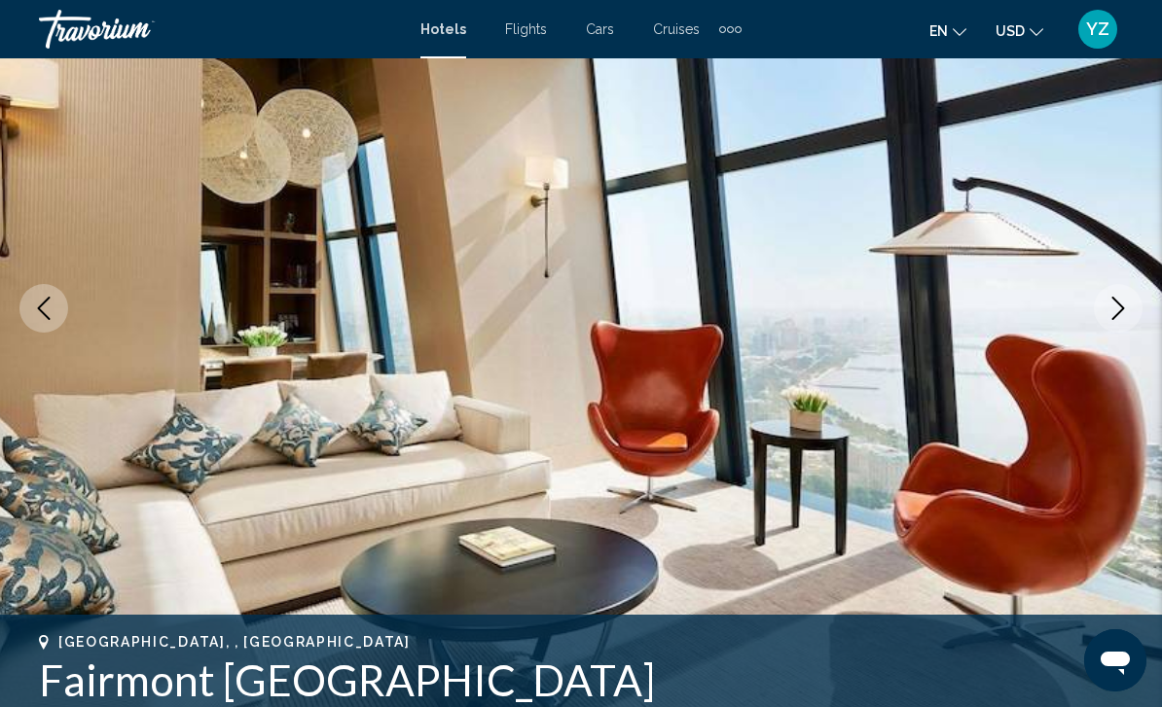
click at [1119, 321] on button "Next image" at bounding box center [1118, 308] width 49 height 49
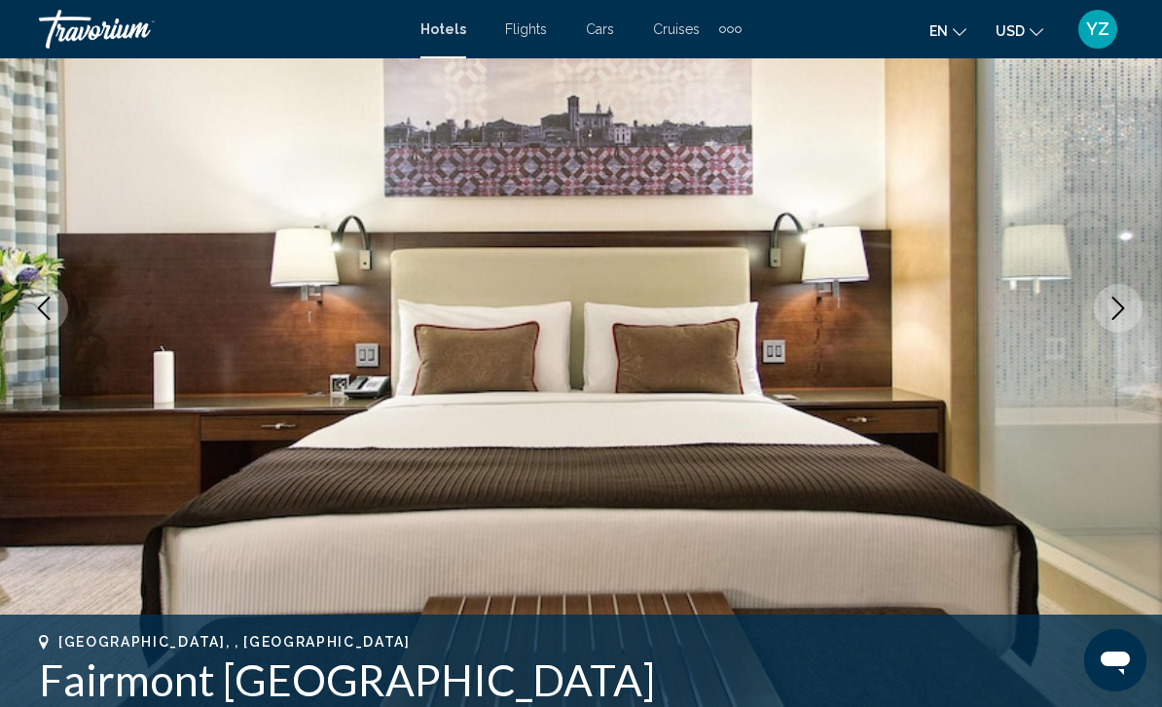
click at [1115, 313] on icon "Next image" at bounding box center [1117, 308] width 23 height 23
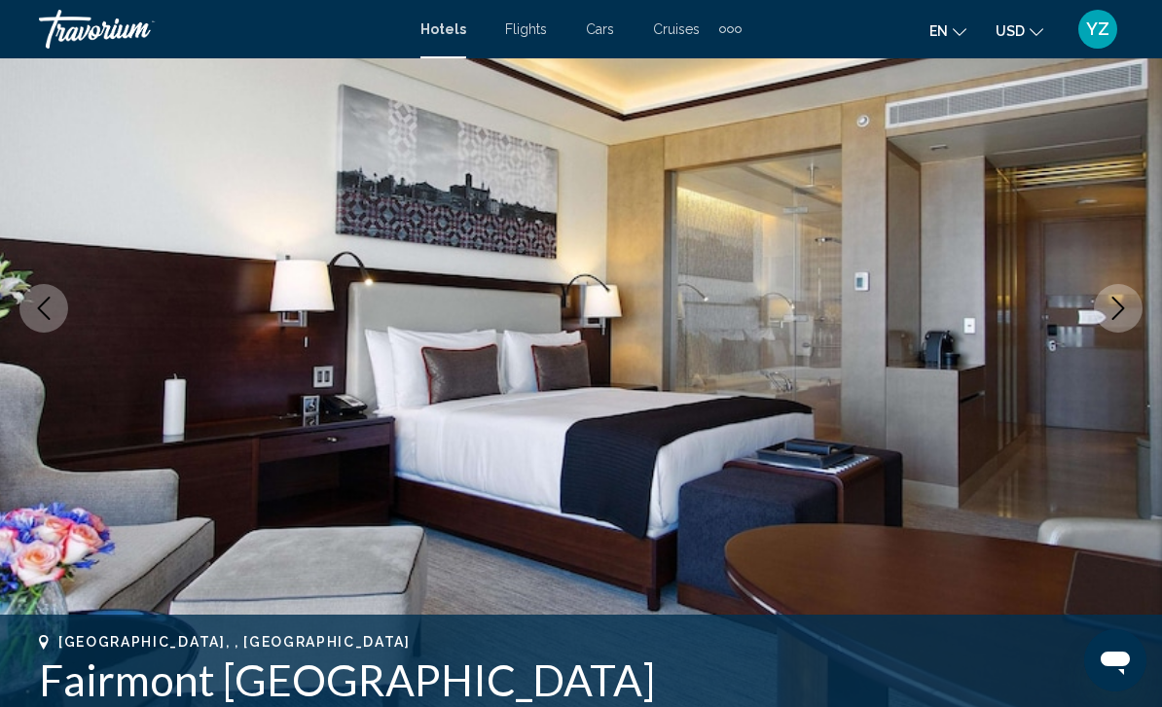
click at [1117, 314] on icon "Next image" at bounding box center [1118, 308] width 13 height 23
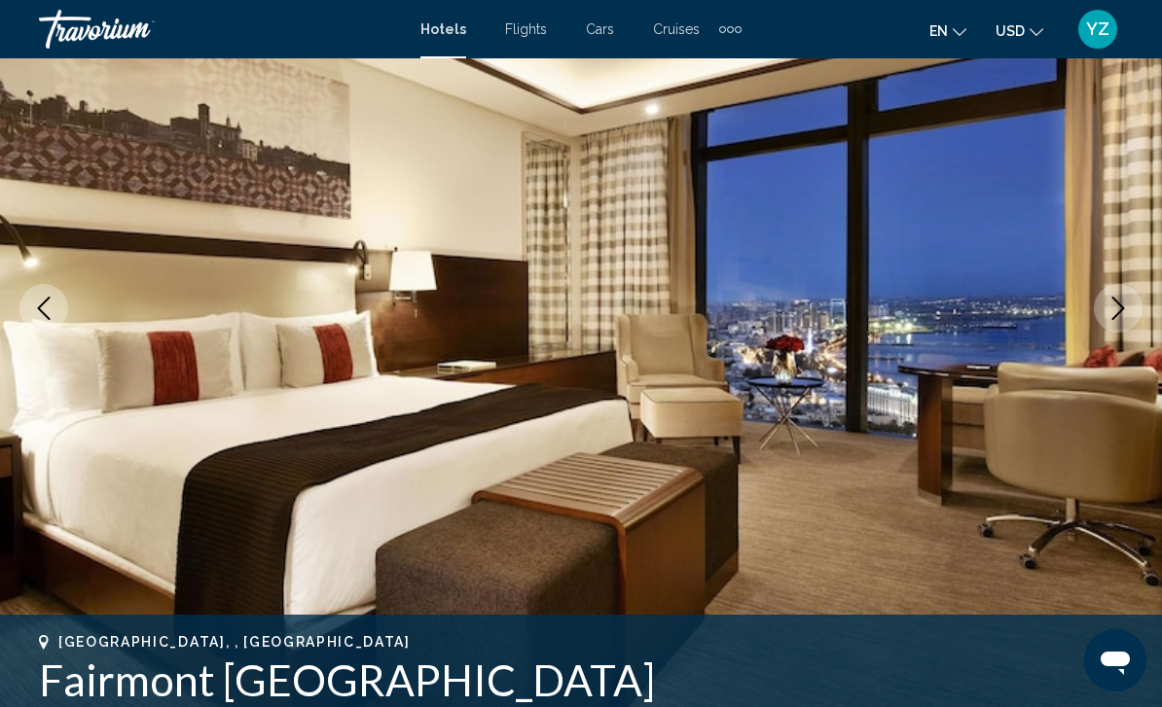
click at [1110, 317] on icon "Next image" at bounding box center [1117, 308] width 23 height 23
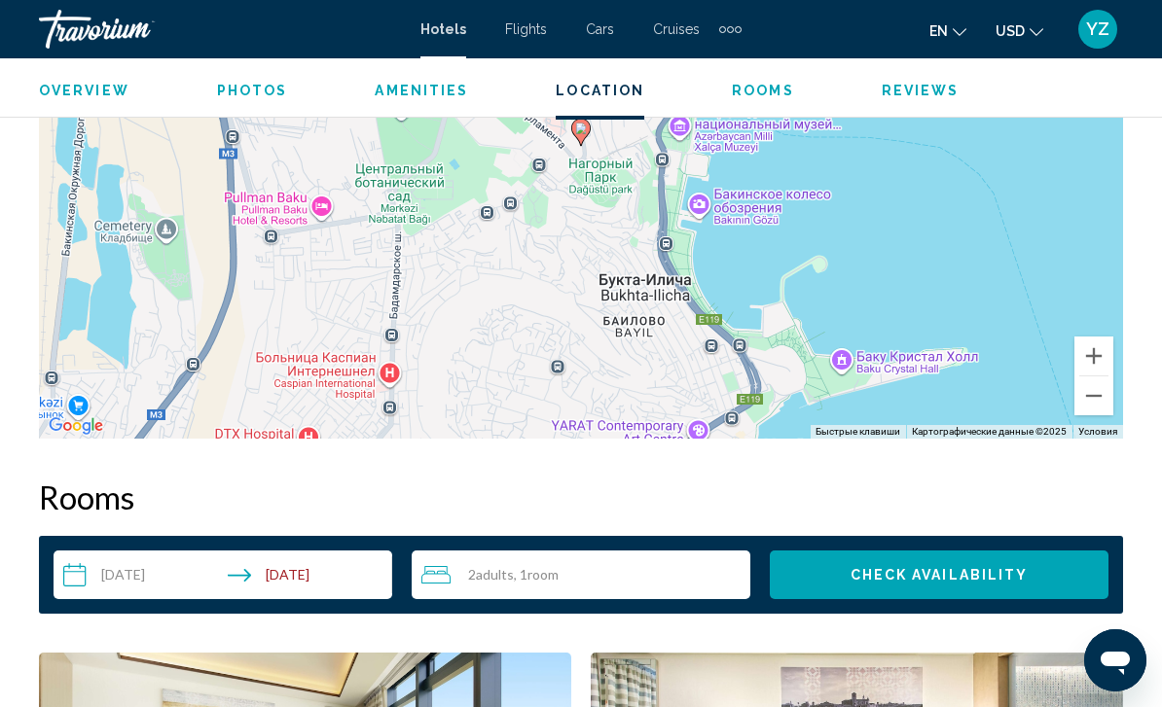
scroll to position [2328, 0]
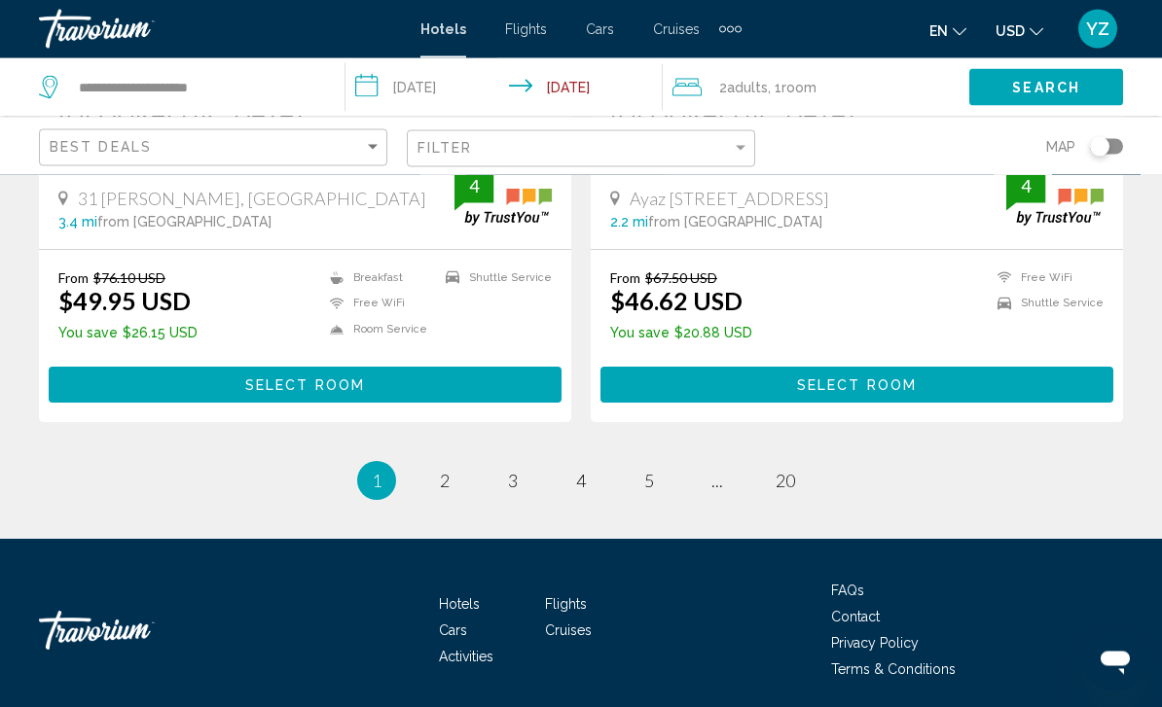
scroll to position [3950, 0]
click at [451, 480] on link "page 2" at bounding box center [445, 481] width 34 height 34
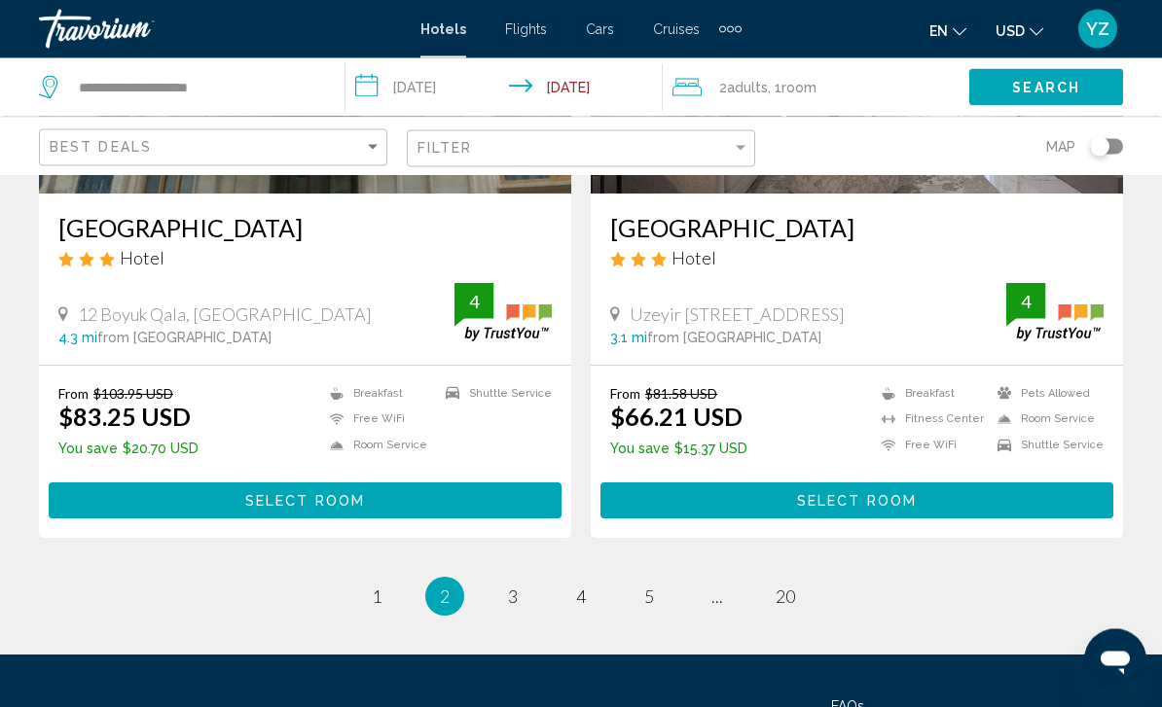
scroll to position [3835, 0]
click at [504, 595] on link "page 3" at bounding box center [513, 597] width 34 height 34
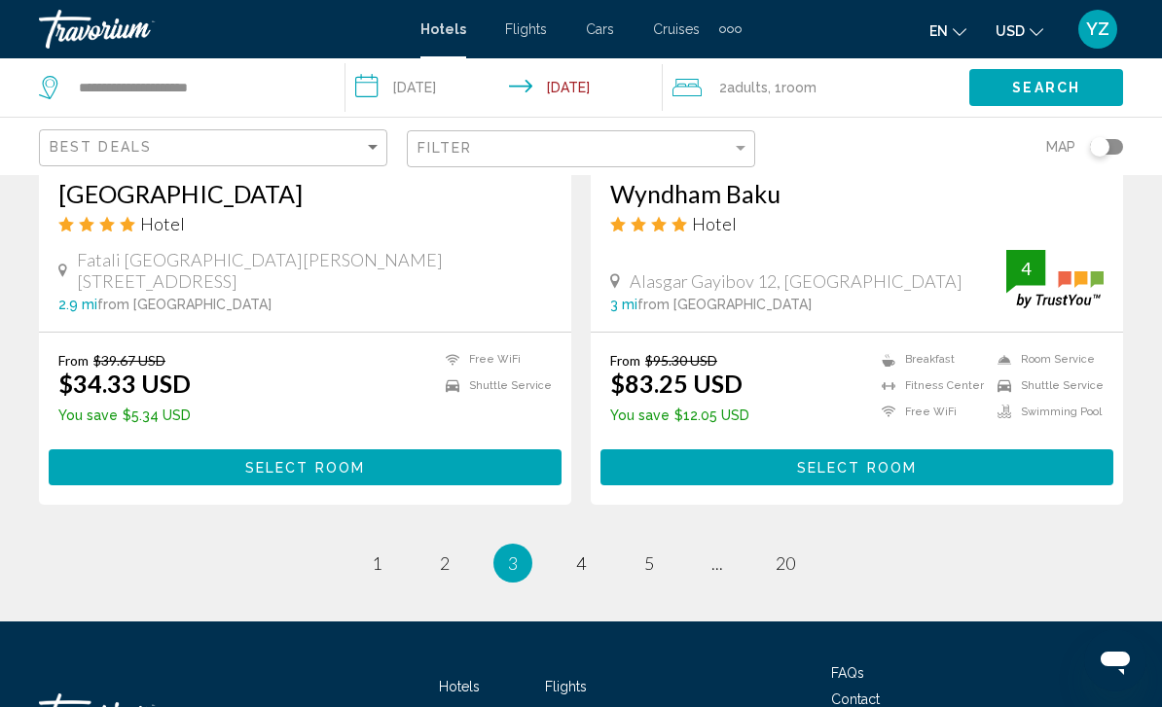
scroll to position [3931, 0]
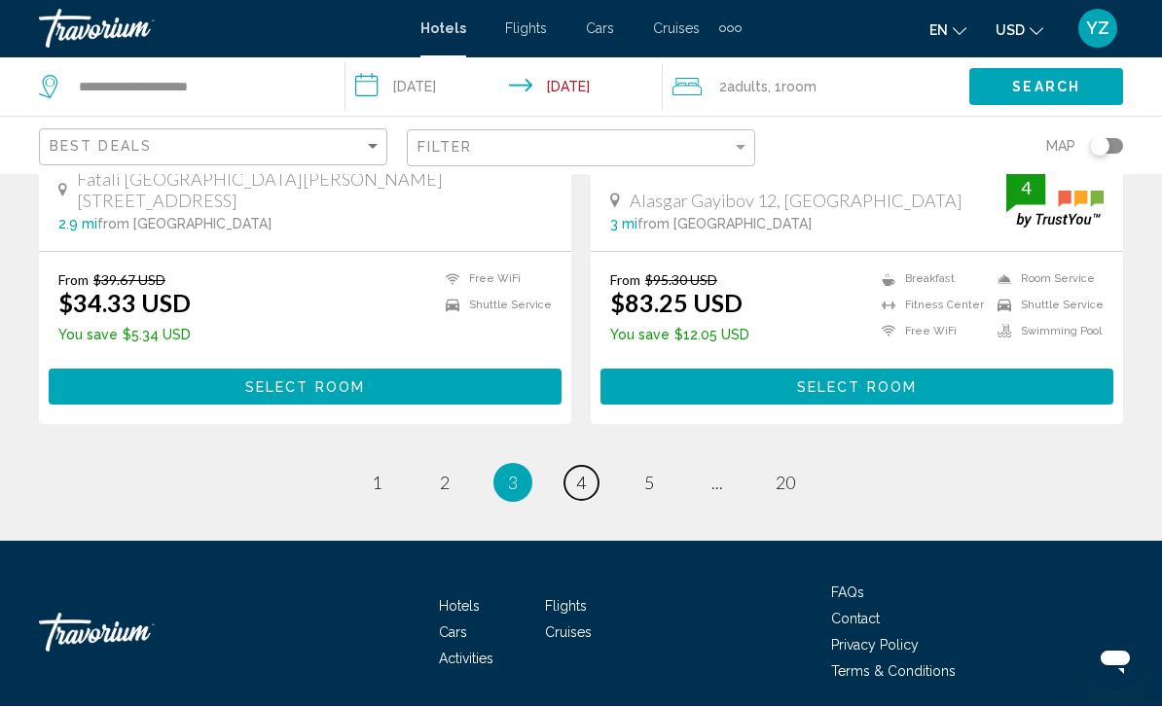
click at [583, 481] on span "4" at bounding box center [581, 483] width 10 height 21
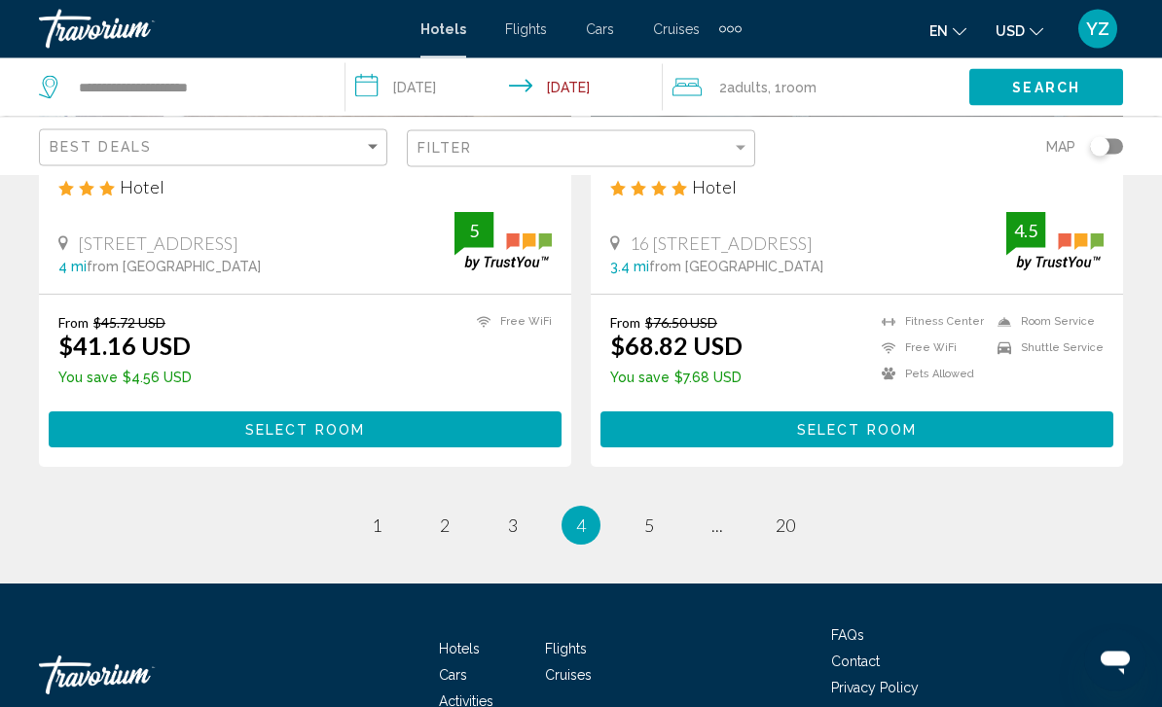
scroll to position [3931, 0]
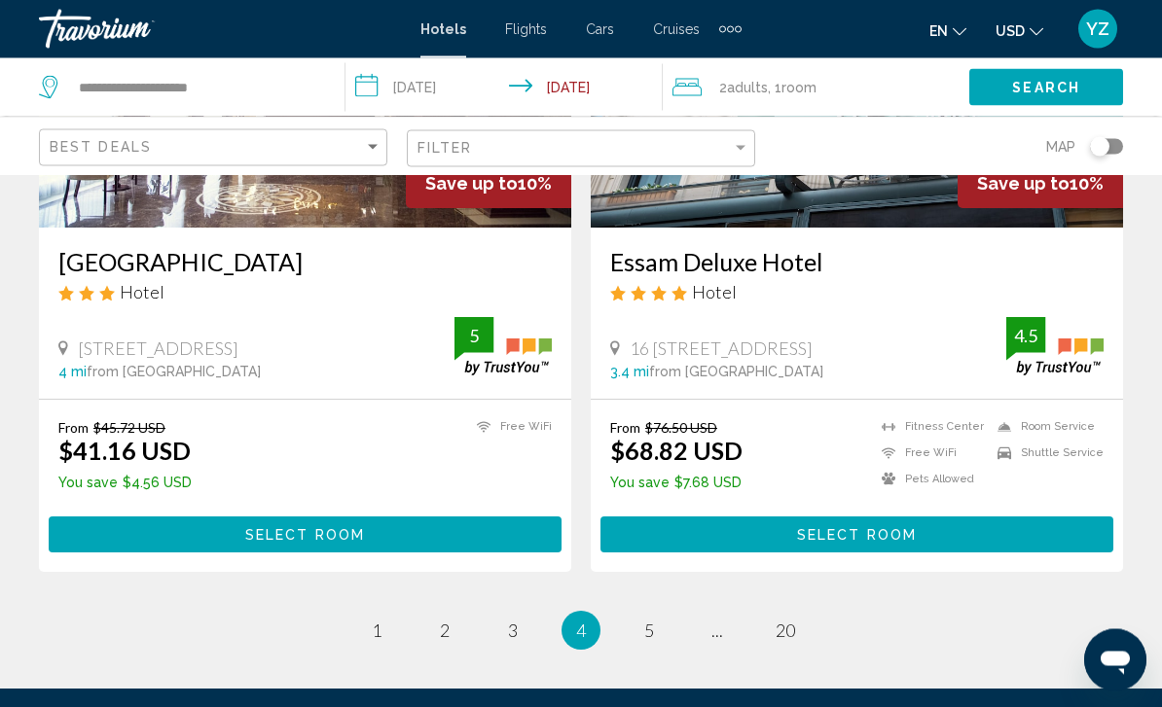
scroll to position [3841, 0]
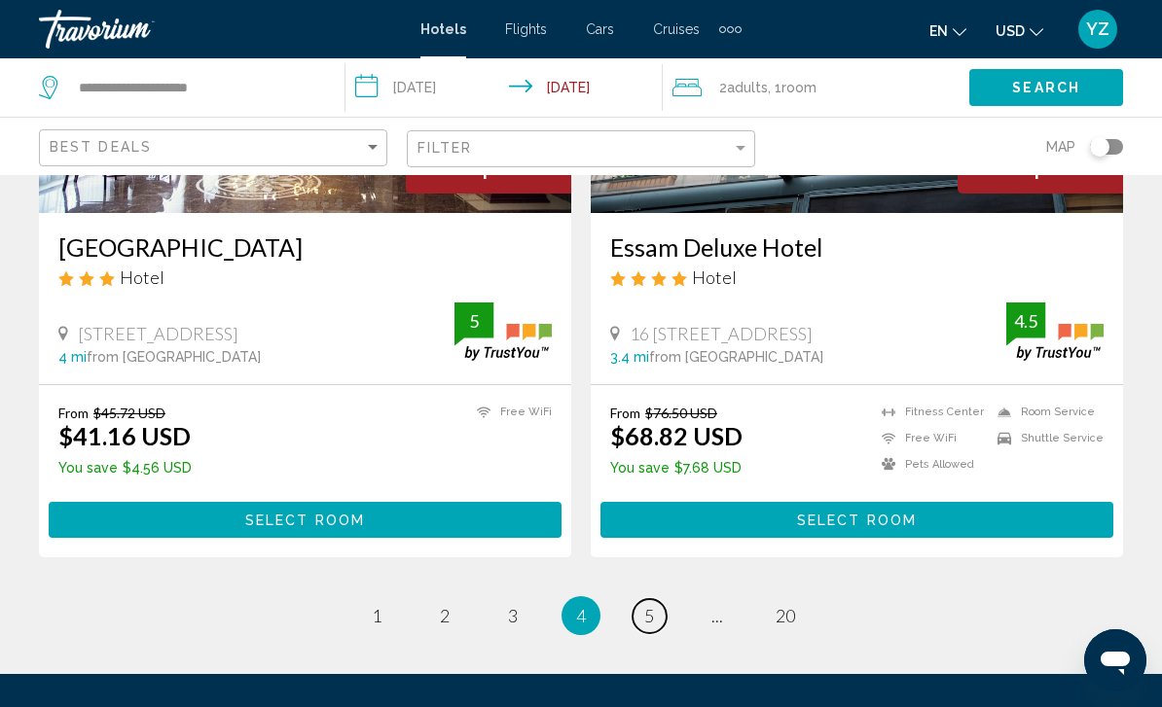
click at [639, 599] on link "page 5" at bounding box center [649, 616] width 34 height 34
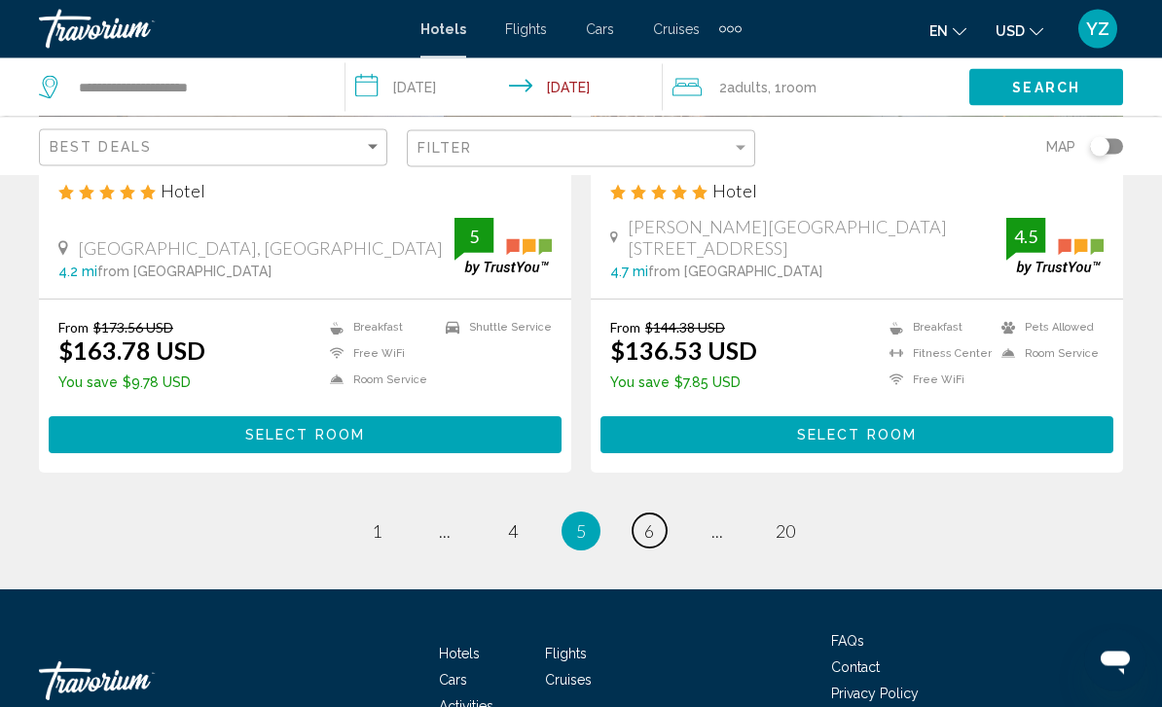
scroll to position [3898, 0]
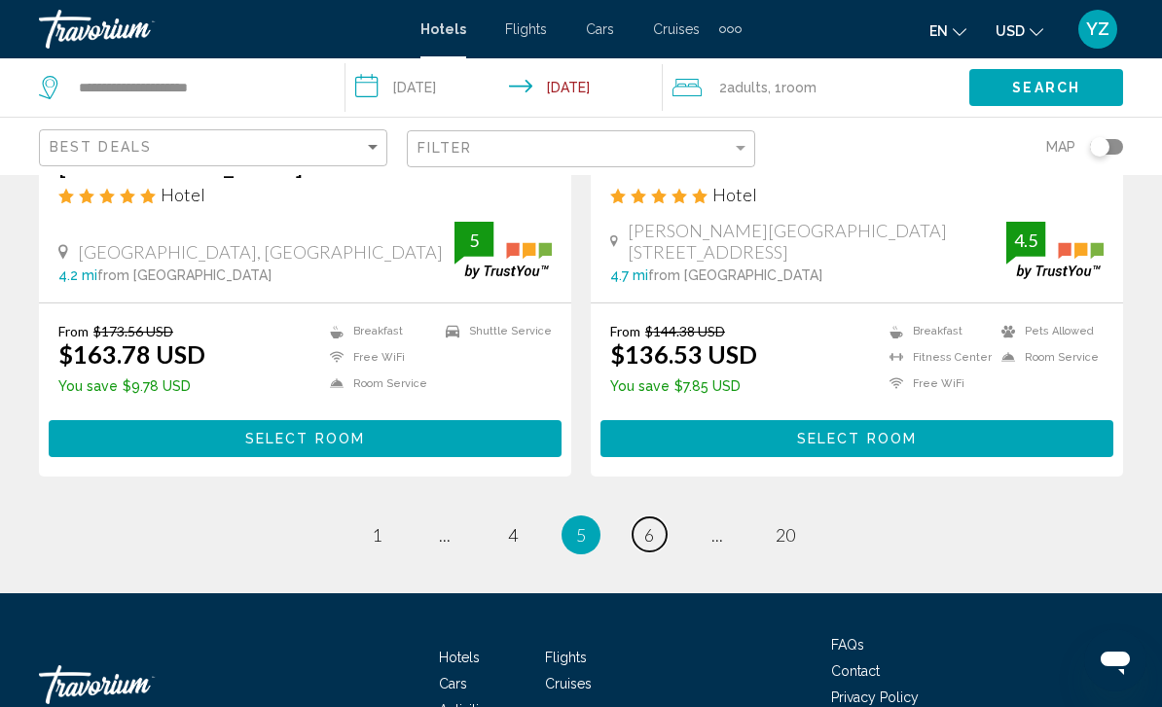
click at [639, 520] on link "page 6" at bounding box center [649, 535] width 34 height 34
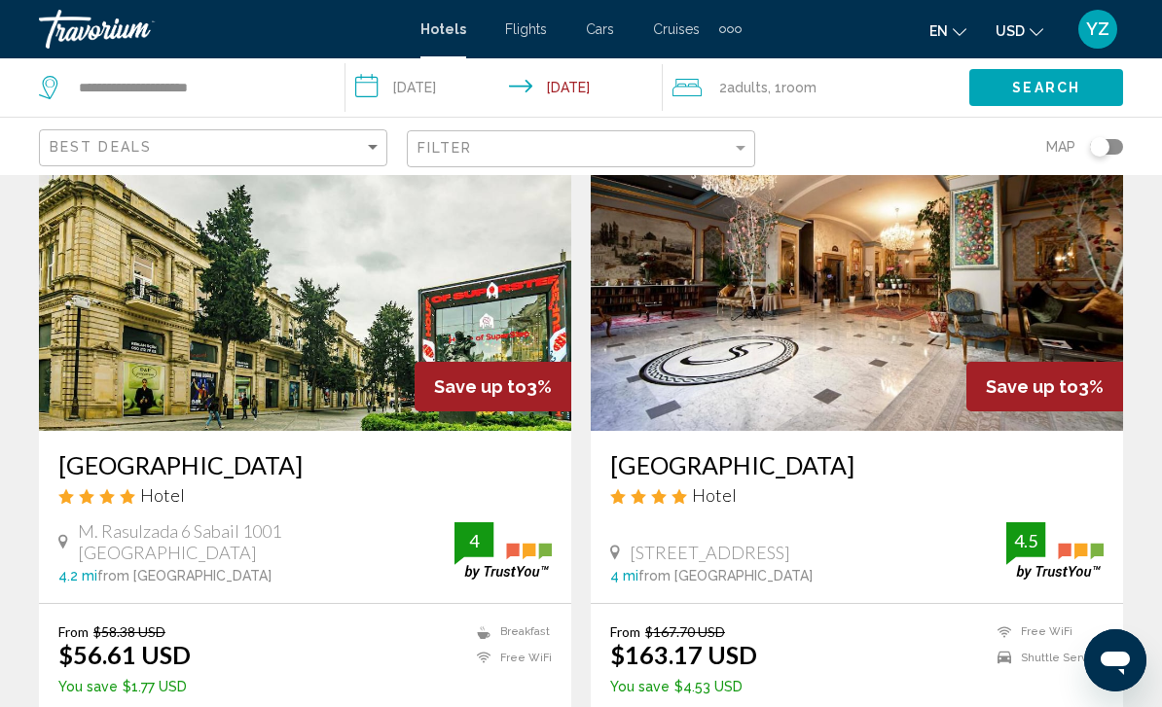
scroll to position [3608, 0]
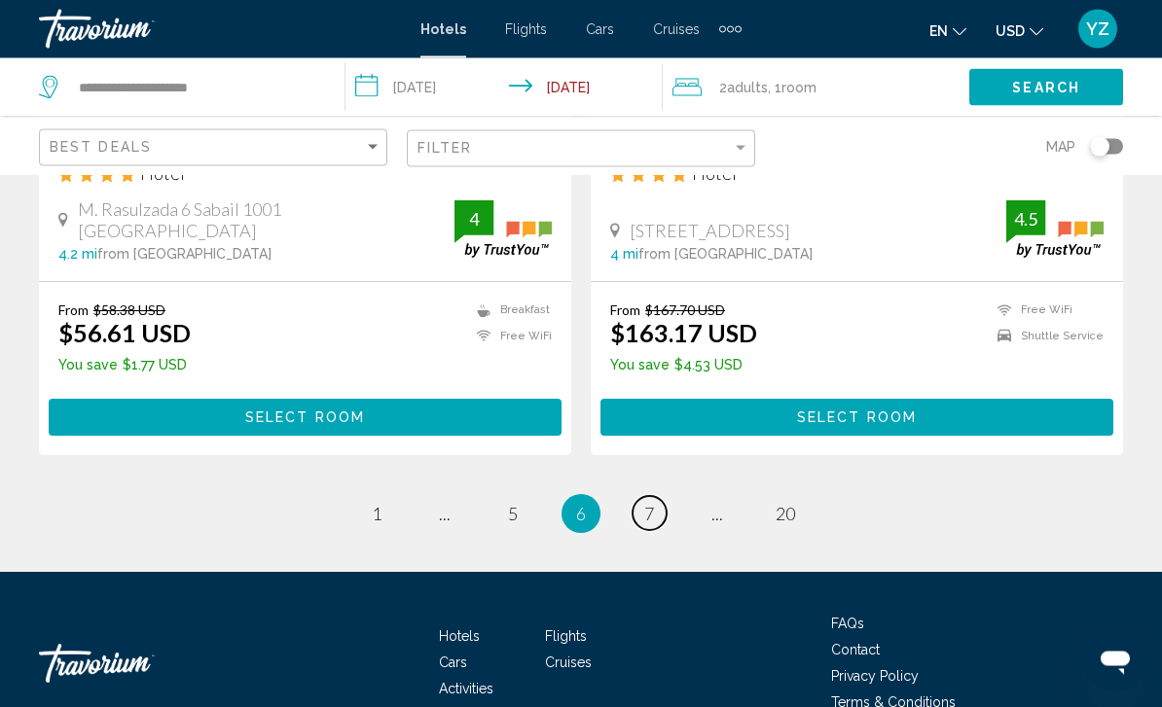
click at [659, 497] on link "page 7" at bounding box center [649, 514] width 34 height 34
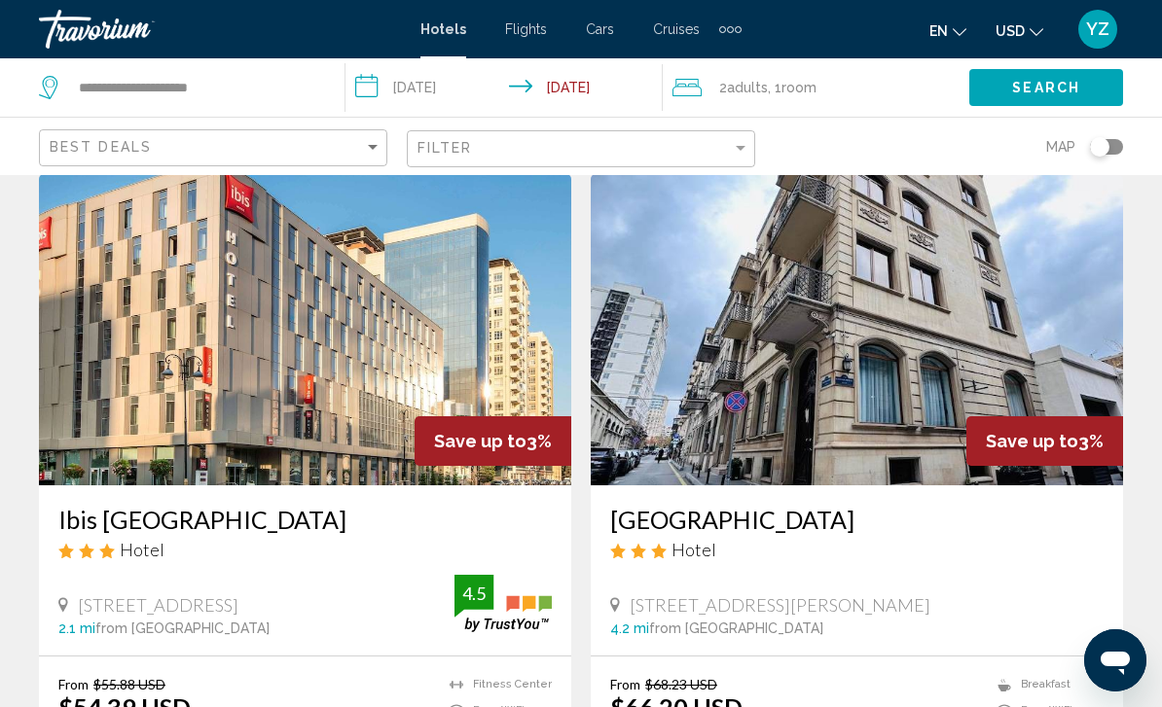
scroll to position [72, 0]
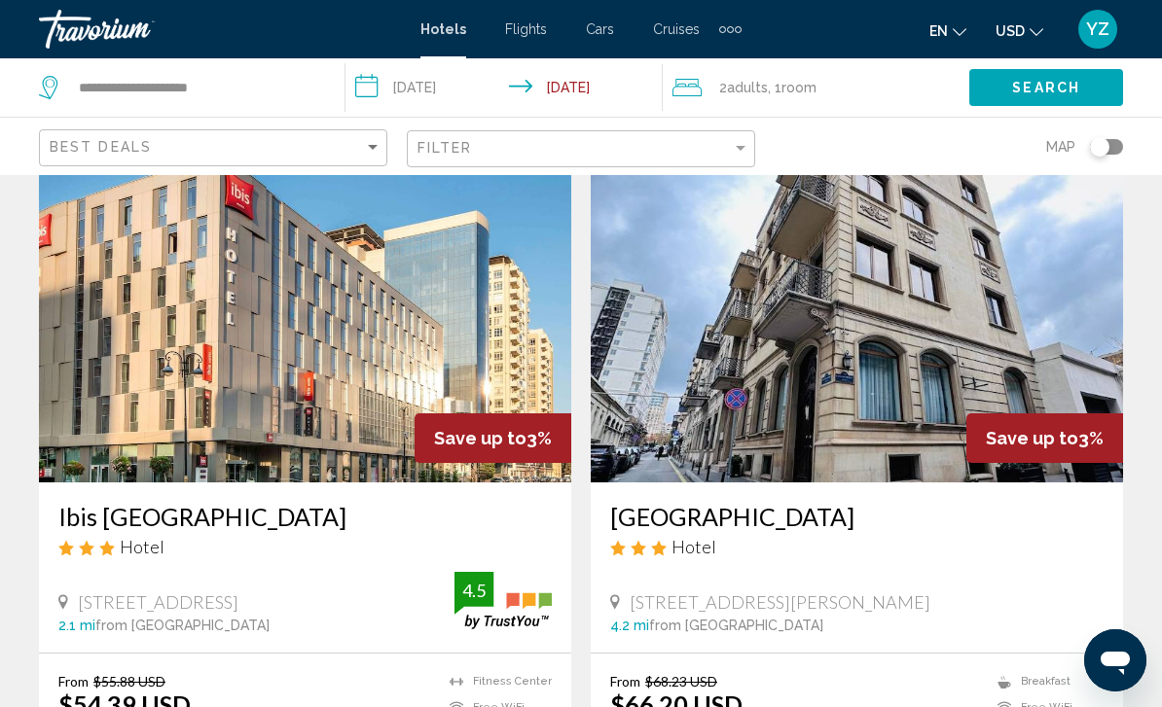
click at [393, 361] on img "Main content" at bounding box center [305, 326] width 532 height 311
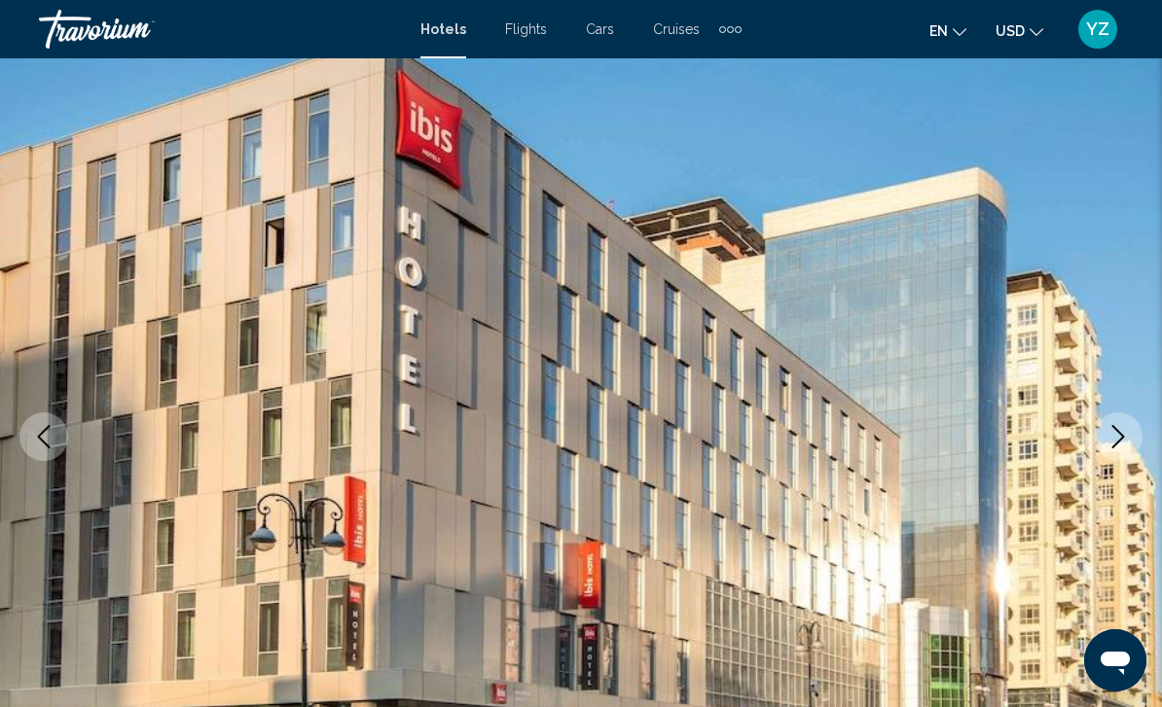
scroll to position [89, 0]
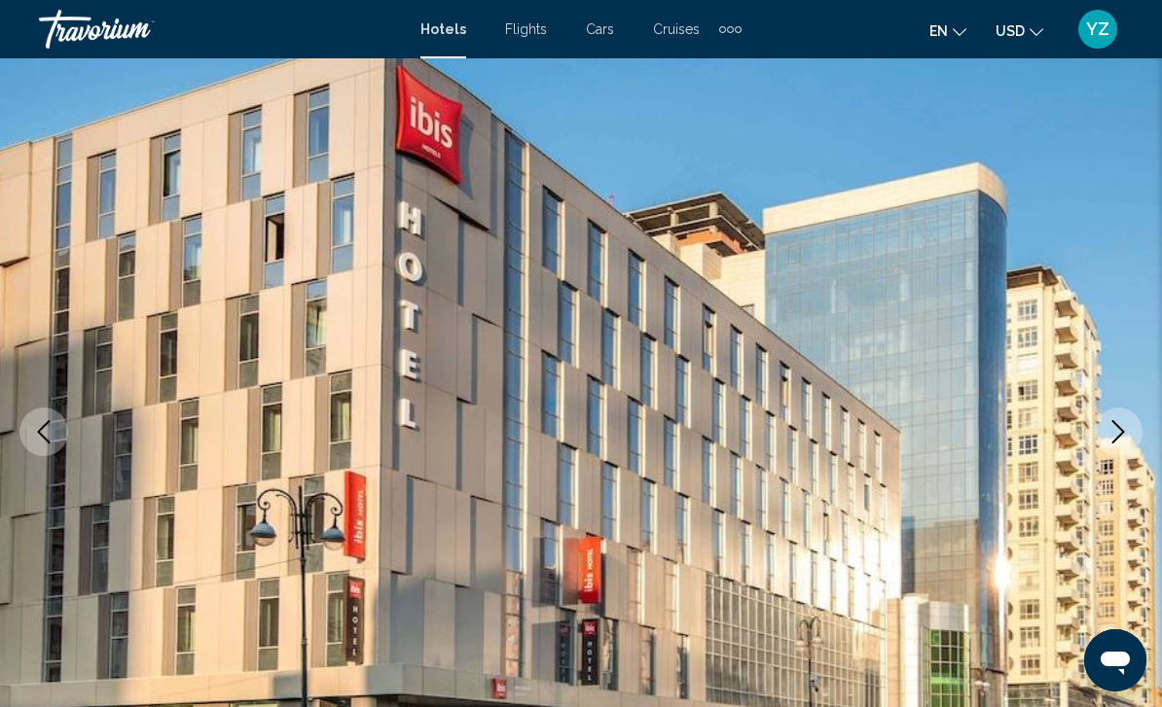
click at [1105, 462] on img "Main content" at bounding box center [581, 432] width 1162 height 924
click at [1126, 436] on icon "Next image" at bounding box center [1117, 431] width 23 height 23
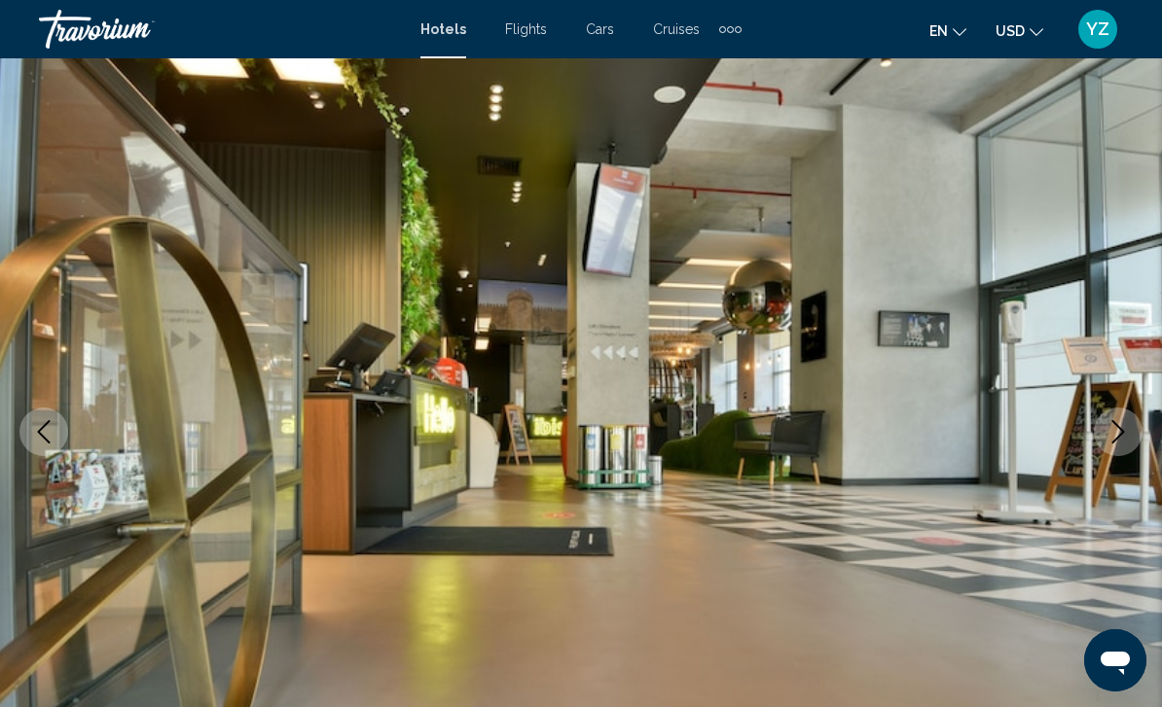
click at [1127, 435] on icon "Next image" at bounding box center [1117, 431] width 23 height 23
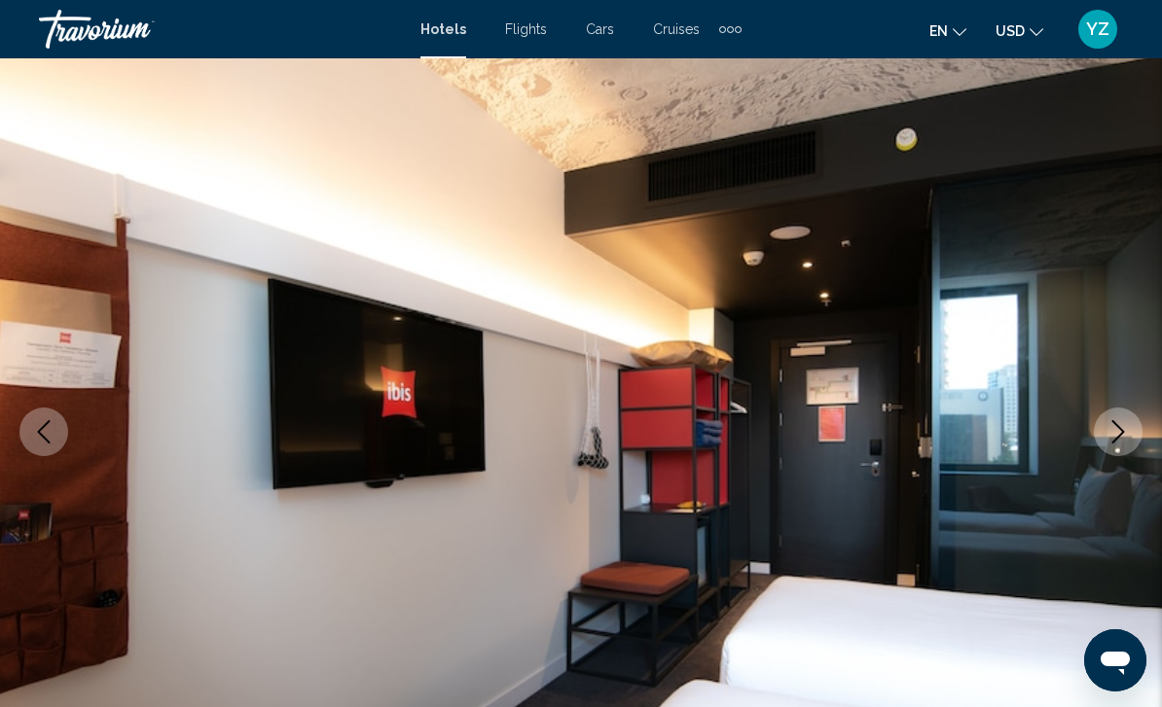
click at [1123, 445] on button "Next image" at bounding box center [1118, 432] width 49 height 49
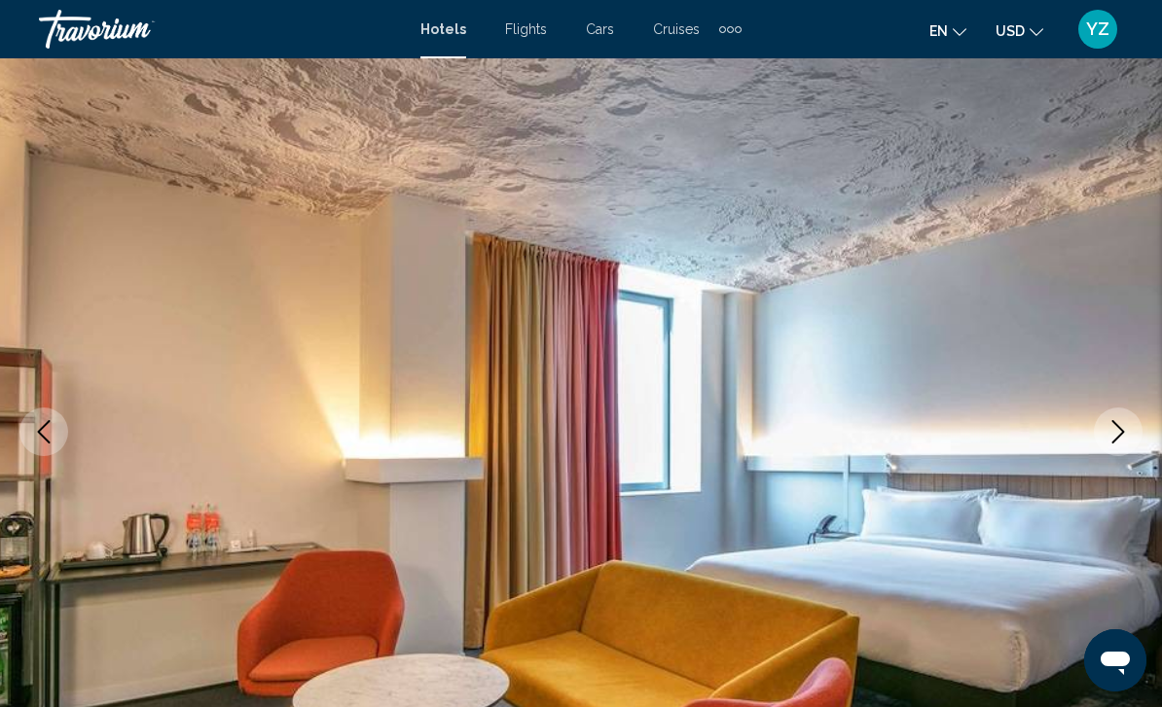
click at [1118, 438] on icon "Next image" at bounding box center [1118, 431] width 13 height 23
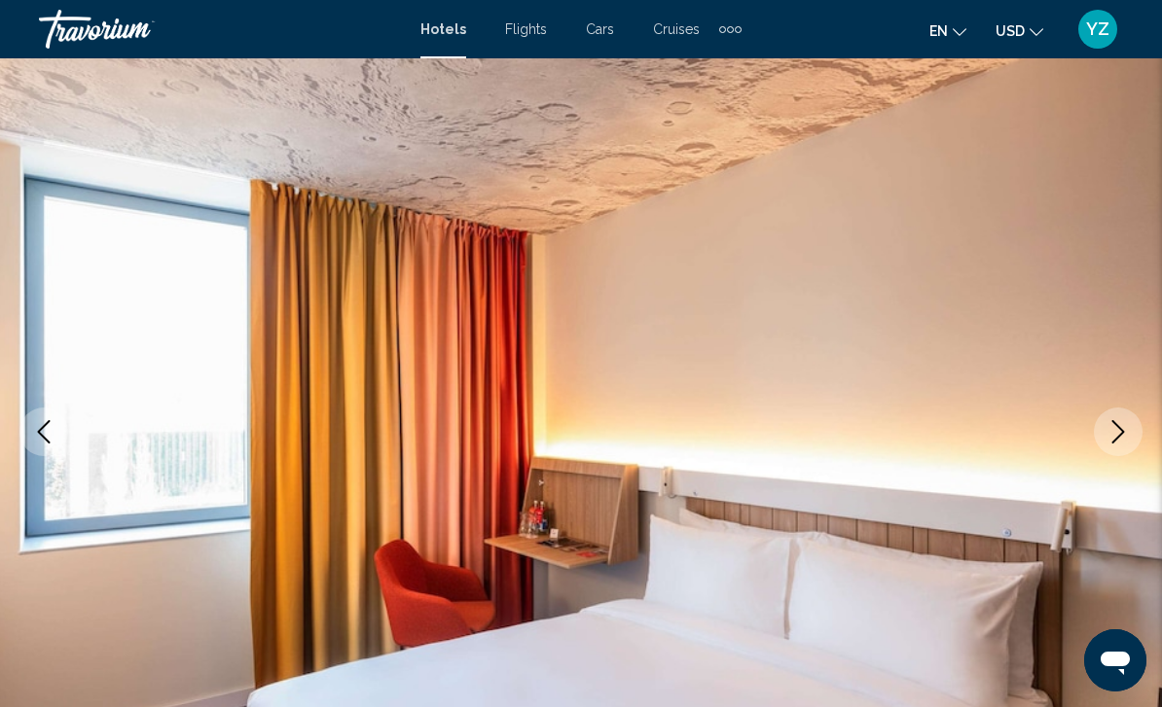
click at [1123, 439] on icon "Next image" at bounding box center [1117, 431] width 23 height 23
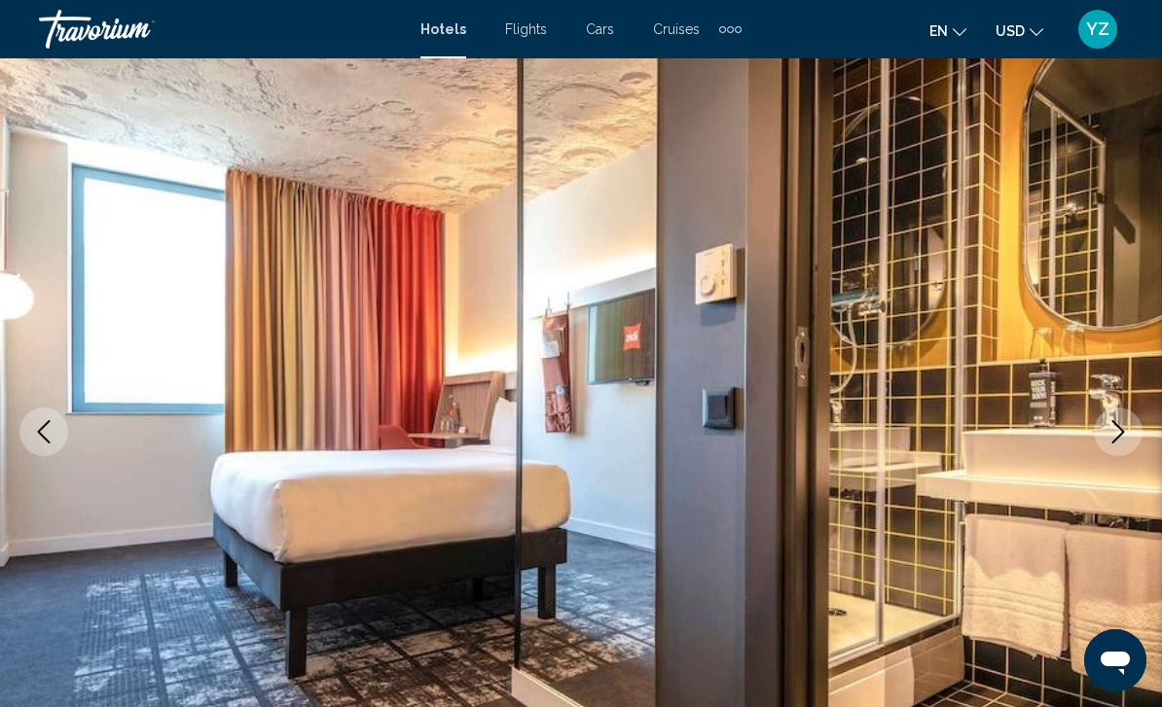
click at [1127, 443] on icon "Next image" at bounding box center [1117, 431] width 23 height 23
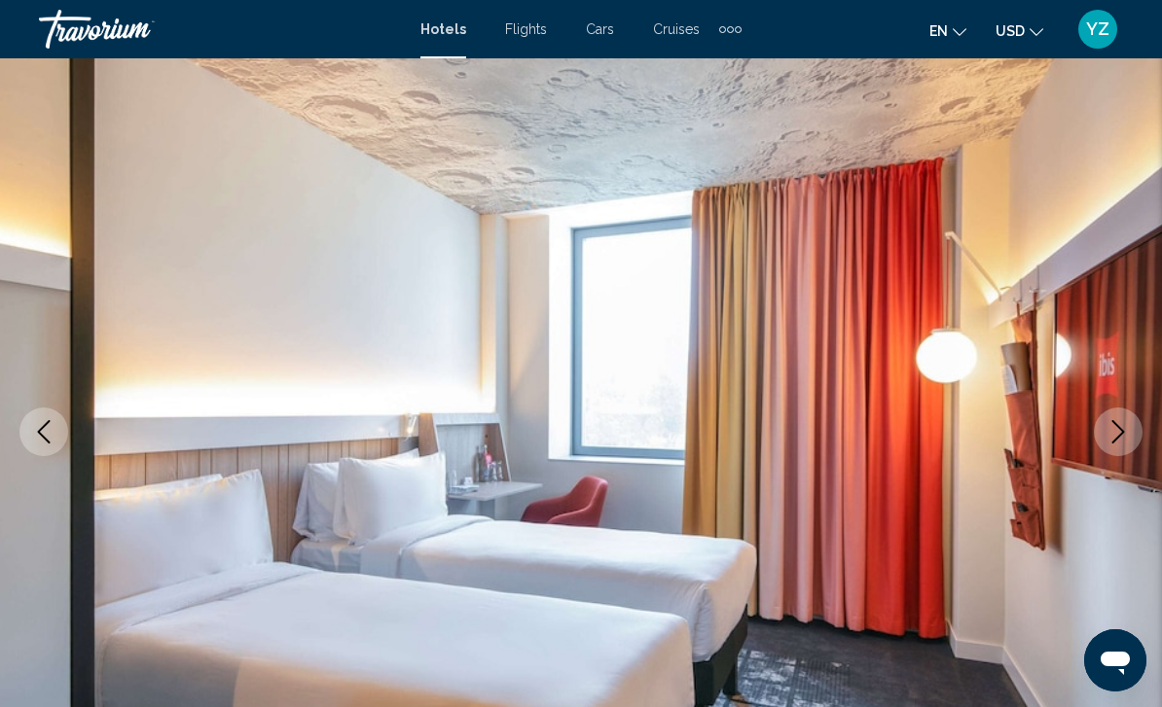
click at [1125, 441] on icon "Next image" at bounding box center [1117, 431] width 23 height 23
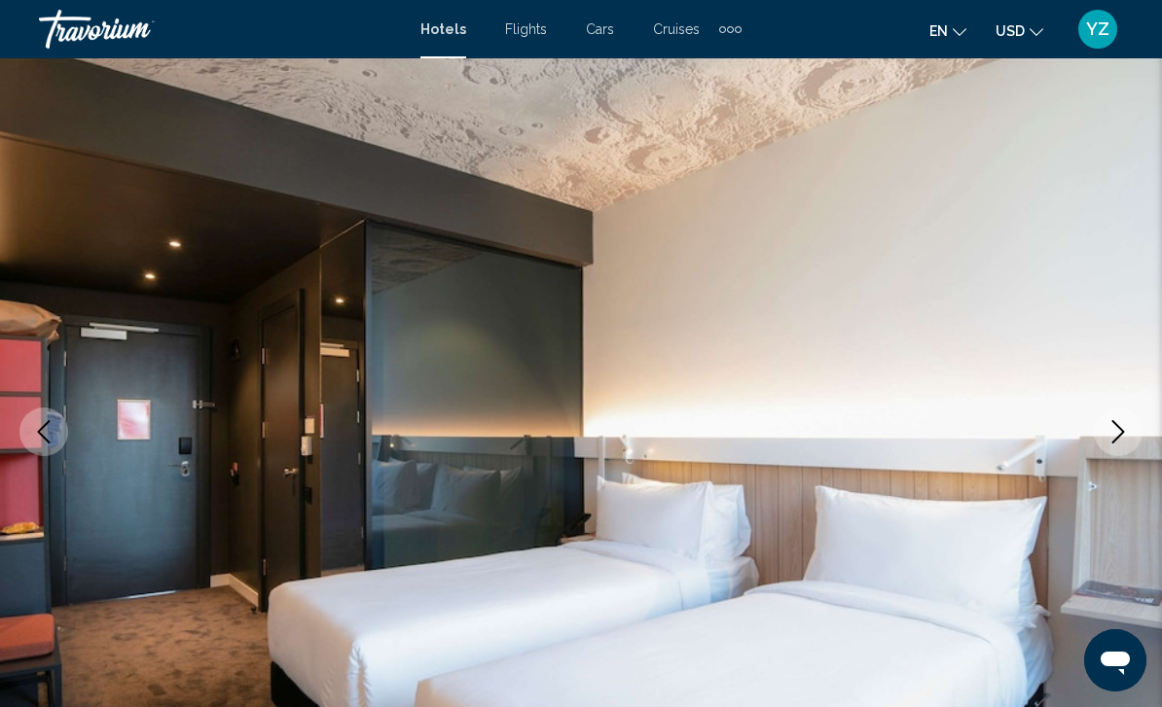
click at [1121, 443] on icon "Next image" at bounding box center [1117, 431] width 23 height 23
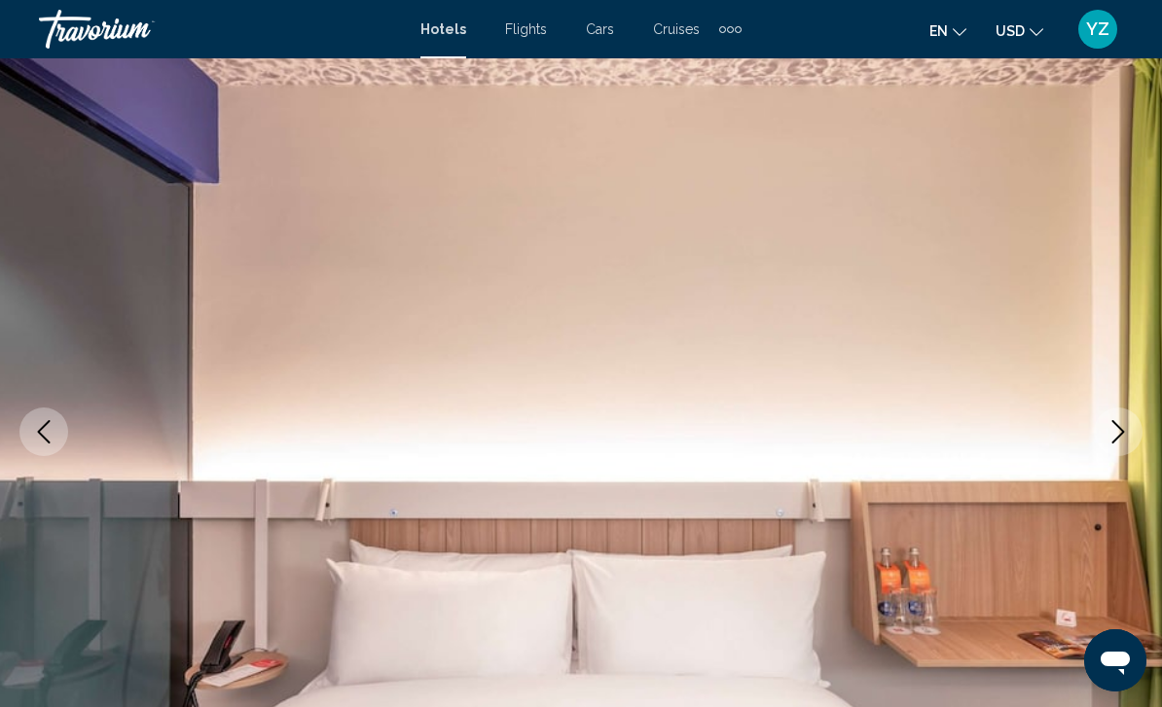
click at [1111, 437] on icon "Next image" at bounding box center [1117, 431] width 23 height 23
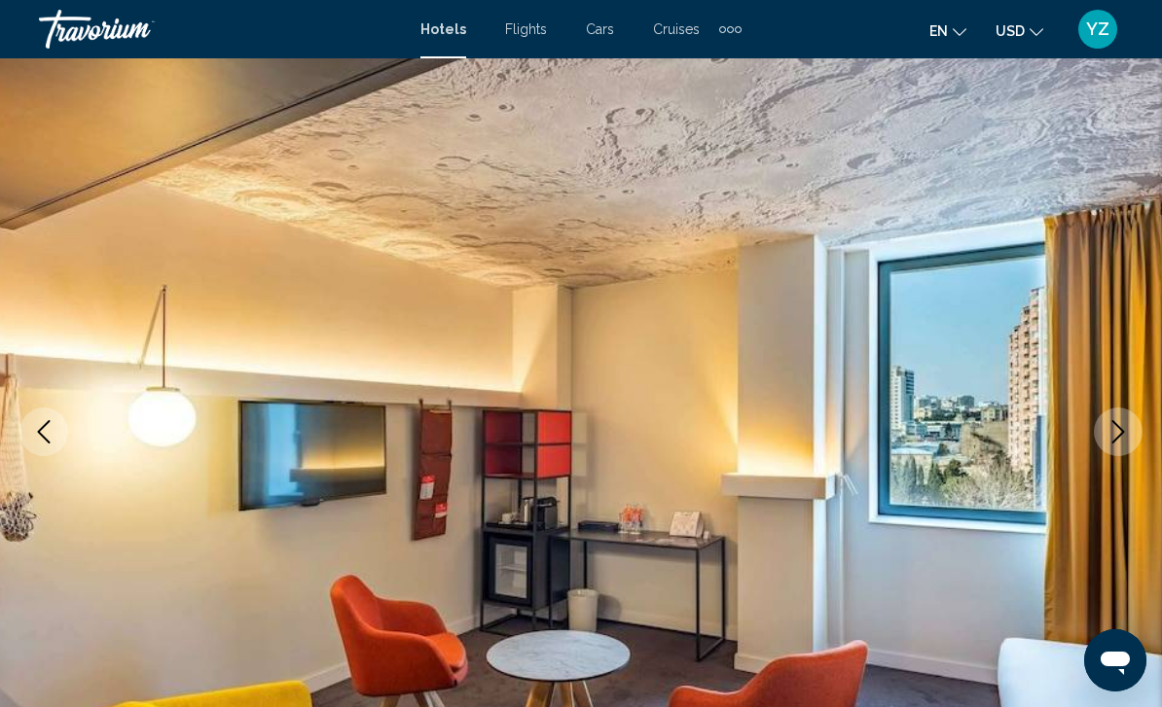
click at [1116, 443] on icon "Next image" at bounding box center [1117, 431] width 23 height 23
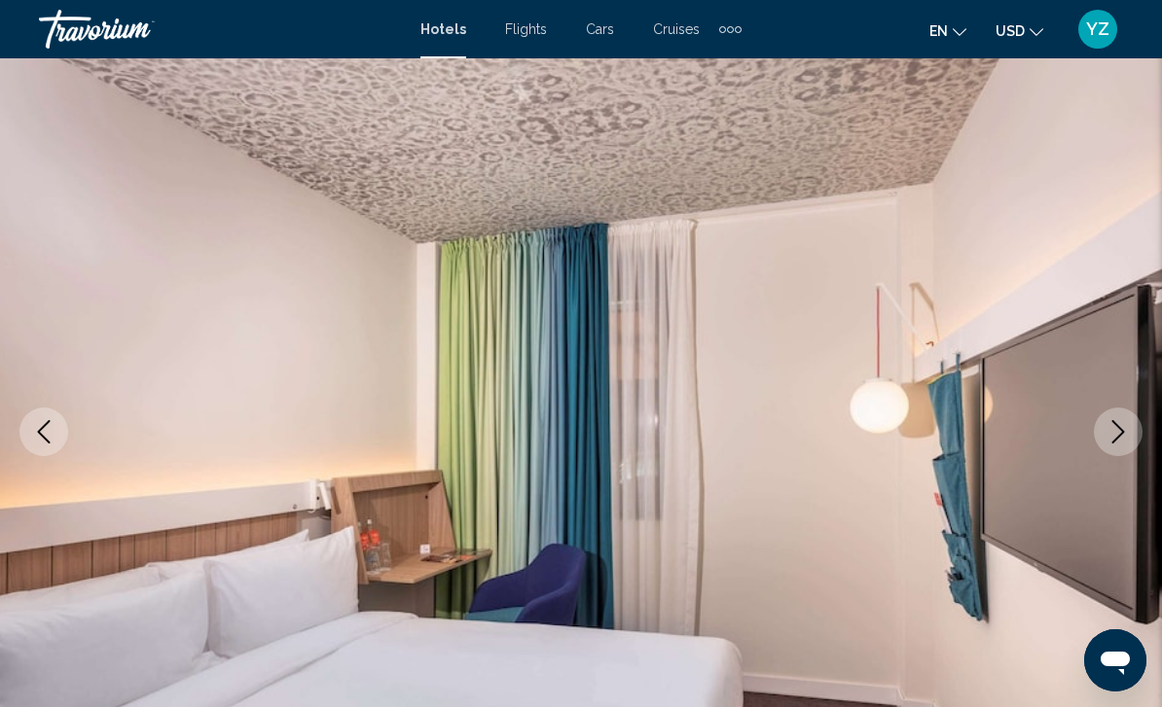
click at [1118, 441] on icon "Next image" at bounding box center [1117, 431] width 23 height 23
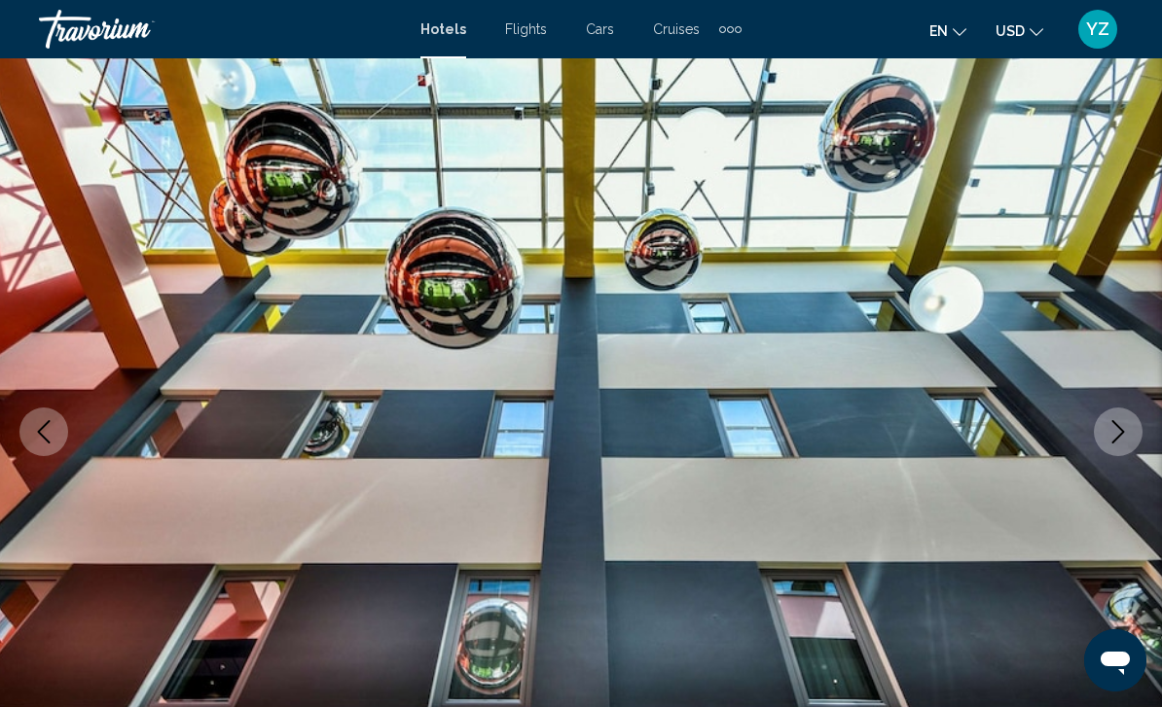
click at [1123, 439] on icon "Next image" at bounding box center [1117, 431] width 23 height 23
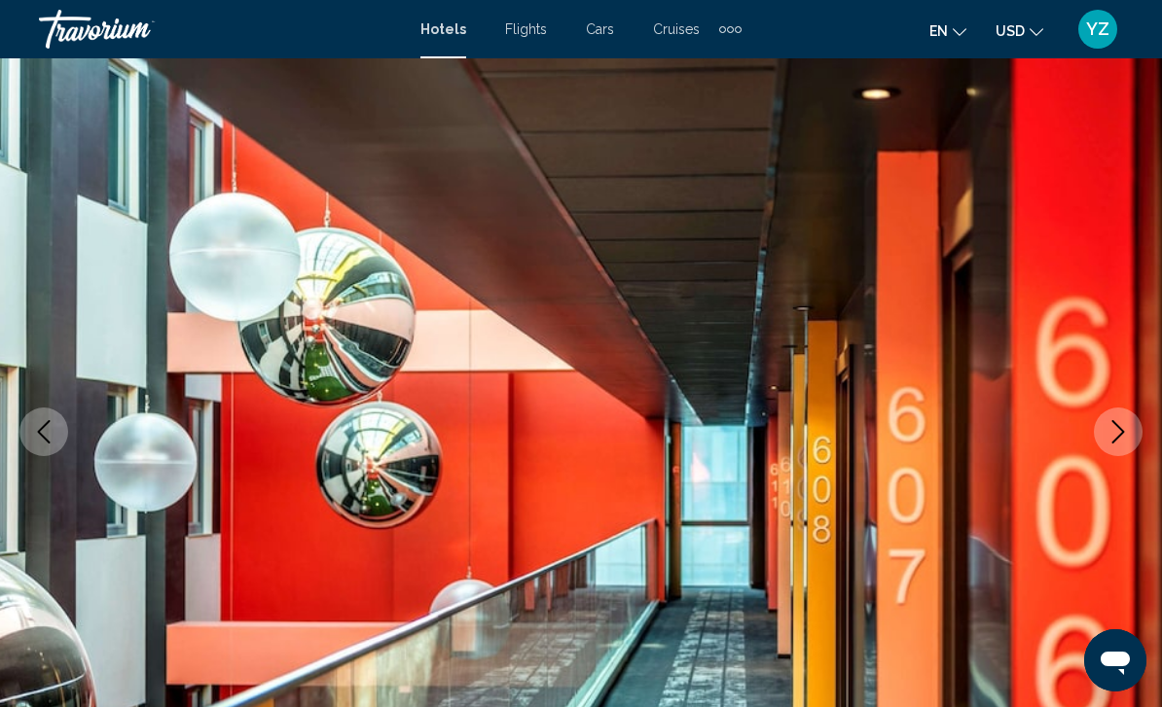
click at [1127, 437] on icon "Next image" at bounding box center [1117, 431] width 23 height 23
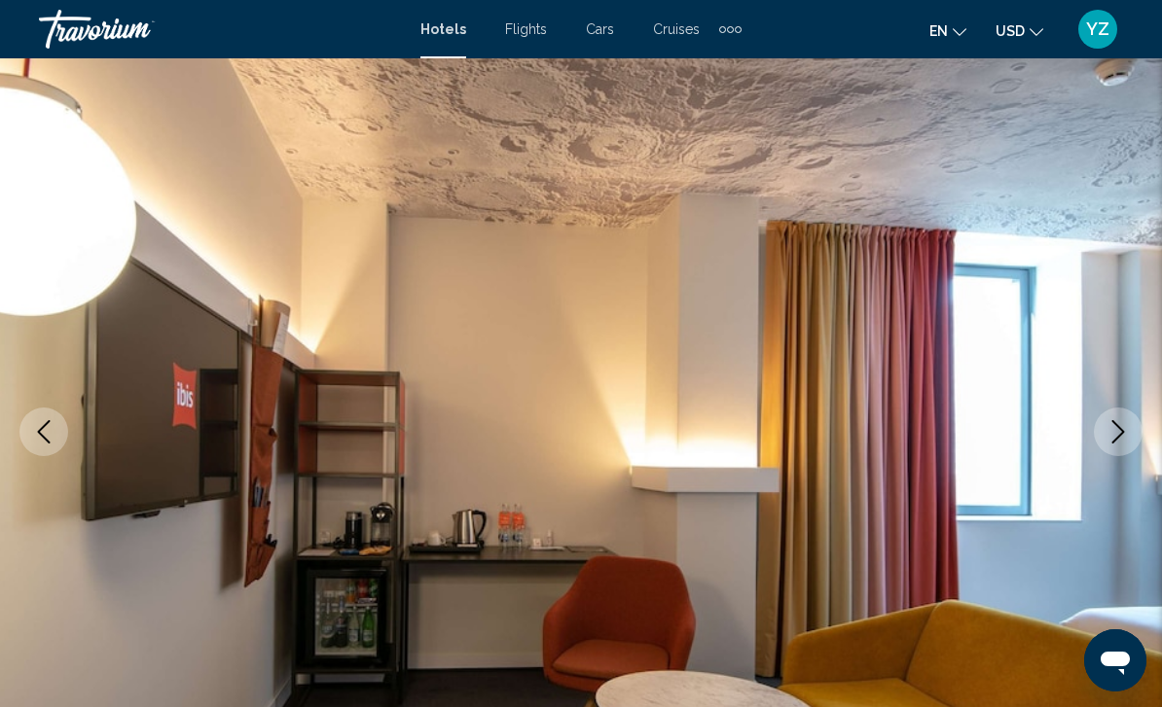
click at [1116, 450] on button "Next image" at bounding box center [1118, 432] width 49 height 49
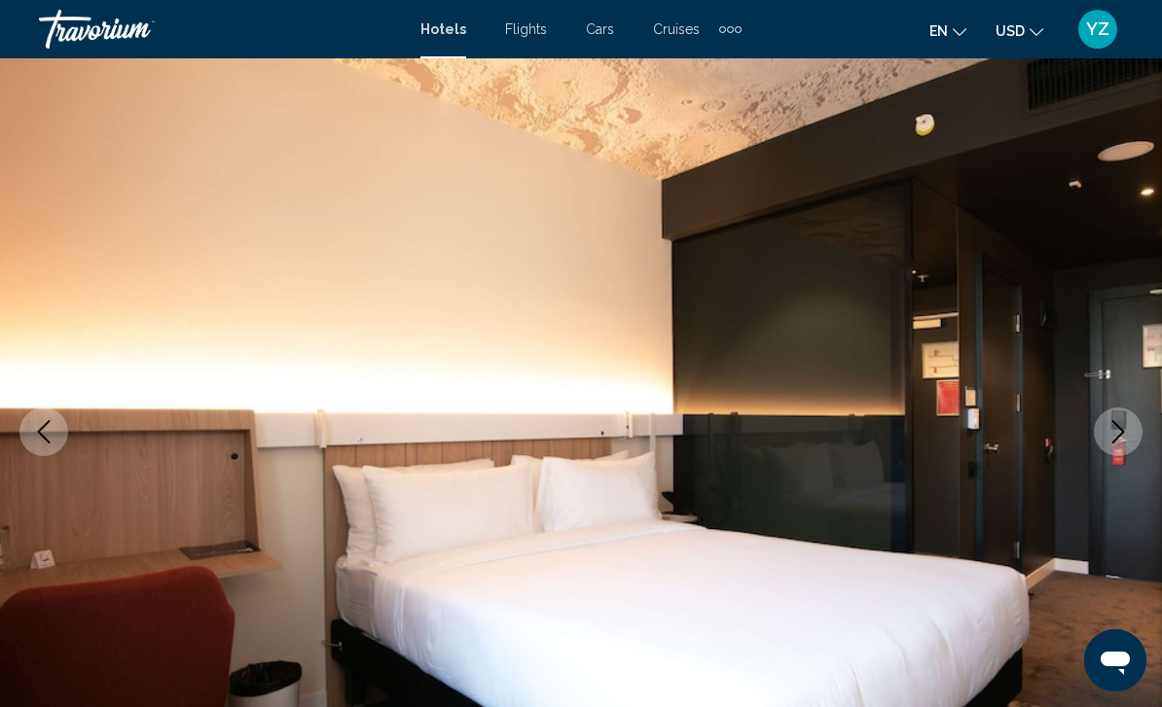
click at [1129, 432] on icon "Next image" at bounding box center [1117, 431] width 23 height 23
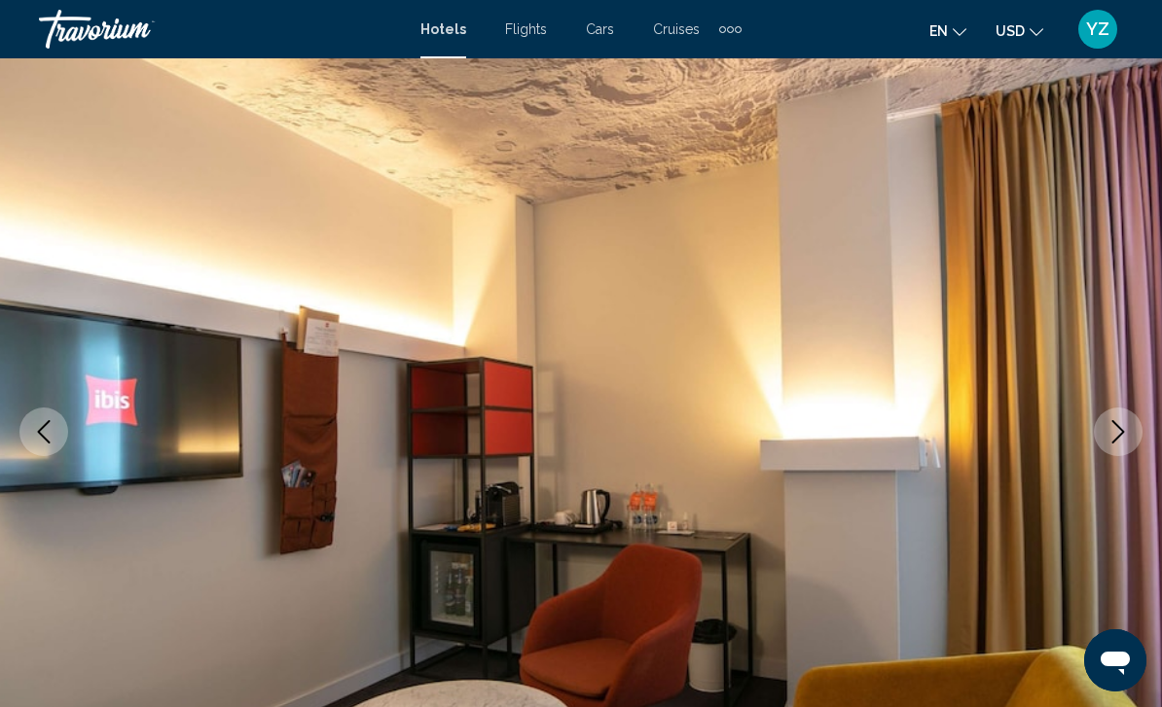
click at [1122, 434] on icon "Next image" at bounding box center [1118, 431] width 13 height 23
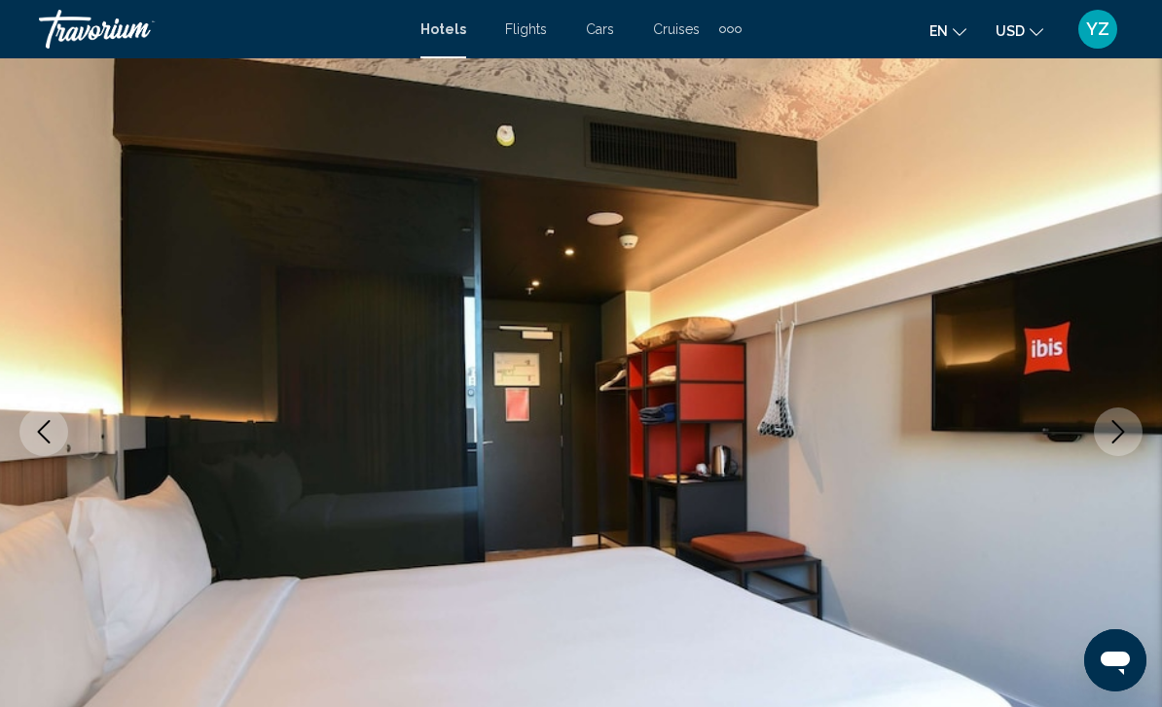
click at [1121, 433] on icon "Next image" at bounding box center [1117, 431] width 23 height 23
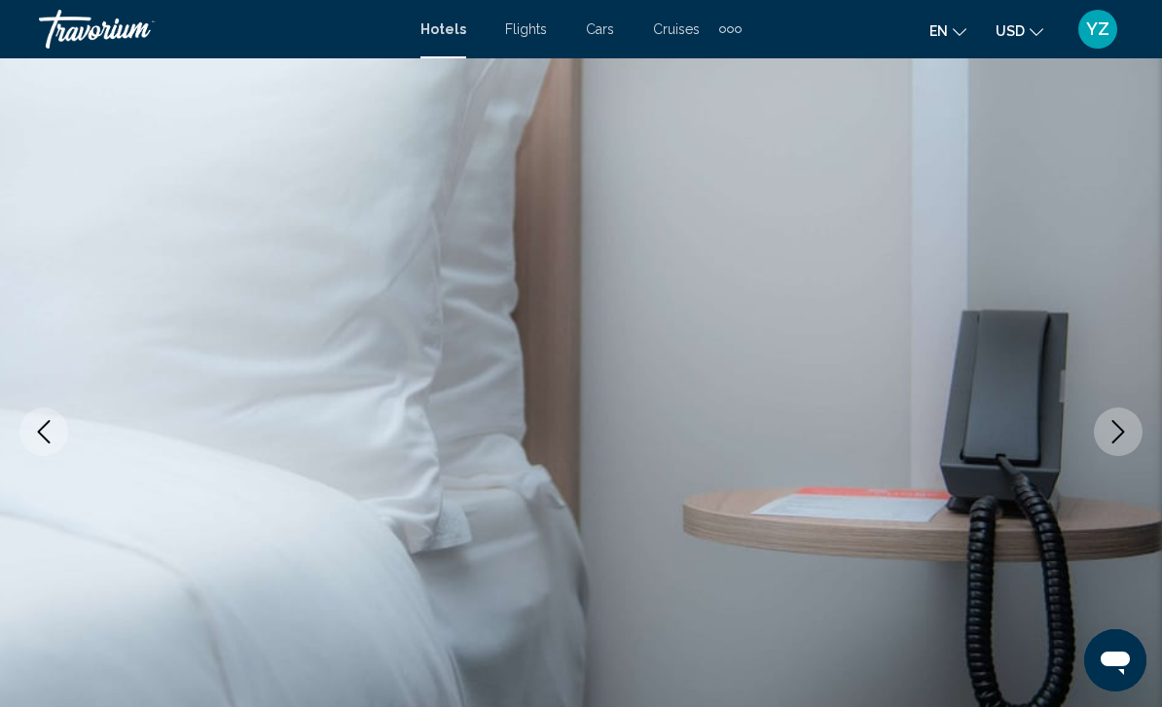
click at [1120, 441] on icon "Next image" at bounding box center [1117, 431] width 23 height 23
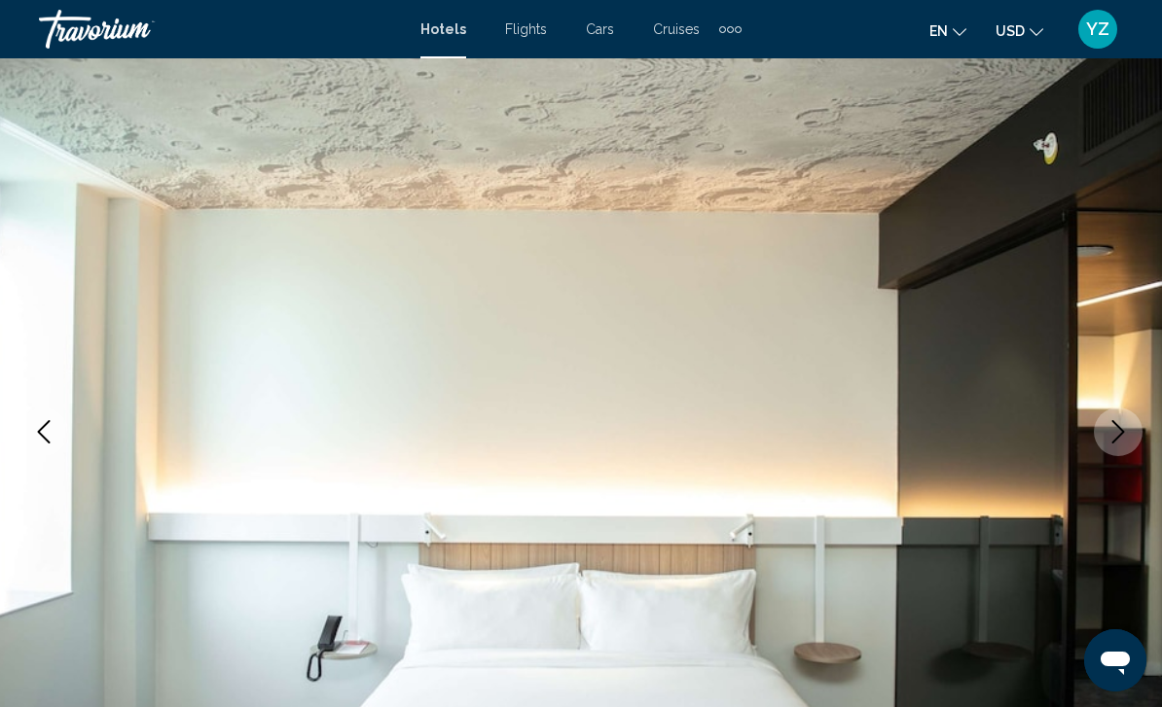
click at [1123, 436] on icon "Next image" at bounding box center [1117, 431] width 23 height 23
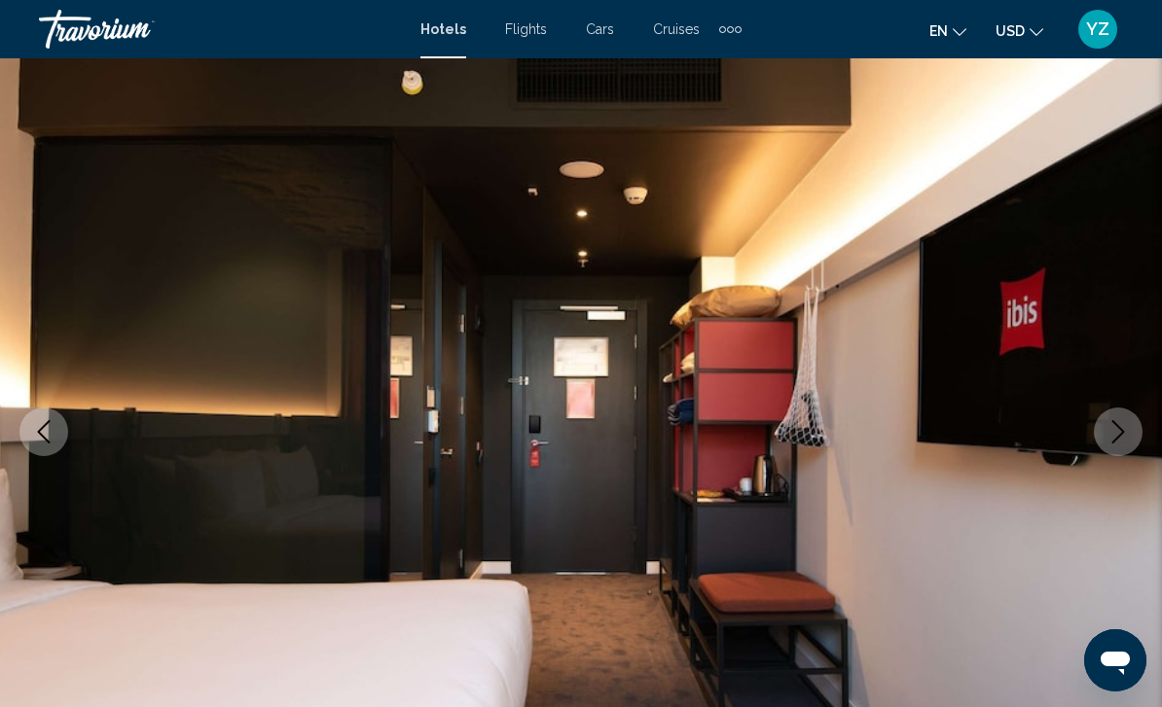
click at [1123, 442] on icon "Next image" at bounding box center [1117, 431] width 23 height 23
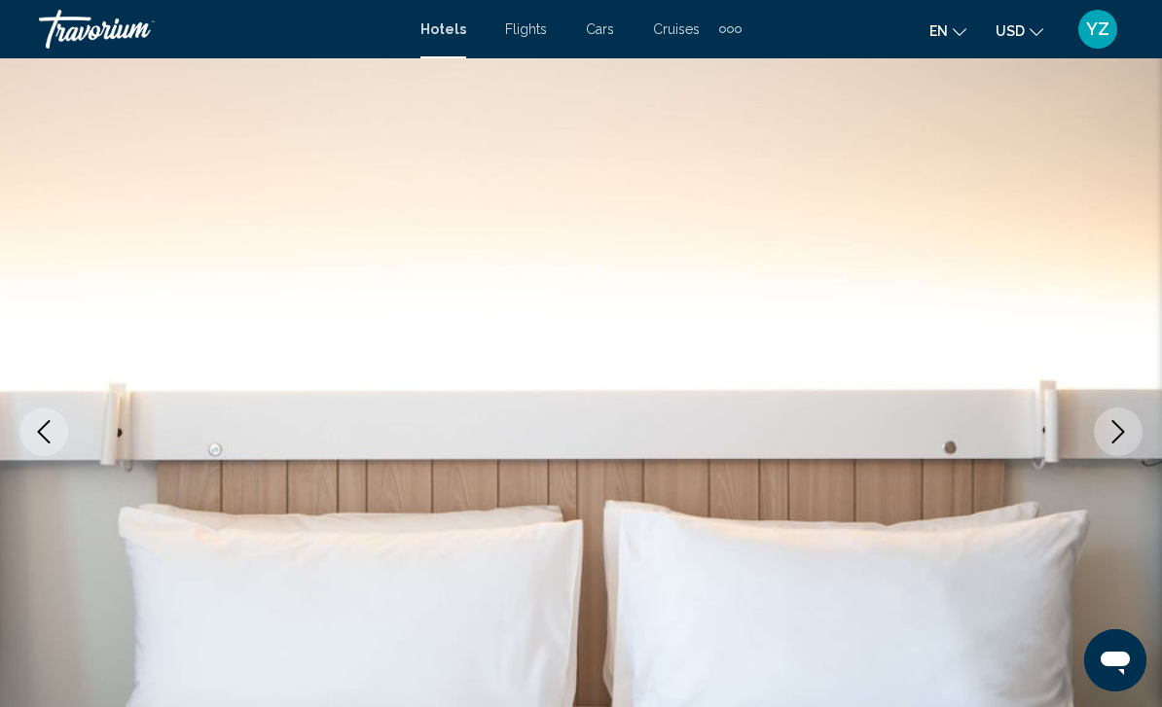
click at [1116, 445] on button "Next image" at bounding box center [1118, 432] width 49 height 49
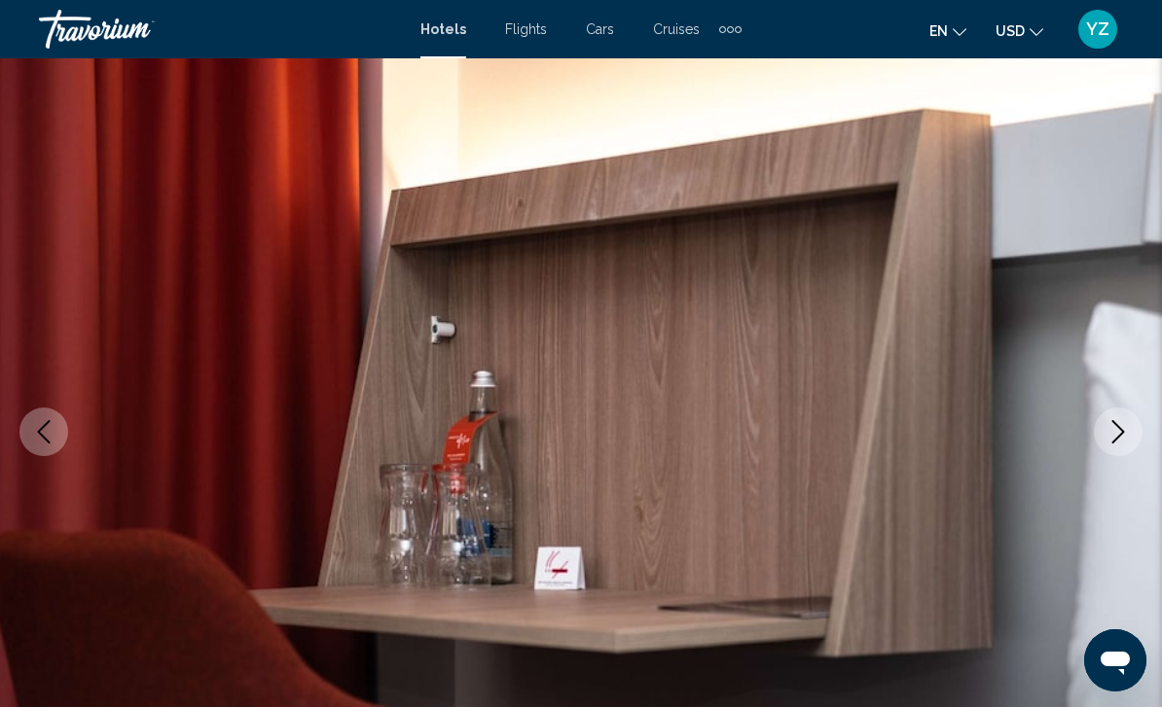
click at [1125, 438] on icon "Next image" at bounding box center [1117, 431] width 23 height 23
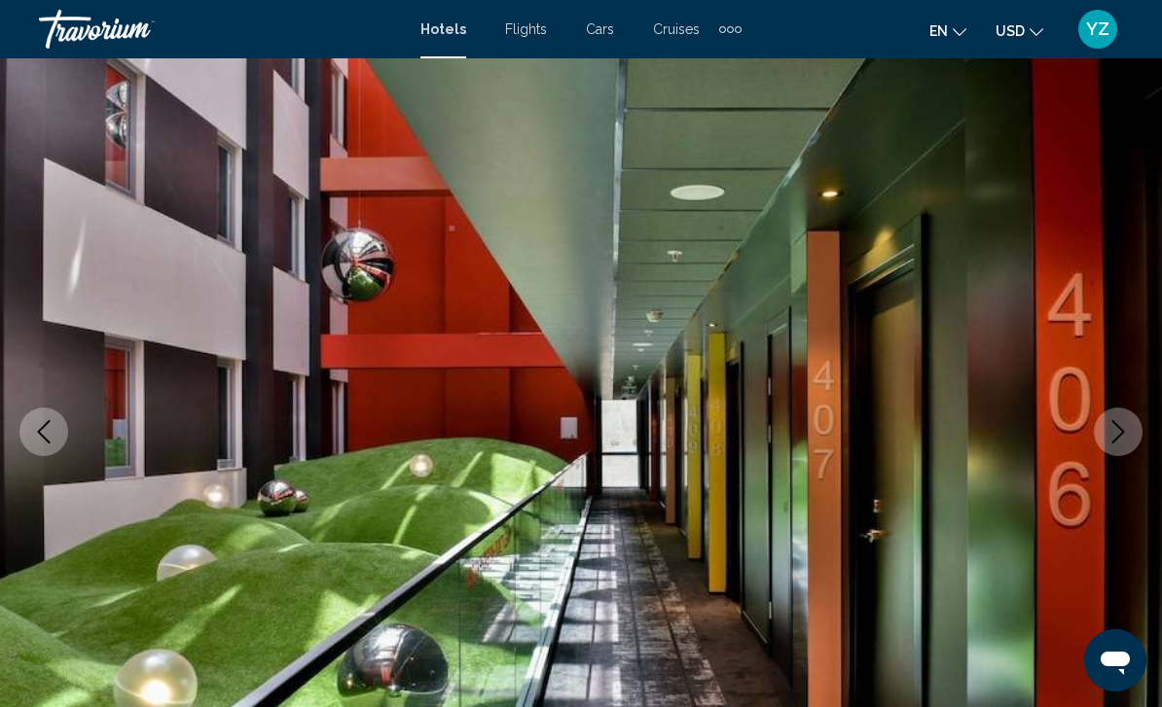
click at [1123, 441] on icon "Next image" at bounding box center [1117, 431] width 23 height 23
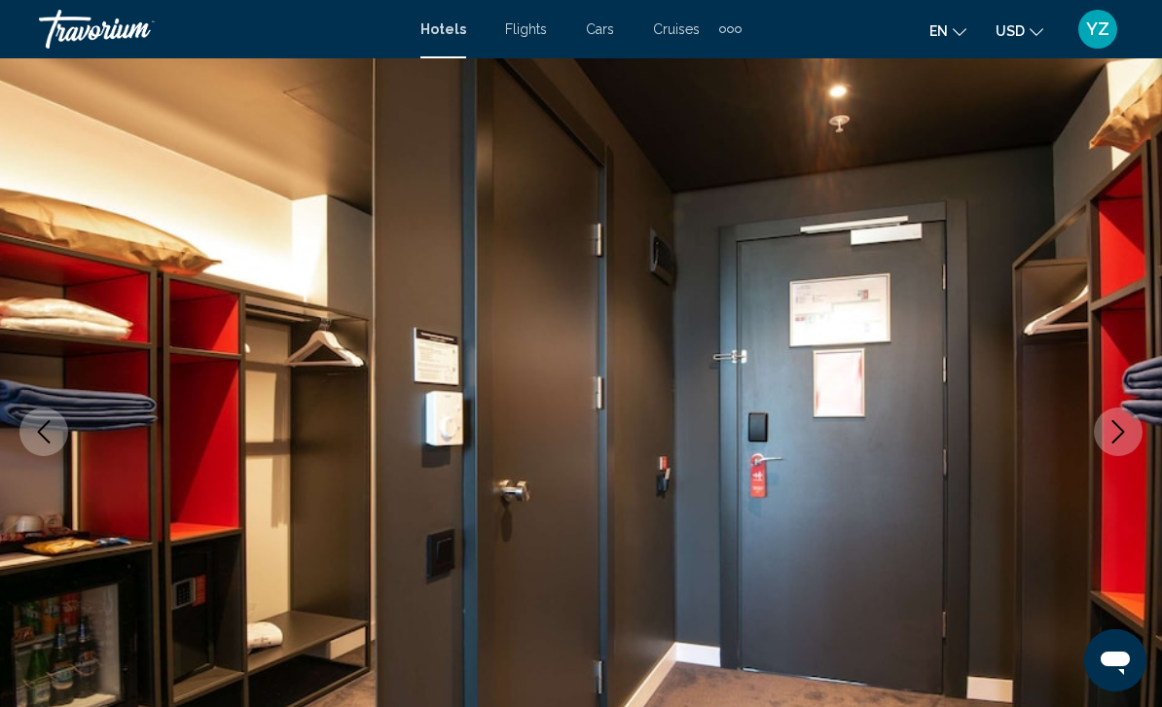
click at [1119, 433] on icon "Next image" at bounding box center [1117, 431] width 23 height 23
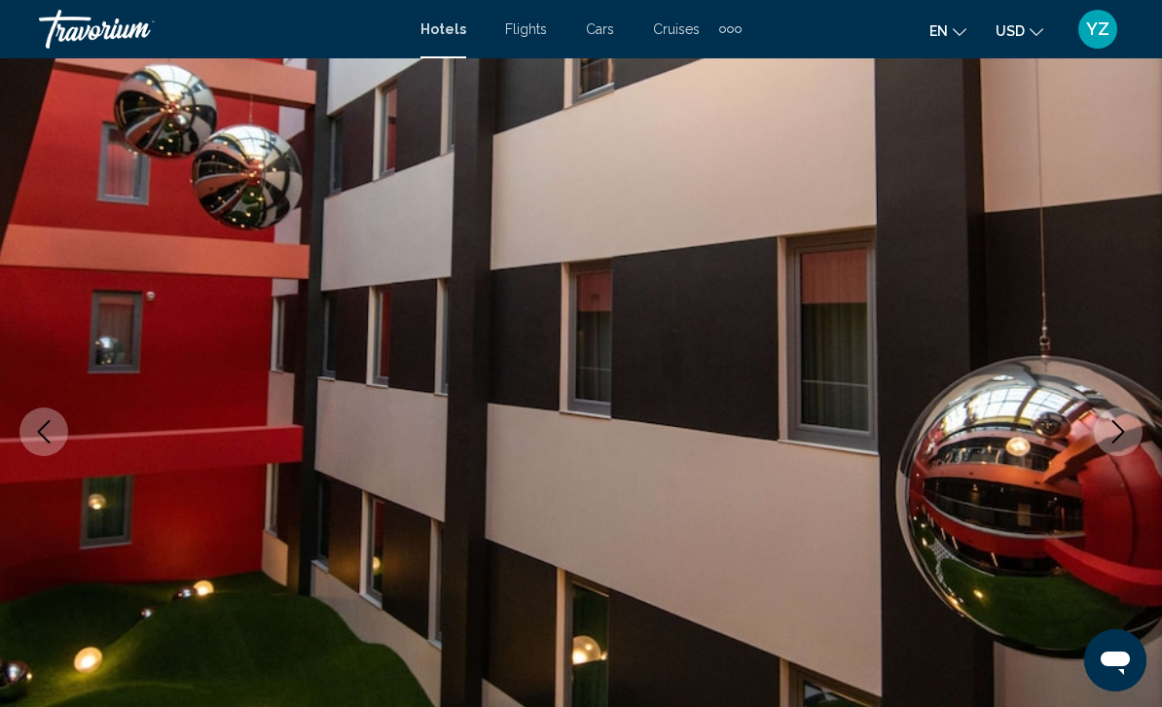
click at [1136, 436] on button "Next image" at bounding box center [1118, 432] width 49 height 49
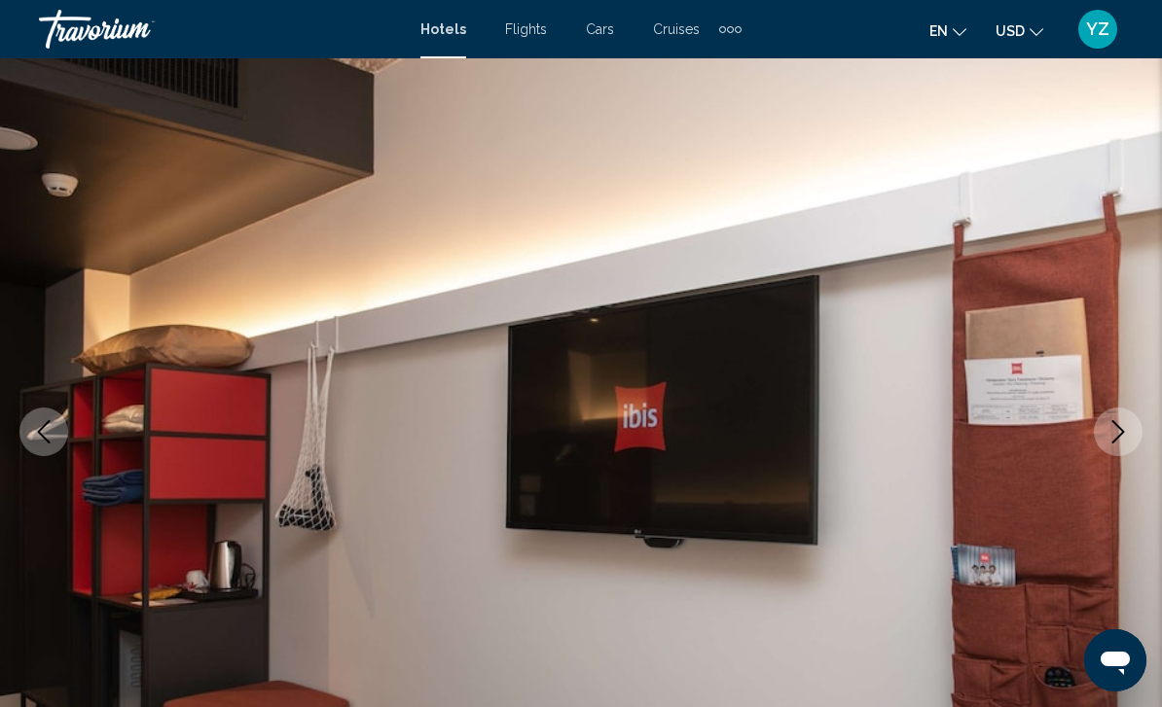
click at [1121, 440] on icon "Next image" at bounding box center [1117, 431] width 23 height 23
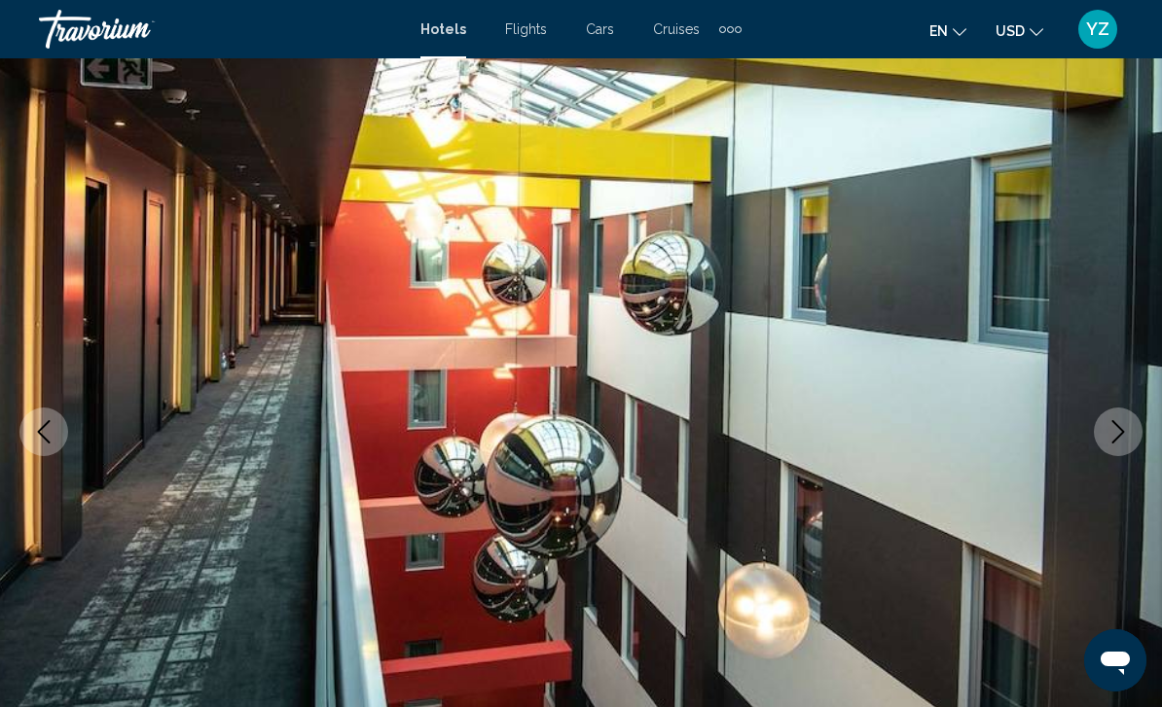
click at [1120, 448] on button "Next image" at bounding box center [1118, 432] width 49 height 49
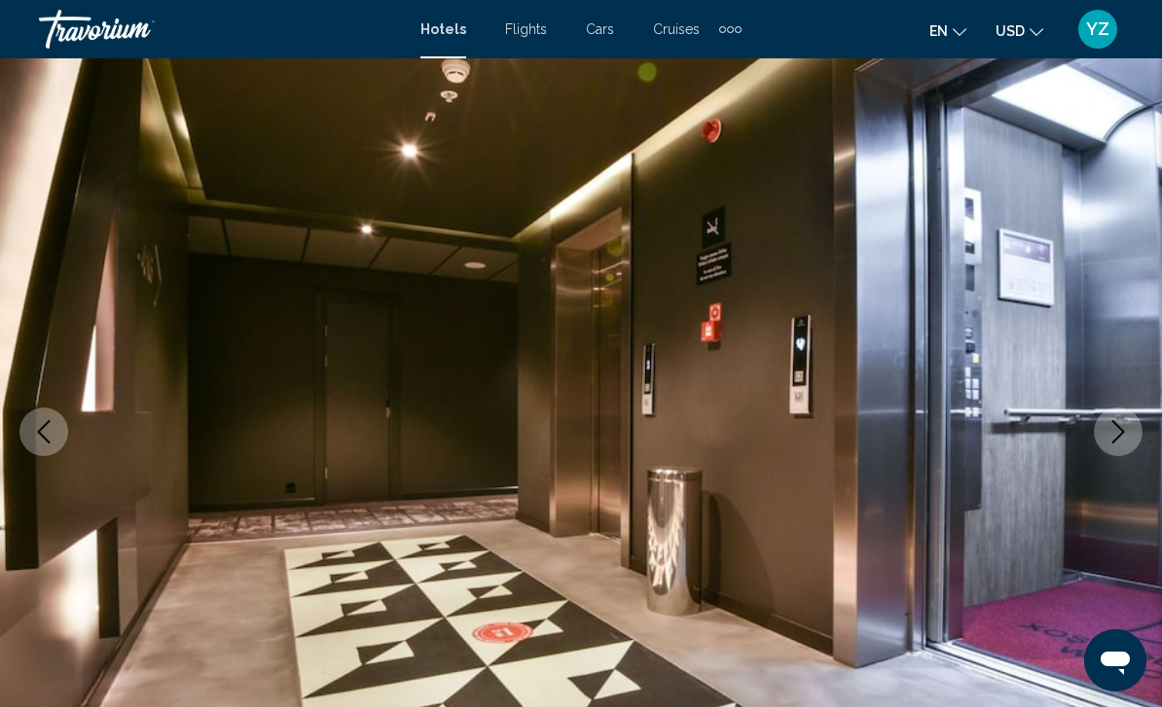
click at [1125, 441] on icon "Next image" at bounding box center [1117, 431] width 23 height 23
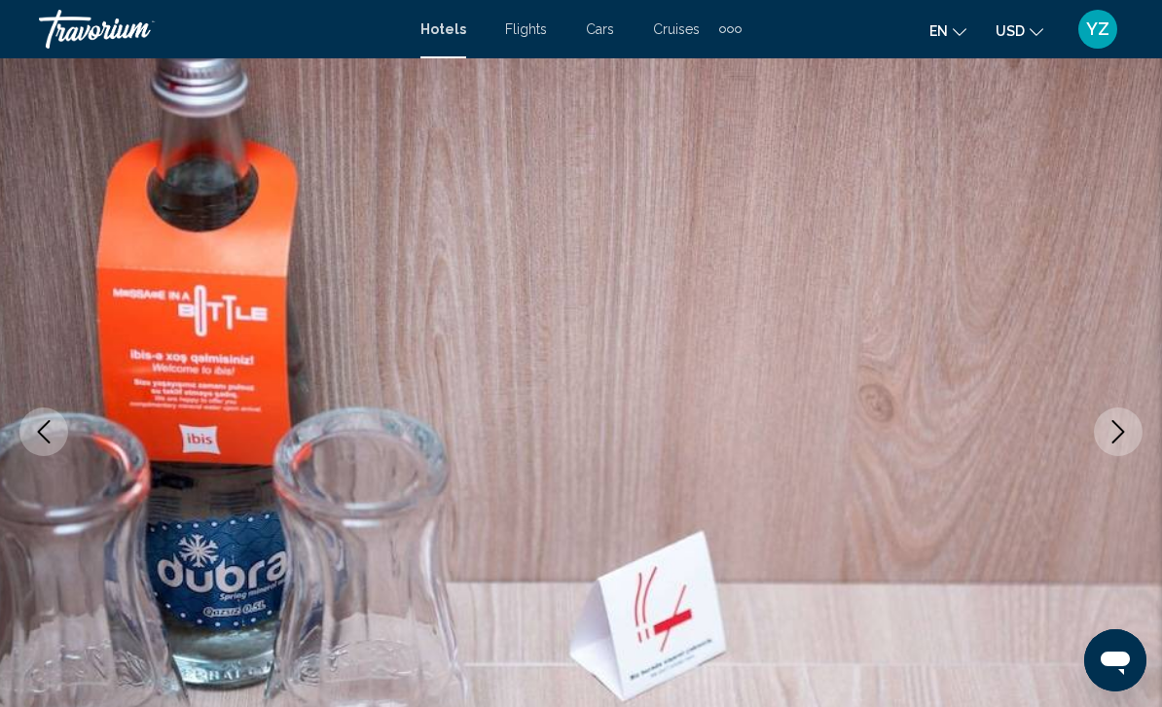
click at [1123, 440] on icon "Next image" at bounding box center [1117, 431] width 23 height 23
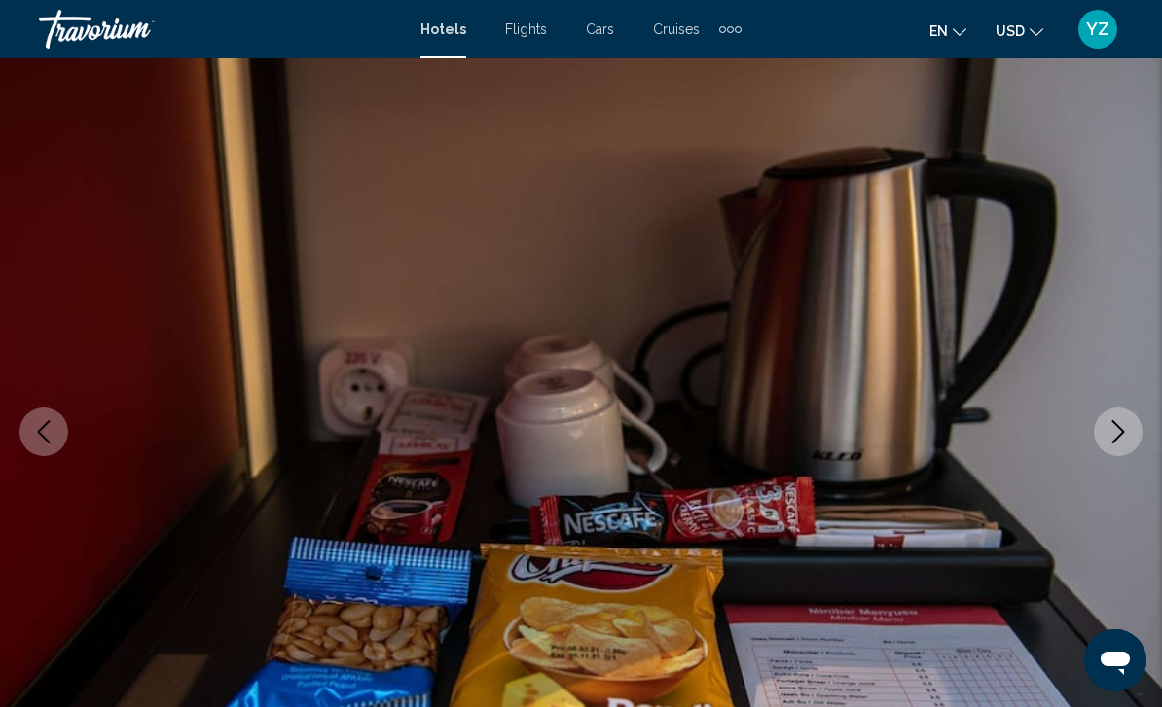
click at [1130, 437] on button "Next image" at bounding box center [1118, 432] width 49 height 49
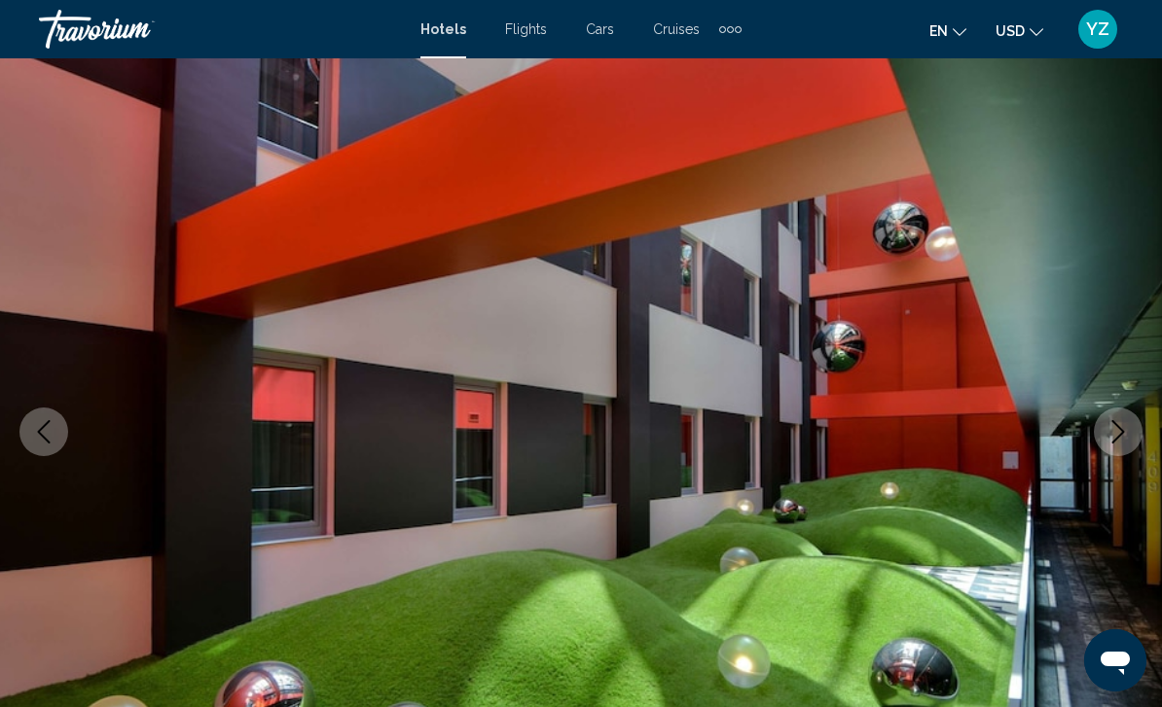
click at [1130, 440] on button "Next image" at bounding box center [1118, 432] width 49 height 49
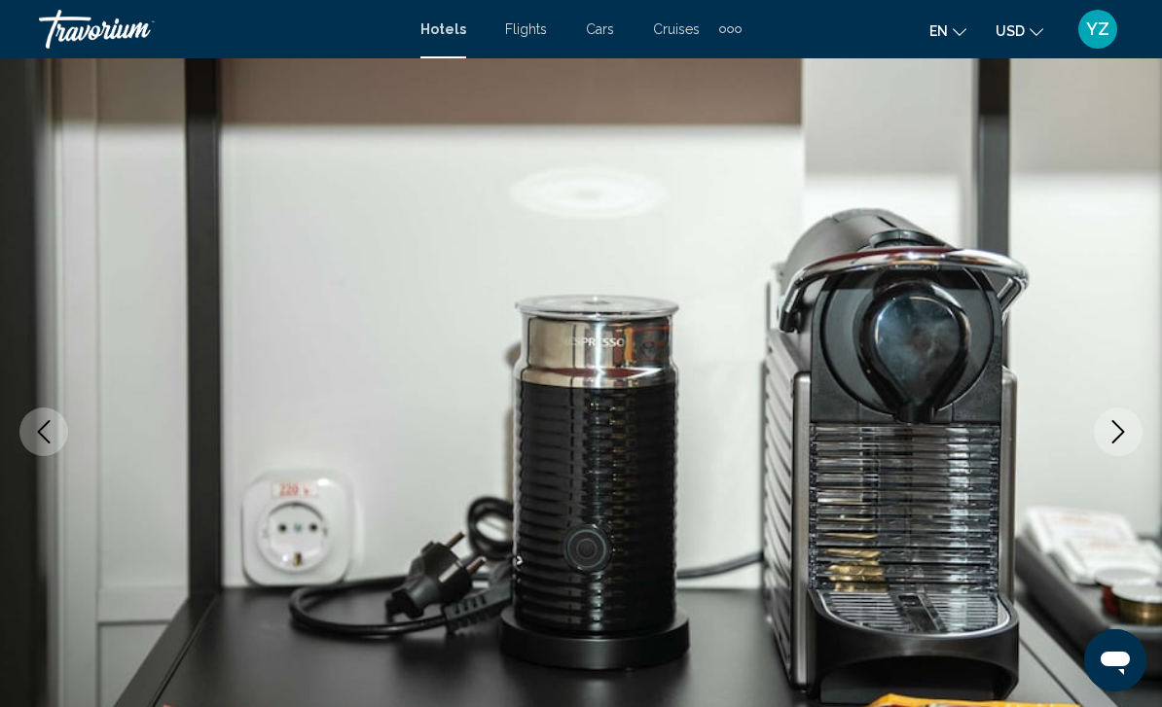
click at [1131, 436] on button "Next image" at bounding box center [1118, 432] width 49 height 49
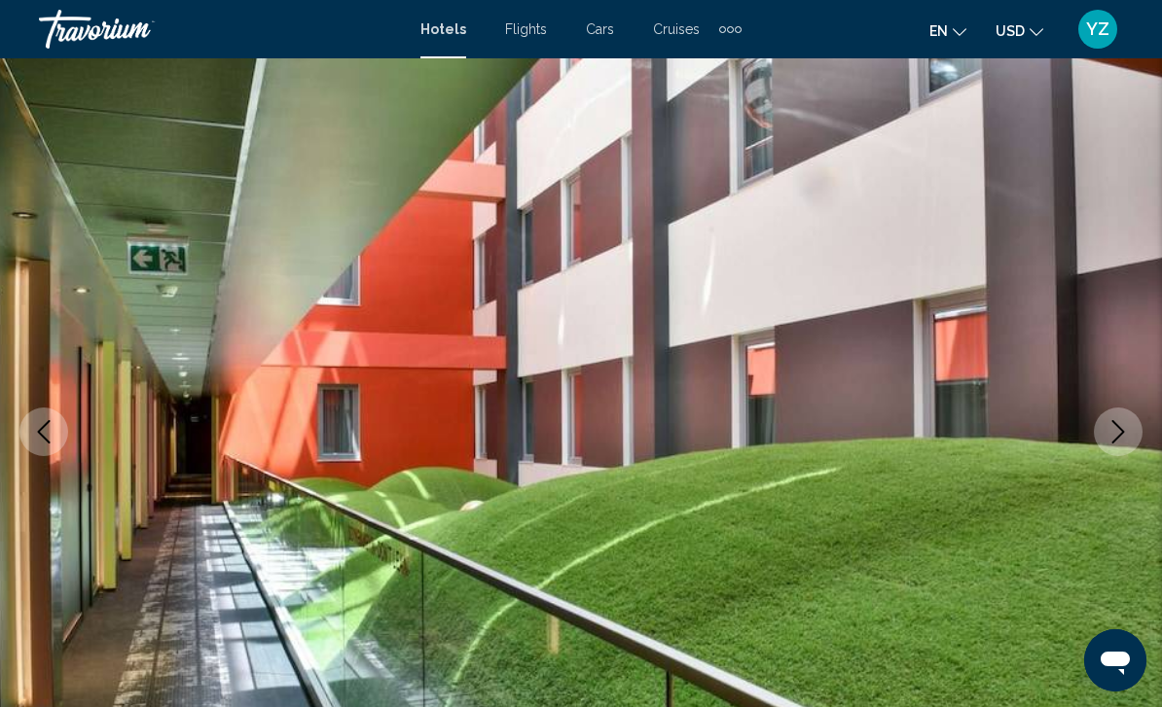
click at [1121, 443] on icon "Next image" at bounding box center [1117, 431] width 23 height 23
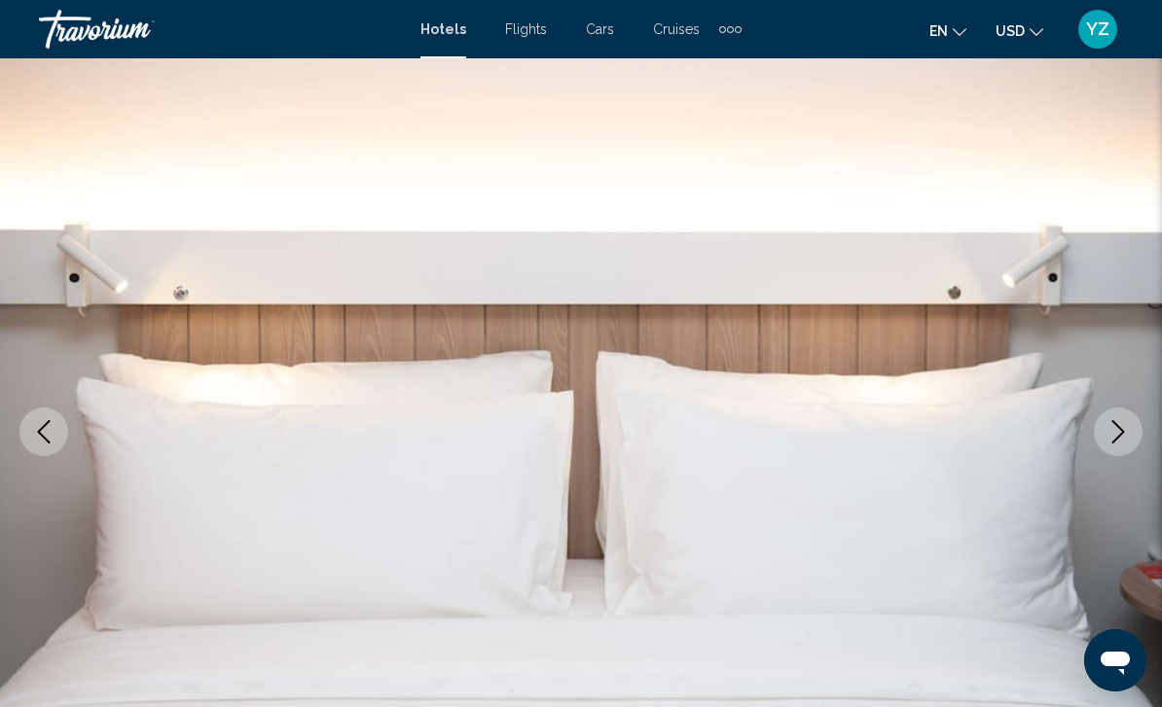
click at [1116, 456] on img "Main content" at bounding box center [581, 432] width 1162 height 924
click at [1120, 446] on button "Next image" at bounding box center [1118, 432] width 49 height 49
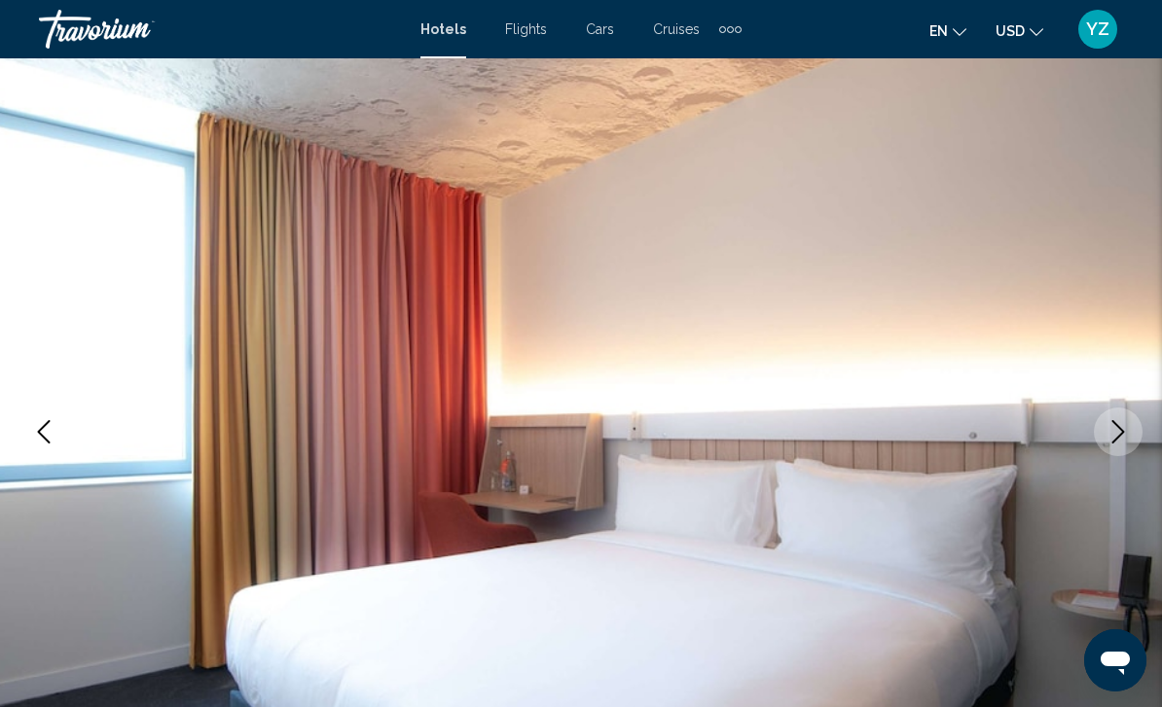
click at [1119, 453] on button "Next image" at bounding box center [1118, 432] width 49 height 49
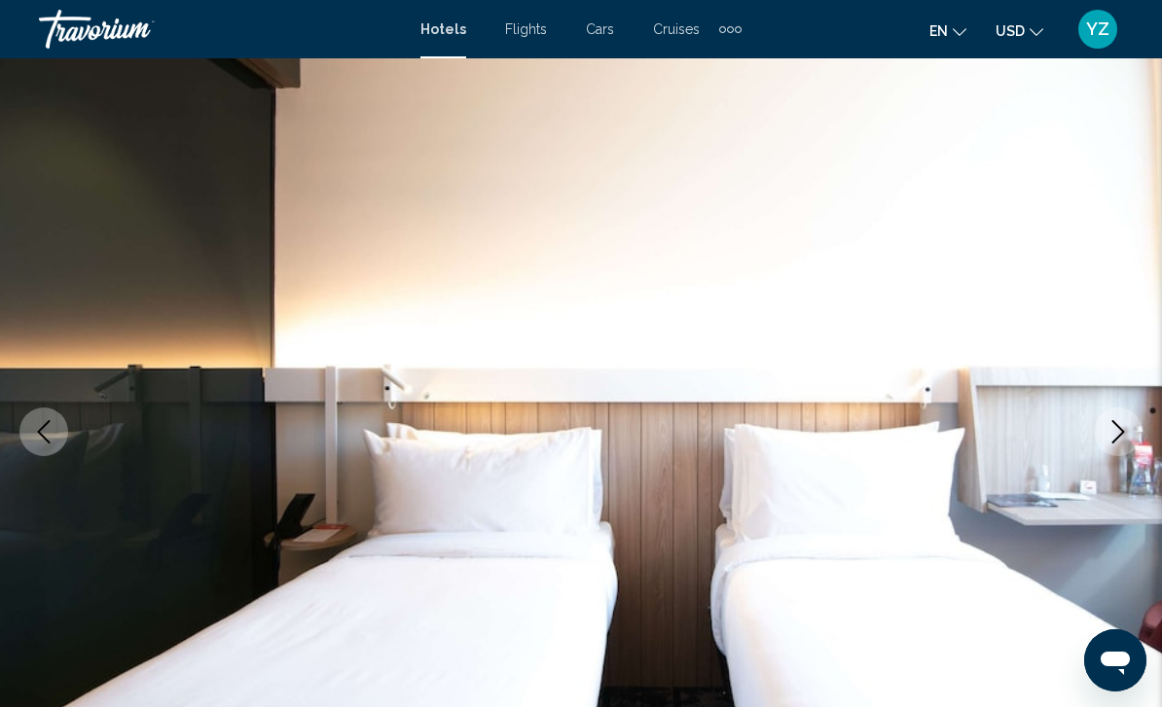
click at [1121, 443] on icon "Next image" at bounding box center [1117, 431] width 23 height 23
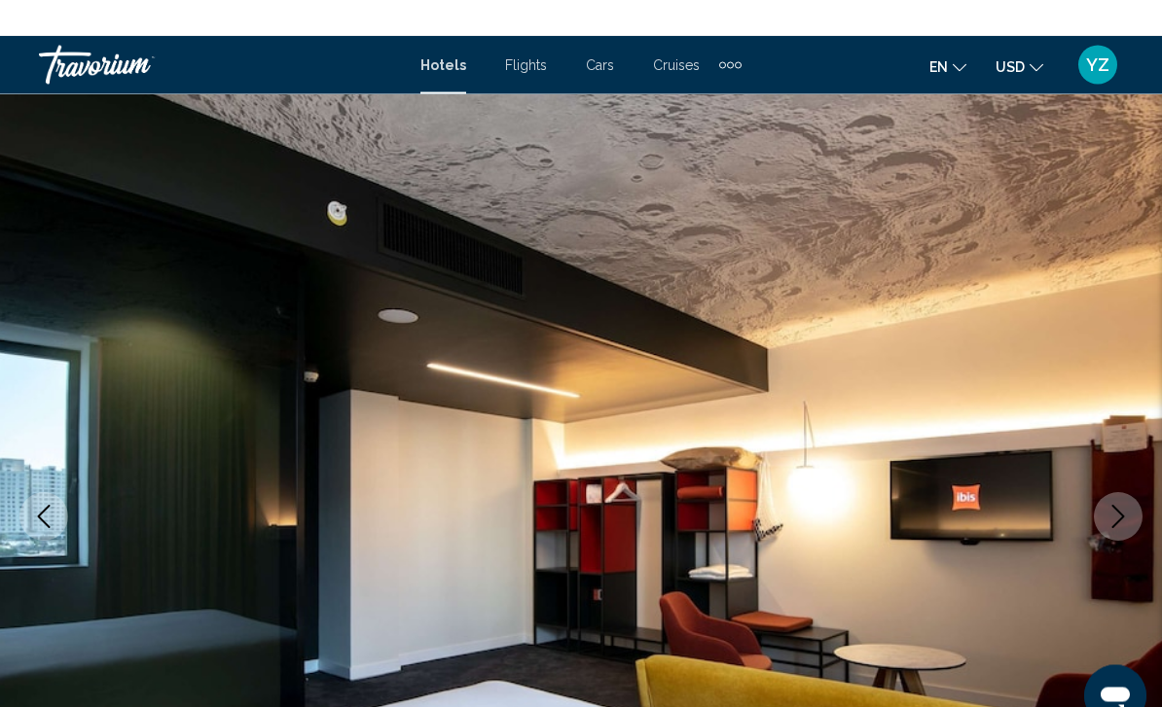
scroll to position [0, 0]
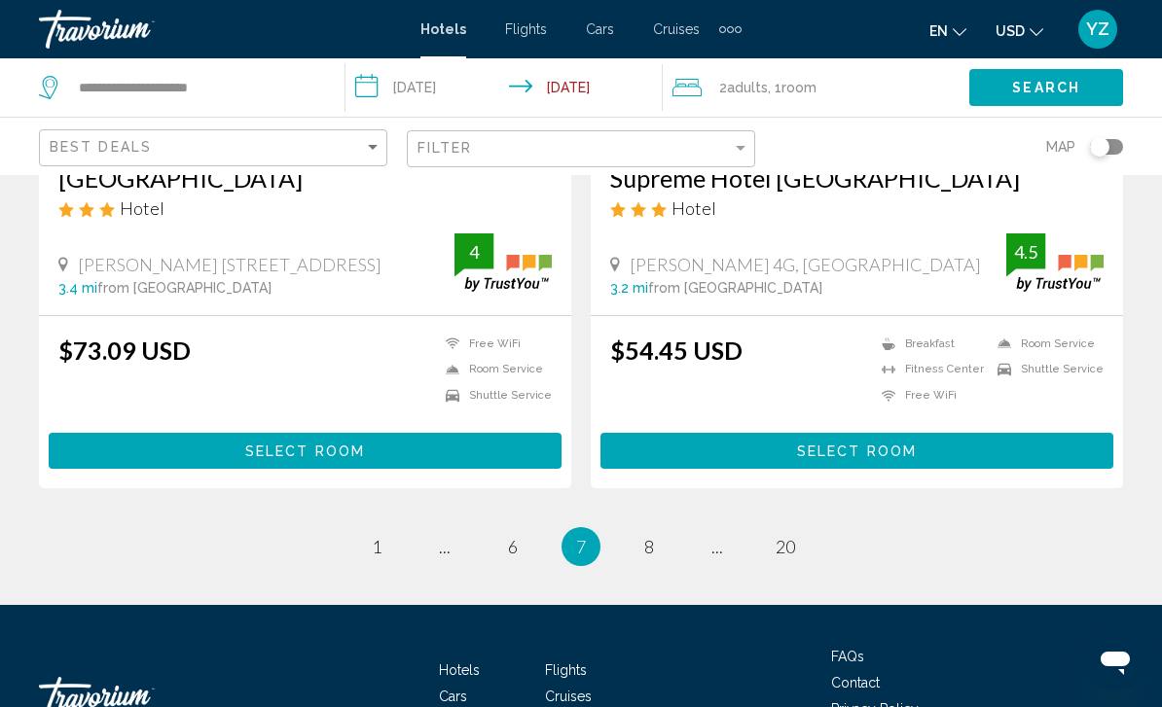
scroll to position [3892, 0]
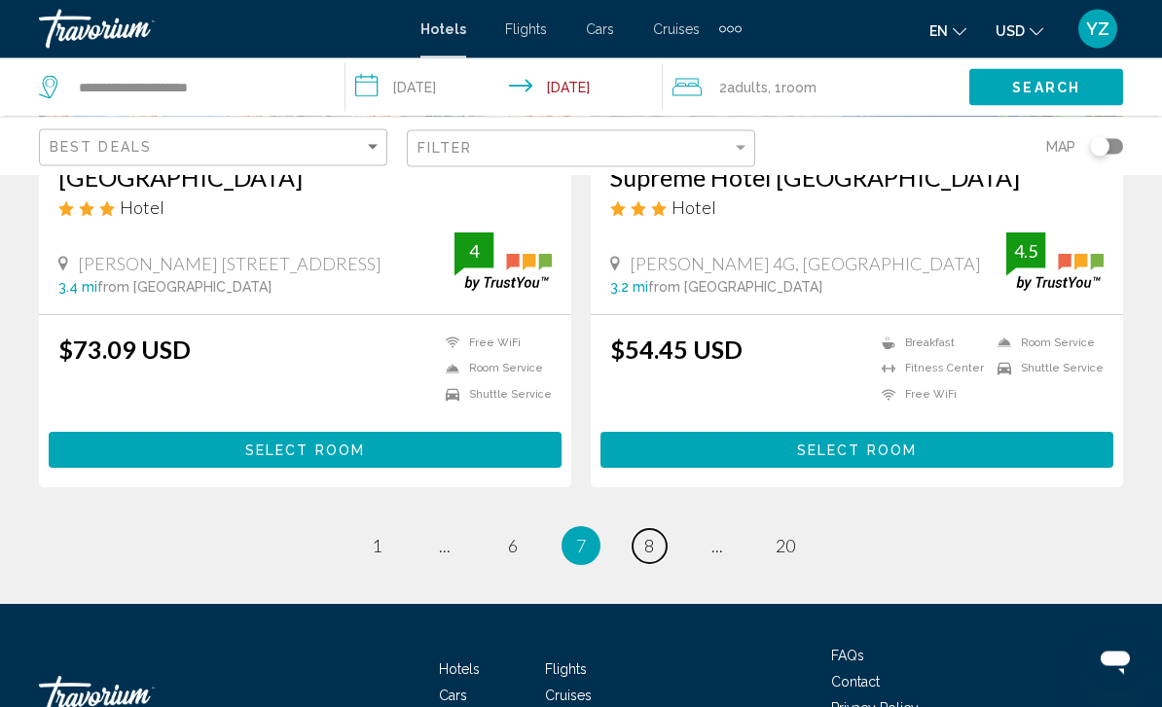
click at [661, 543] on link "page 8" at bounding box center [649, 547] width 34 height 34
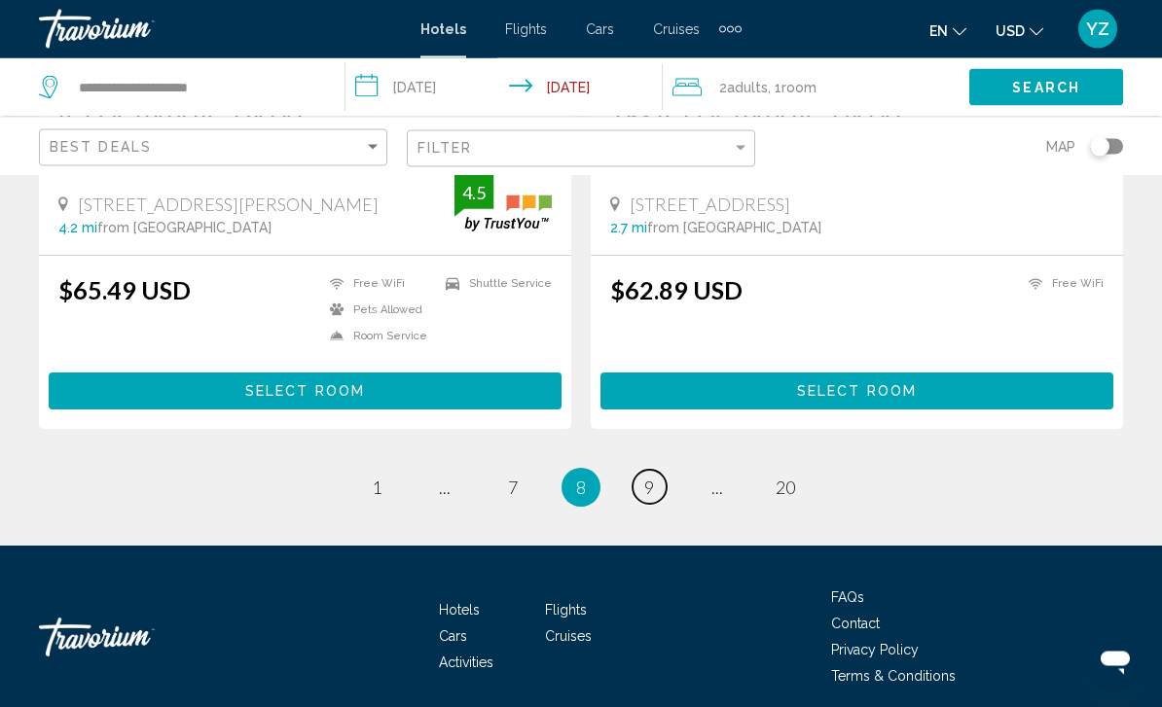
scroll to position [3950, 0]
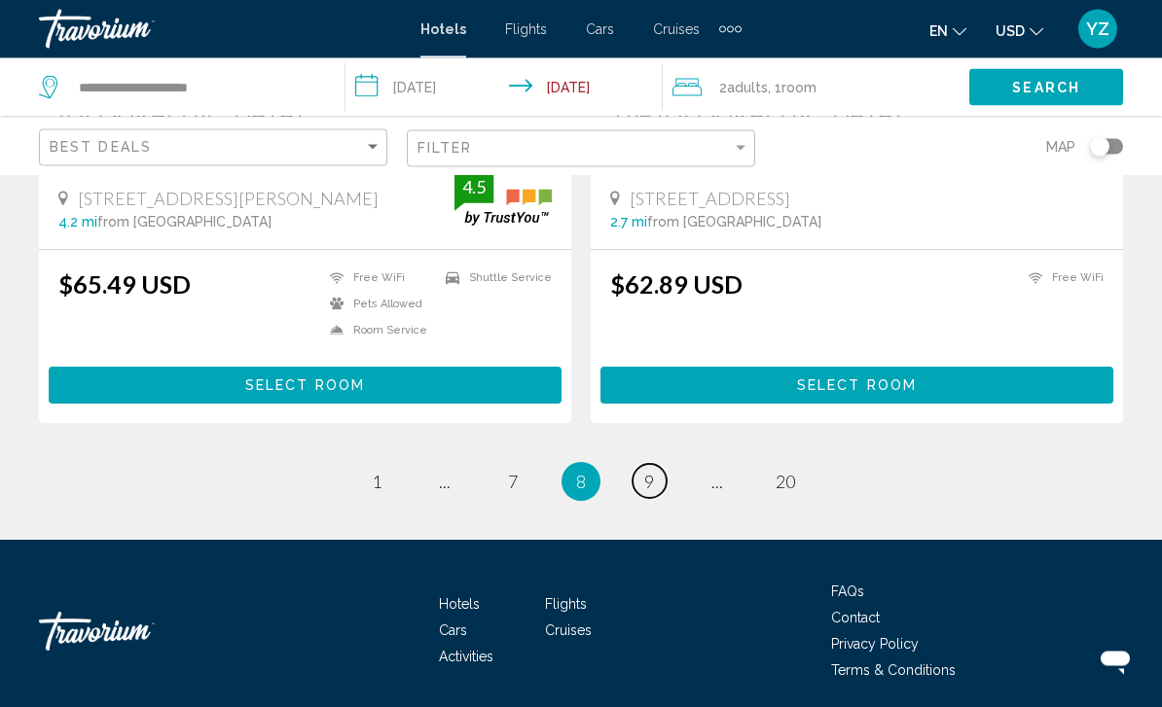
click at [651, 479] on span "9" at bounding box center [649, 482] width 10 height 21
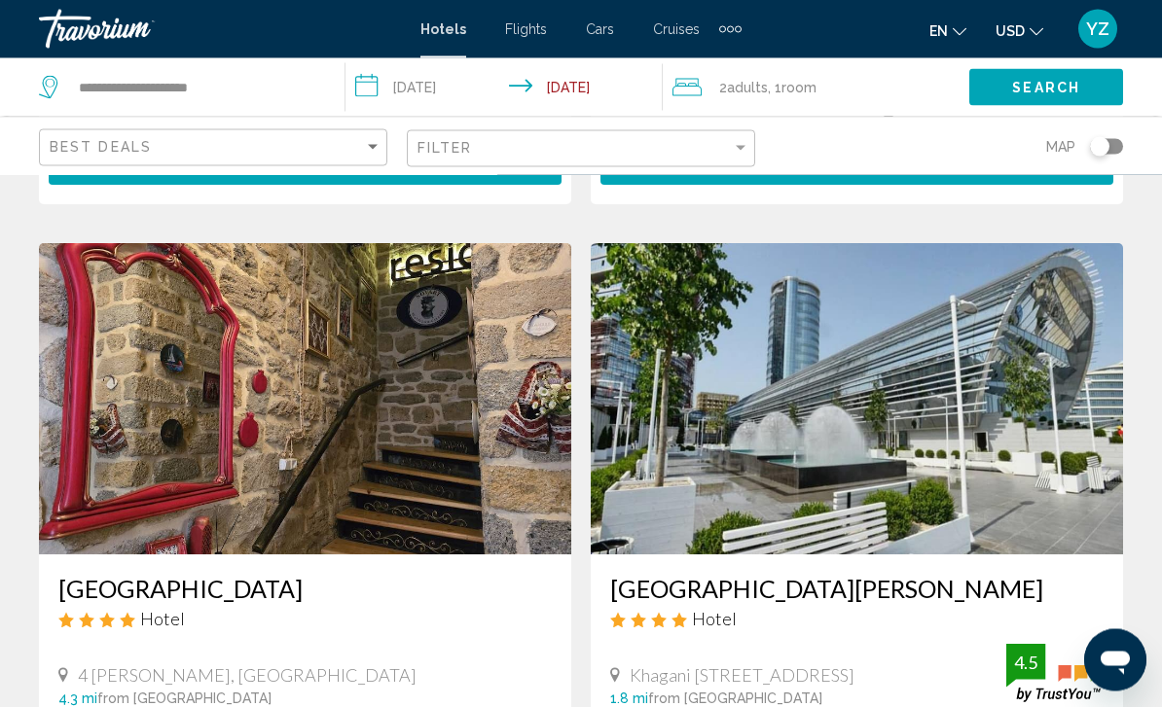
scroll to position [1428, 0]
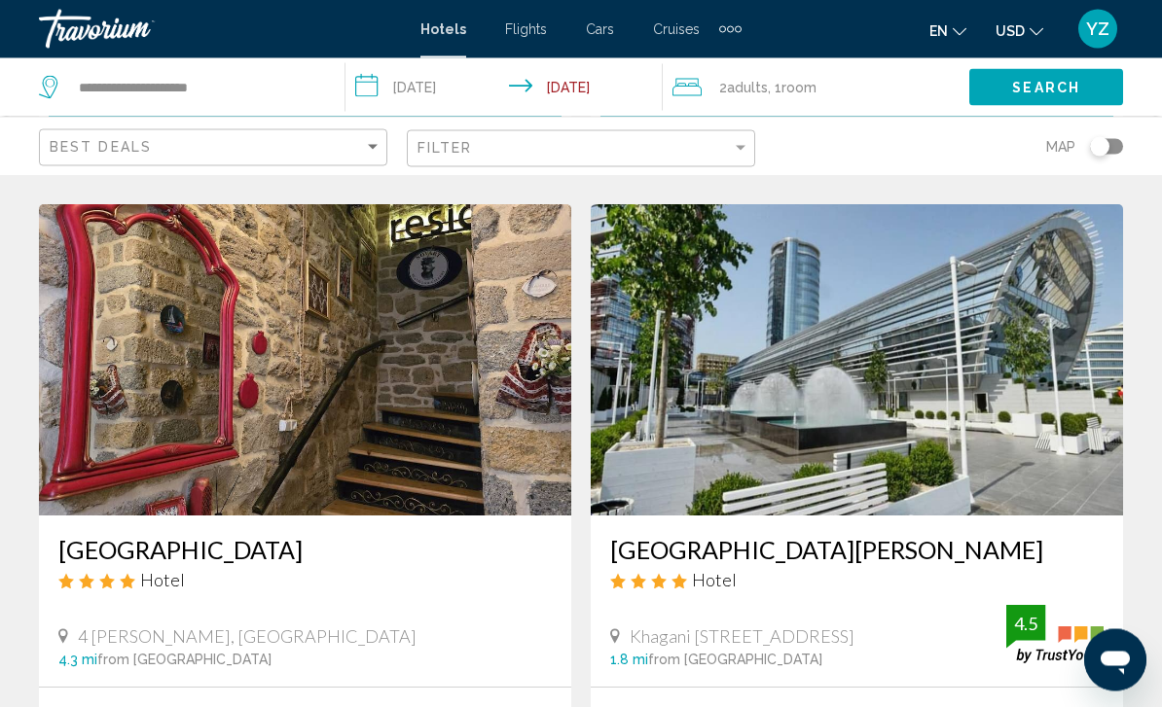
click at [1068, 401] on img "Main content" at bounding box center [857, 360] width 532 height 311
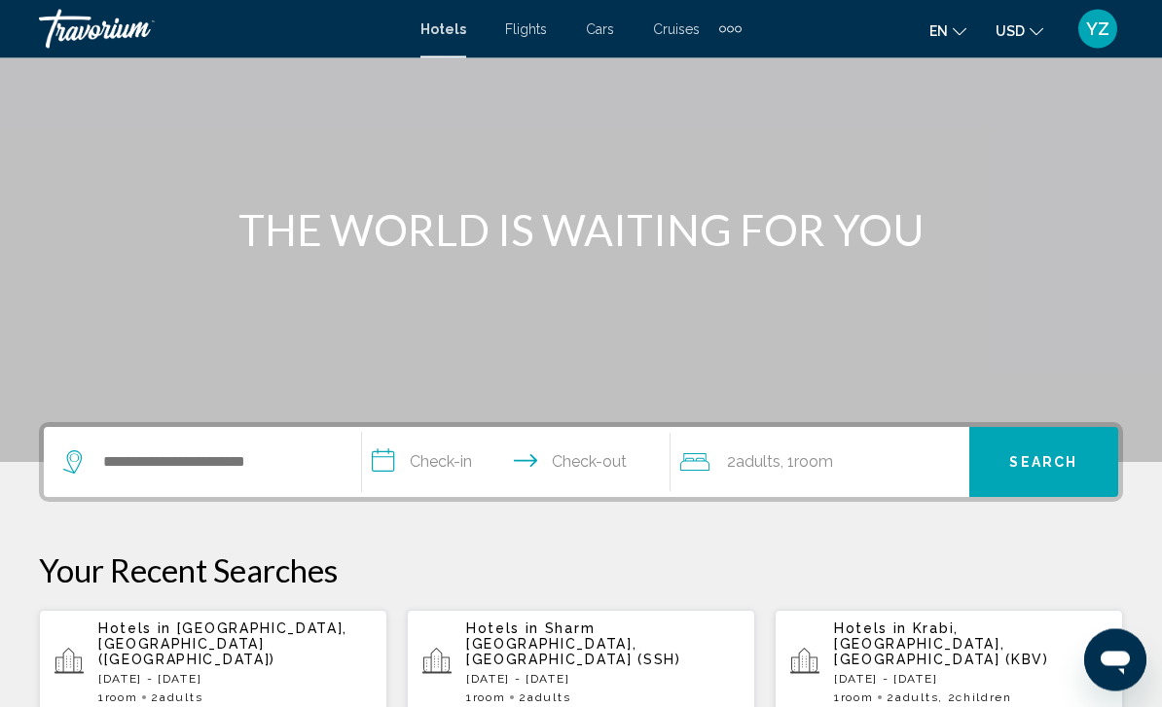
scroll to position [136, 0]
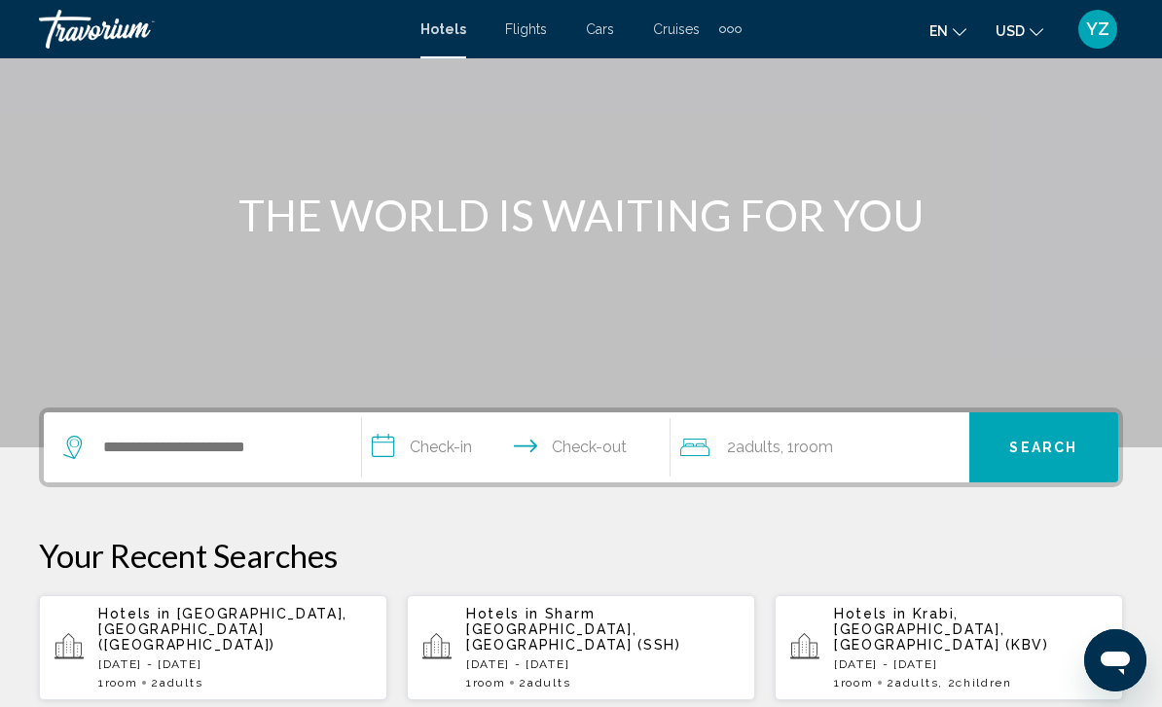
click at [185, 627] on span "[GEOGRAPHIC_DATA], [GEOGRAPHIC_DATA] ([GEOGRAPHIC_DATA])" at bounding box center [222, 629] width 249 height 47
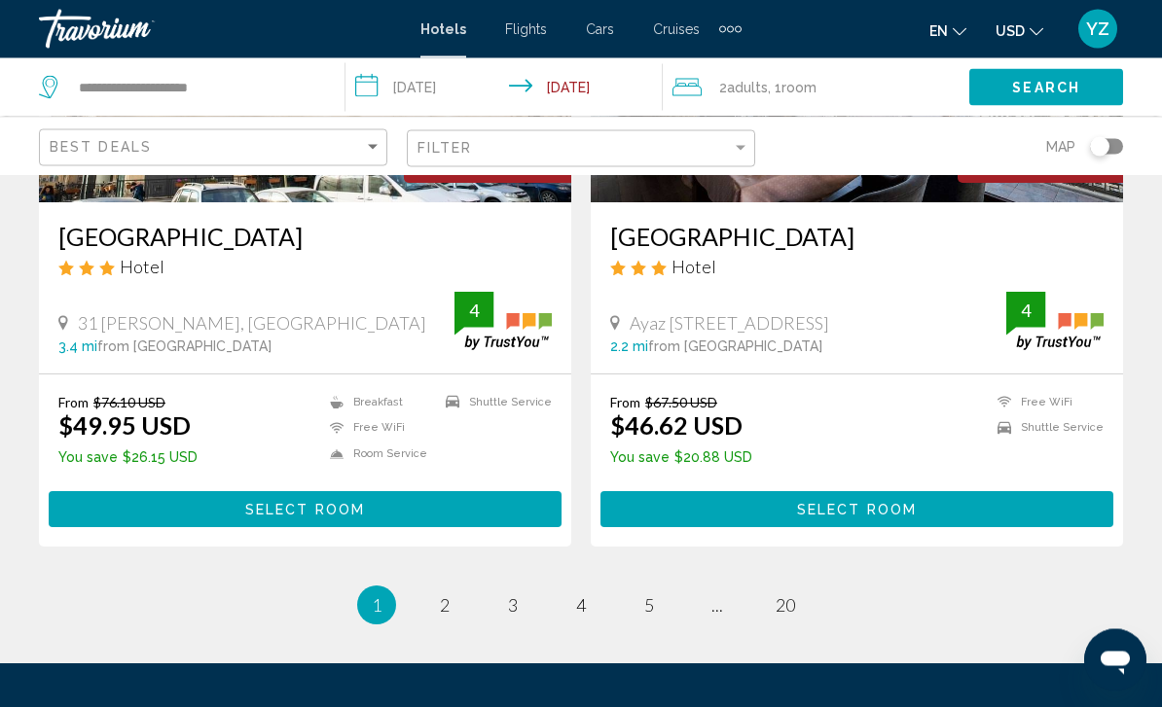
scroll to position [3950, 0]
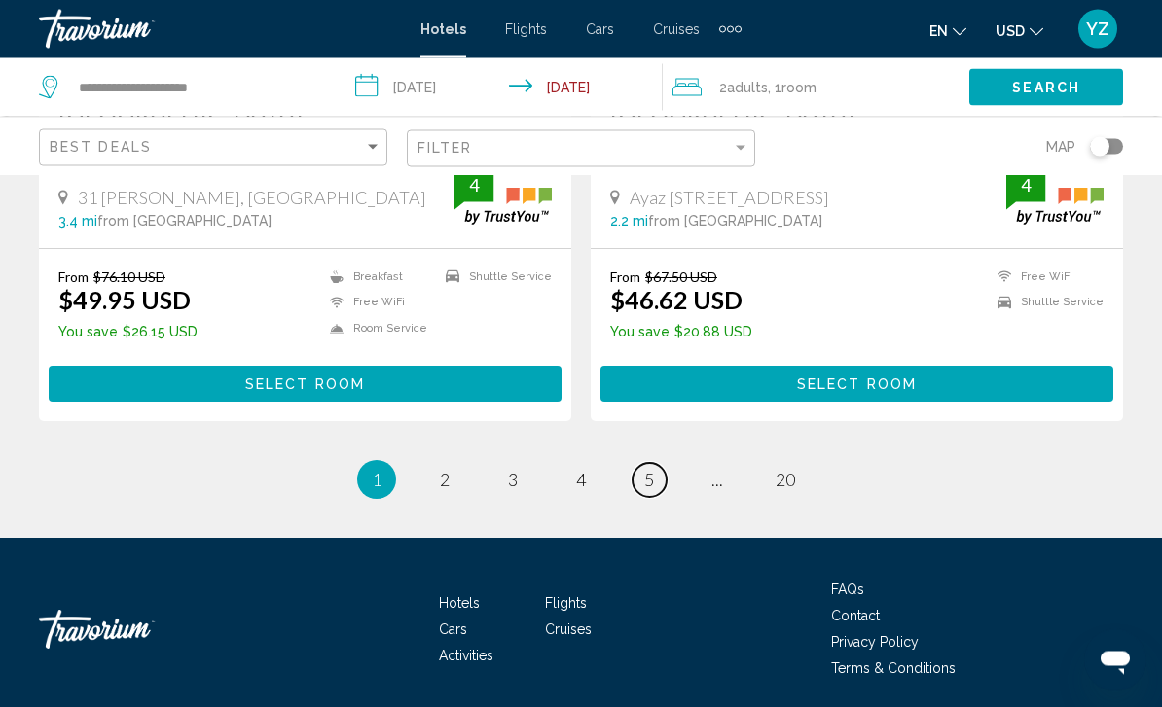
click at [663, 481] on link "page 5" at bounding box center [649, 481] width 34 height 34
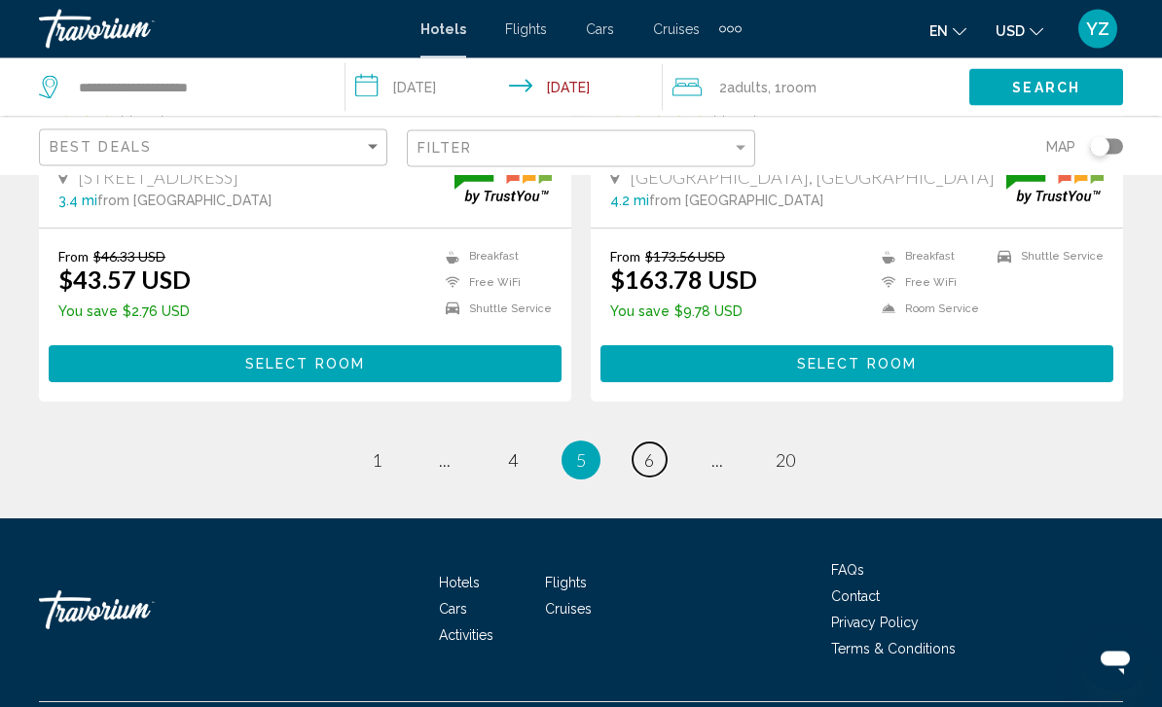
scroll to position [3933, 0]
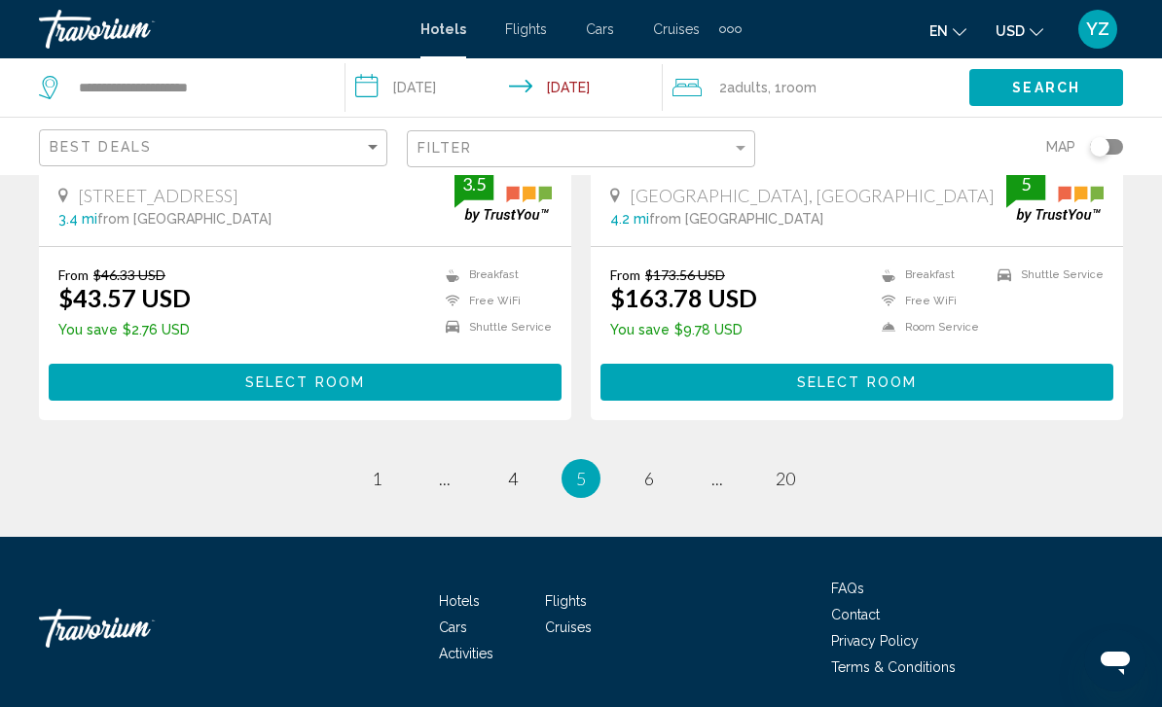
click at [681, 488] on ul "5 / 20 page 1 page ... page 4 You're on page 5 page 6 page ... page 20" at bounding box center [581, 478] width 1084 height 39
click at [666, 478] on link "page 6" at bounding box center [649, 478] width 34 height 34
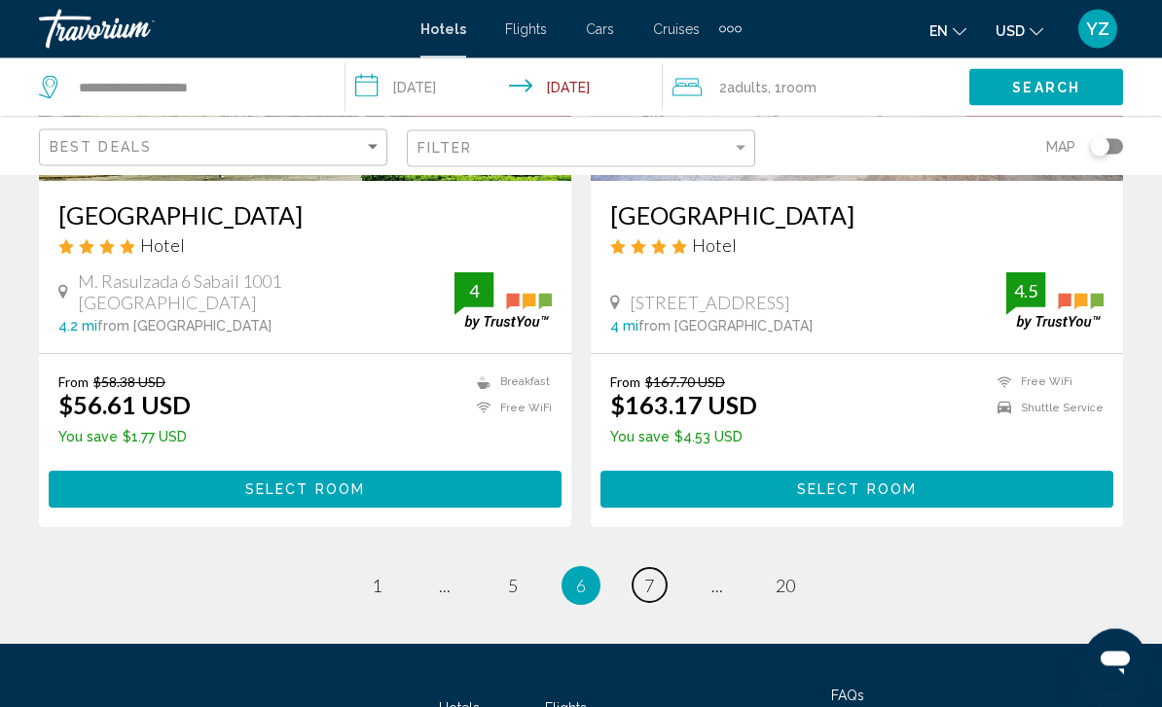
scroll to position [3950, 0]
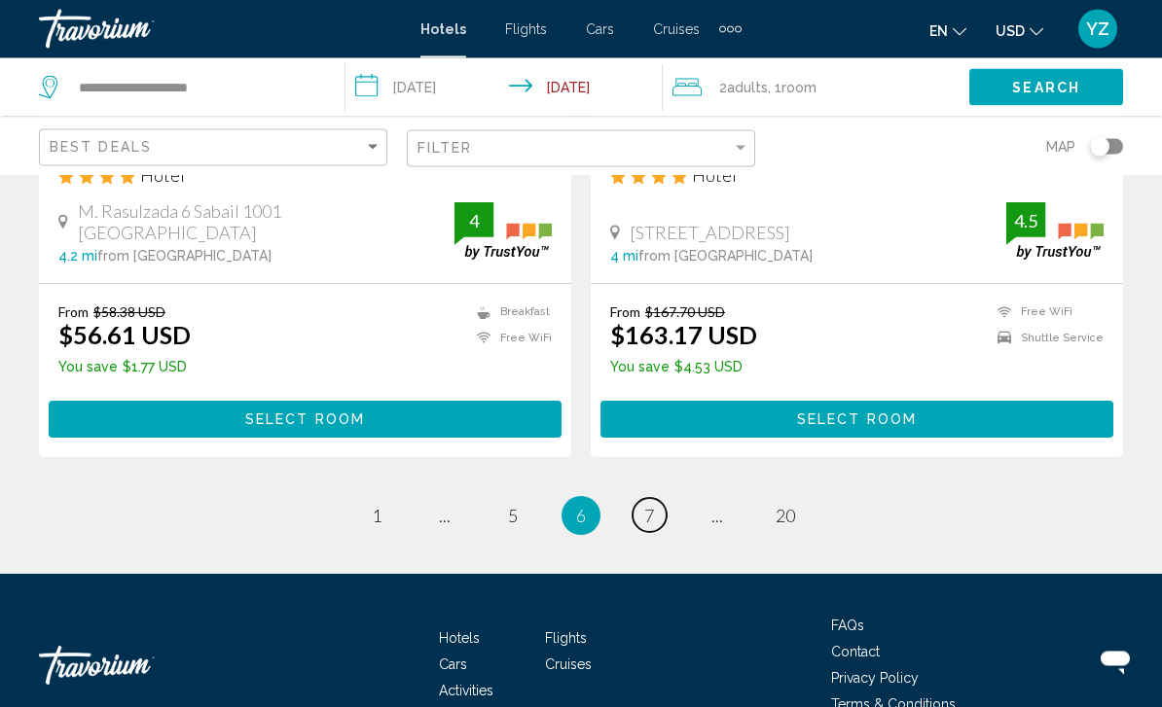
click at [659, 499] on link "page 7" at bounding box center [649, 516] width 34 height 34
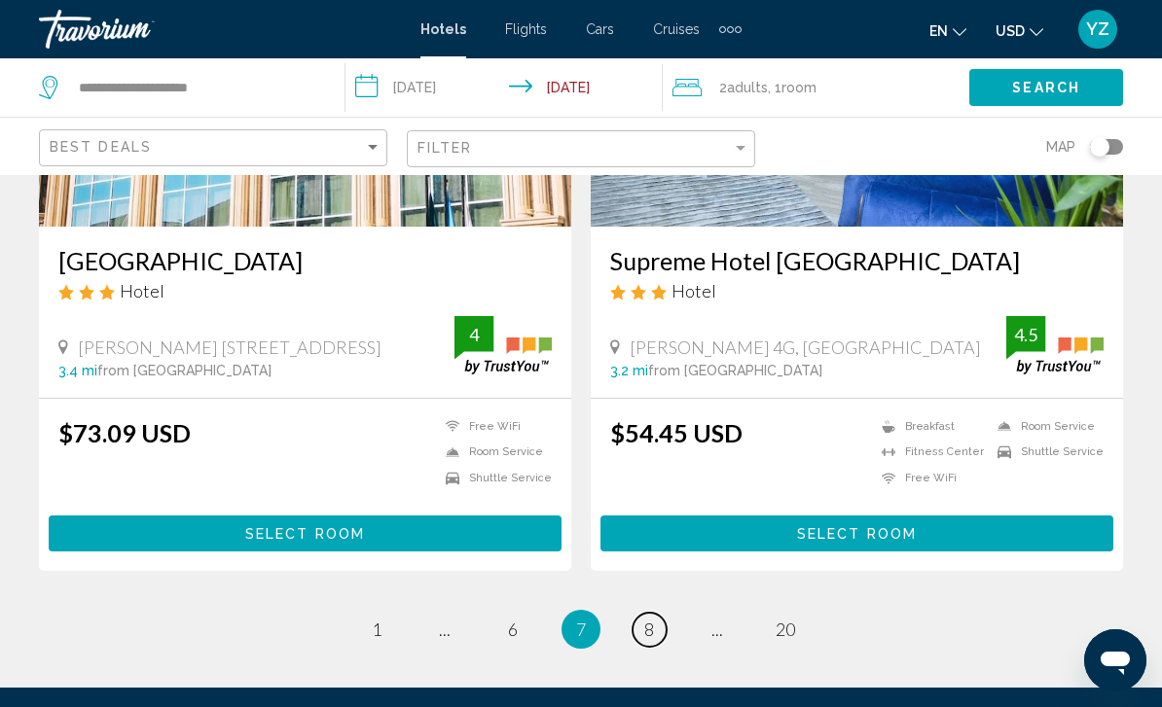
scroll to position [3950, 0]
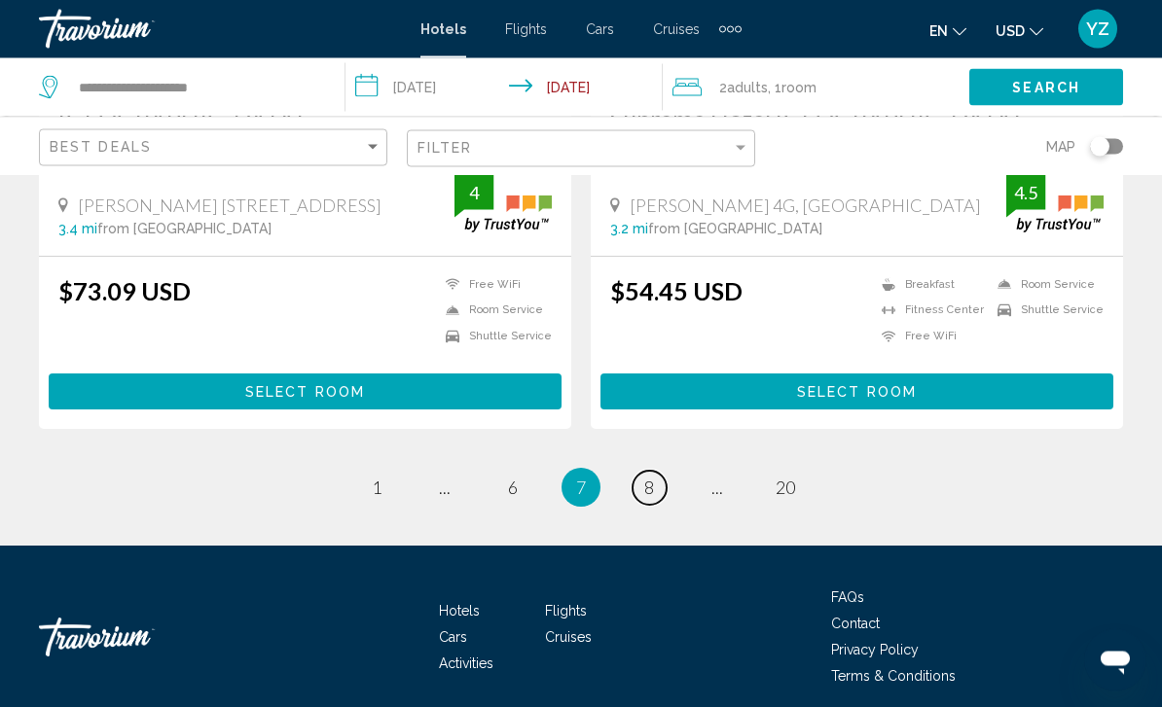
click at [661, 476] on link "page 8" at bounding box center [649, 489] width 34 height 34
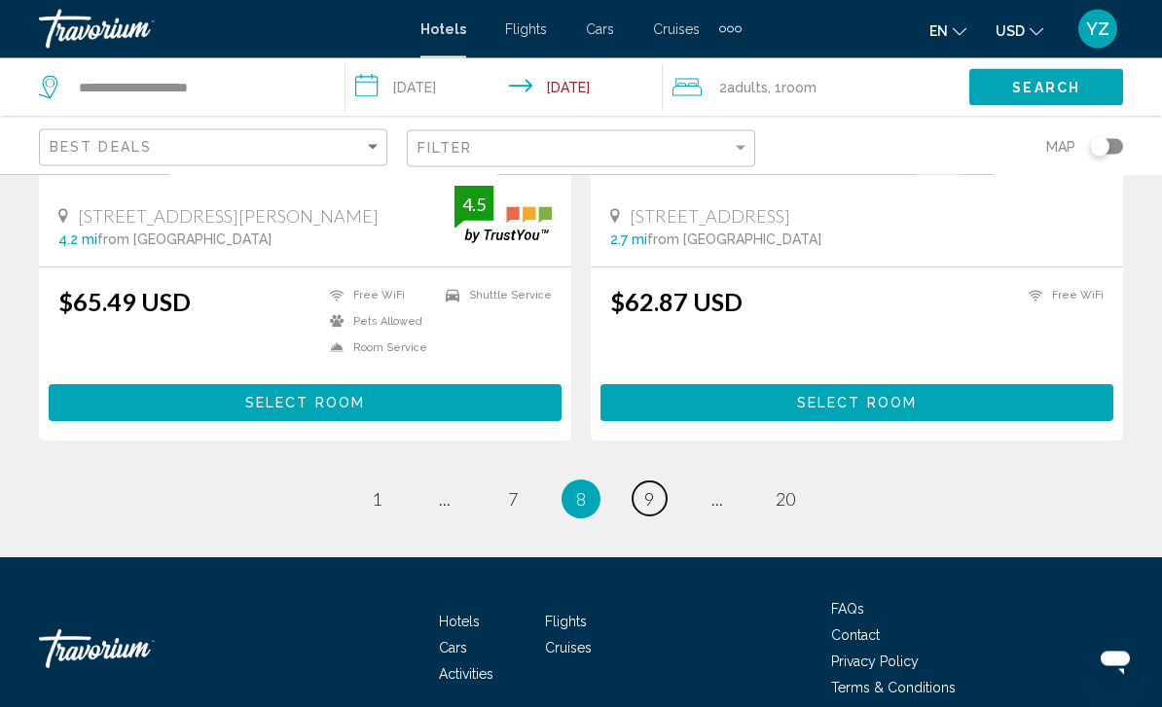
scroll to position [3950, 0]
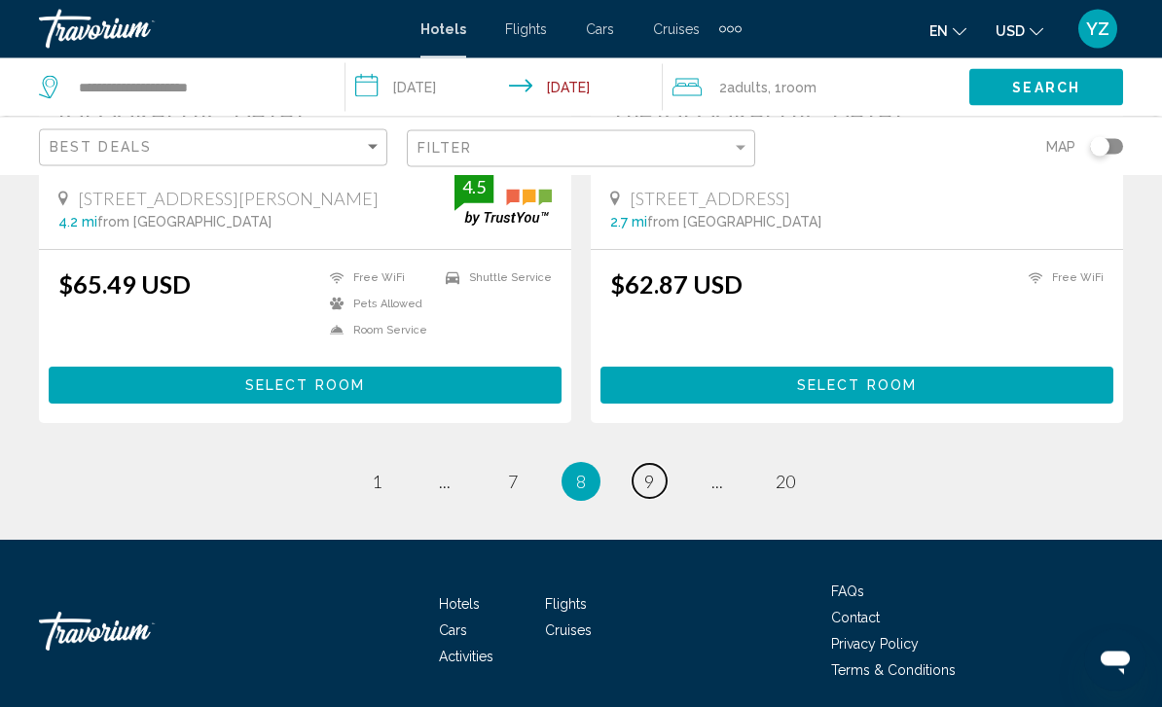
click at [660, 486] on link "page 9" at bounding box center [649, 482] width 34 height 34
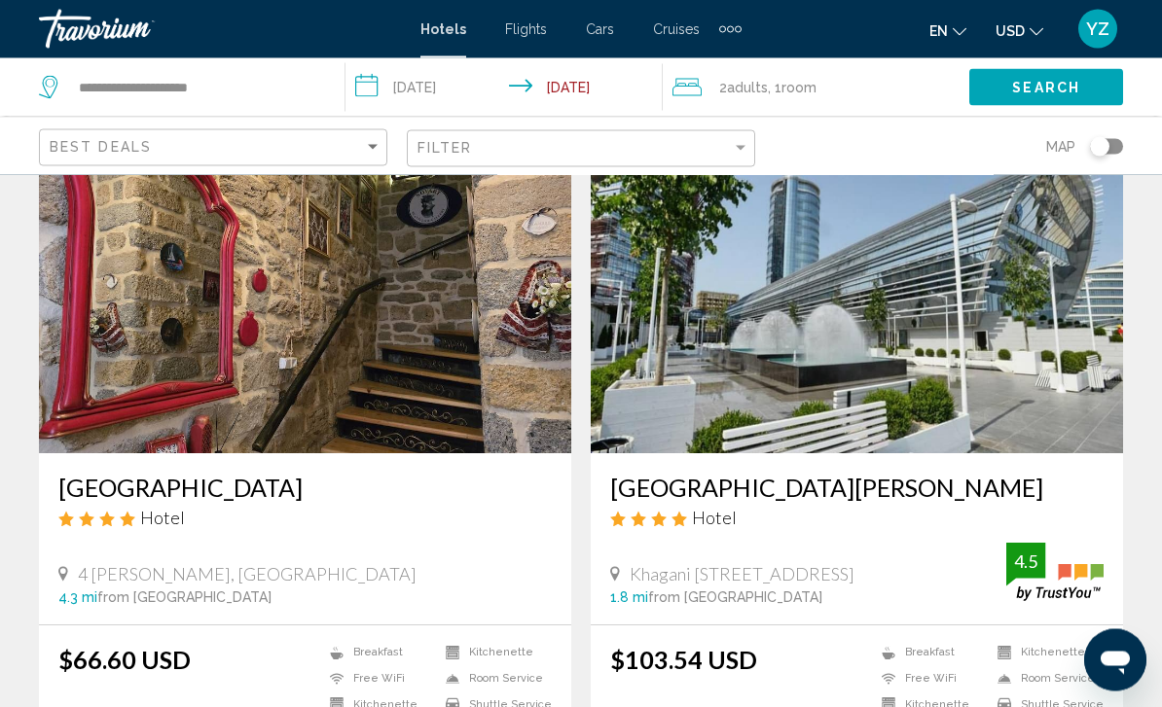
scroll to position [1493, 0]
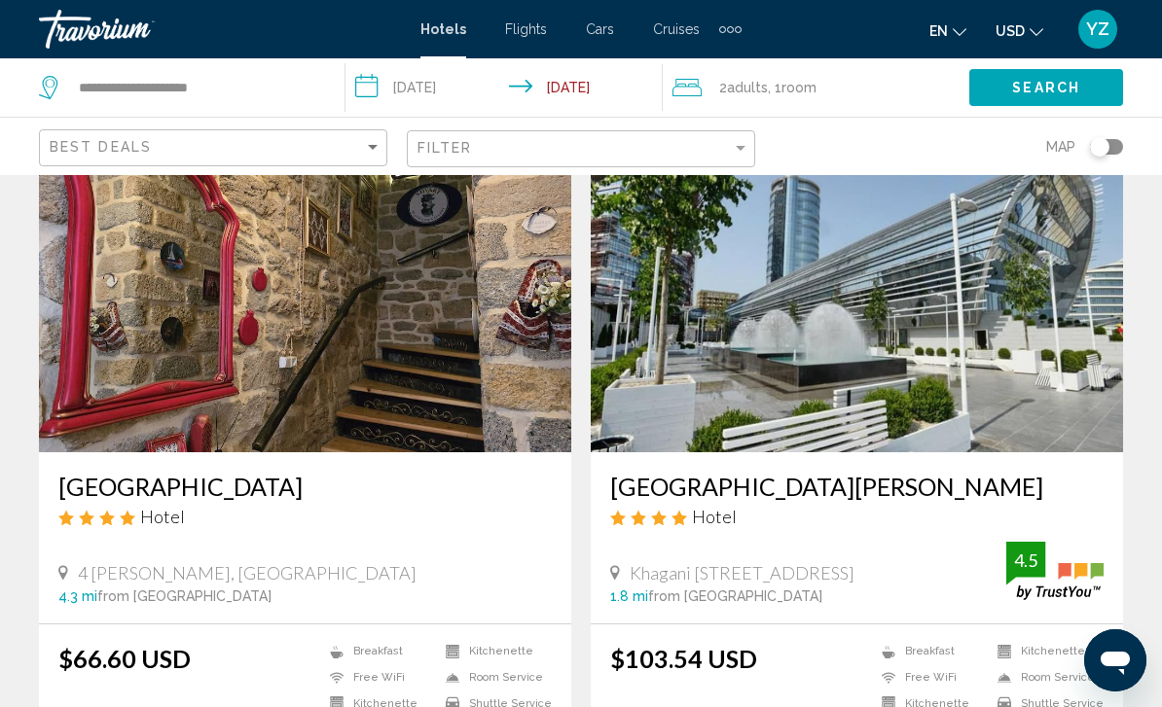
click at [1025, 357] on img "Main content" at bounding box center [857, 296] width 532 height 311
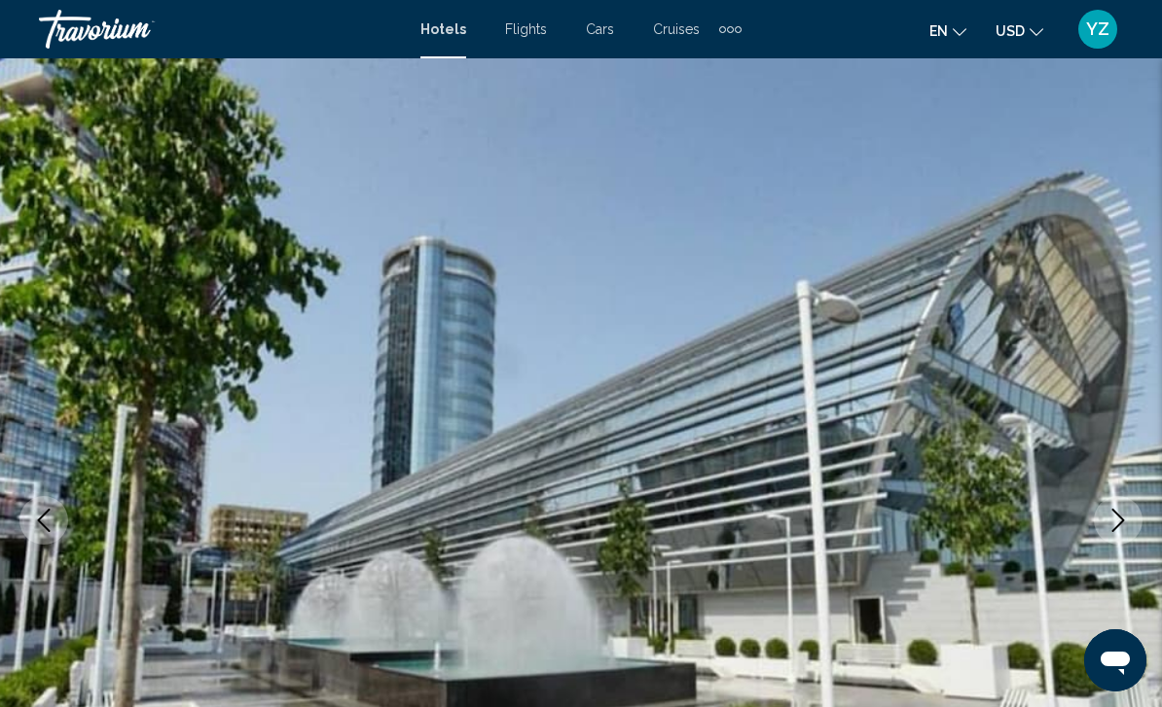
click at [1131, 544] on img "Main content" at bounding box center [581, 520] width 1162 height 924
click at [1117, 536] on button "Next image" at bounding box center [1118, 520] width 49 height 49
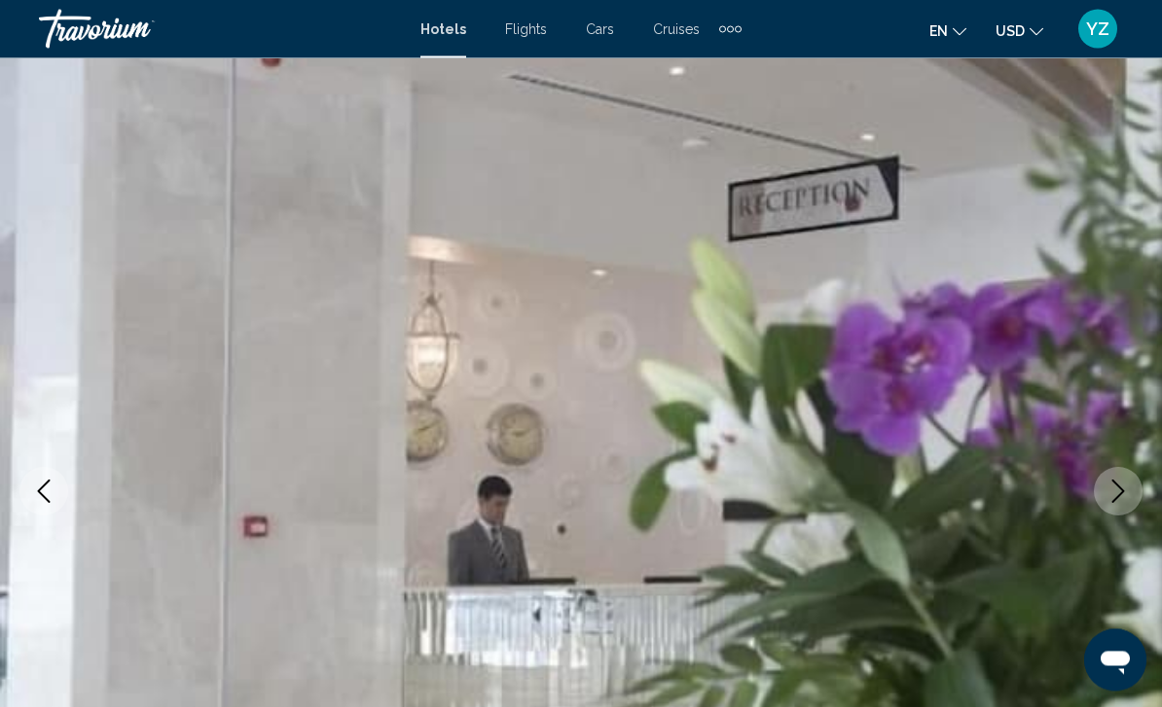
click at [1126, 506] on button "Next image" at bounding box center [1118, 492] width 49 height 49
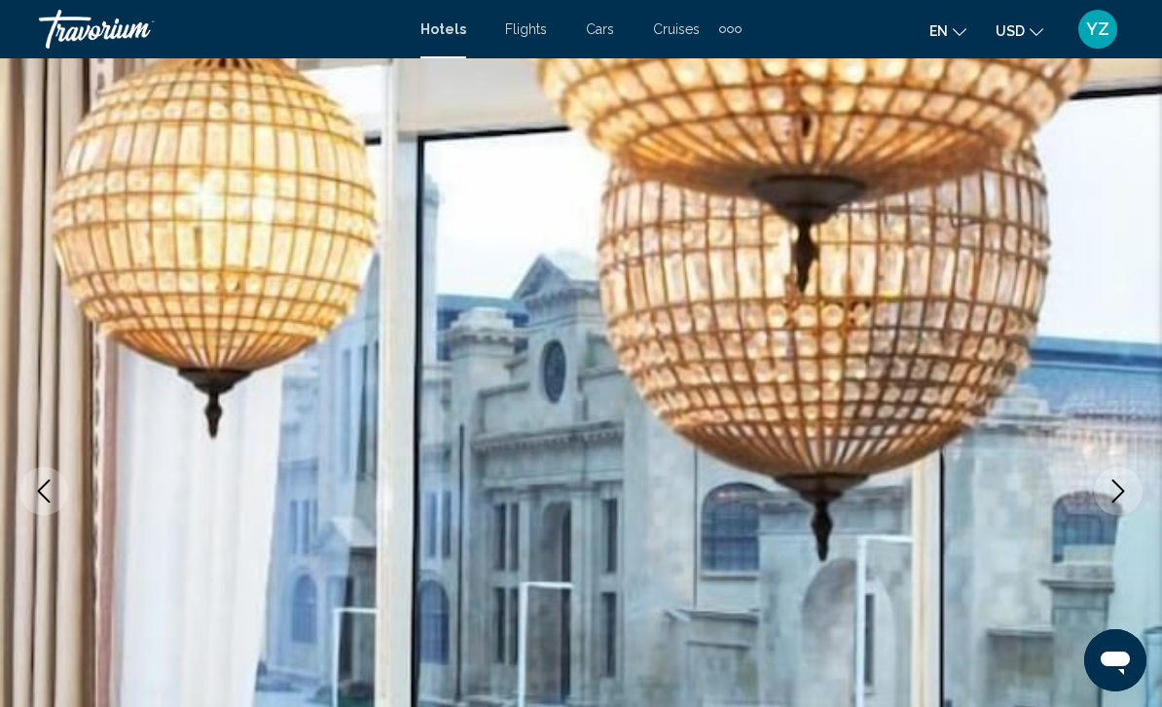
click at [1128, 505] on button "Next image" at bounding box center [1118, 491] width 49 height 49
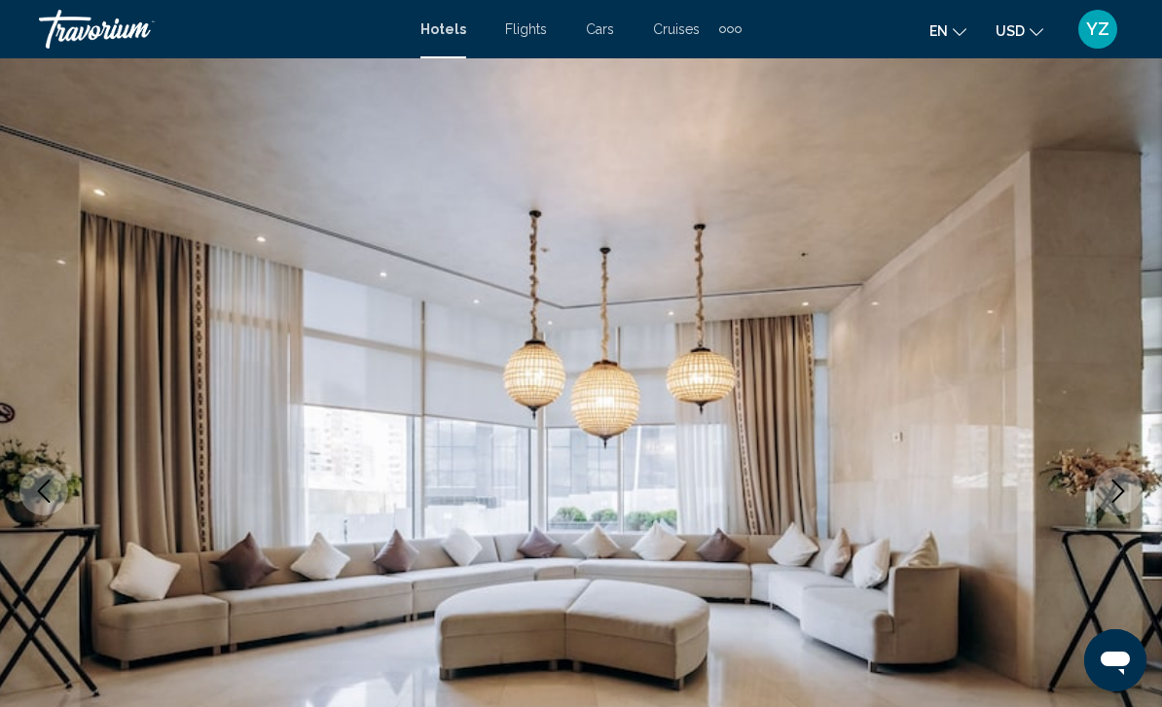
click at [1136, 501] on button "Next image" at bounding box center [1118, 491] width 49 height 49
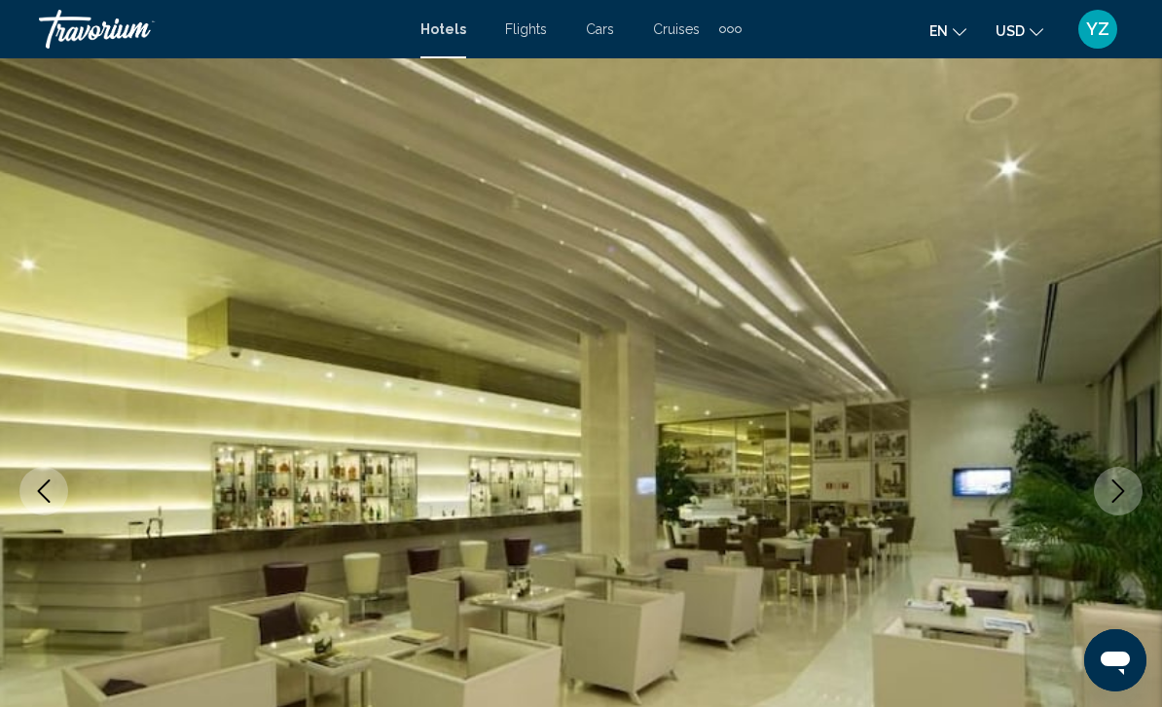
click at [1133, 513] on img "Main content" at bounding box center [581, 491] width 1162 height 924
click at [1127, 506] on button "Next image" at bounding box center [1118, 491] width 49 height 49
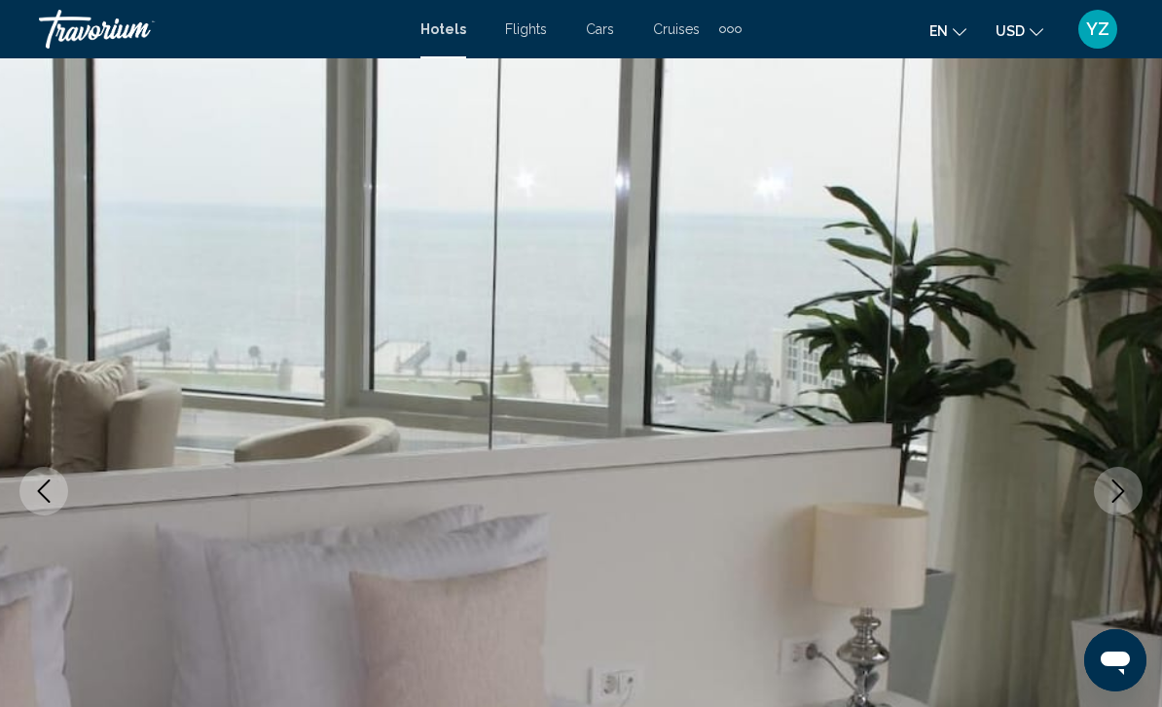
click at [1124, 507] on button "Next image" at bounding box center [1118, 491] width 49 height 49
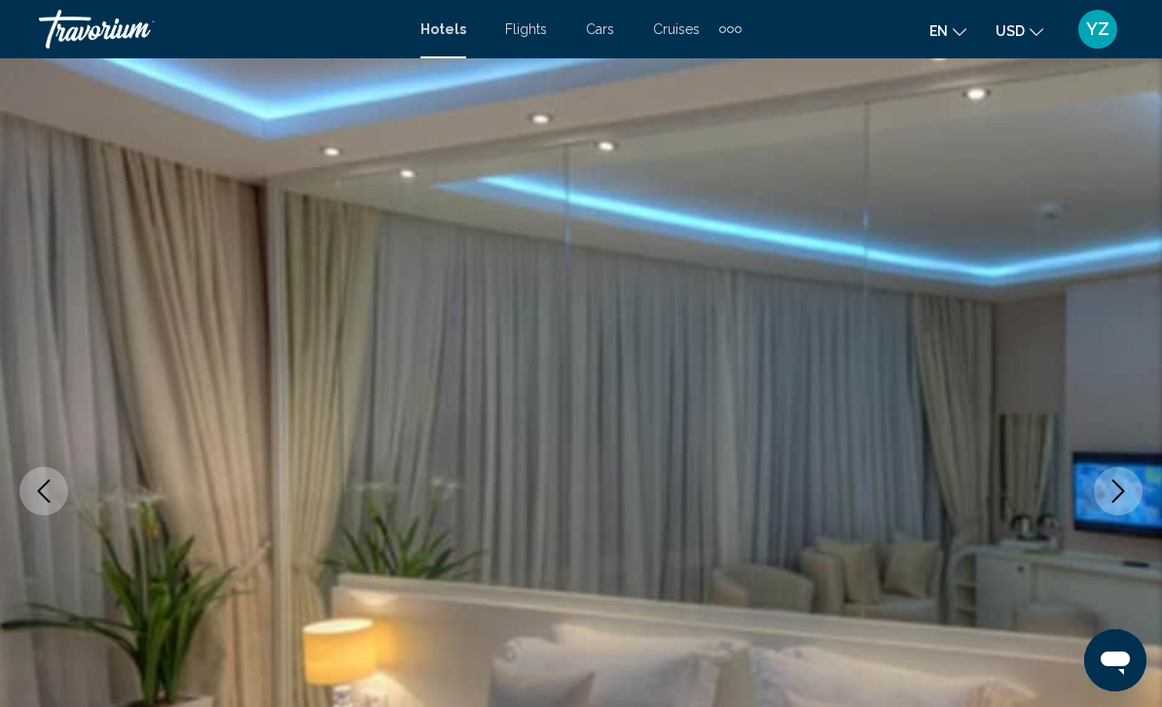
click at [1125, 503] on button "Next image" at bounding box center [1118, 491] width 49 height 49
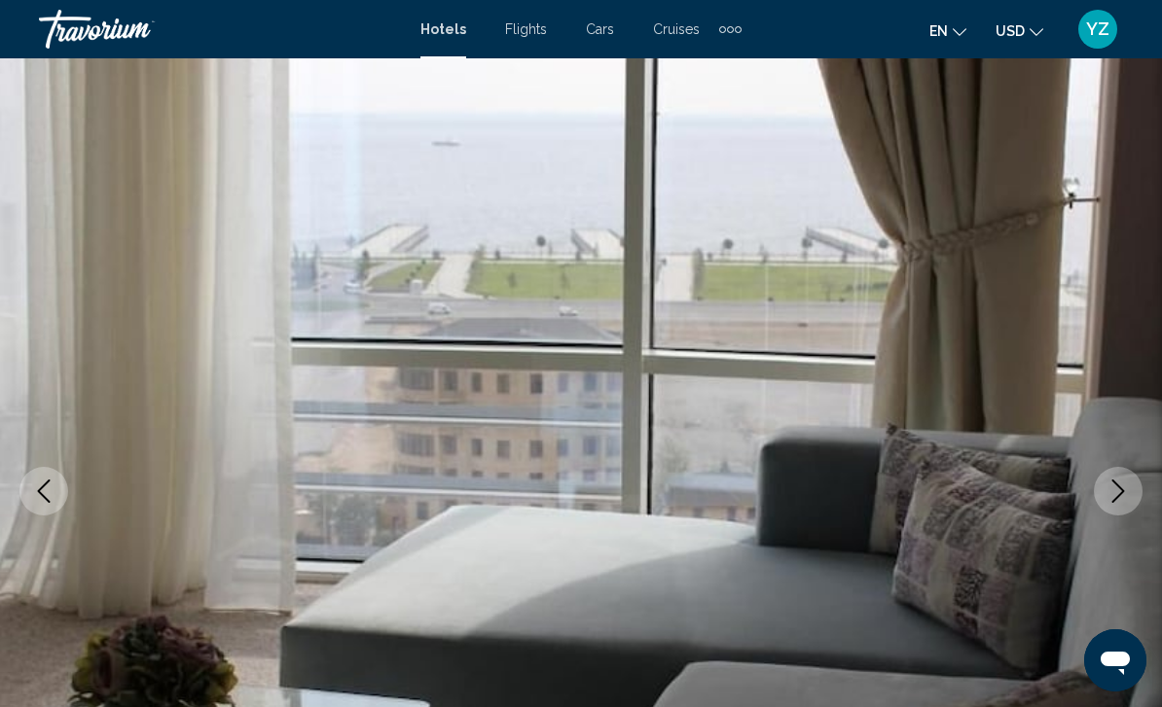
click at [1133, 498] on button "Next image" at bounding box center [1118, 491] width 49 height 49
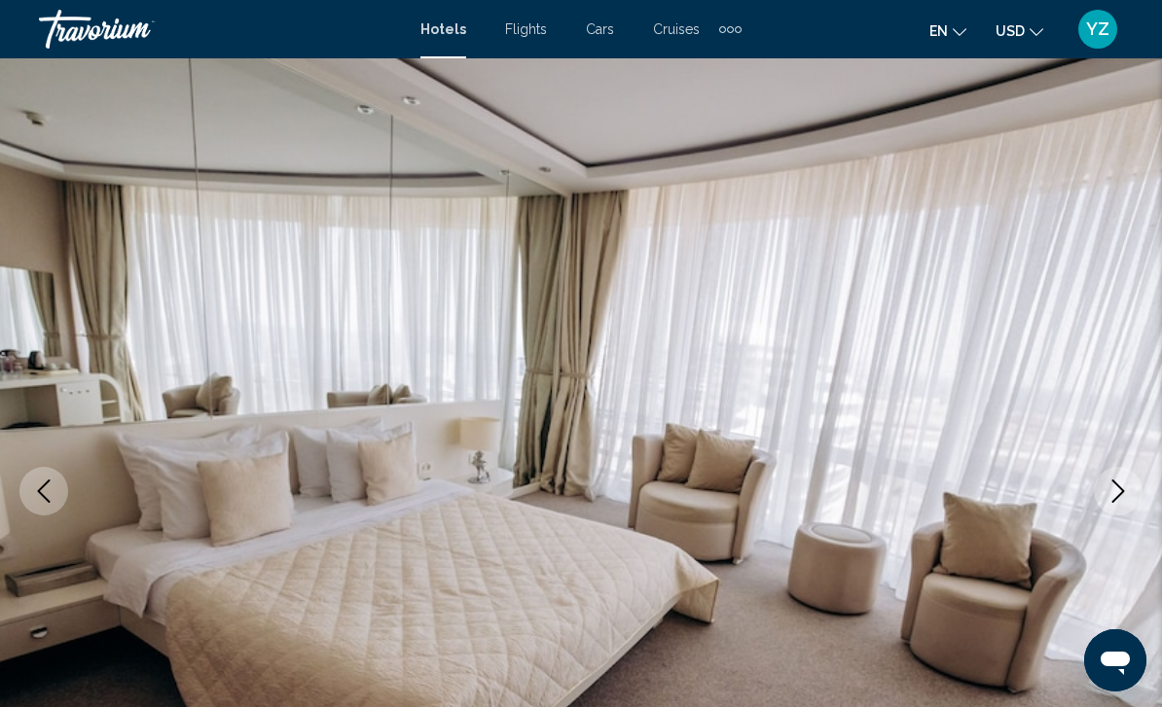
click at [1129, 506] on button "Next image" at bounding box center [1118, 491] width 49 height 49
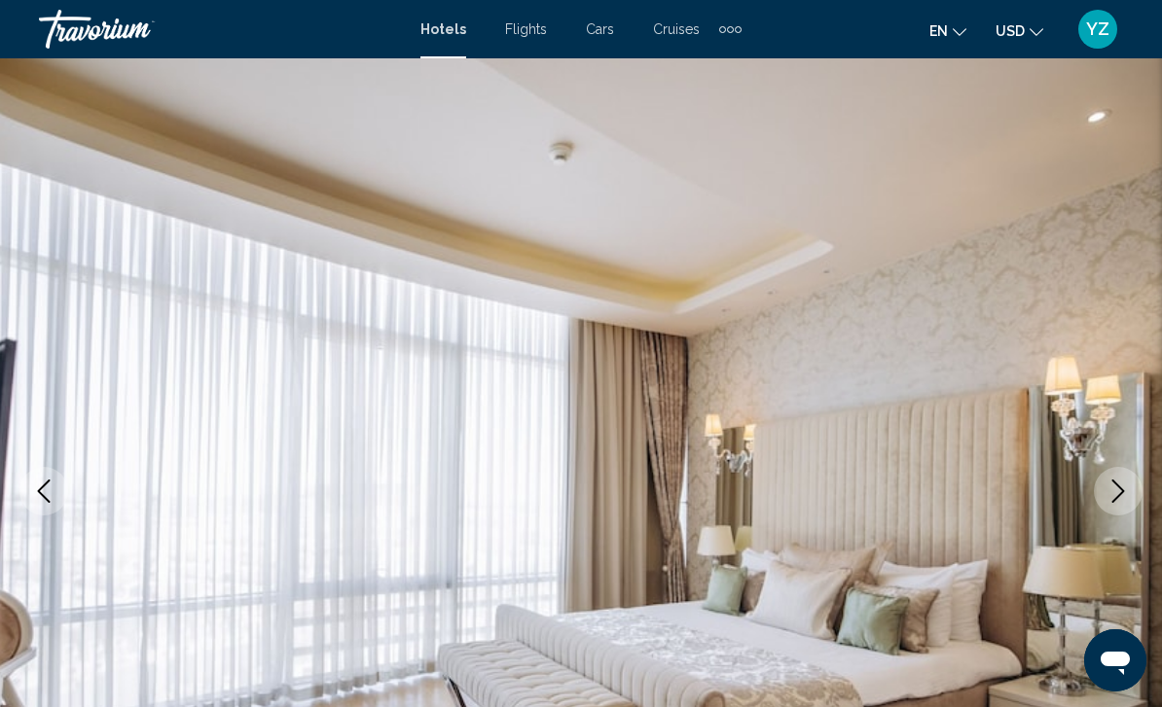
click at [1132, 504] on button "Next image" at bounding box center [1118, 491] width 49 height 49
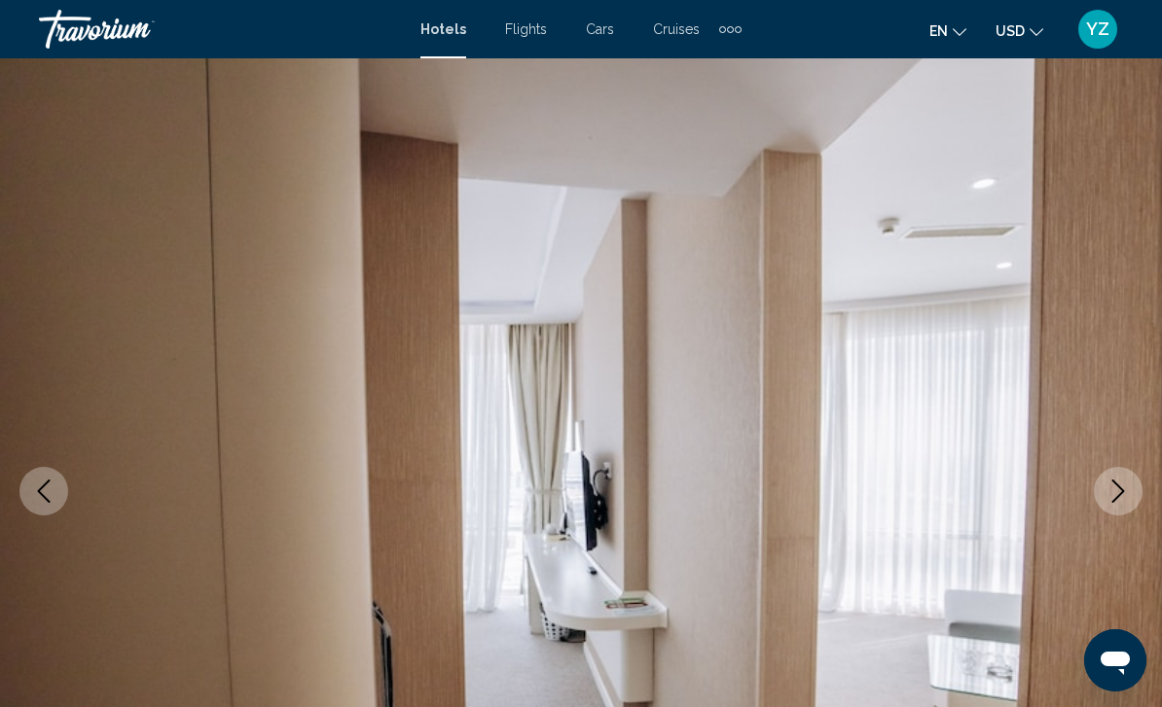
click at [1129, 520] on img "Main content" at bounding box center [581, 491] width 1162 height 924
click at [1126, 510] on button "Next image" at bounding box center [1118, 491] width 49 height 49
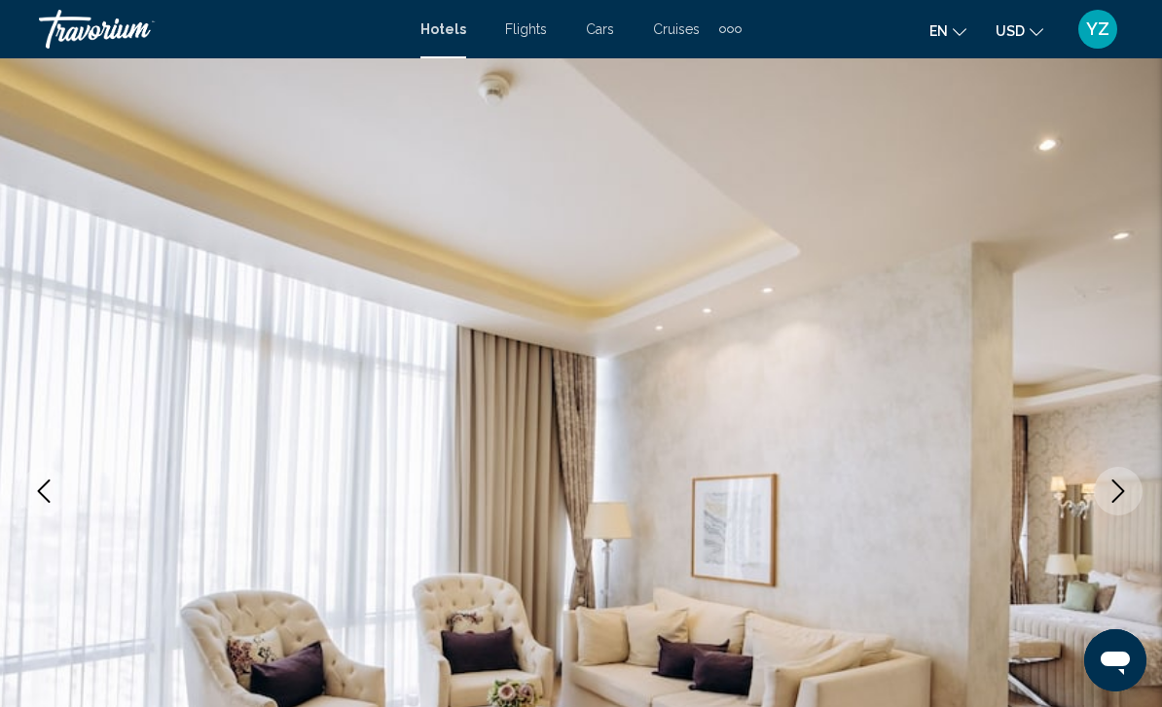
click at [1126, 508] on button "Next image" at bounding box center [1118, 491] width 49 height 49
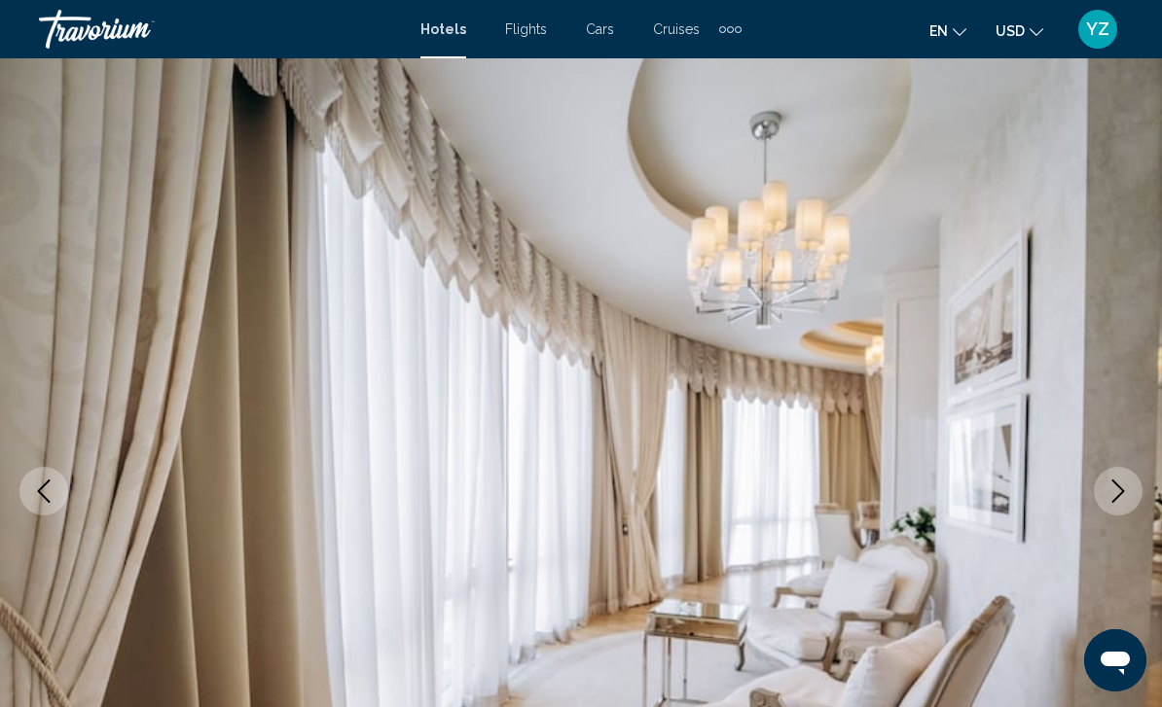
click at [1122, 508] on button "Next image" at bounding box center [1118, 491] width 49 height 49
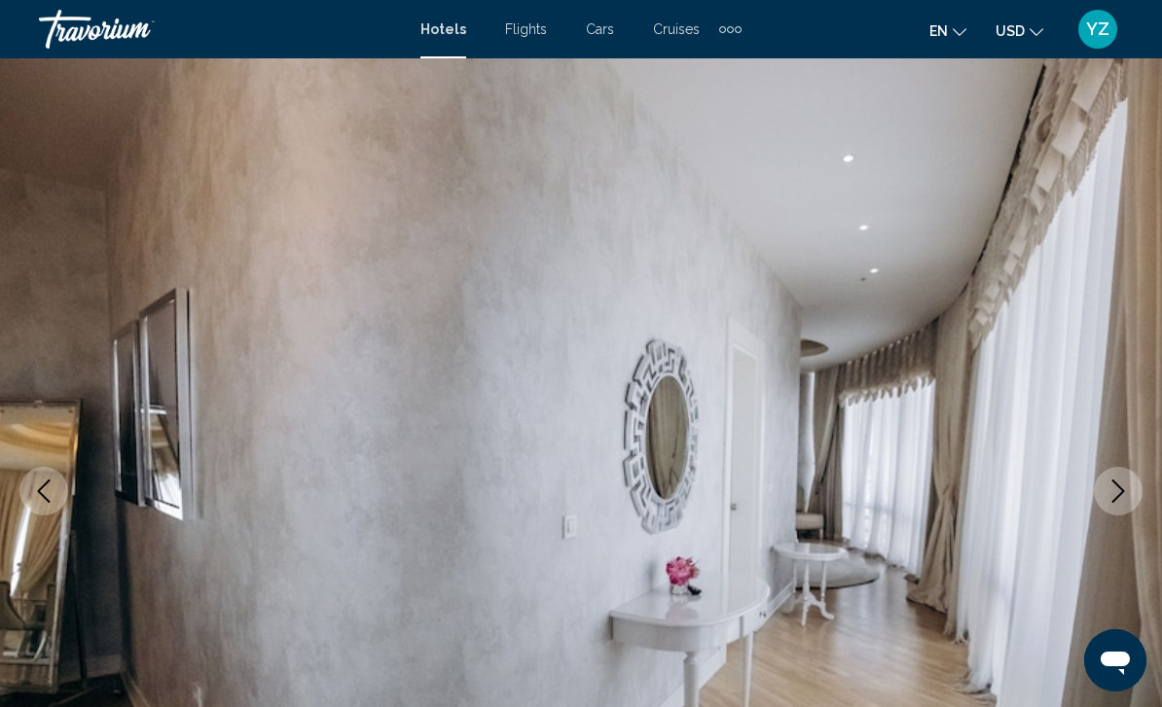
click at [1130, 518] on img "Main content" at bounding box center [581, 491] width 1162 height 924
click at [1136, 512] on img "Main content" at bounding box center [581, 491] width 1162 height 924
click at [1126, 499] on icon "Next image" at bounding box center [1117, 491] width 23 height 23
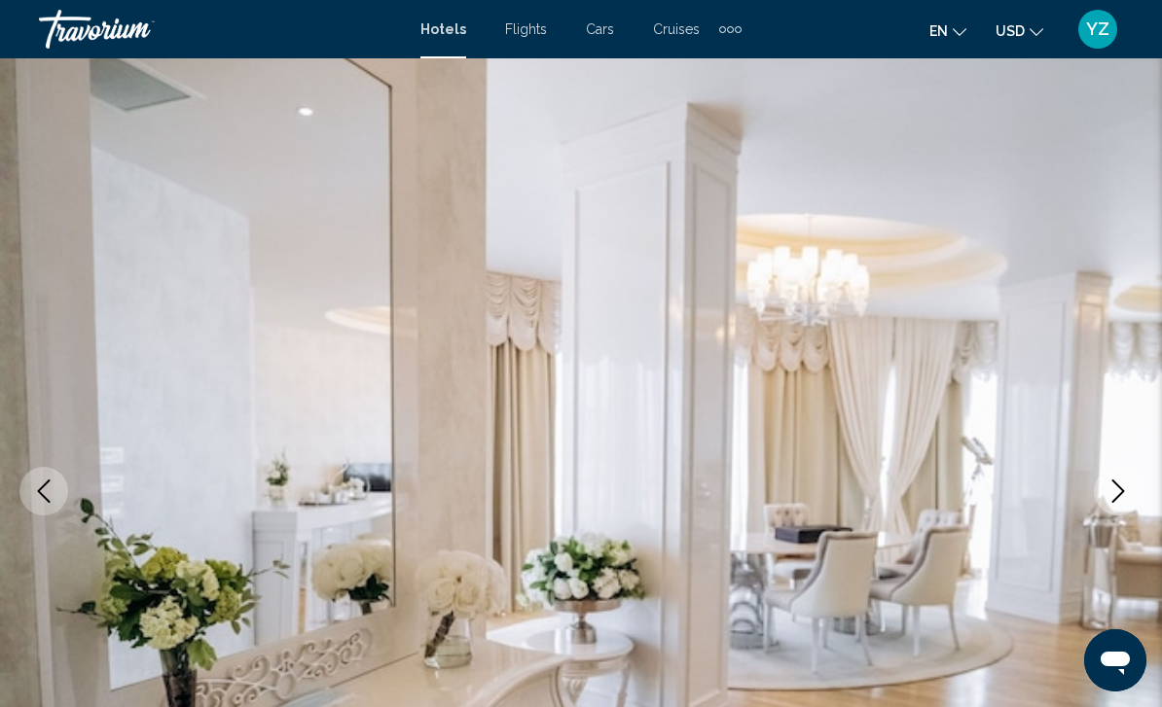
click at [1134, 505] on button "Next image" at bounding box center [1118, 491] width 49 height 49
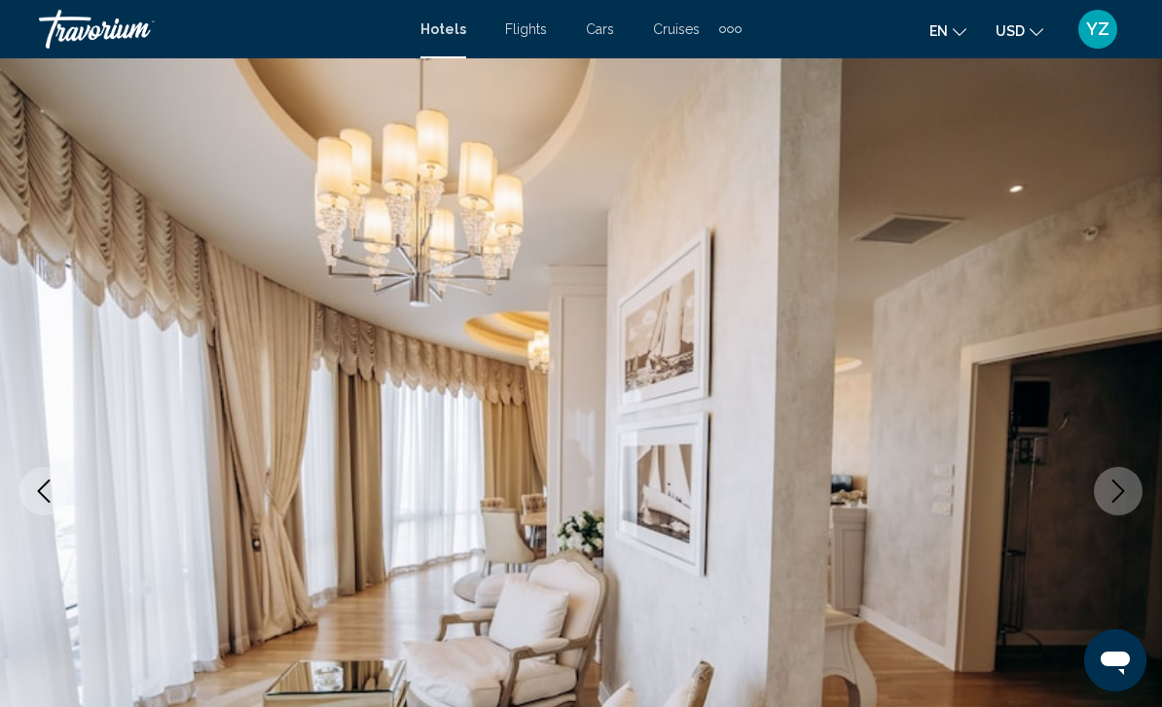
click at [1134, 508] on button "Next image" at bounding box center [1118, 491] width 49 height 49
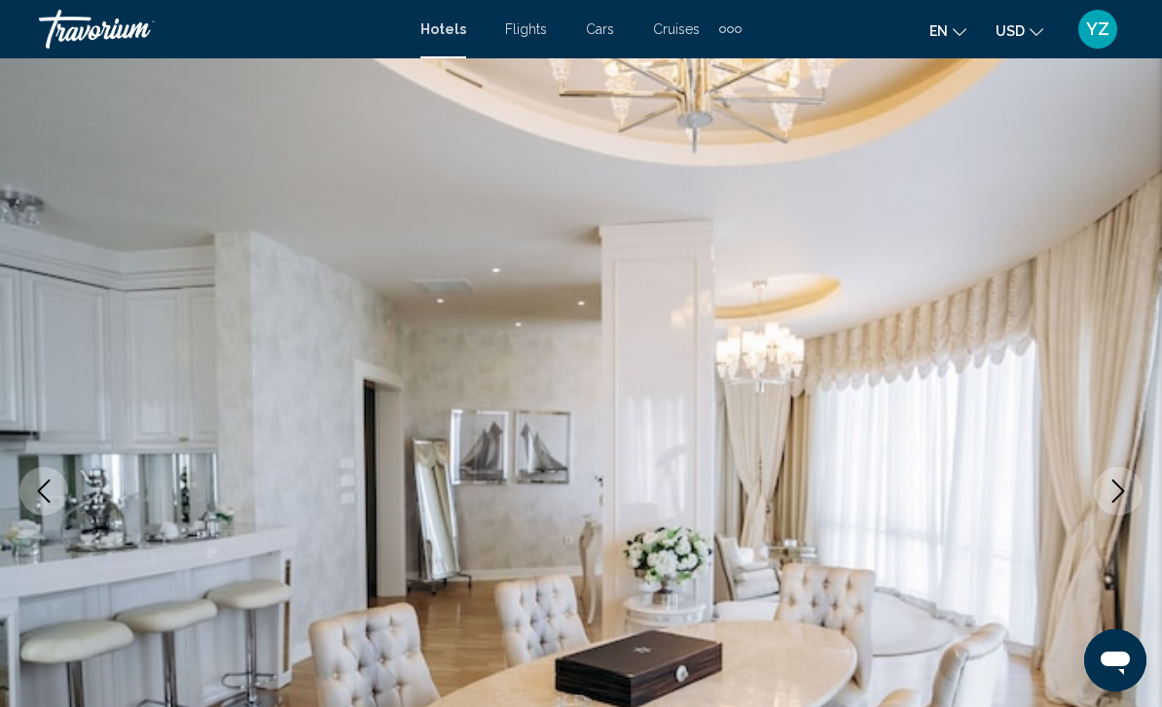
click at [1136, 502] on button "Next image" at bounding box center [1118, 491] width 49 height 49
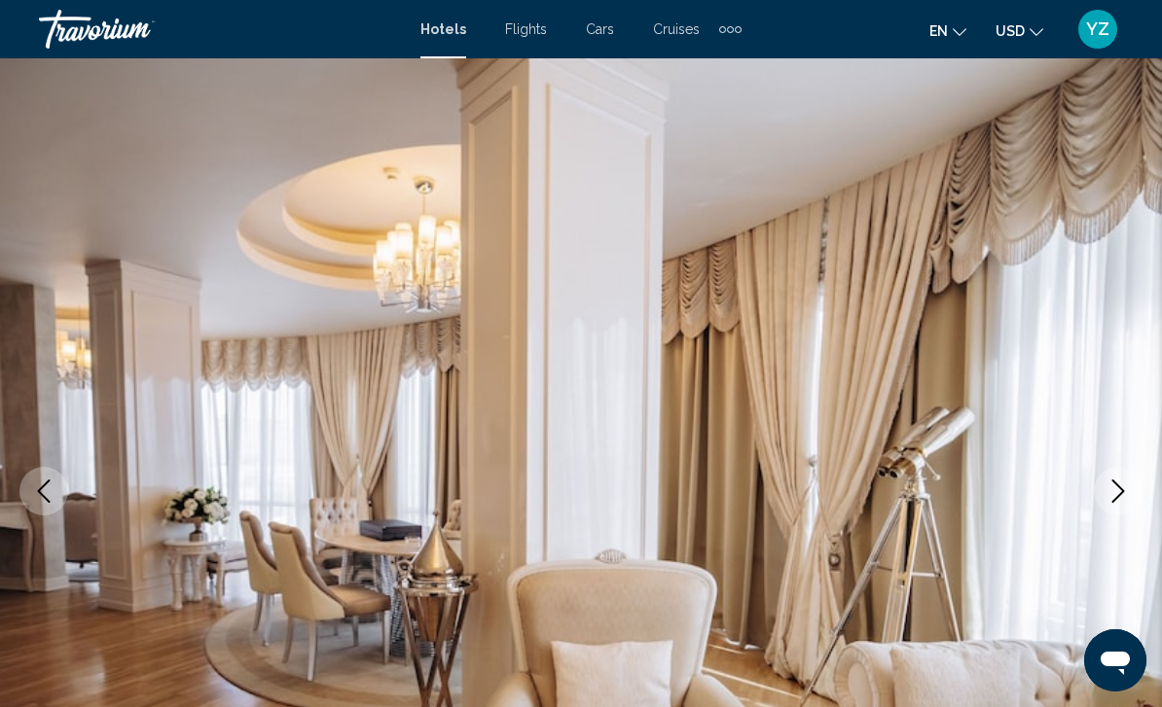
click at [1136, 503] on button "Next image" at bounding box center [1118, 491] width 49 height 49
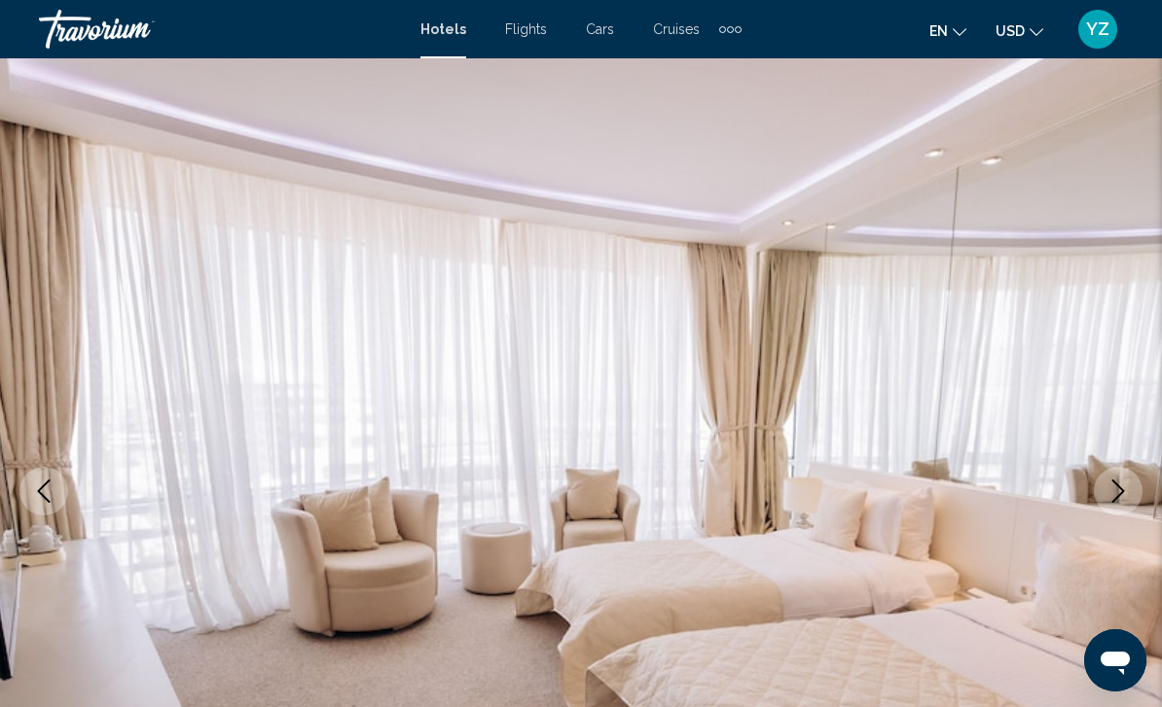
click at [1131, 497] on button "Next image" at bounding box center [1118, 491] width 49 height 49
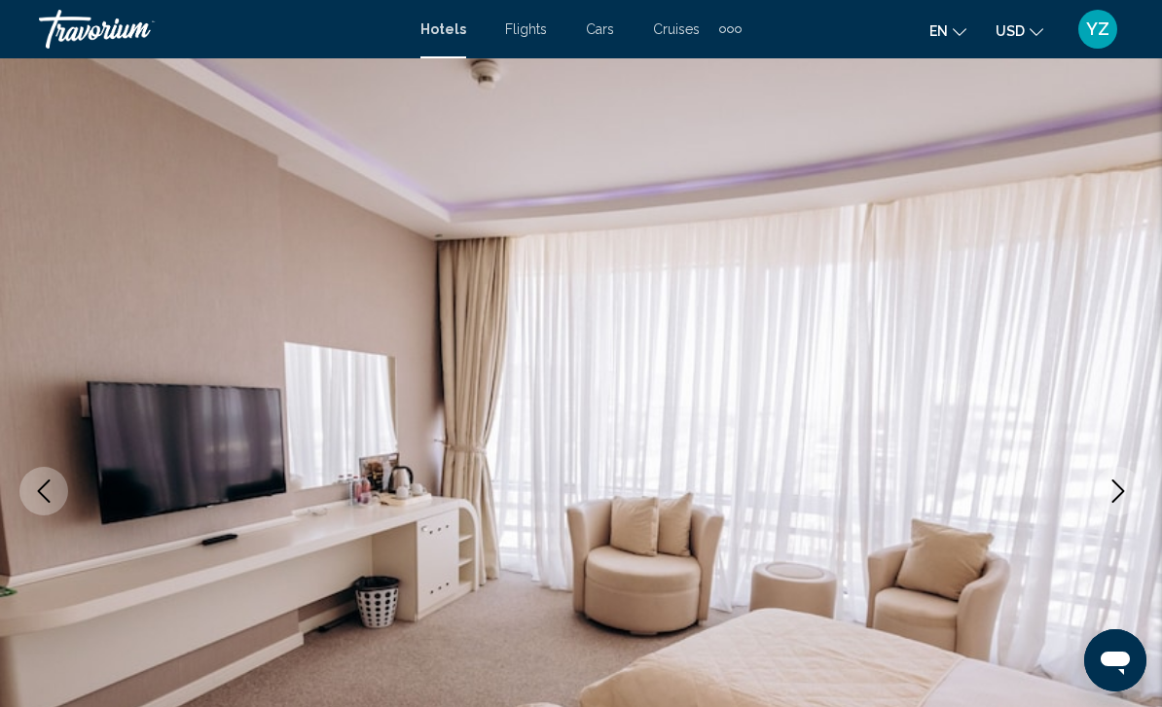
click at [1135, 499] on button "Next image" at bounding box center [1118, 491] width 49 height 49
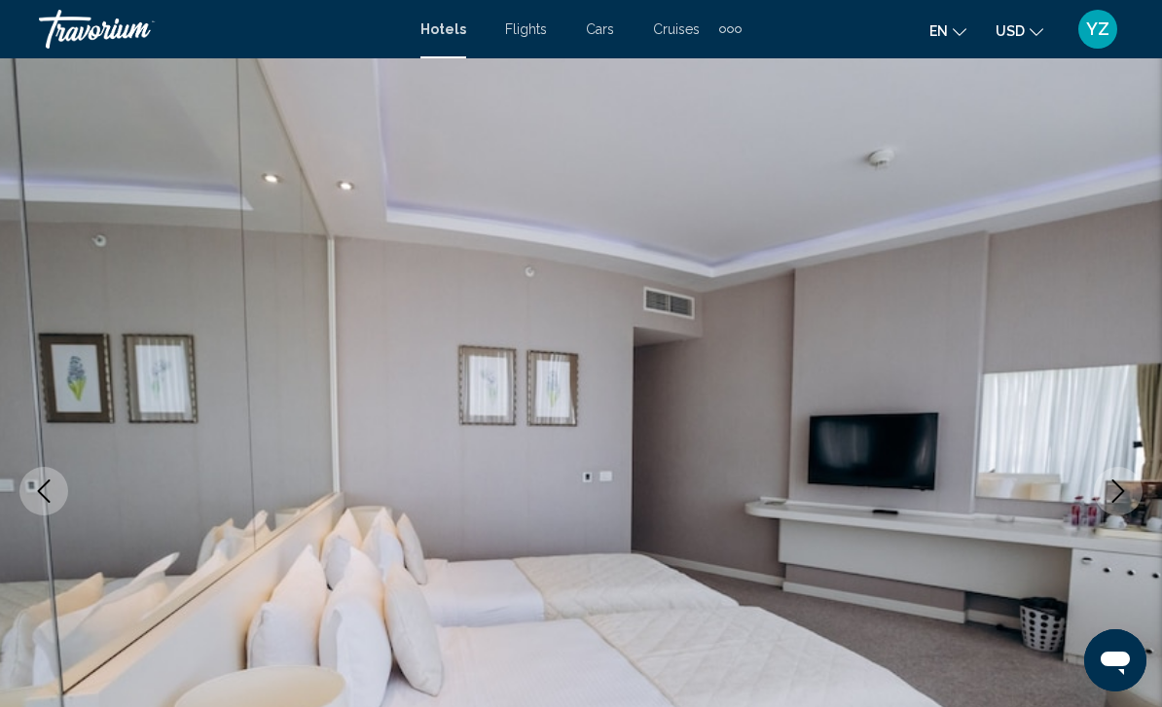
click at [1130, 499] on button "Next image" at bounding box center [1118, 491] width 49 height 49
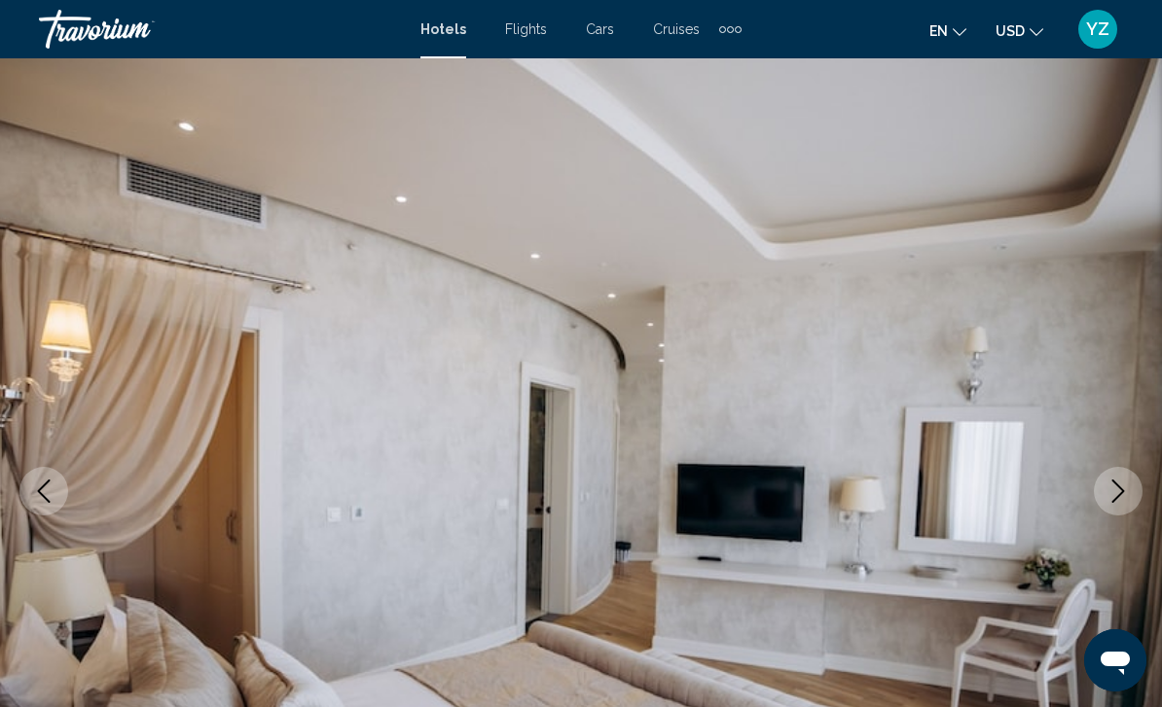
click at [1131, 499] on button "Next image" at bounding box center [1118, 491] width 49 height 49
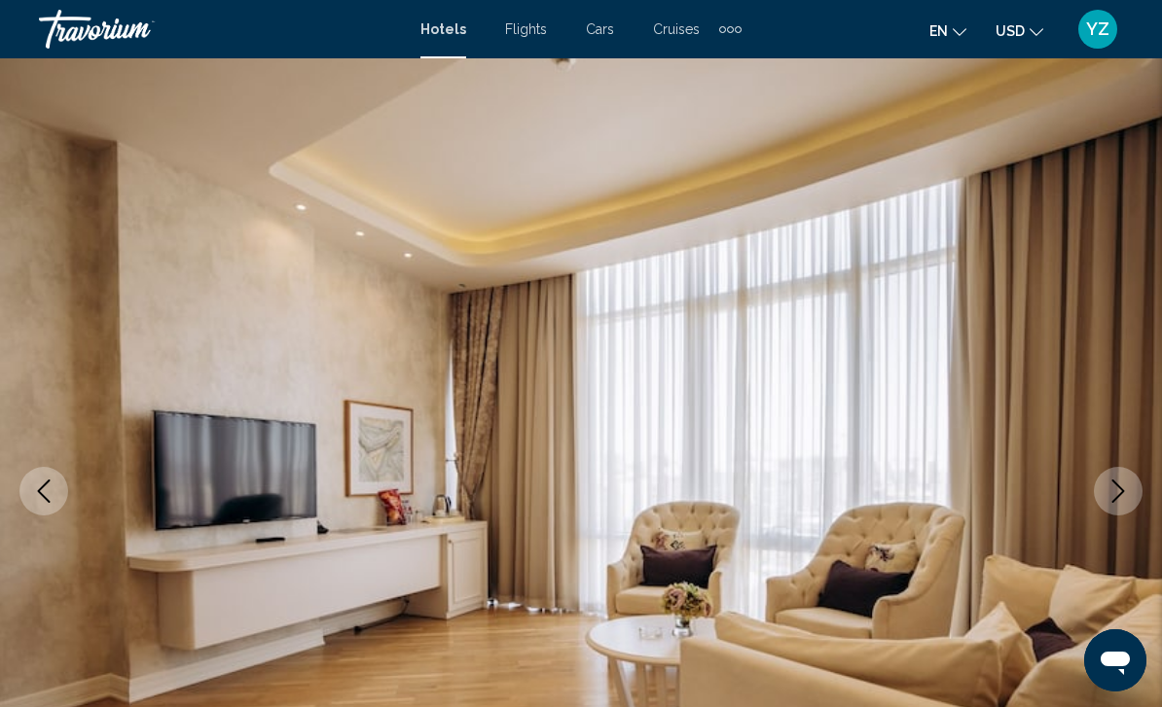
click at [1129, 505] on button "Next image" at bounding box center [1118, 491] width 49 height 49
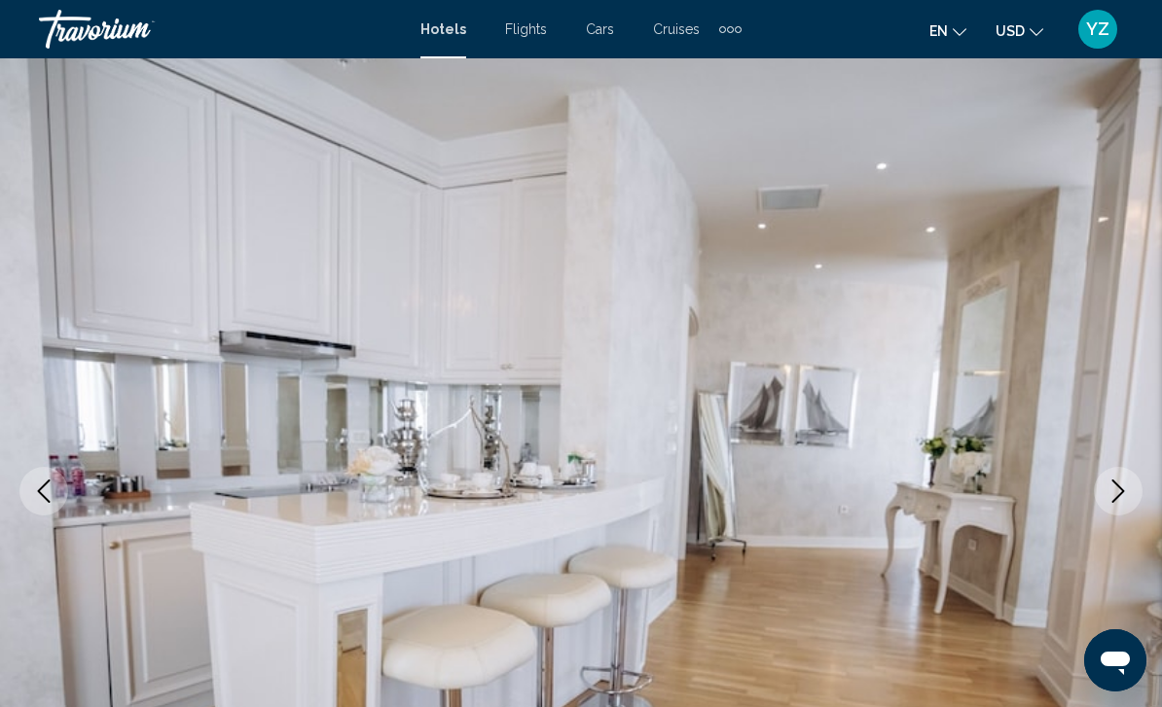
click at [1137, 501] on button "Next image" at bounding box center [1118, 491] width 49 height 49
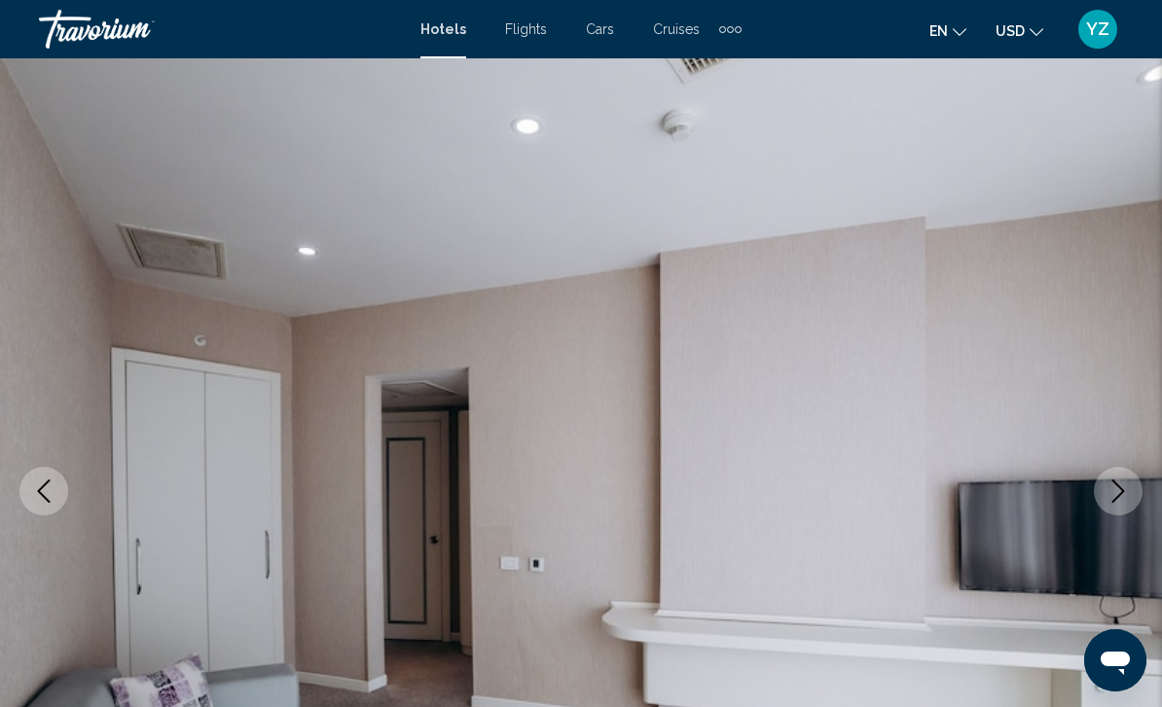
click at [1118, 502] on icon "Next image" at bounding box center [1117, 491] width 23 height 23
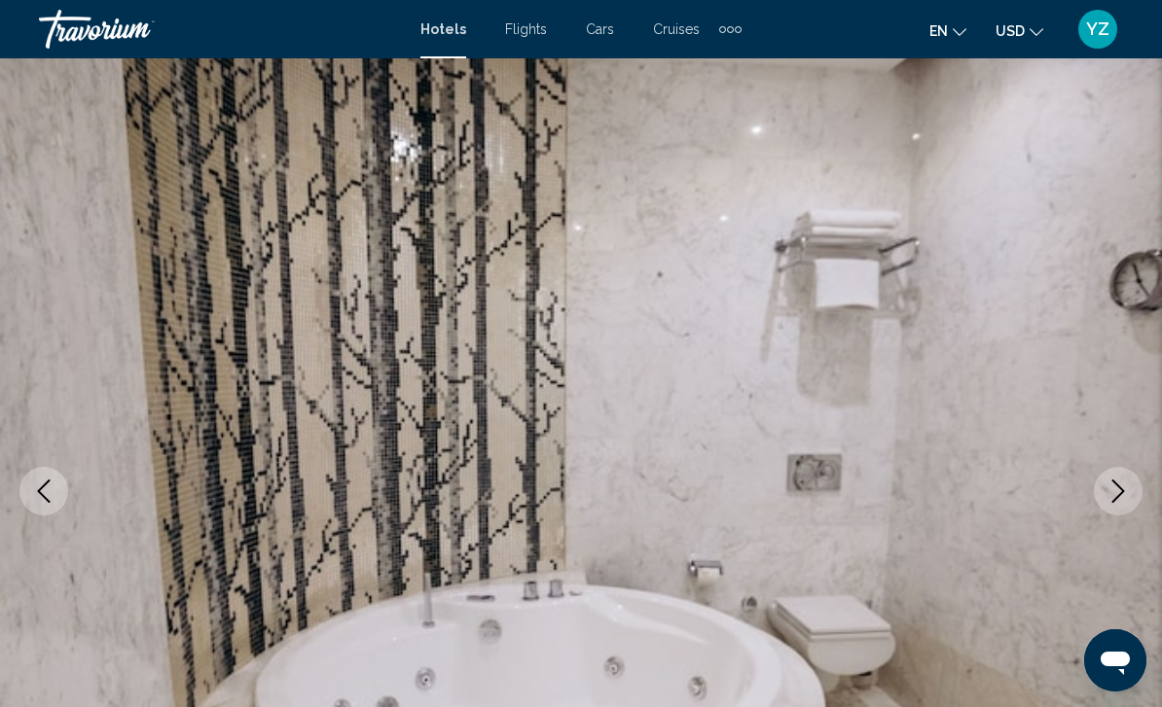
click at [1121, 509] on button "Next image" at bounding box center [1118, 491] width 49 height 49
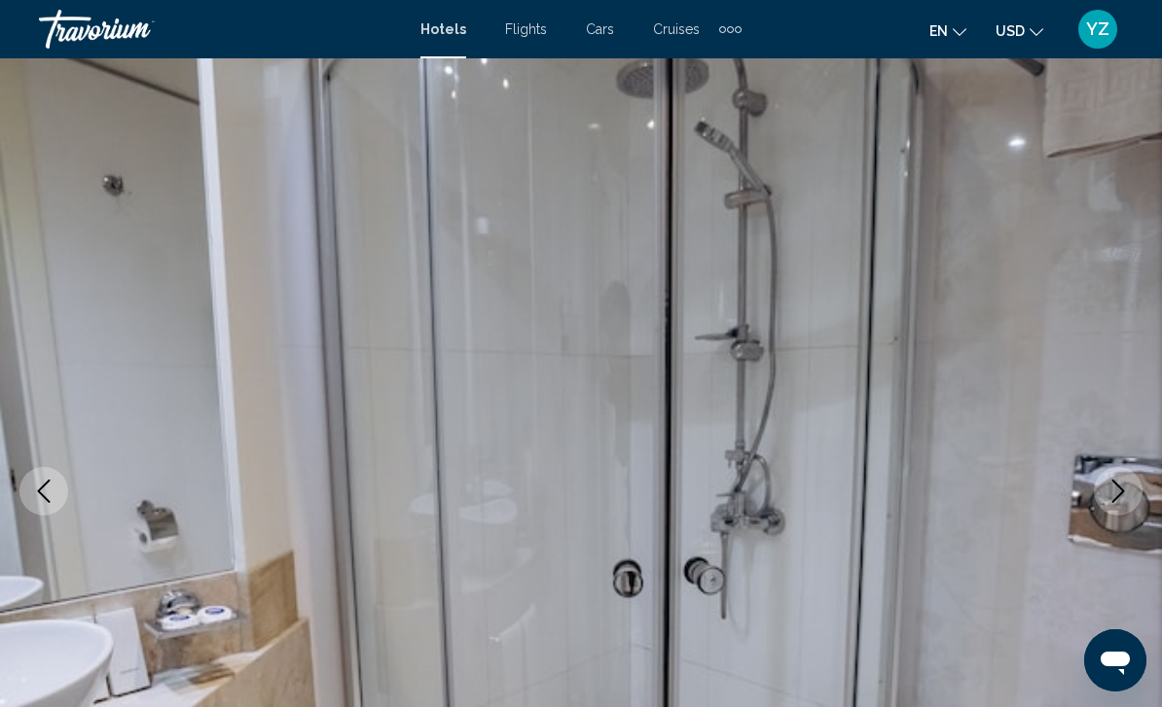
click at [1125, 505] on button "Next image" at bounding box center [1118, 491] width 49 height 49
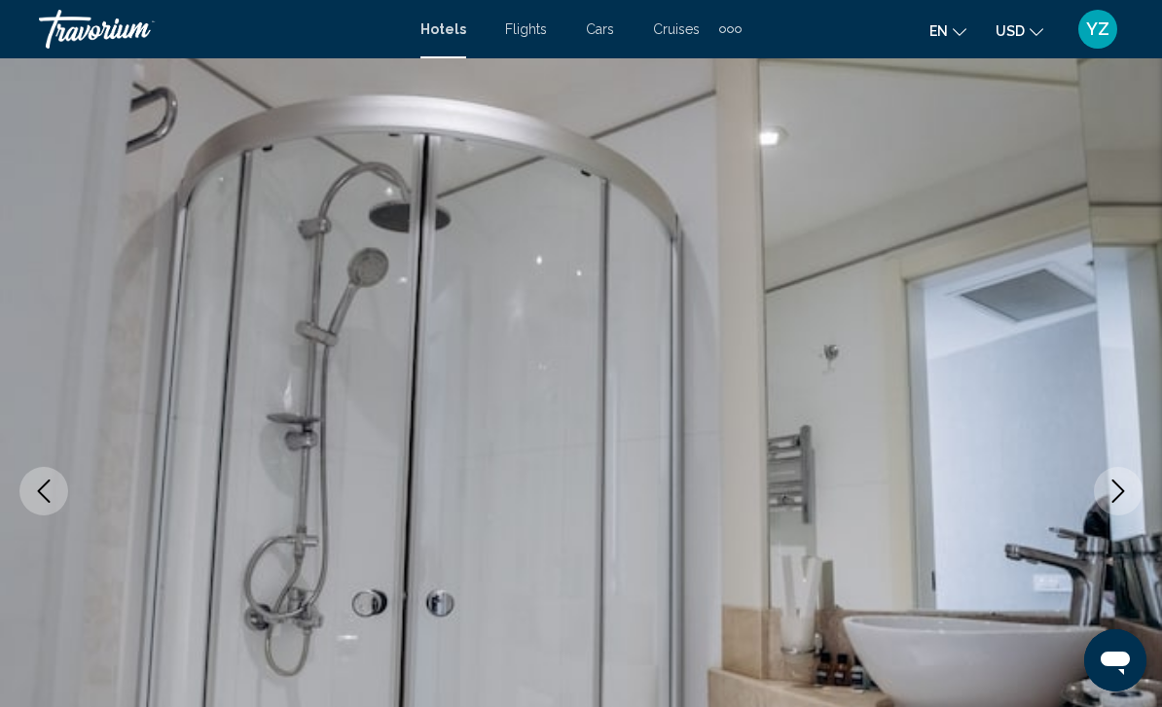
click at [1124, 506] on button "Next image" at bounding box center [1118, 491] width 49 height 49
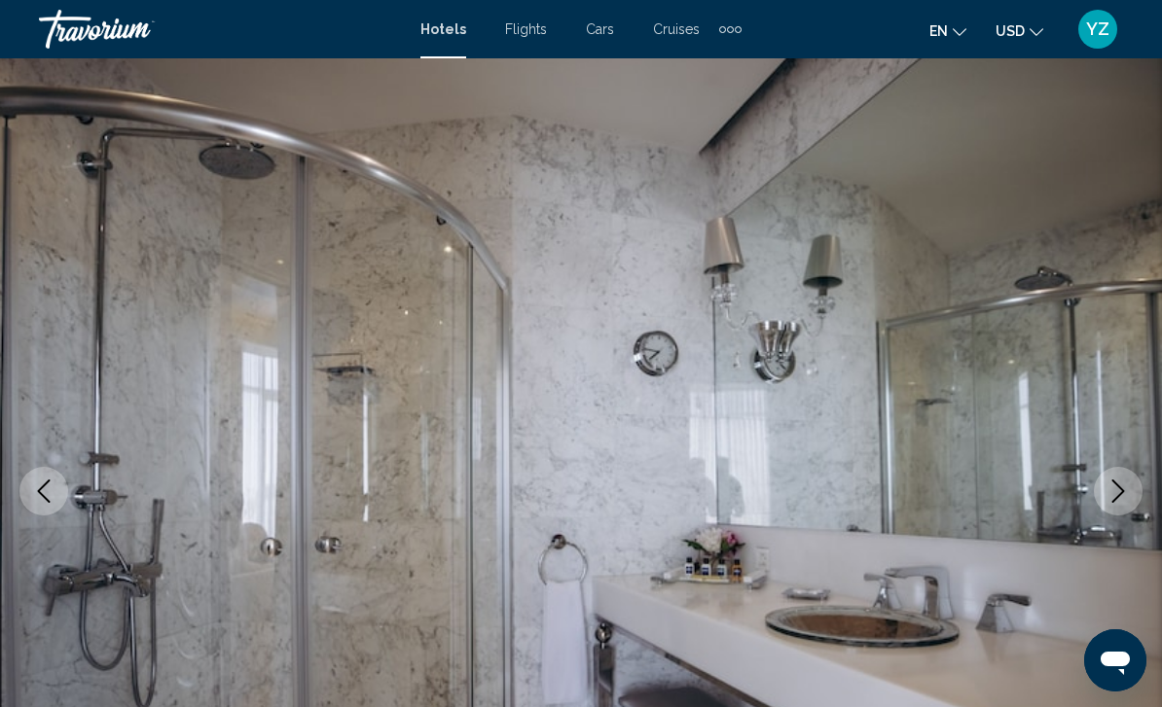
click at [1126, 492] on icon "Next image" at bounding box center [1117, 491] width 23 height 23
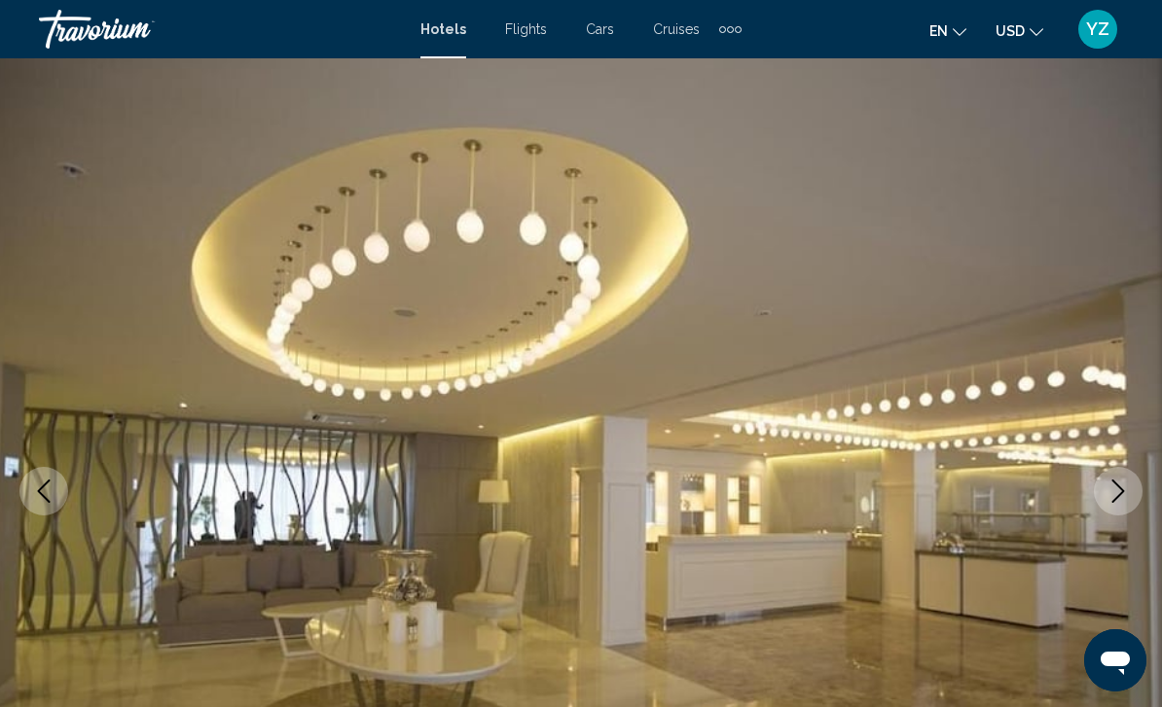
click at [1128, 499] on icon "Next image" at bounding box center [1117, 491] width 23 height 23
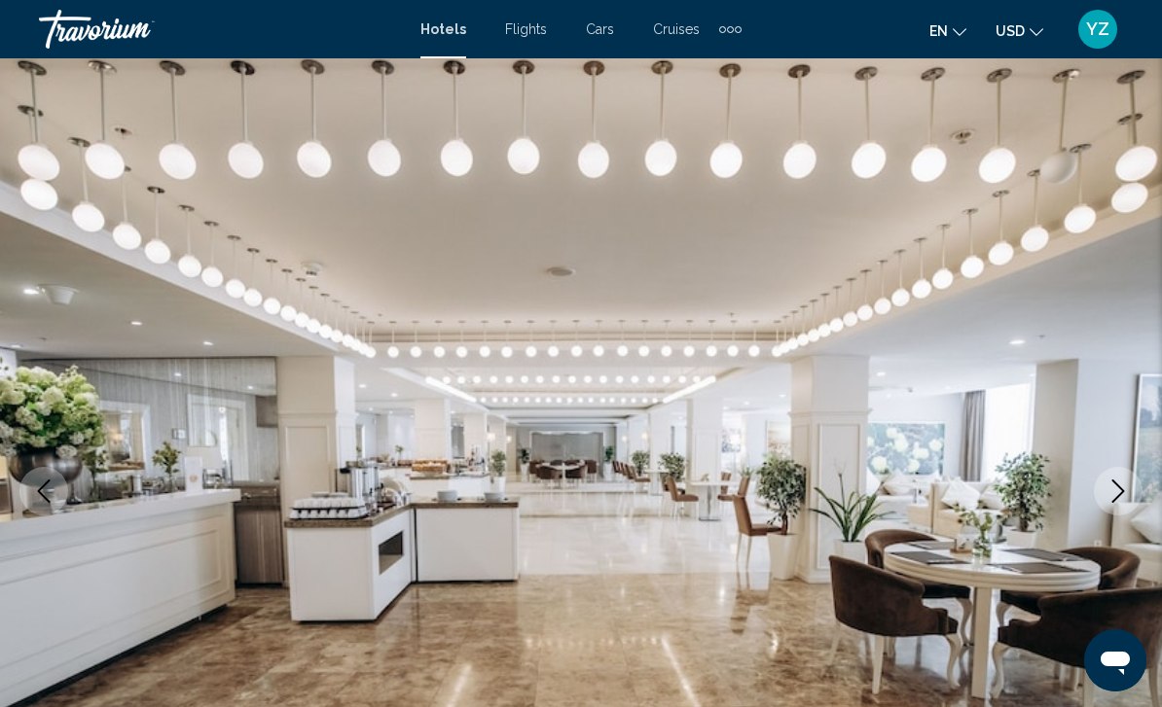
click at [1131, 498] on button "Next image" at bounding box center [1118, 491] width 49 height 49
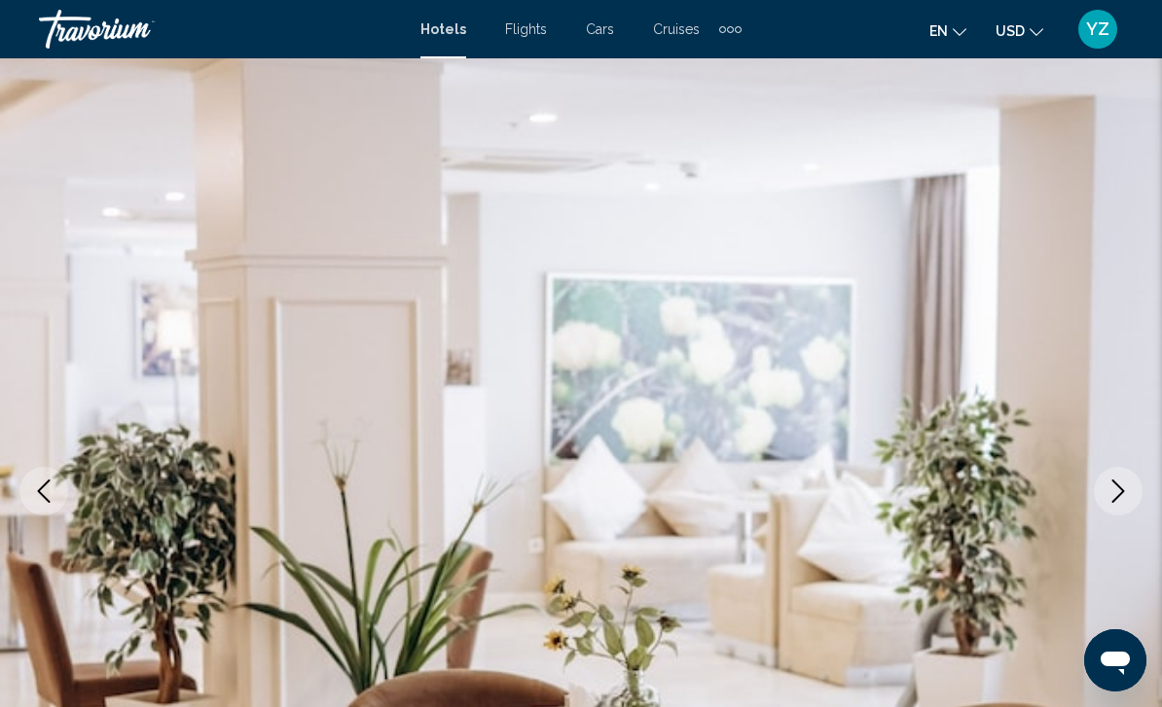
click at [1135, 494] on button "Next image" at bounding box center [1118, 491] width 49 height 49
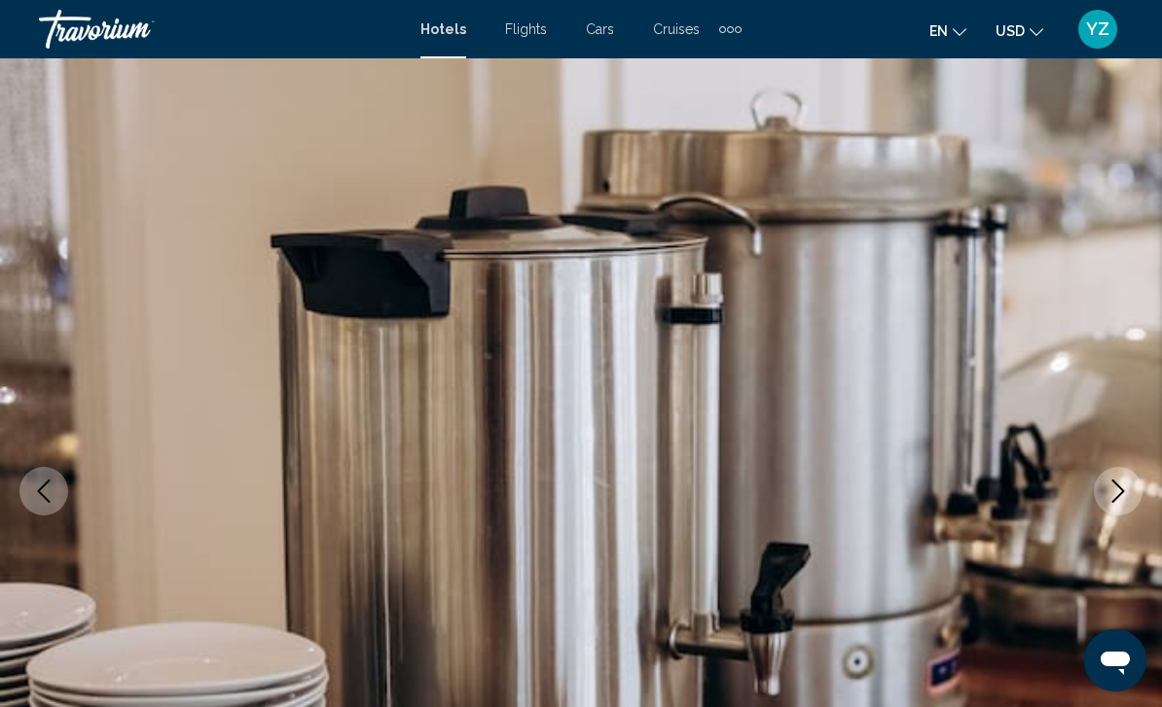
click at [1134, 498] on button "Next image" at bounding box center [1118, 491] width 49 height 49
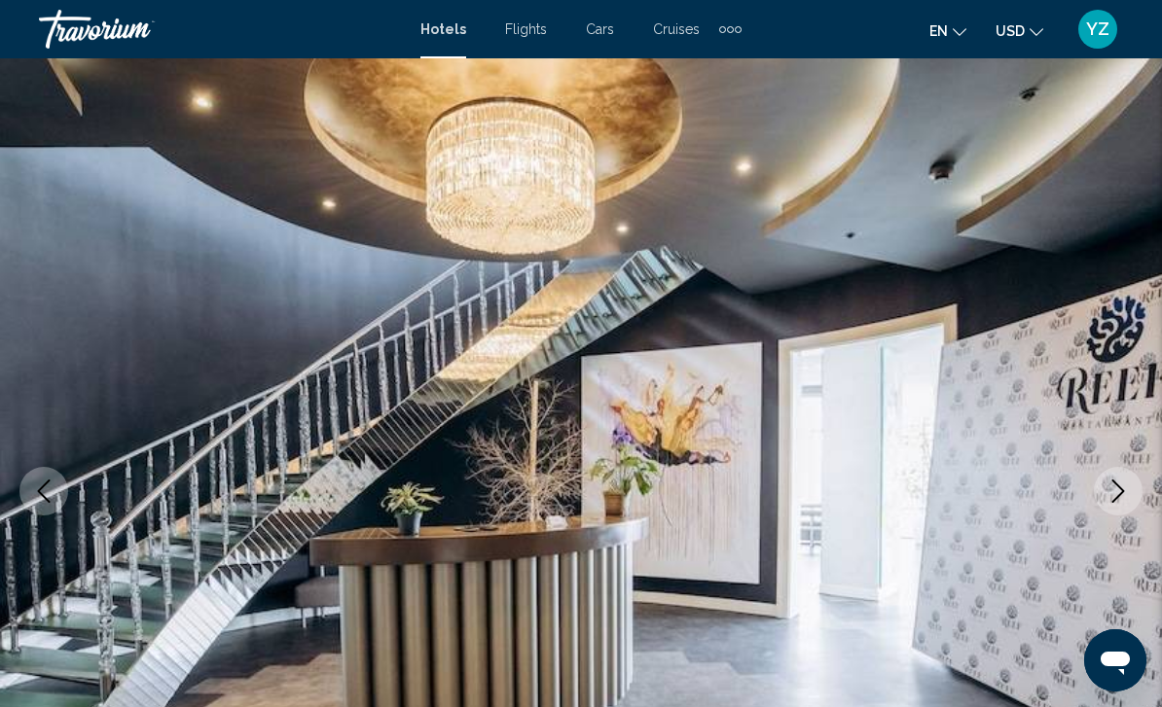
click at [1136, 491] on button "Next image" at bounding box center [1118, 491] width 49 height 49
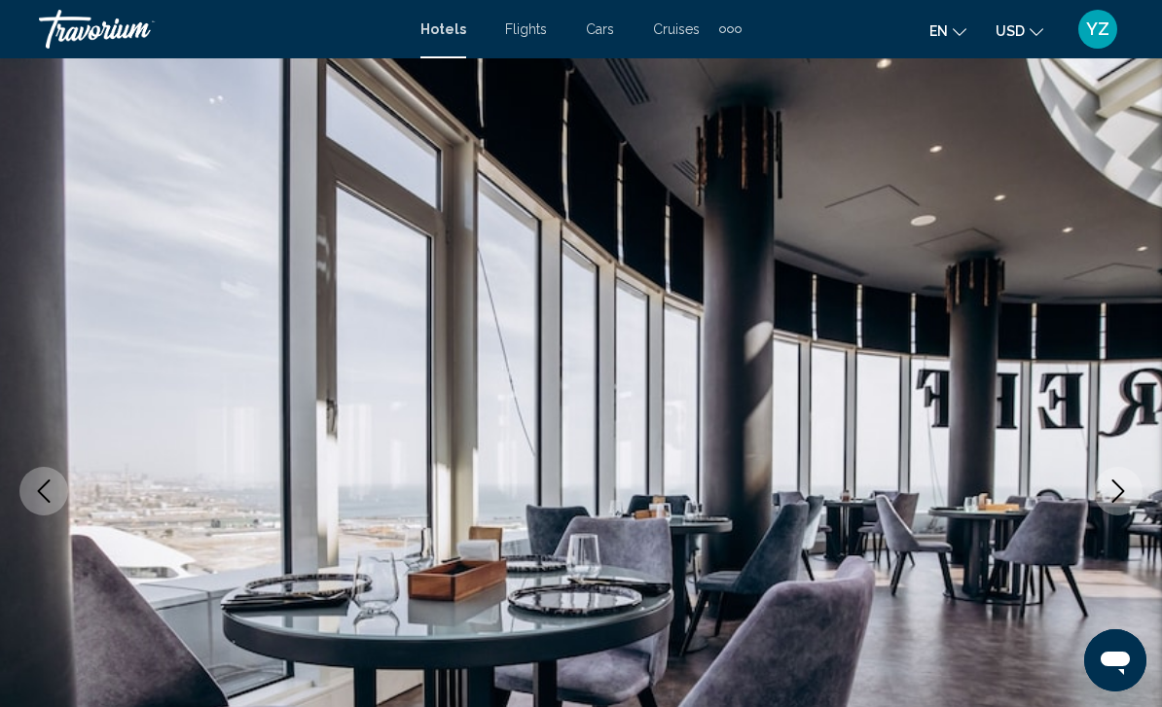
click at [1129, 502] on icon "Next image" at bounding box center [1117, 491] width 23 height 23
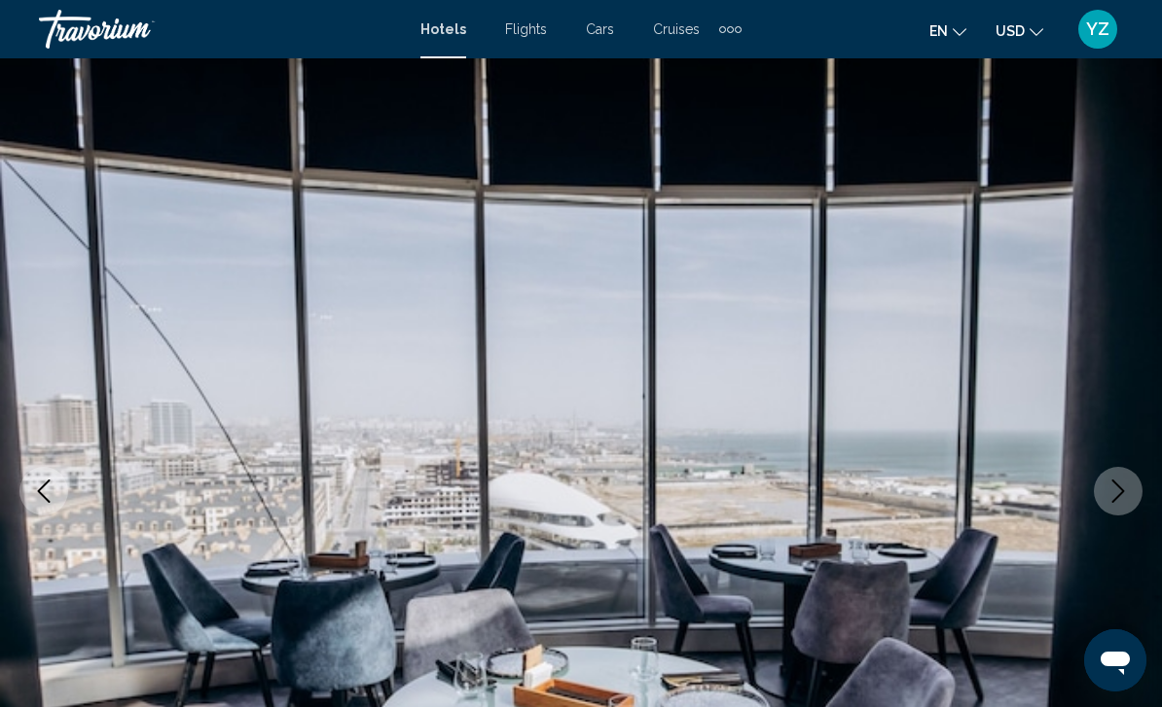
click at [1128, 499] on icon "Next image" at bounding box center [1117, 491] width 23 height 23
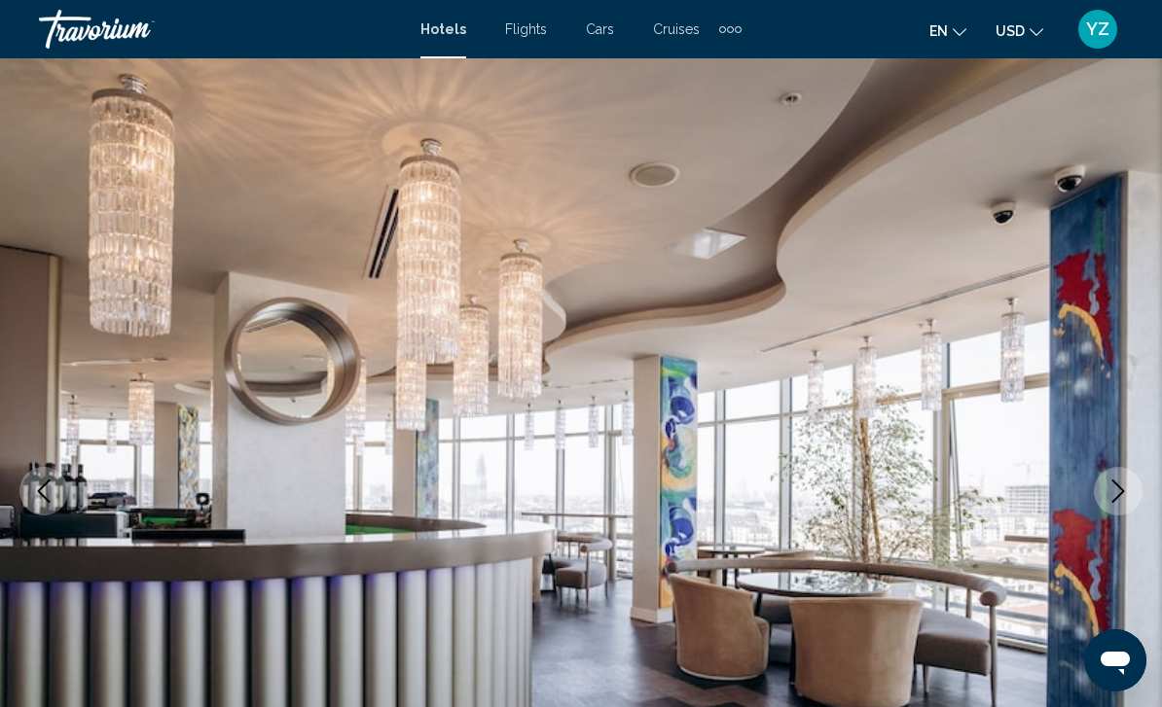
click at [1128, 502] on icon "Next image" at bounding box center [1117, 491] width 23 height 23
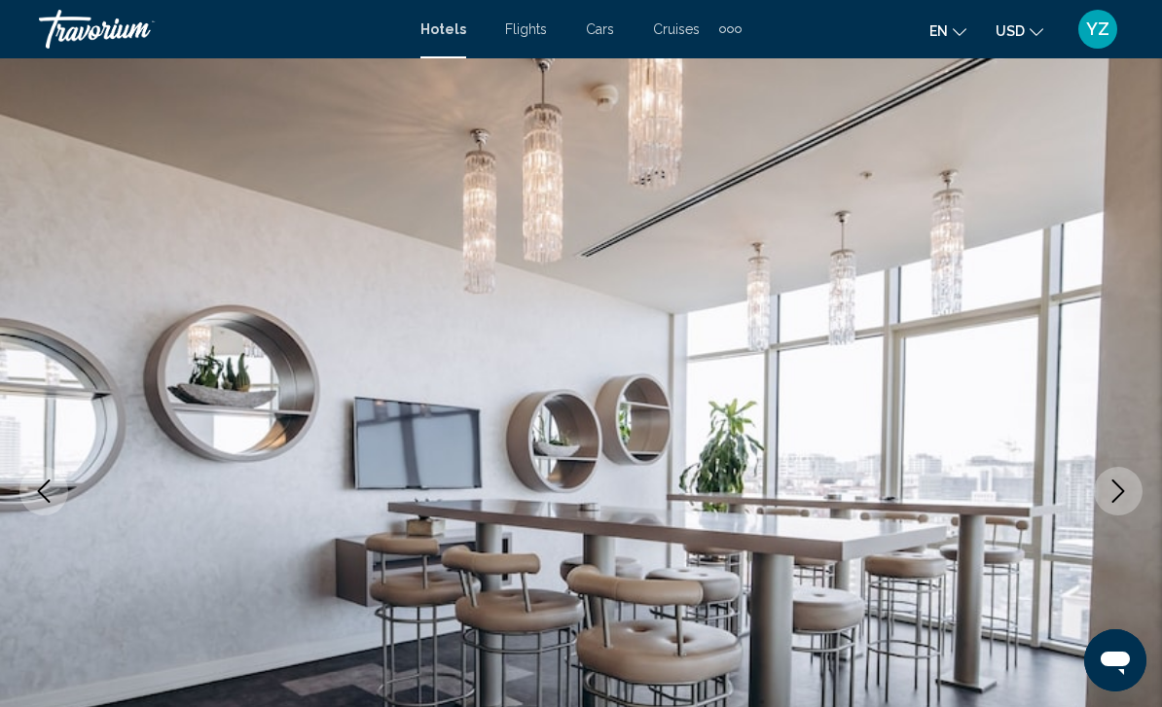
click at [1137, 489] on button "Next image" at bounding box center [1118, 491] width 49 height 49
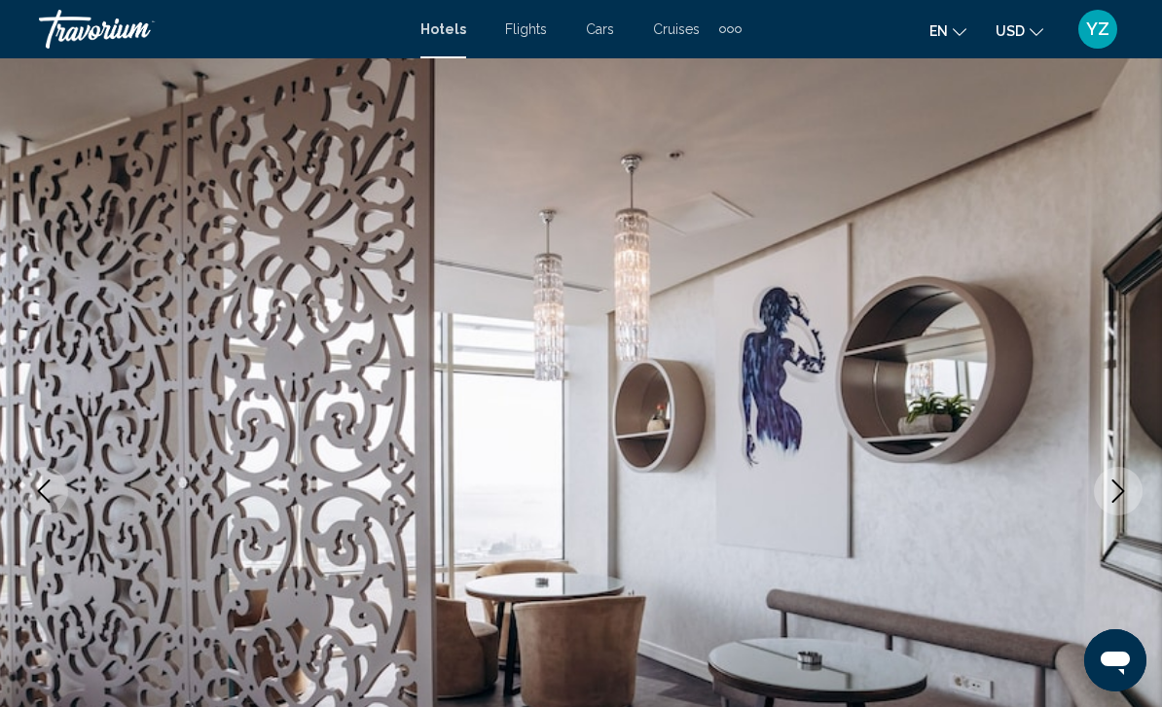
click at [1134, 486] on button "Next image" at bounding box center [1118, 491] width 49 height 49
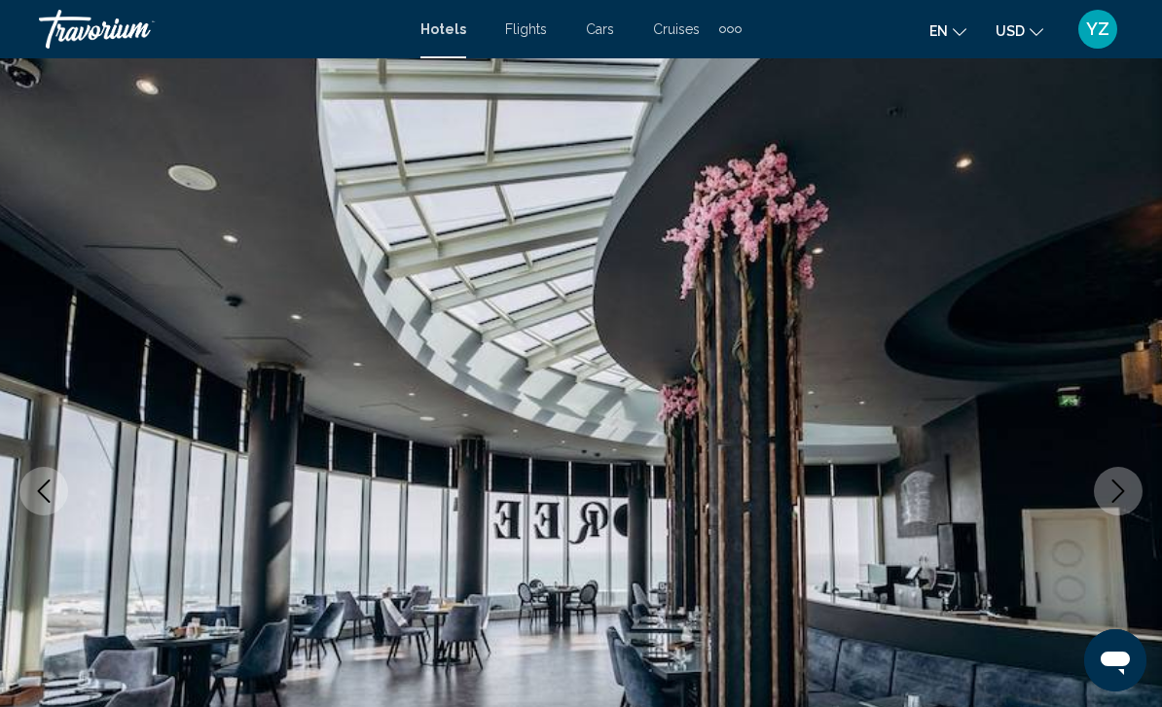
click at [1123, 501] on icon "Next image" at bounding box center [1117, 491] width 23 height 23
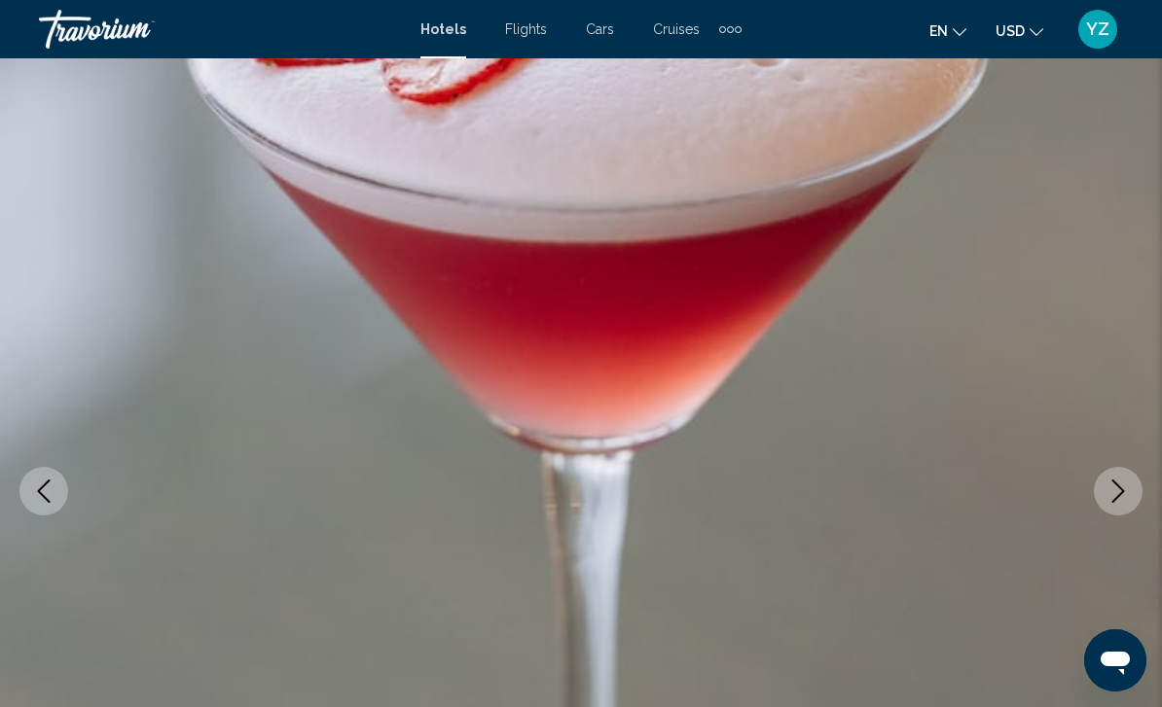
click at [1136, 505] on button "Next image" at bounding box center [1118, 491] width 49 height 49
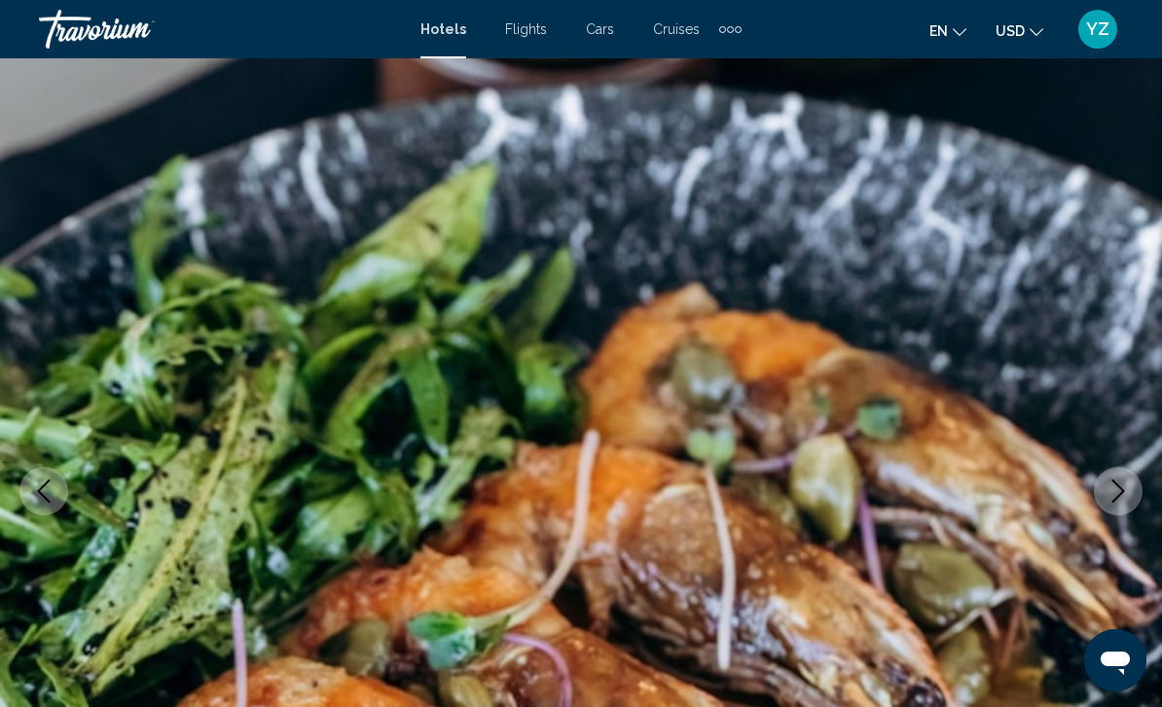
click at [1128, 494] on icon "Next image" at bounding box center [1117, 491] width 23 height 23
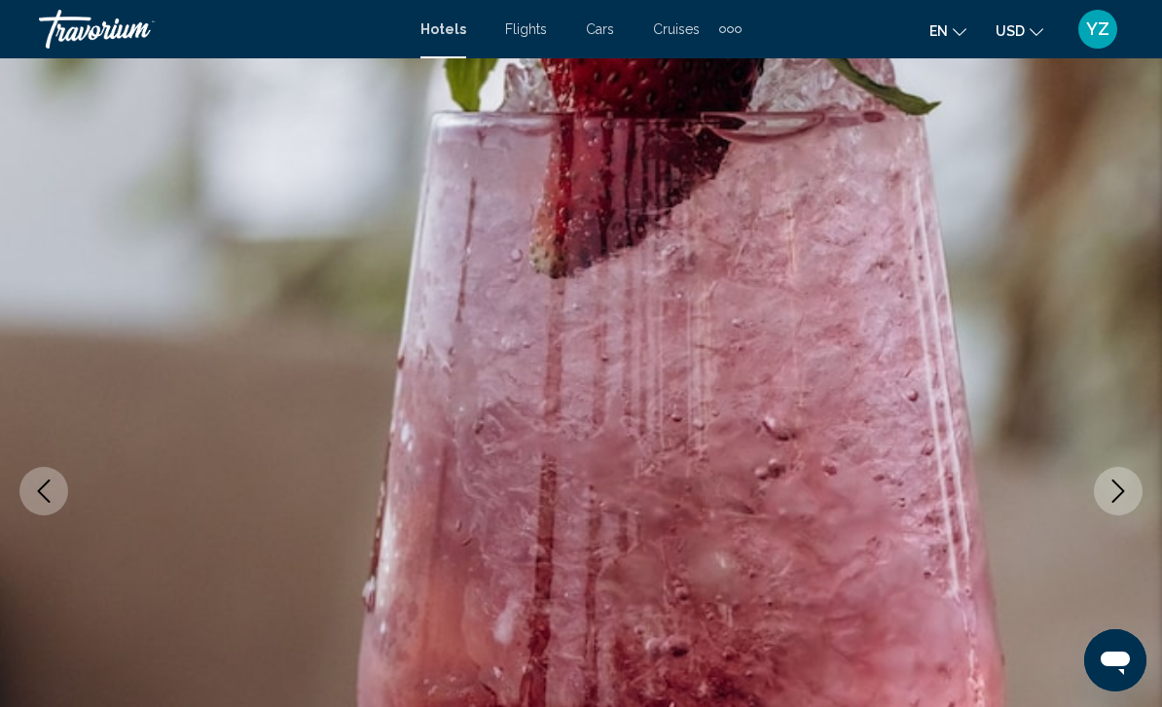
click at [1131, 495] on button "Next image" at bounding box center [1118, 491] width 49 height 49
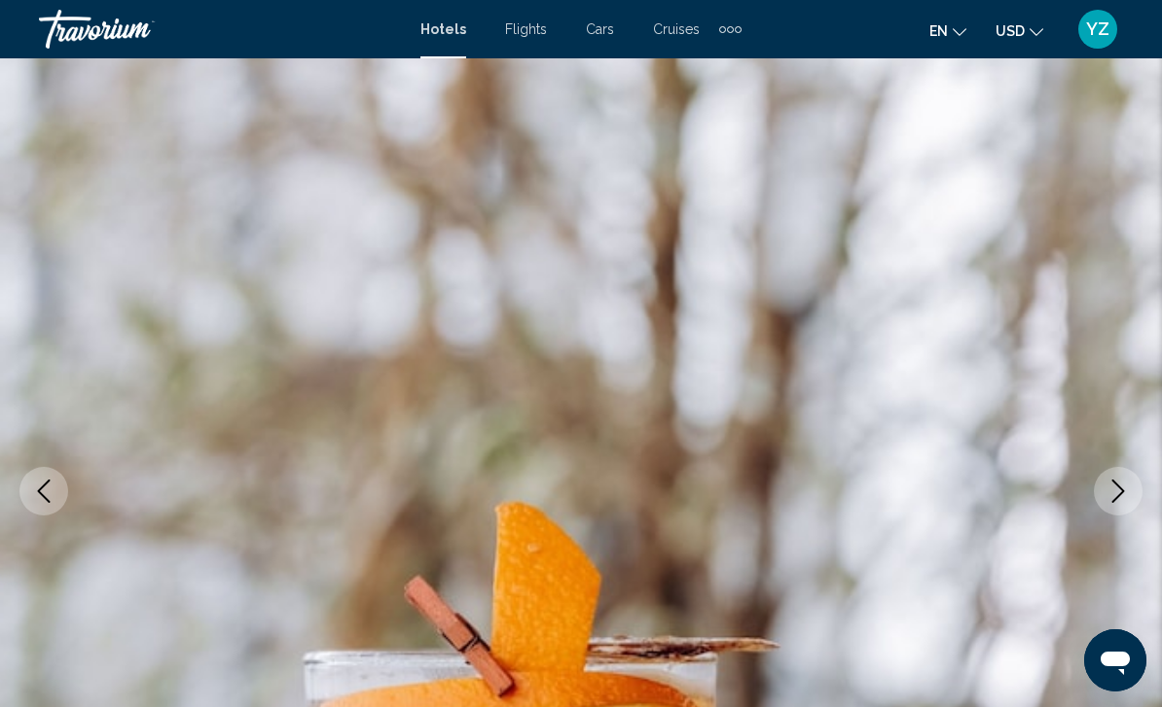
click at [1130, 499] on button "Next image" at bounding box center [1118, 491] width 49 height 49
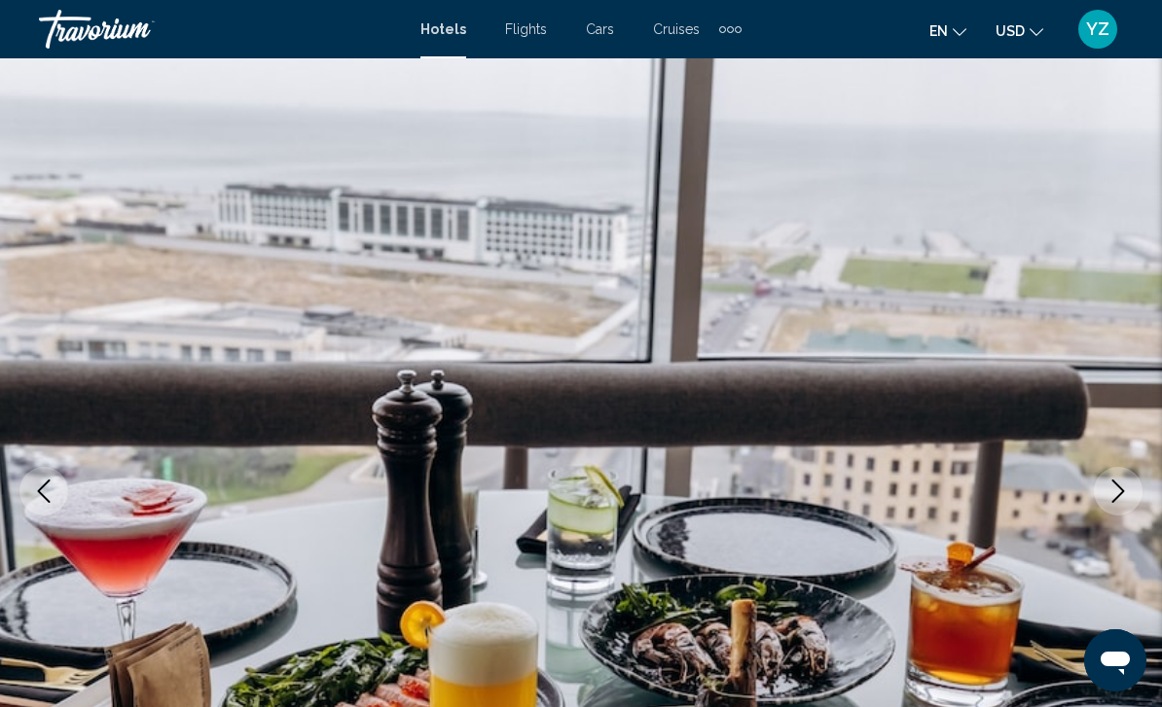
click at [1116, 515] on button "Next image" at bounding box center [1118, 491] width 49 height 49
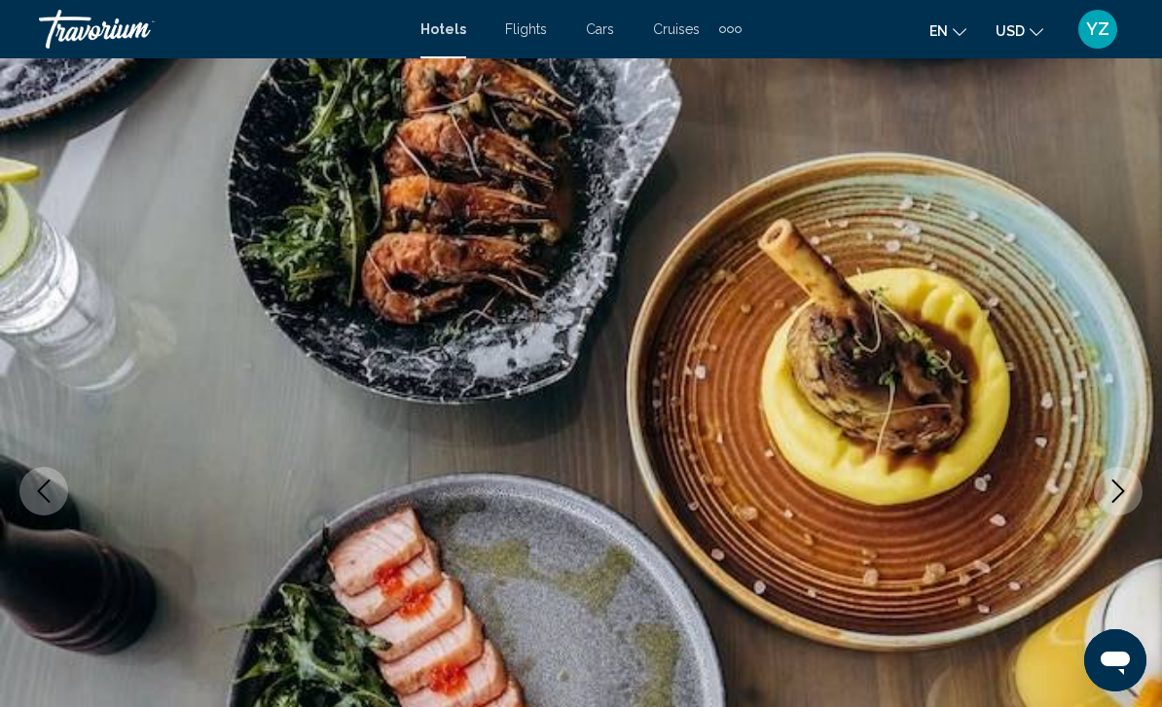
click at [1123, 511] on button "Next image" at bounding box center [1118, 491] width 49 height 49
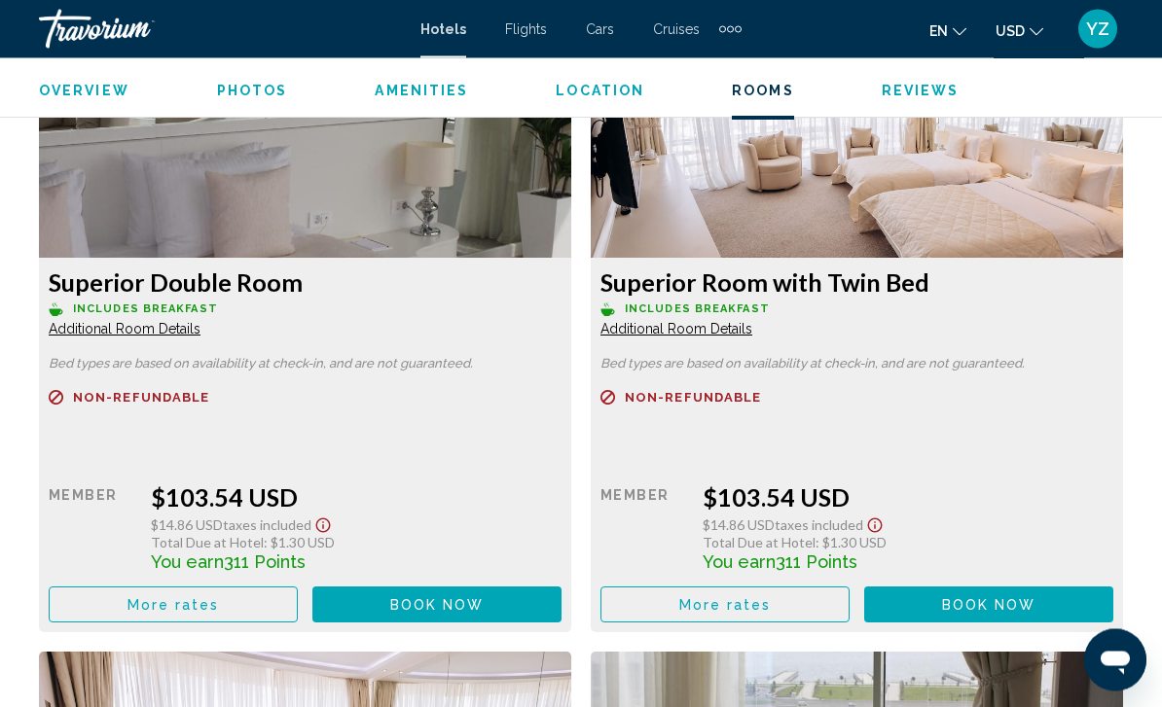
scroll to position [3081, 0]
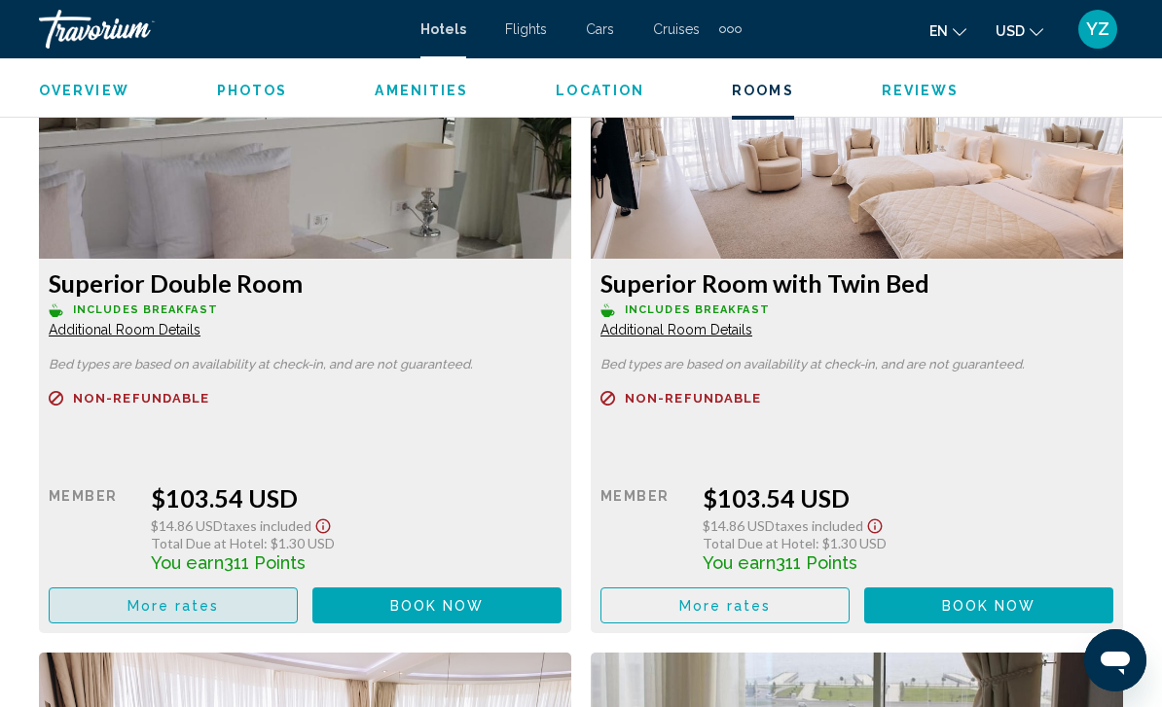
click at [205, 616] on button "More rates" at bounding box center [173, 606] width 249 height 36
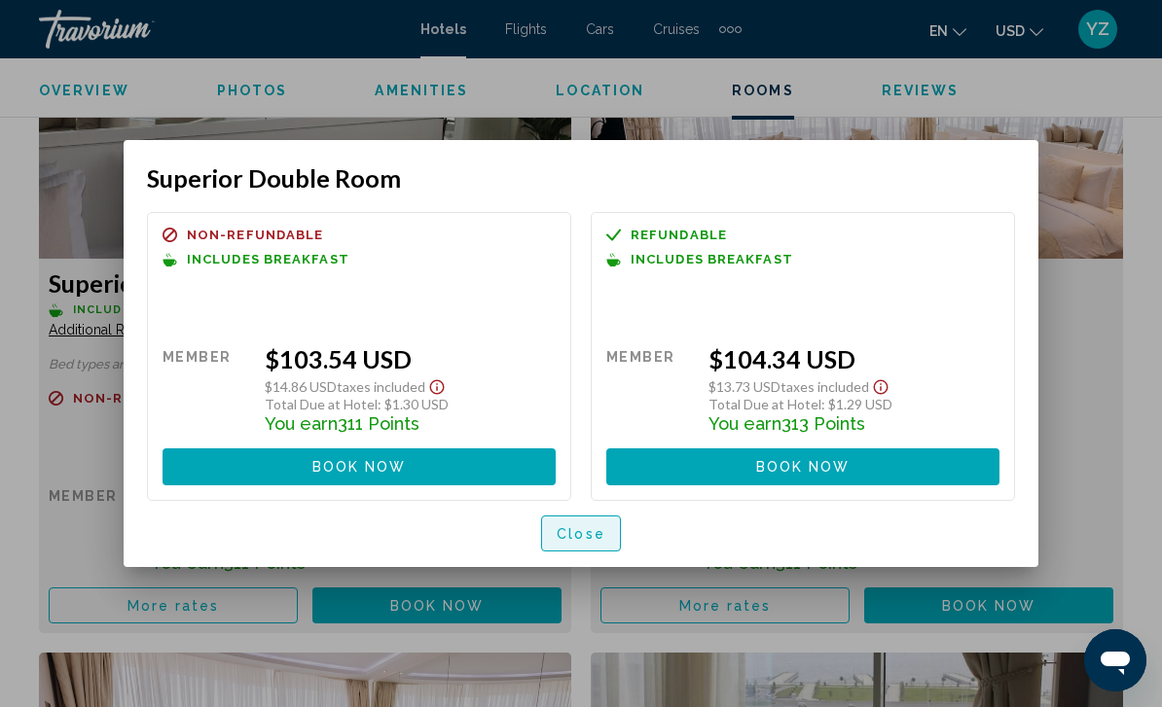
click at [597, 547] on button "Close" at bounding box center [581, 534] width 80 height 36
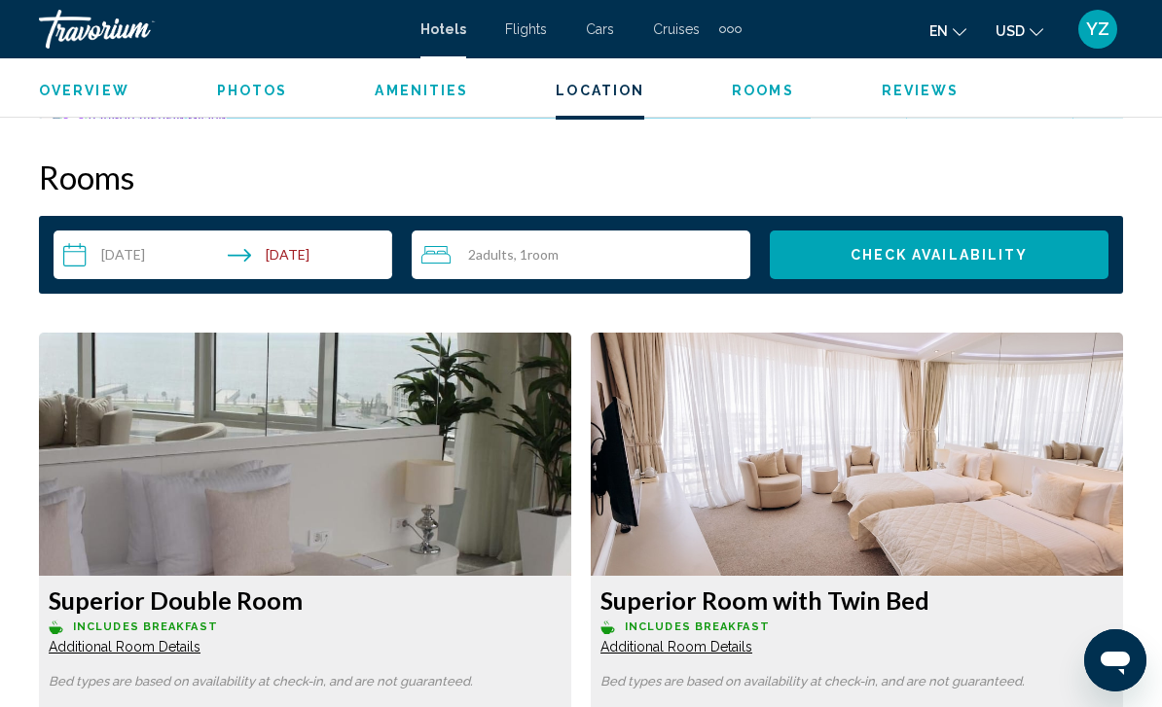
scroll to position [2761, 0]
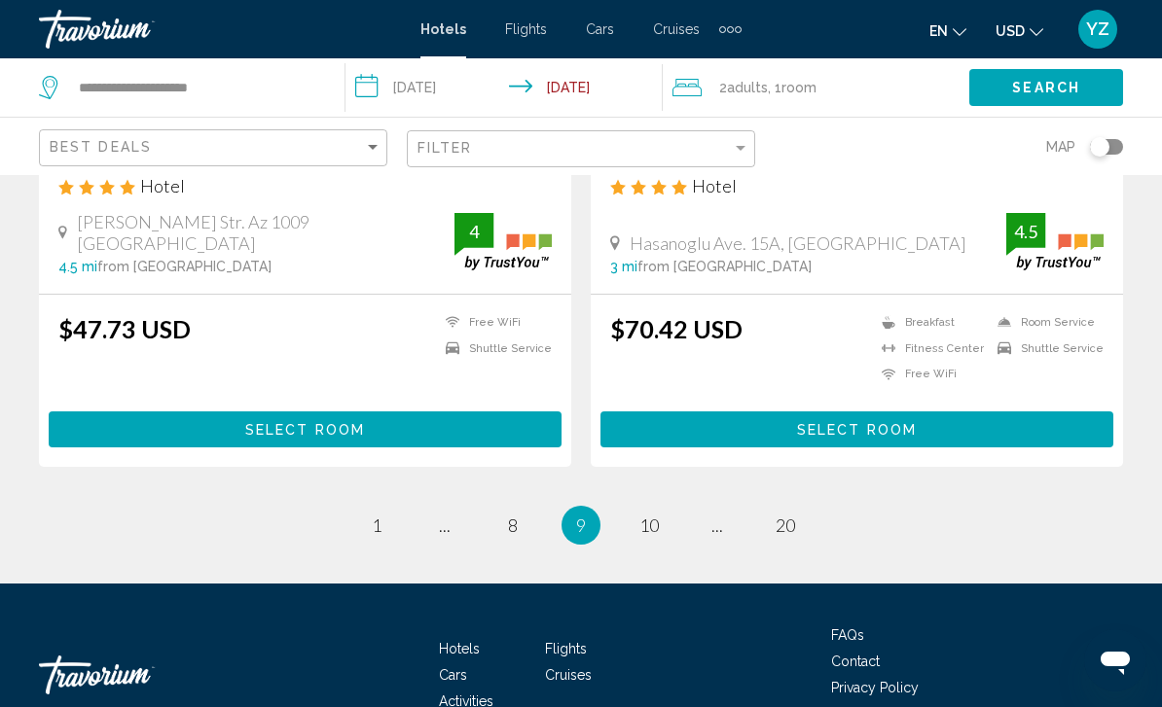
scroll to position [3950, 0]
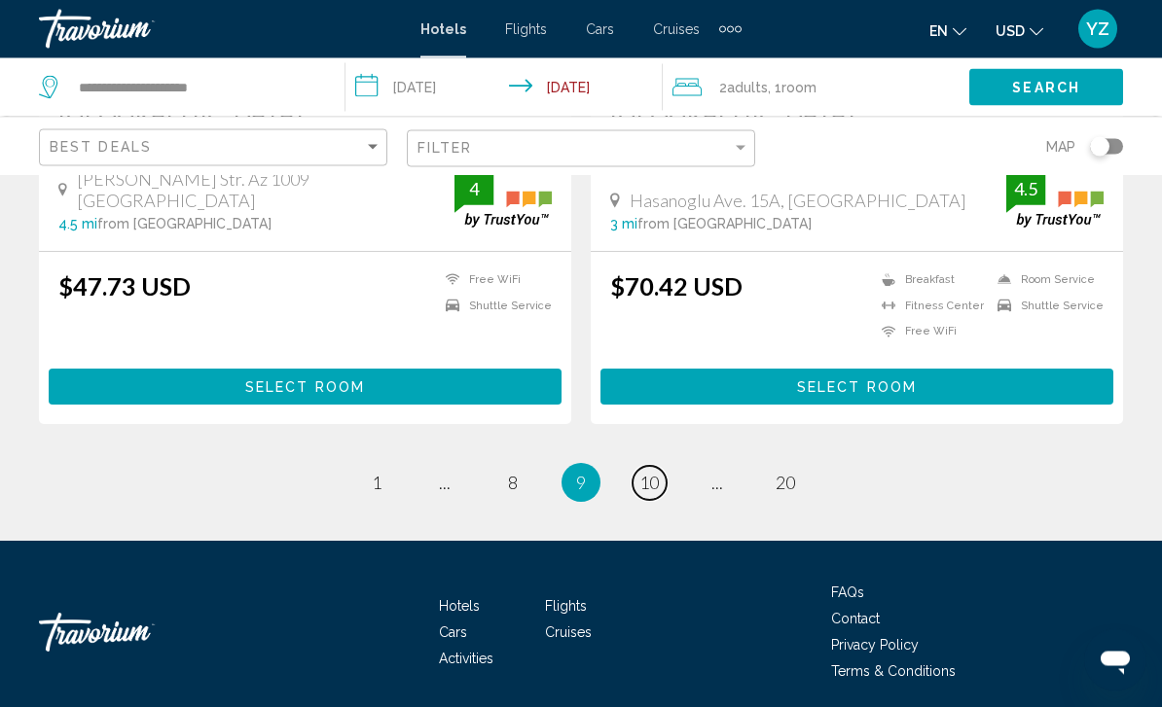
click at [646, 482] on span "10" at bounding box center [648, 483] width 19 height 21
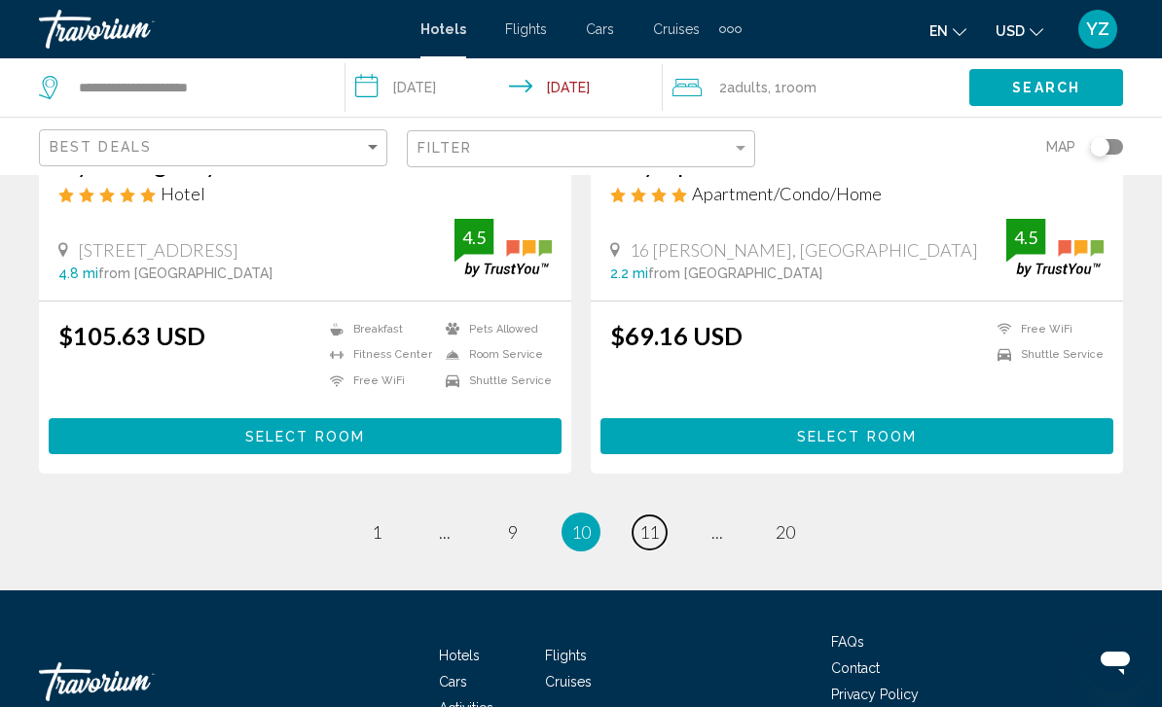
scroll to position [3931, 0]
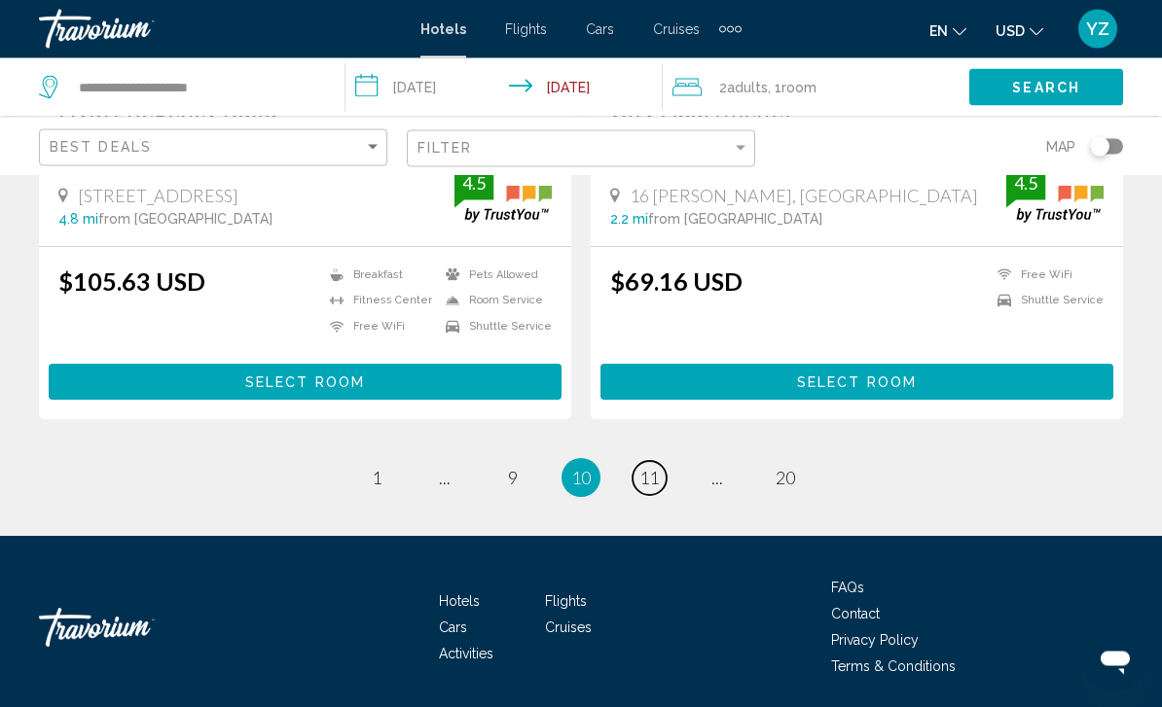
click at [655, 483] on span "11" at bounding box center [648, 478] width 19 height 21
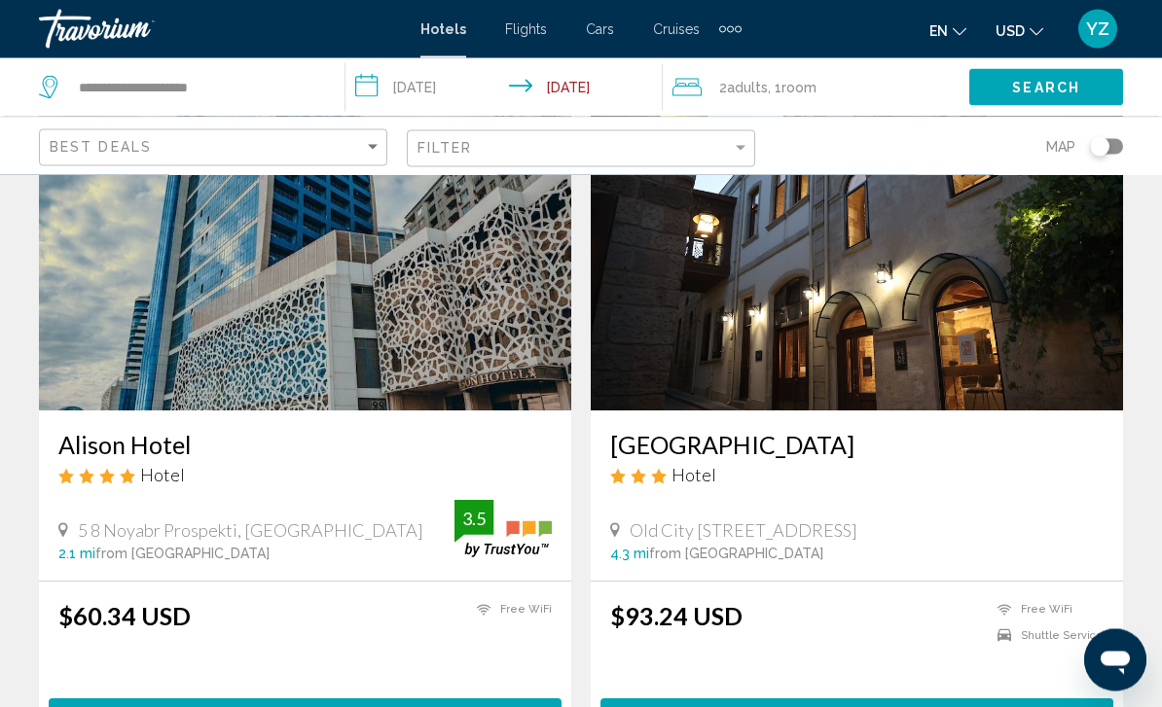
scroll to position [136, 0]
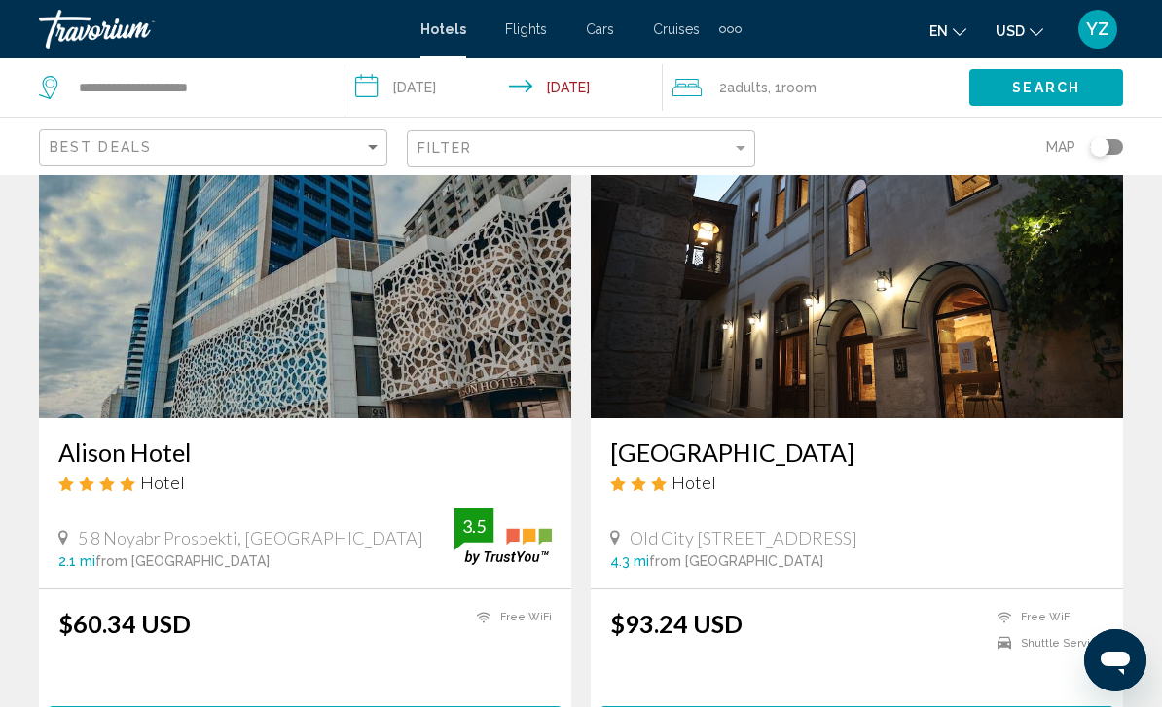
click at [158, 321] on img "Main content" at bounding box center [305, 262] width 532 height 311
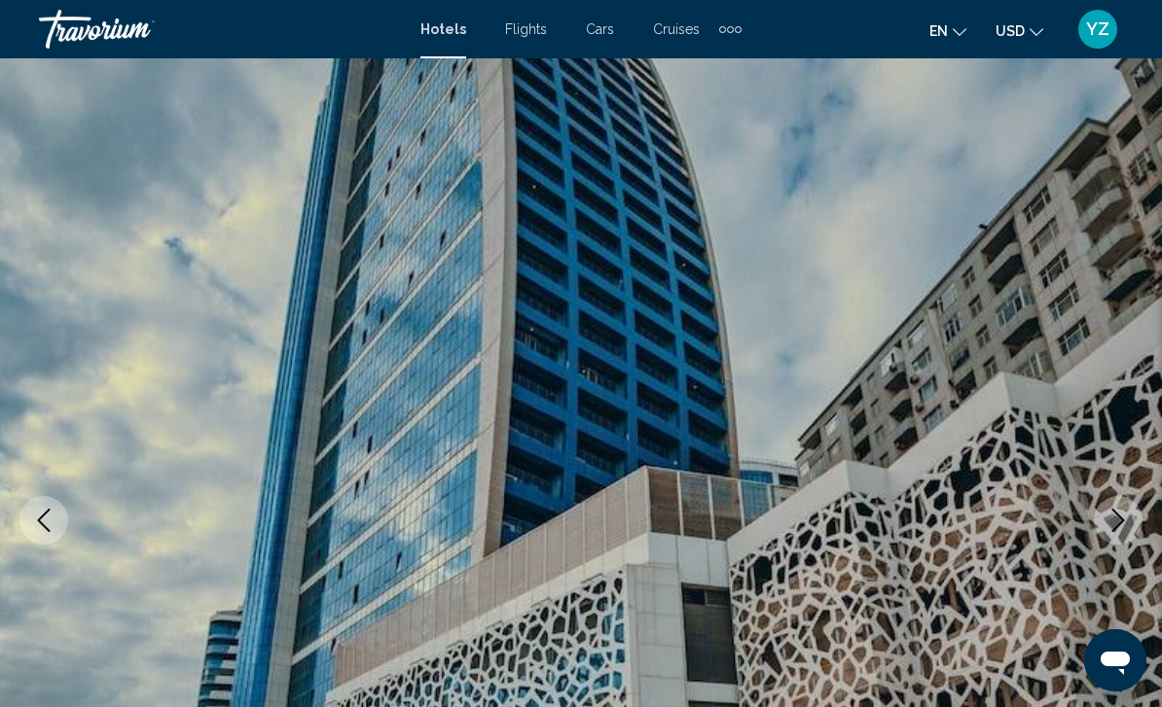
click at [54, 523] on icon "Previous image" at bounding box center [43, 520] width 23 height 23
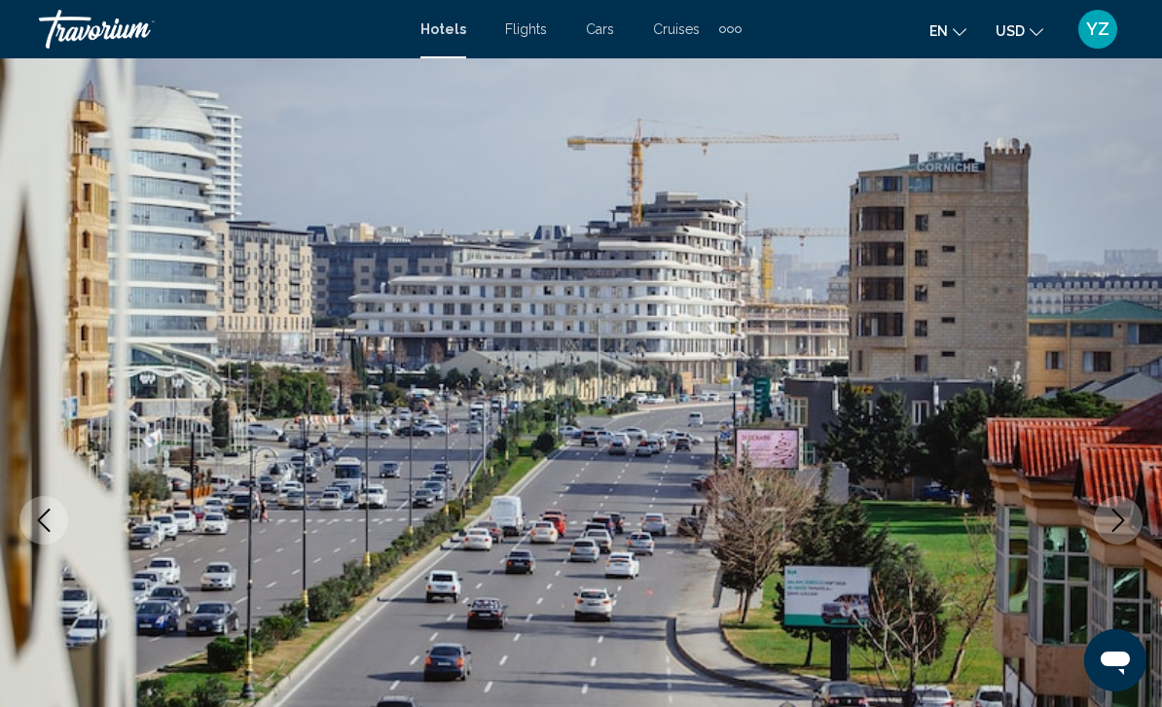
click at [52, 511] on icon "Previous image" at bounding box center [43, 520] width 23 height 23
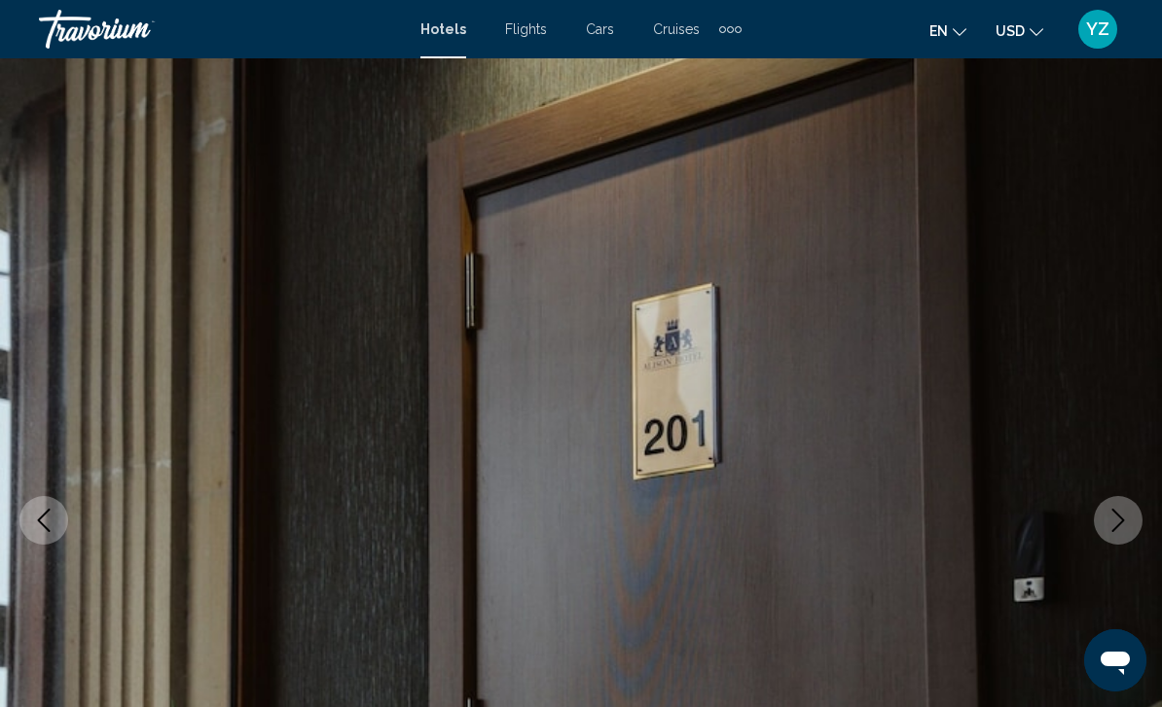
click at [69, 524] on img "Main content" at bounding box center [581, 520] width 1162 height 924
click at [68, 537] on img "Main content" at bounding box center [581, 520] width 1162 height 924
click at [59, 520] on button "Previous image" at bounding box center [43, 520] width 49 height 49
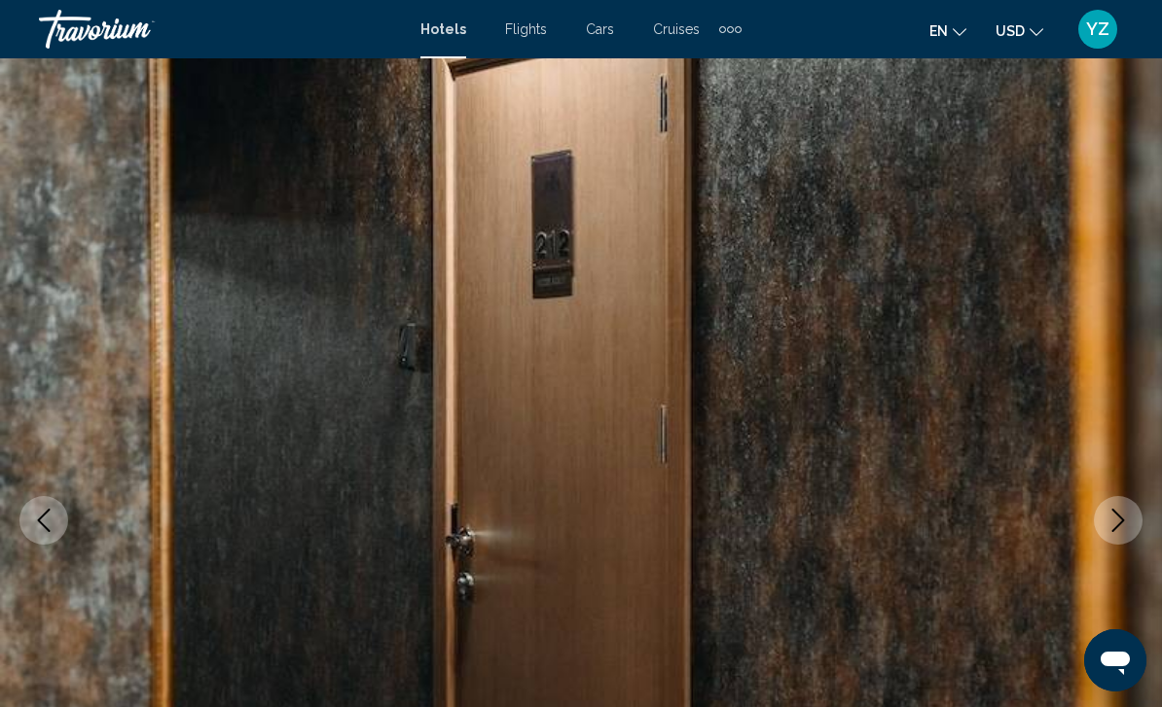
click at [43, 523] on icon "Previous image" at bounding box center [43, 520] width 23 height 23
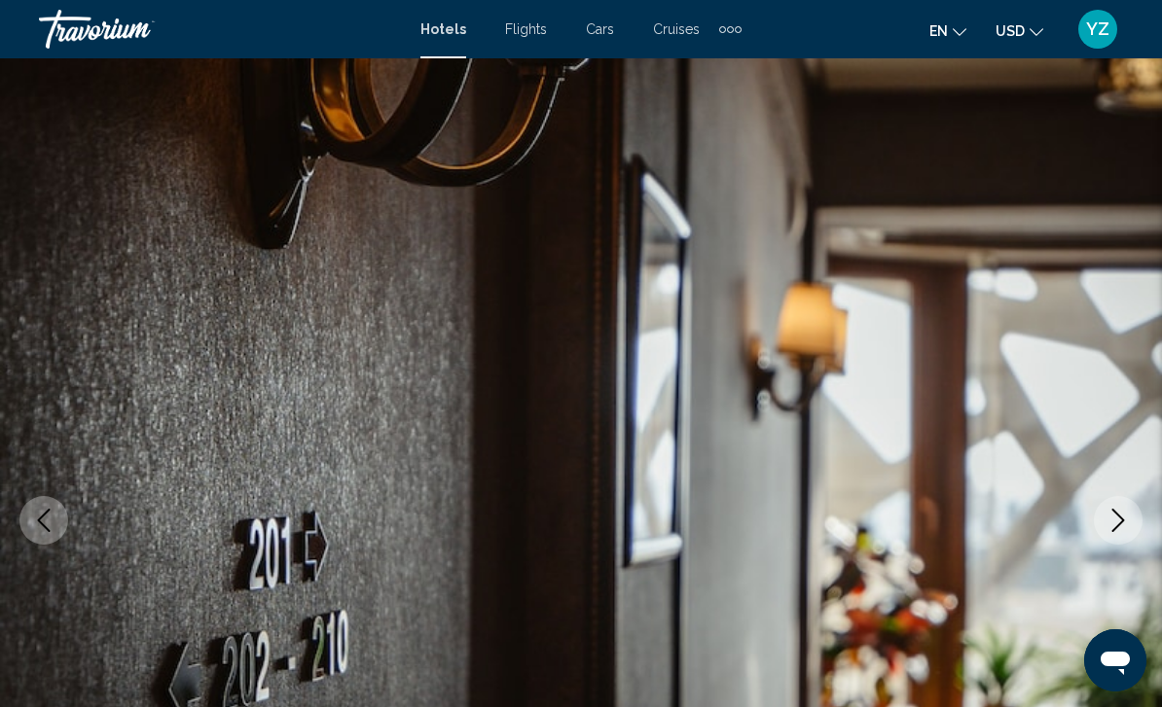
click at [51, 522] on icon "Previous image" at bounding box center [43, 520] width 23 height 23
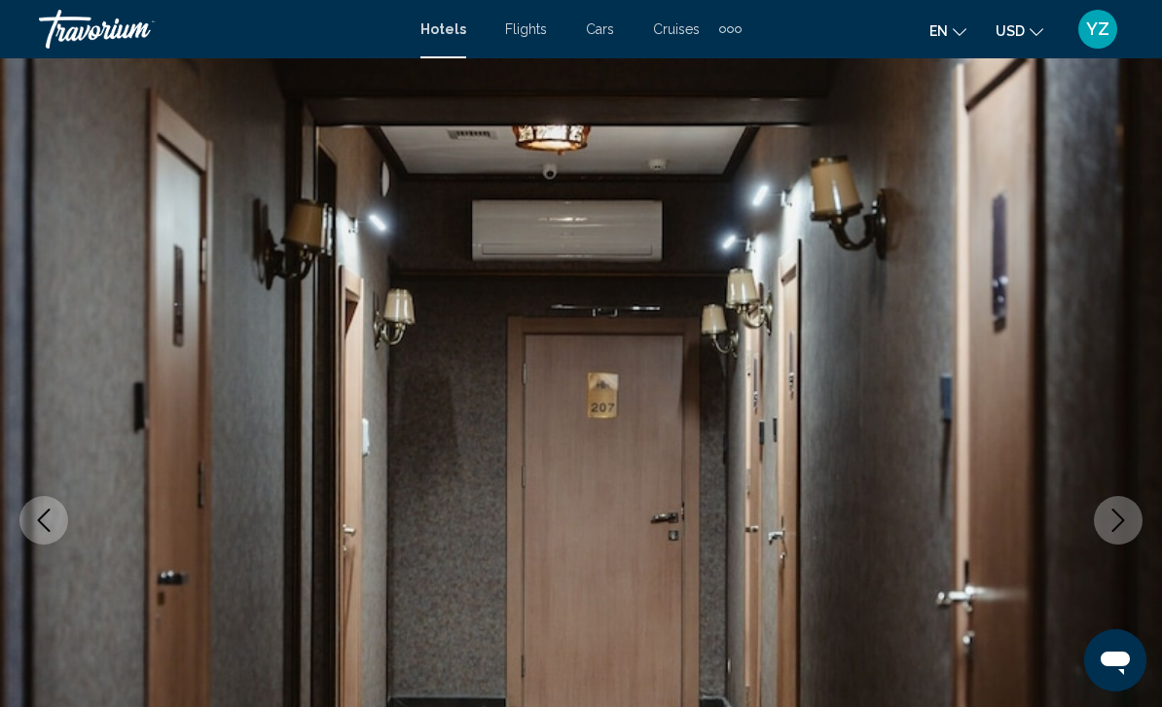
click at [48, 527] on icon "Previous image" at bounding box center [43, 520] width 23 height 23
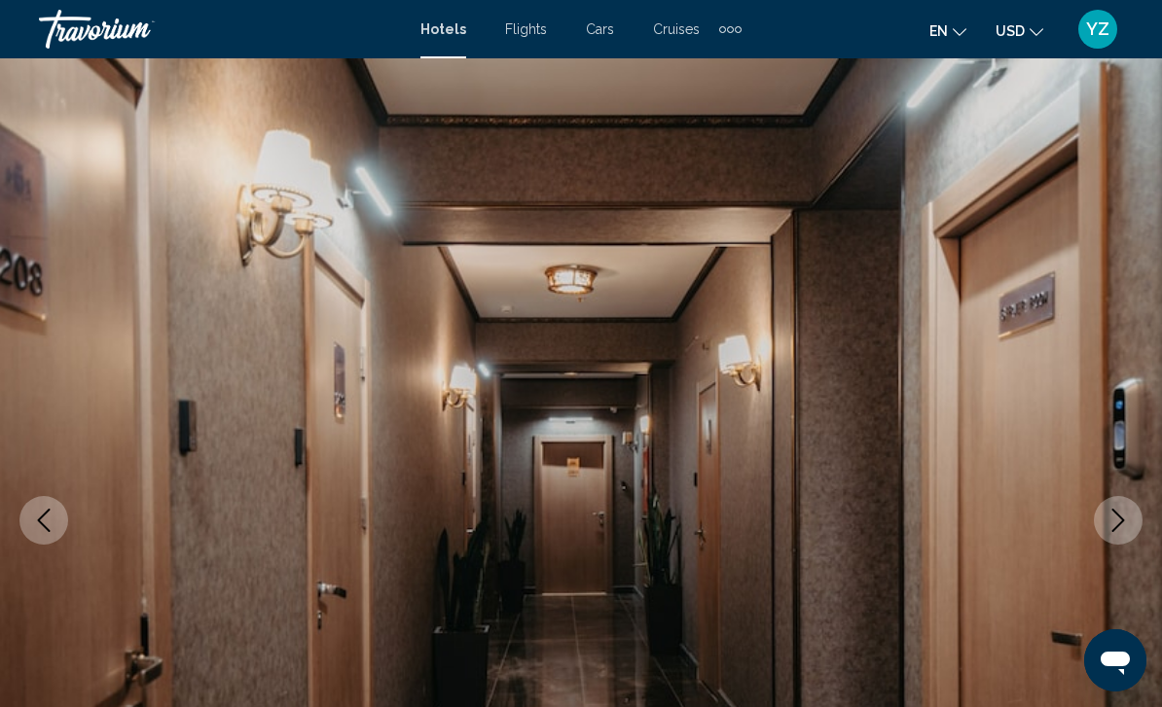
click at [57, 523] on button "Previous image" at bounding box center [43, 520] width 49 height 49
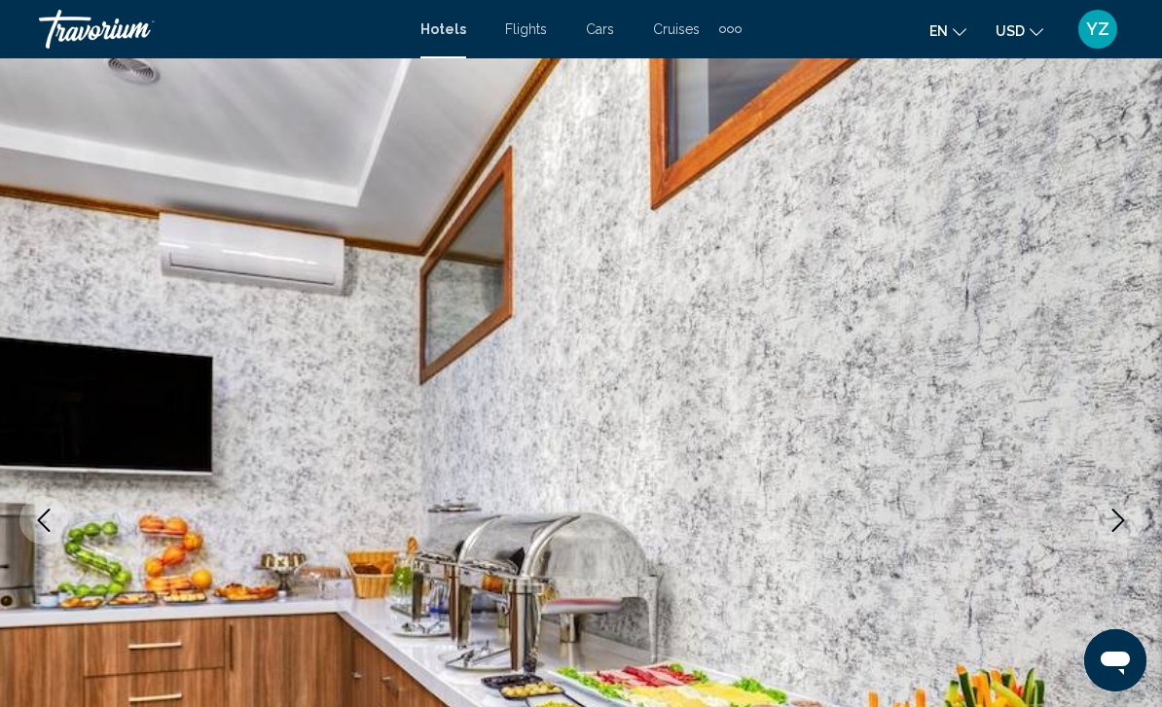
click at [57, 541] on img "Main content" at bounding box center [581, 520] width 1162 height 924
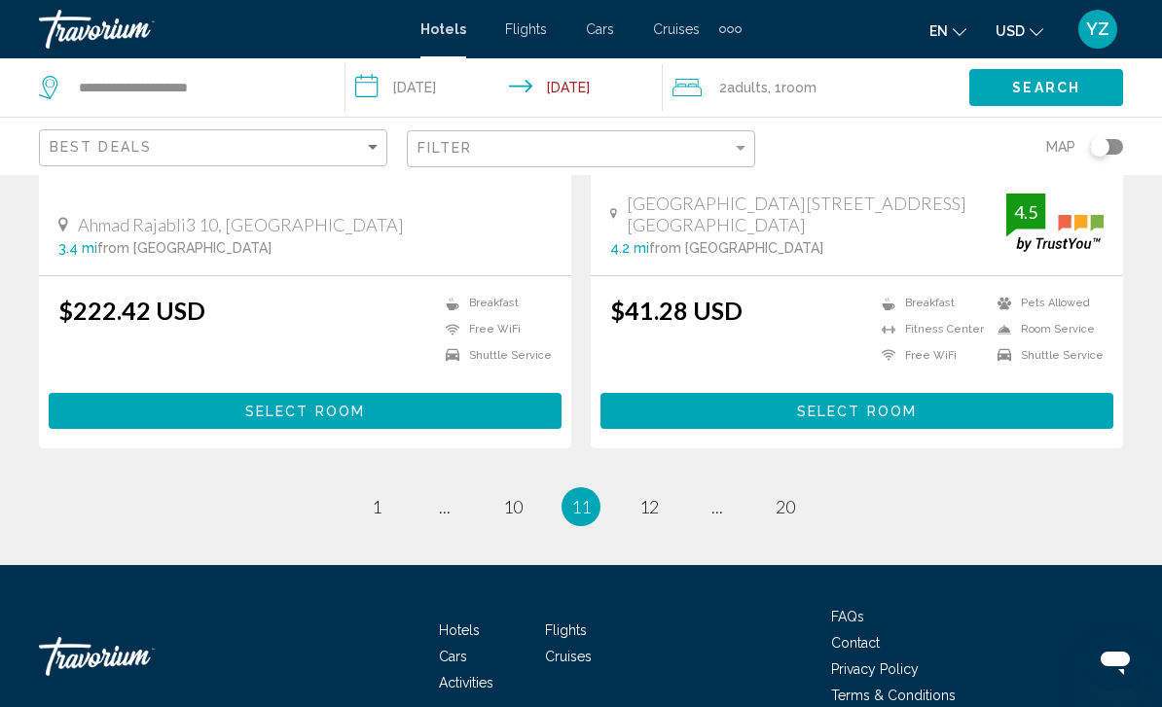
scroll to position [3892, 0]
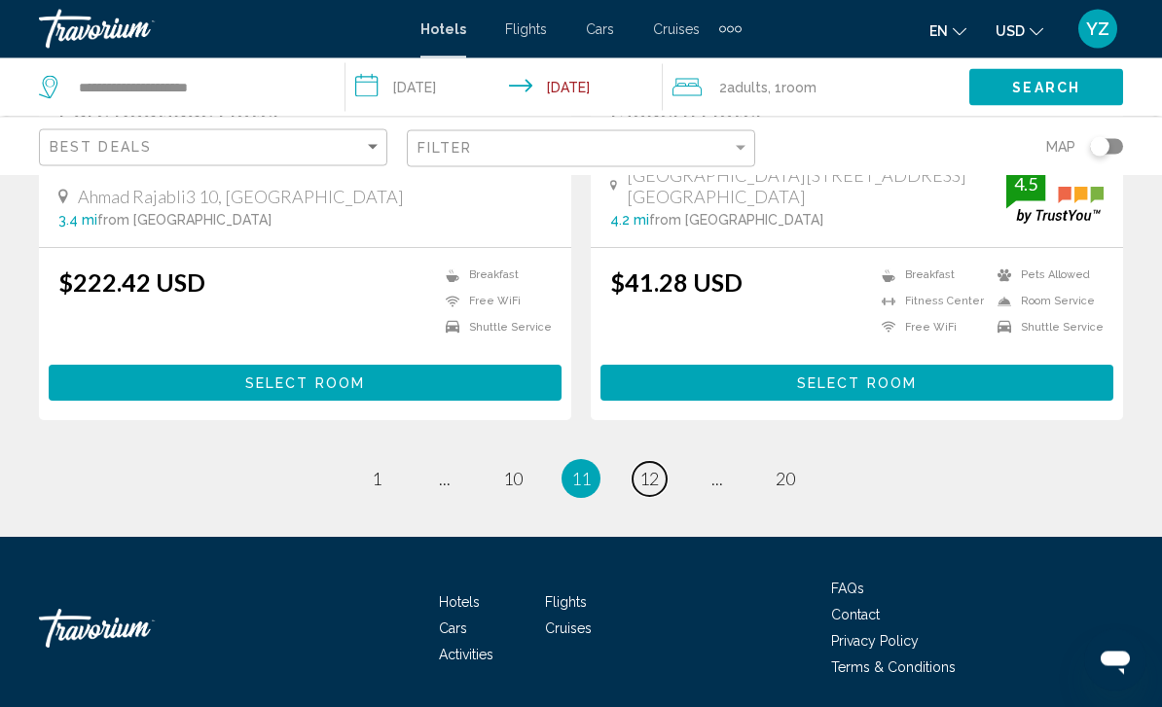
click at [656, 469] on span "12" at bounding box center [648, 479] width 19 height 21
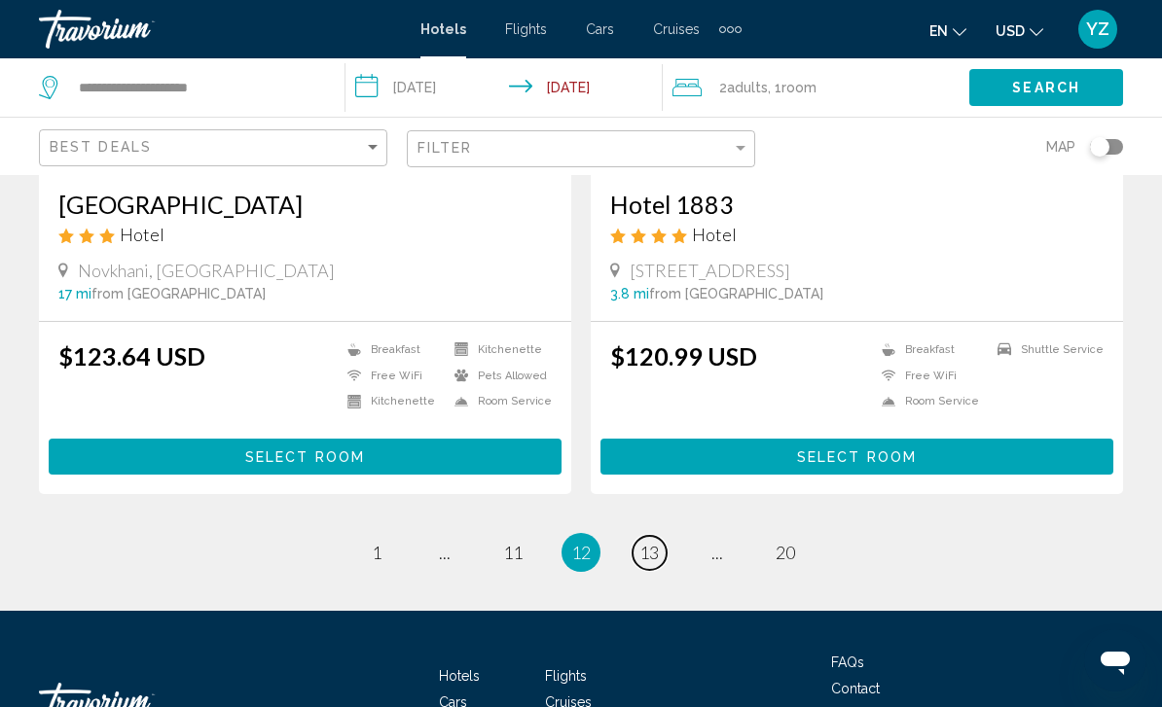
scroll to position [3912, 0]
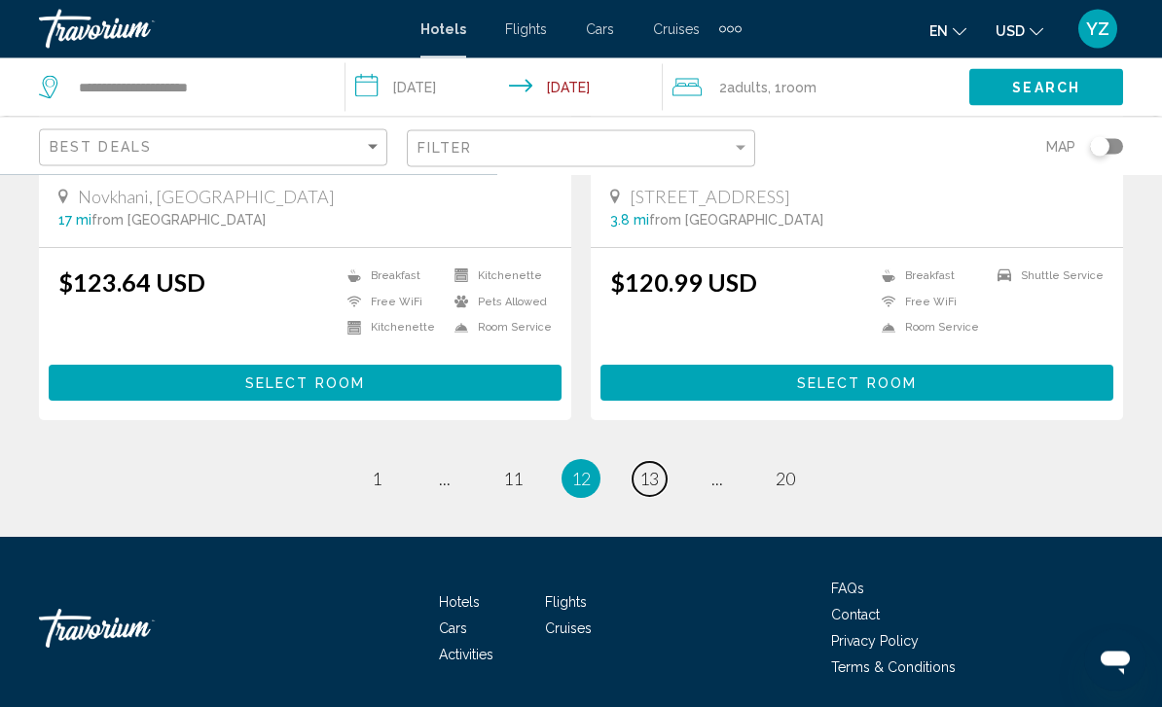
click at [649, 475] on span "13" at bounding box center [648, 479] width 19 height 21
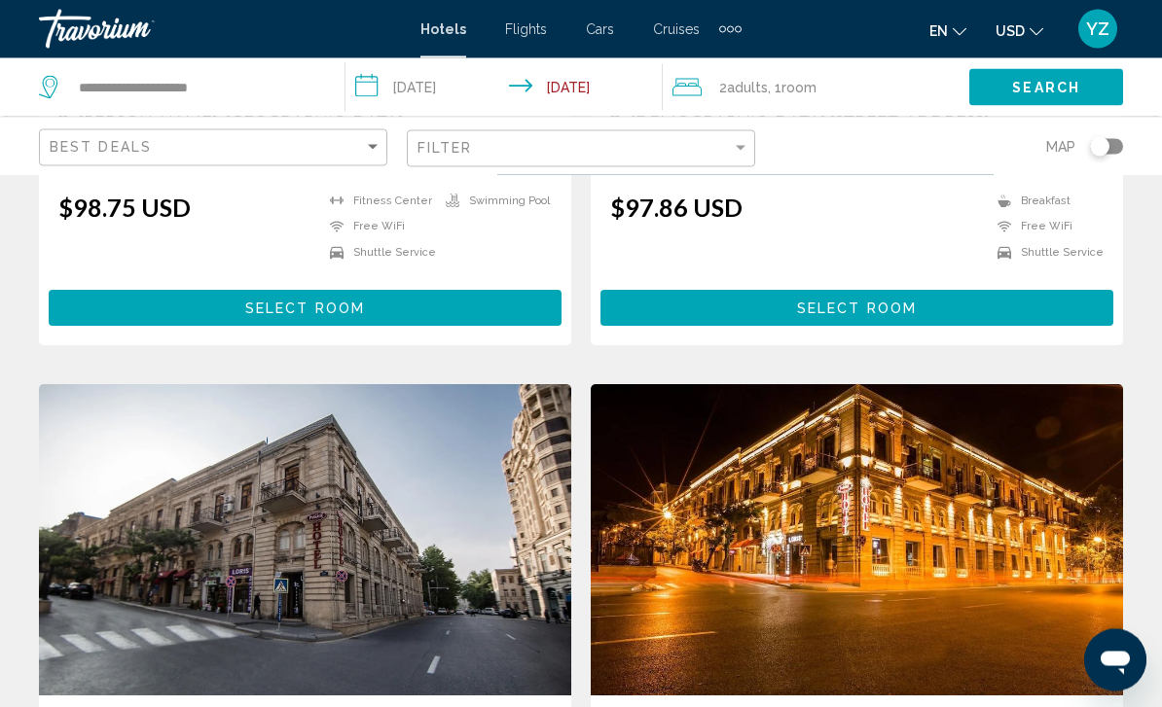
scroll to position [3853, 0]
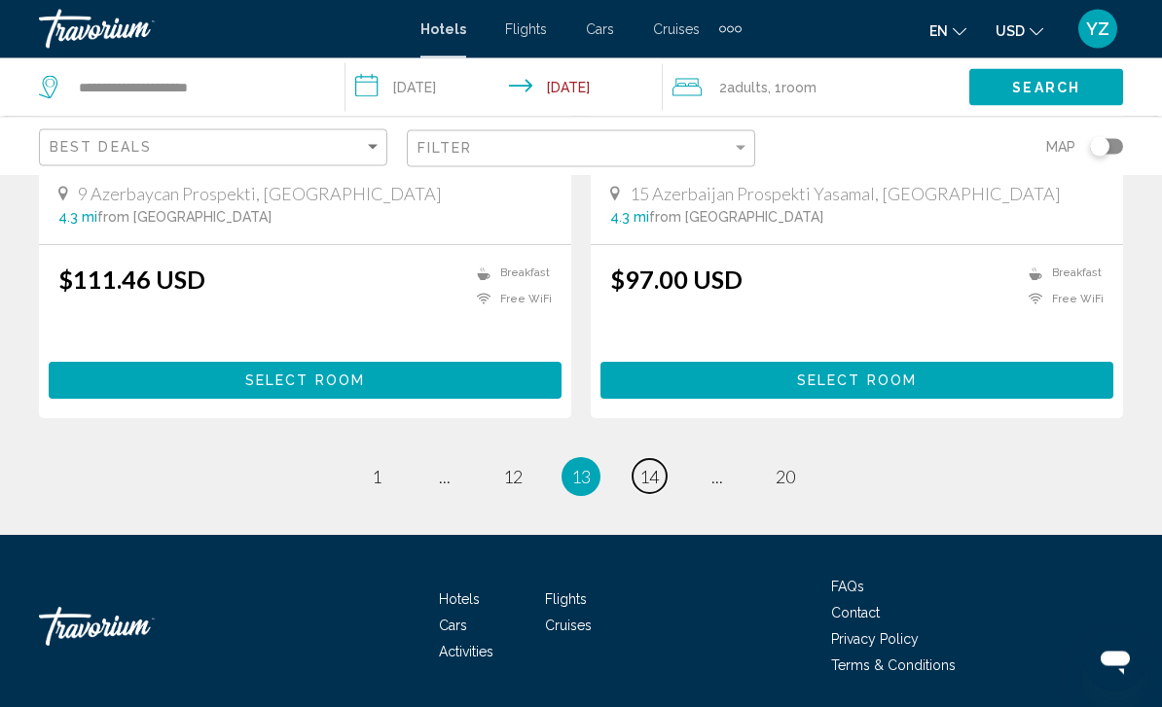
click at [654, 479] on span "14" at bounding box center [648, 477] width 19 height 21
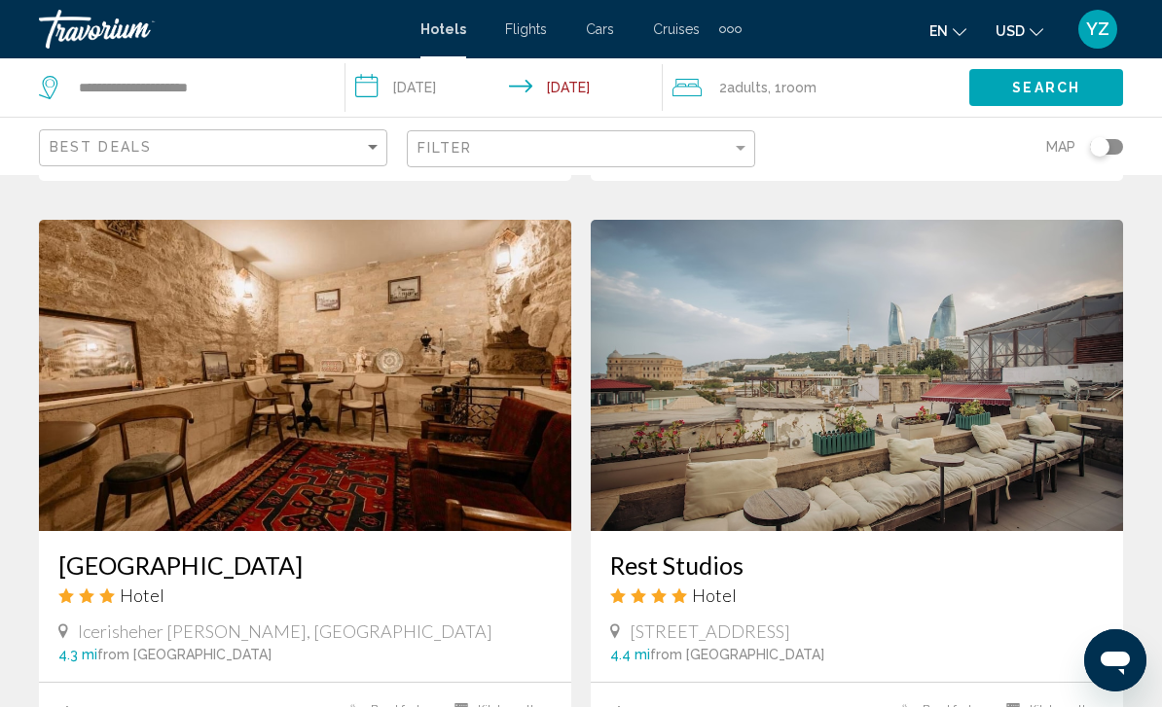
scroll to position [2064, 0]
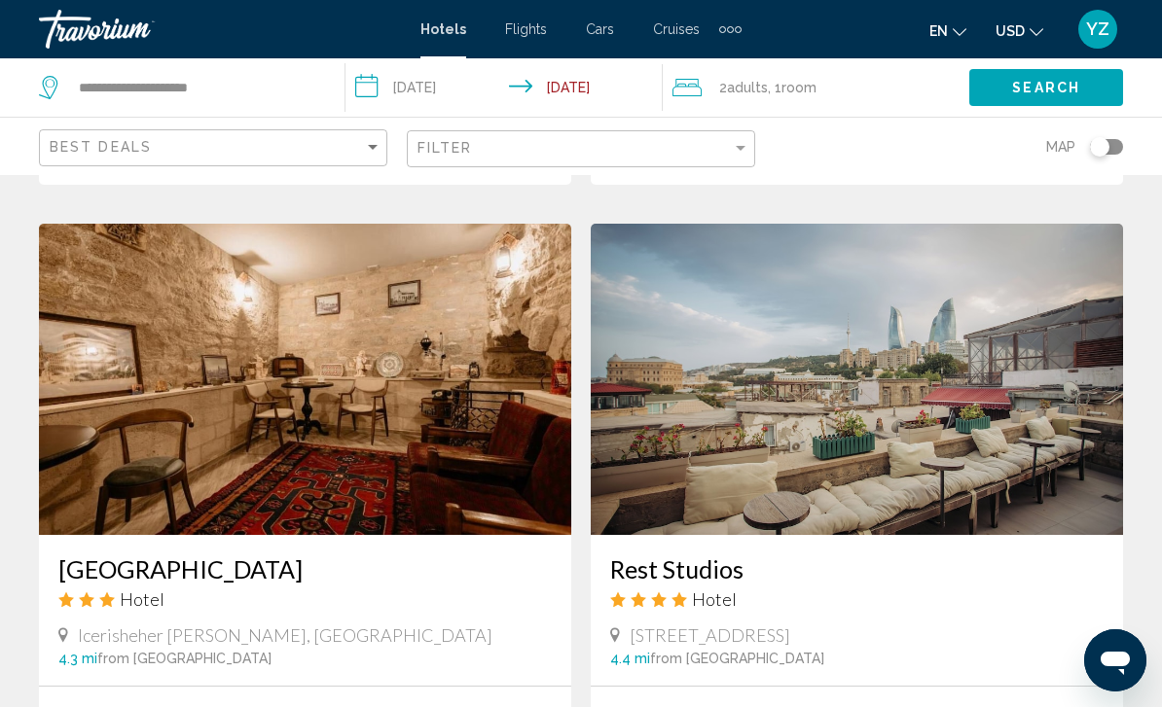
click at [1062, 463] on img "Main content" at bounding box center [857, 379] width 532 height 311
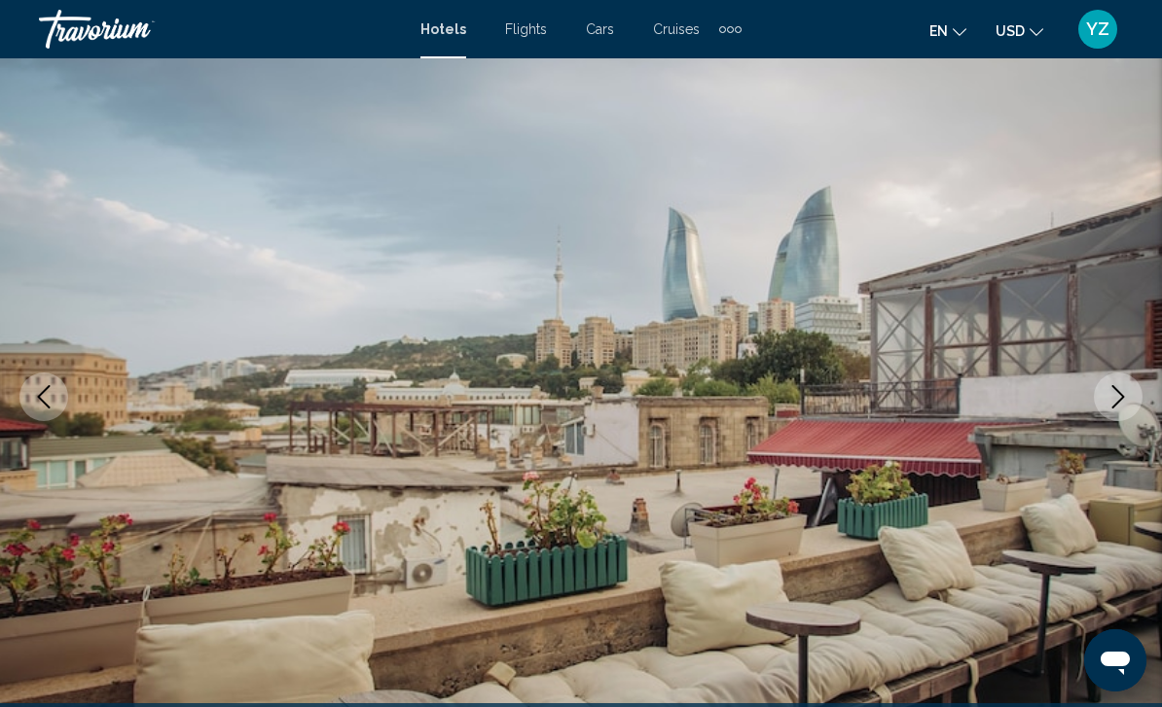
scroll to position [134, 0]
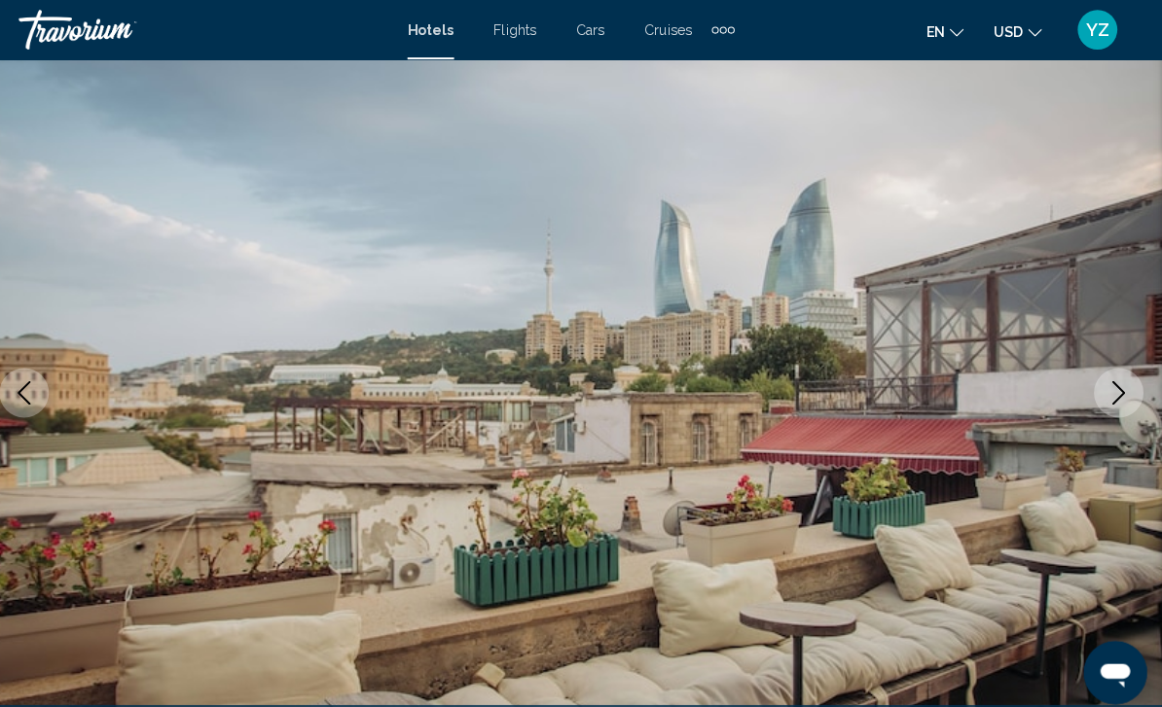
click at [1101, 401] on button "Next image" at bounding box center [1118, 386] width 49 height 49
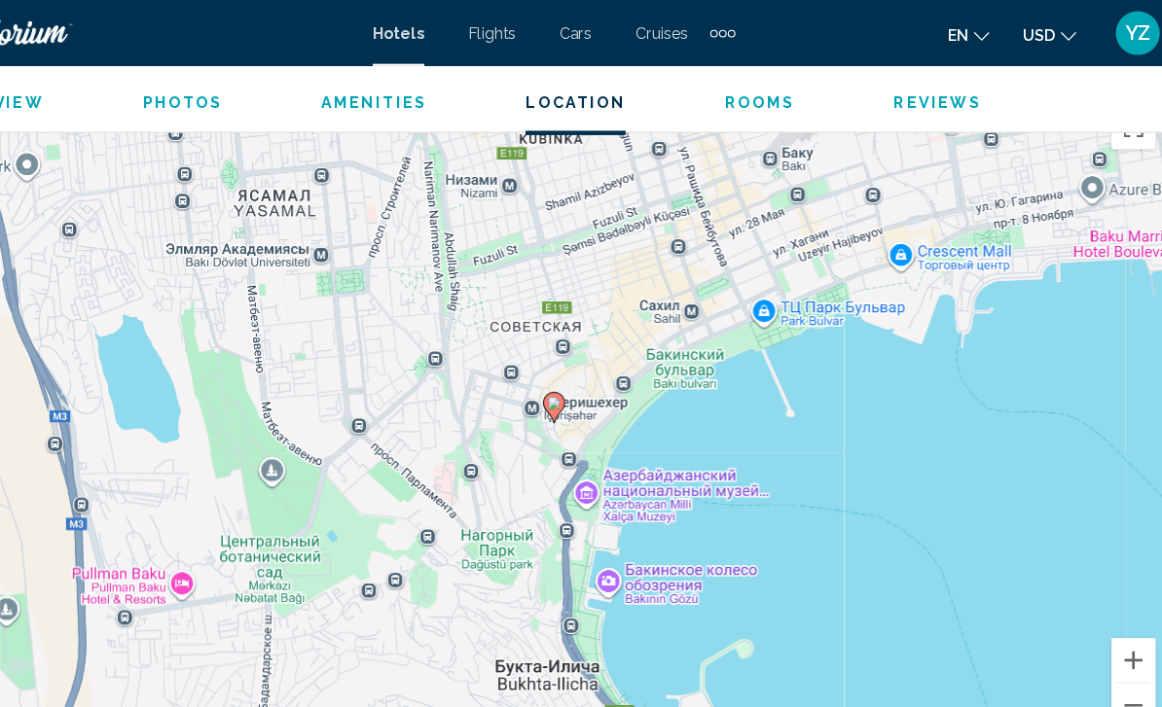
scroll to position [2202, 0]
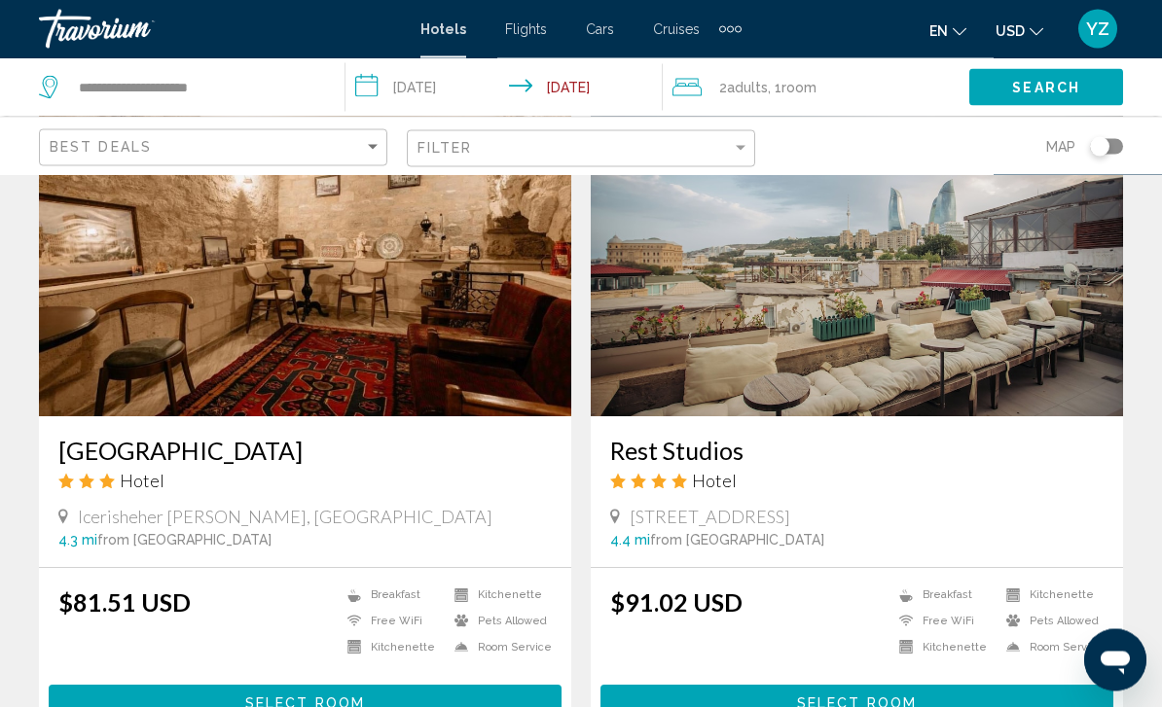
scroll to position [2184, 0]
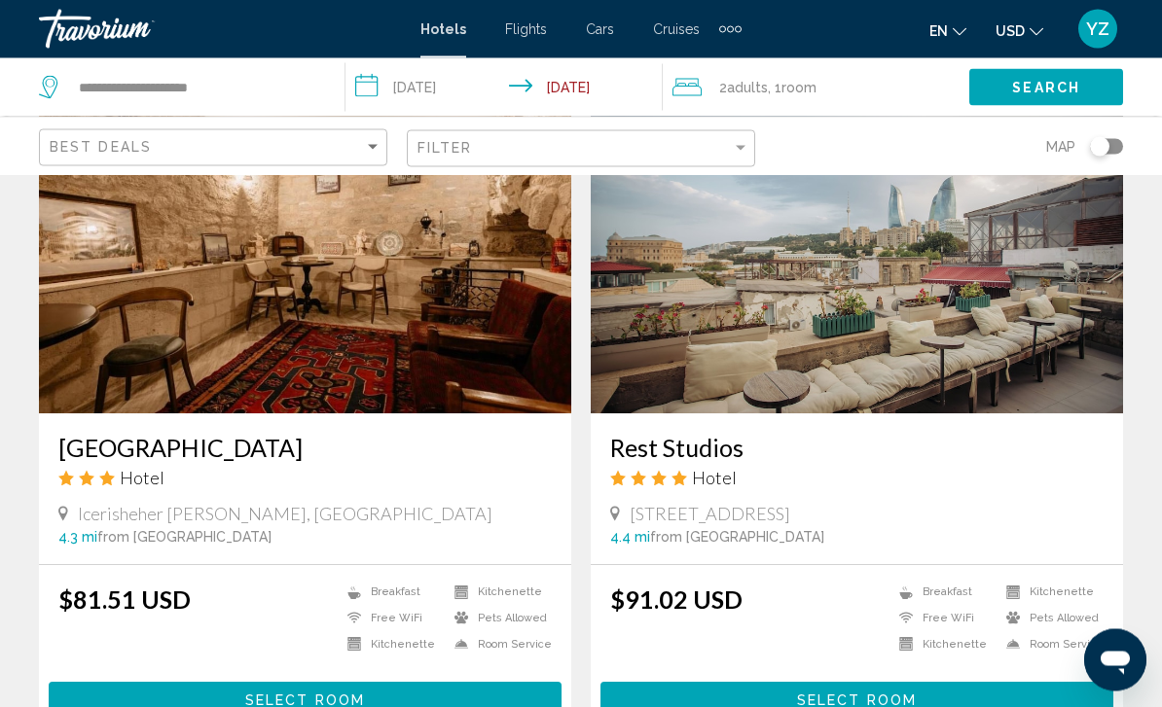
click at [1044, 286] on img "Main content" at bounding box center [857, 258] width 532 height 311
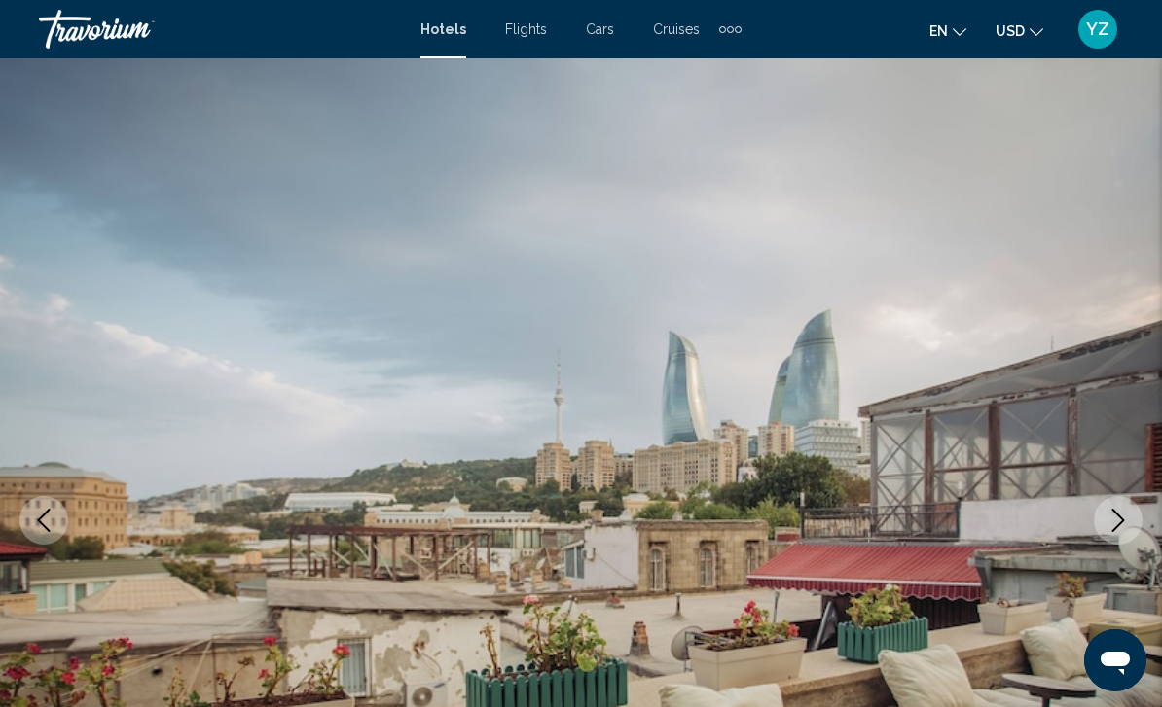
click at [1136, 528] on button "Next image" at bounding box center [1118, 520] width 49 height 49
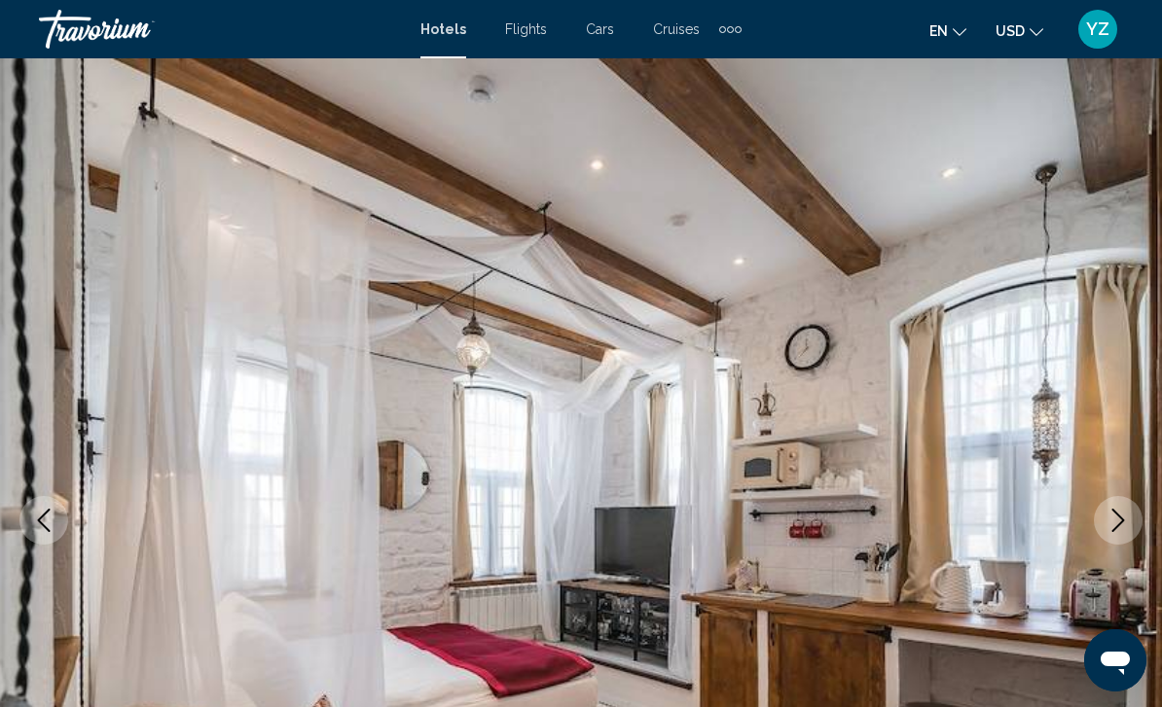
click at [1146, 544] on img "Main content" at bounding box center [581, 520] width 1162 height 924
click at [1134, 542] on img "Main content" at bounding box center [581, 520] width 1162 height 924
click at [1136, 534] on button "Next image" at bounding box center [1118, 520] width 49 height 49
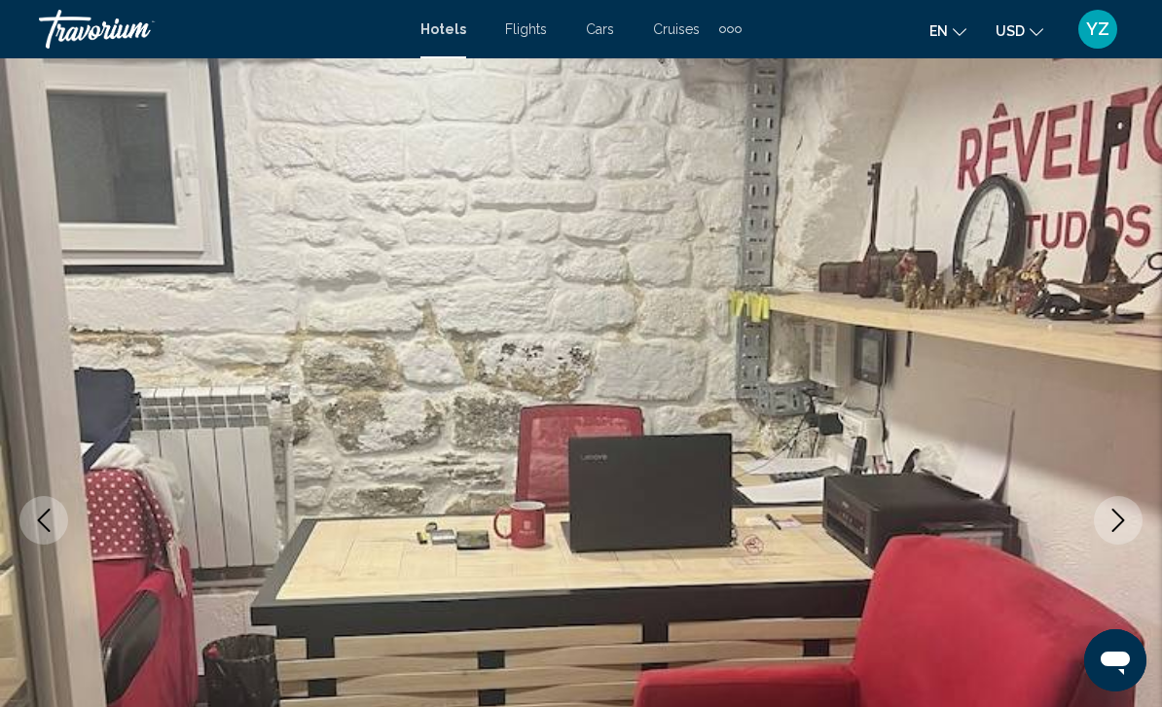
click at [1134, 537] on button "Next image" at bounding box center [1118, 520] width 49 height 49
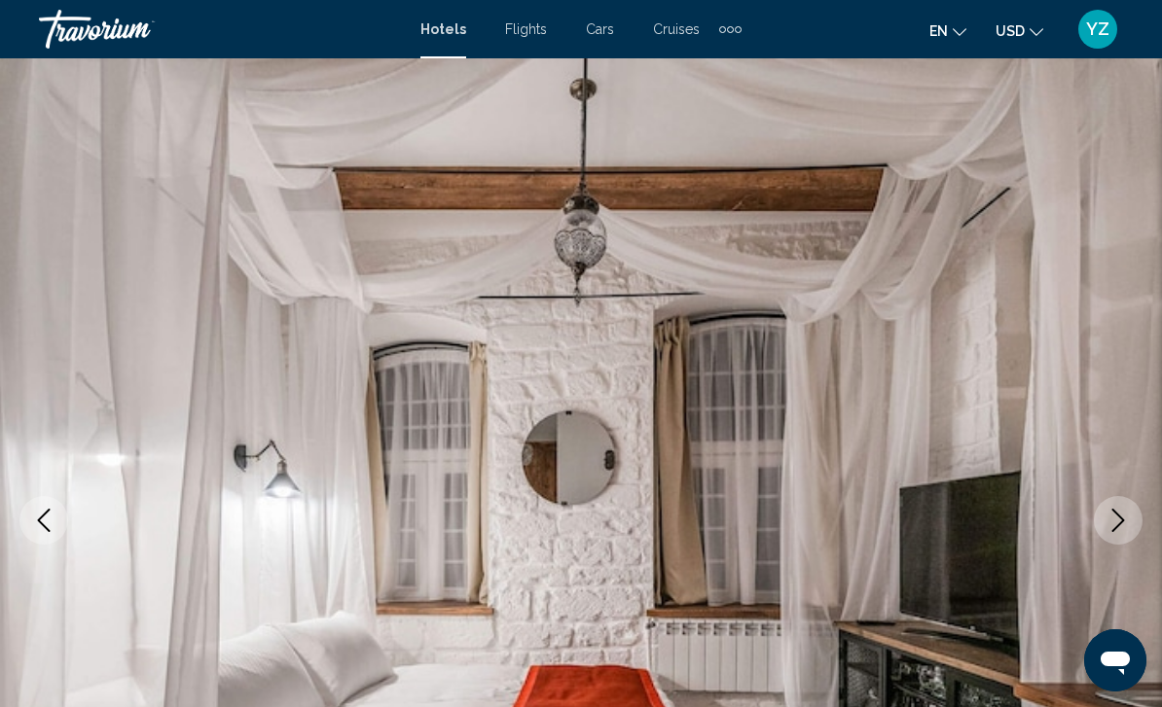
click at [1132, 540] on button "Next image" at bounding box center [1118, 520] width 49 height 49
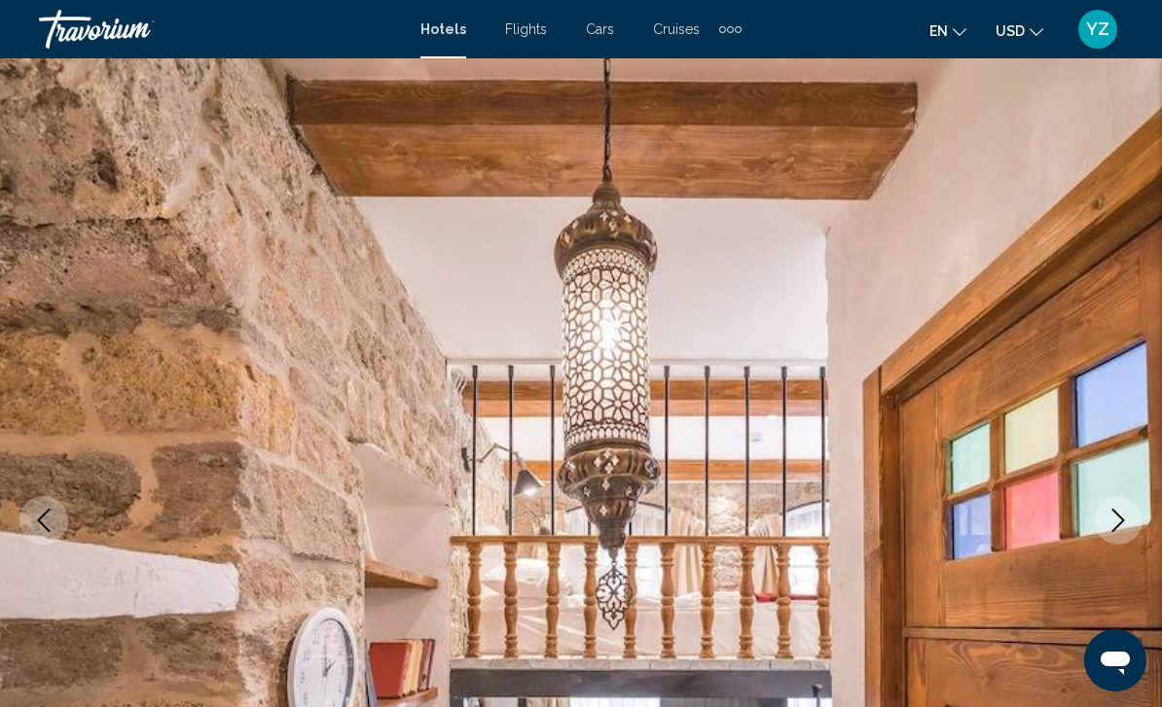
click at [1121, 550] on img "Main content" at bounding box center [581, 520] width 1162 height 924
click at [1138, 534] on img "Main content" at bounding box center [581, 520] width 1162 height 924
click at [1135, 541] on img "Main content" at bounding box center [581, 520] width 1162 height 924
click at [1124, 539] on button "Next image" at bounding box center [1118, 520] width 49 height 49
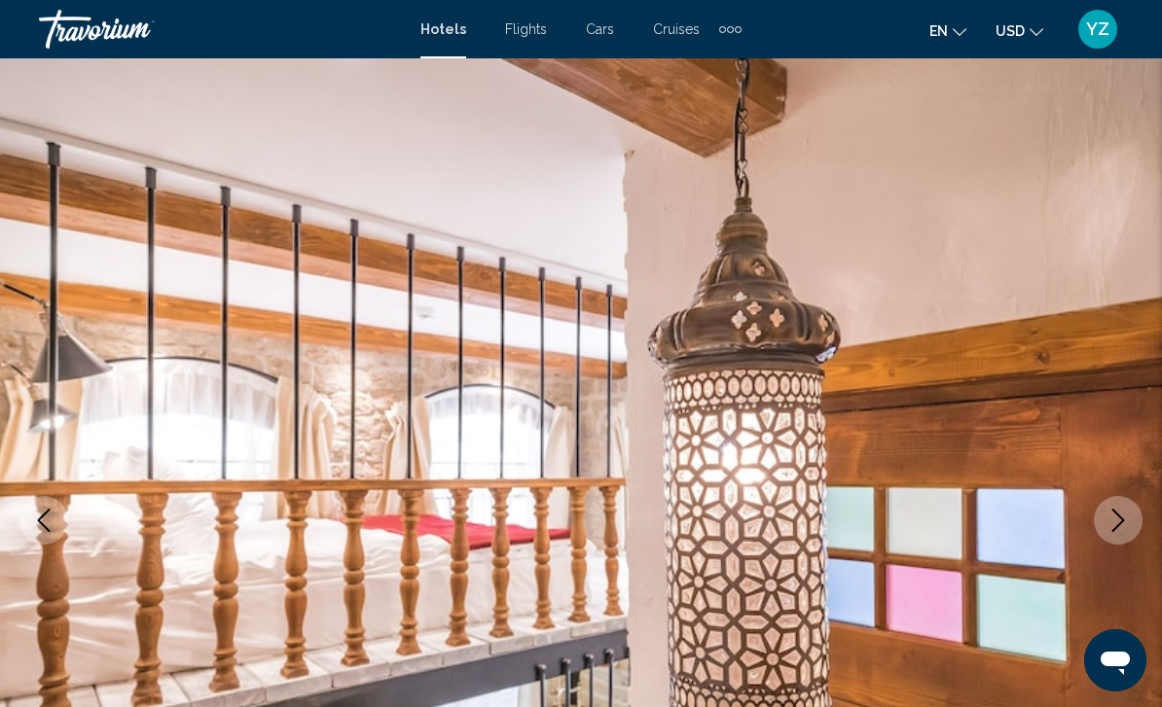
click at [1132, 539] on button "Next image" at bounding box center [1118, 520] width 49 height 49
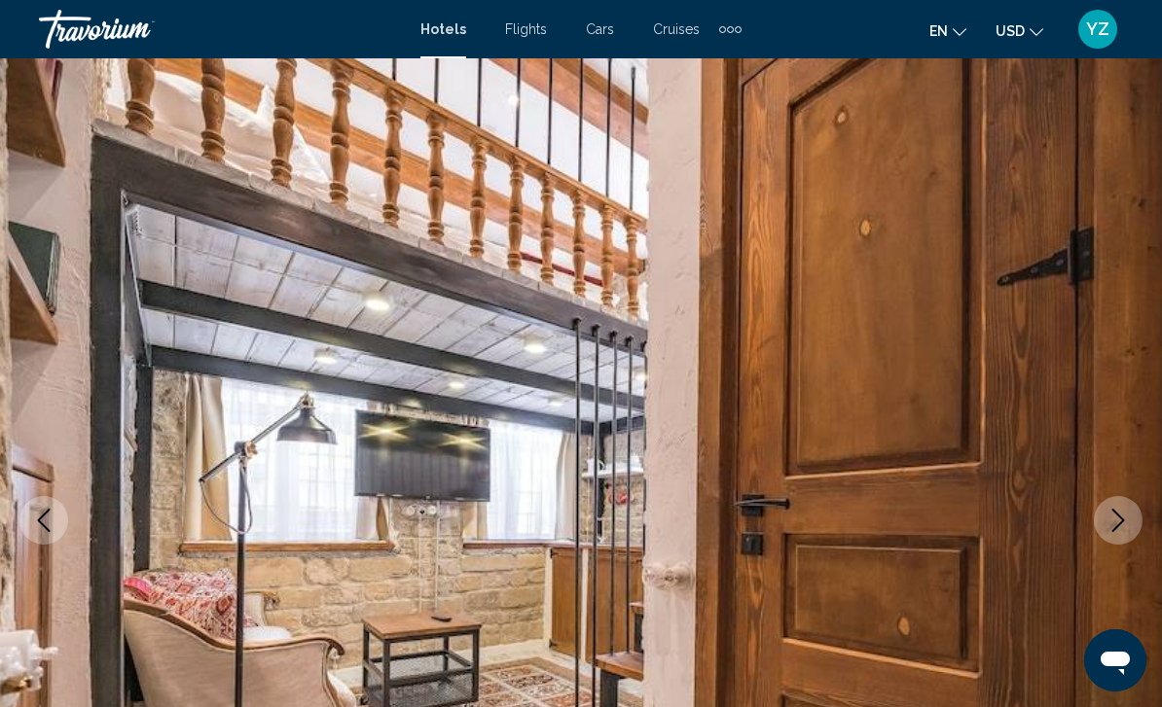
click at [1129, 528] on icon "Next image" at bounding box center [1117, 520] width 23 height 23
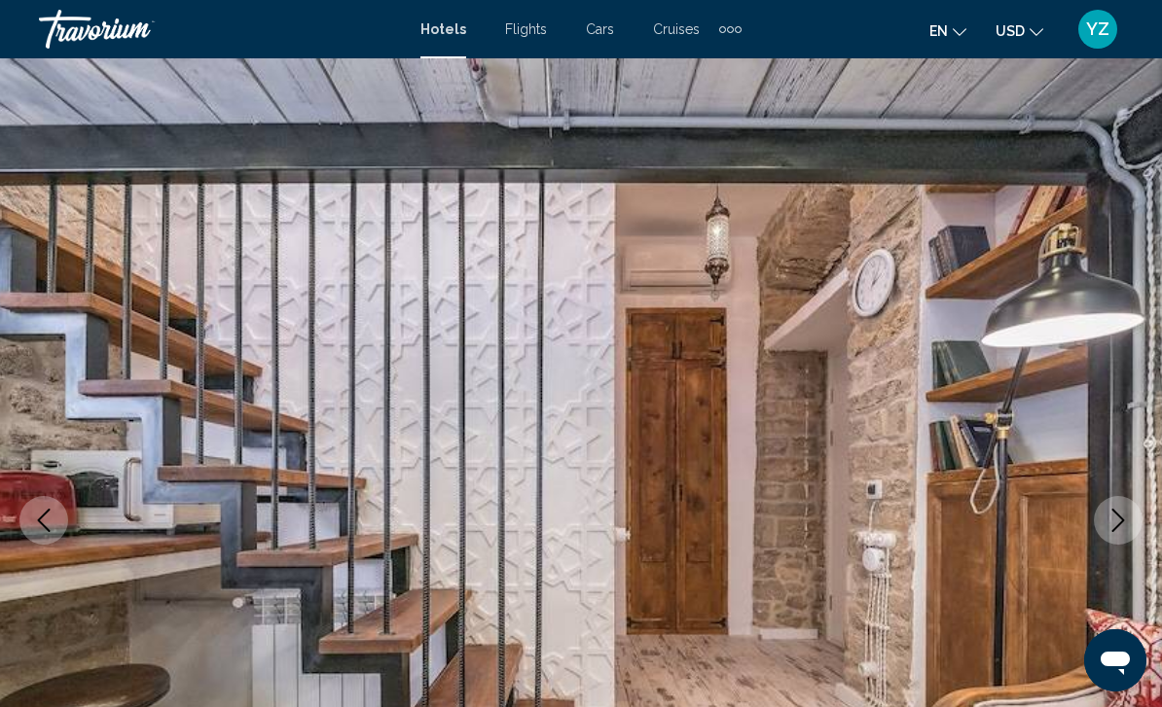
click at [1115, 526] on icon "Next image" at bounding box center [1117, 520] width 23 height 23
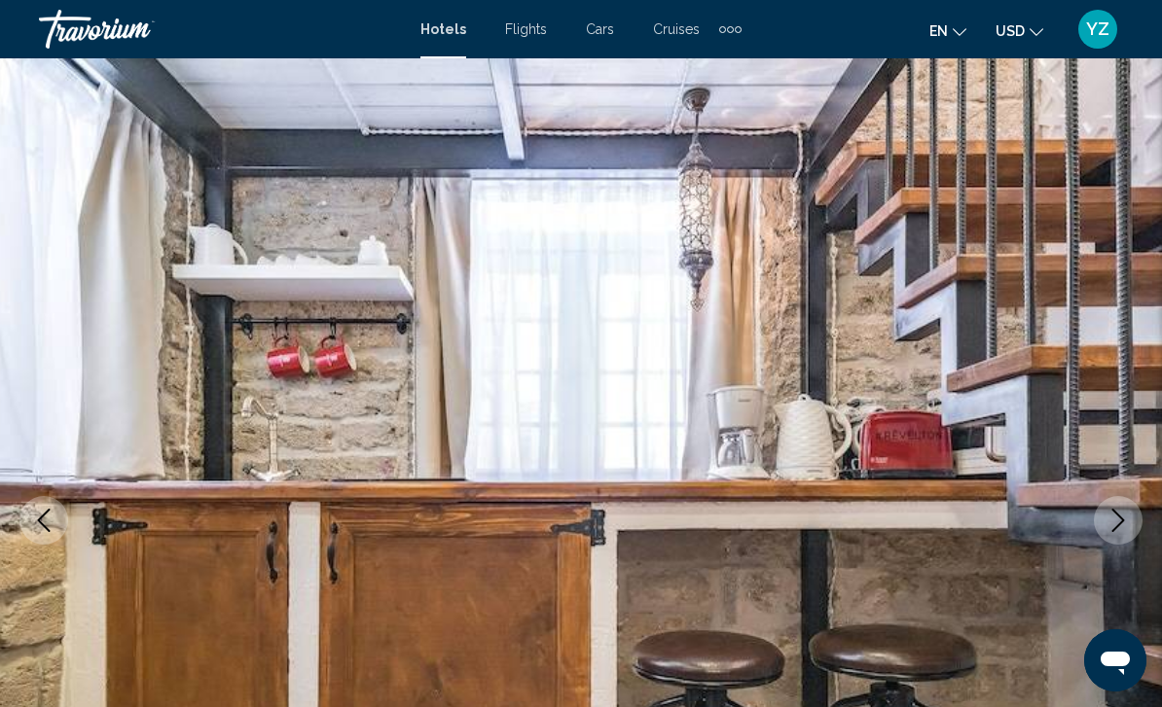
click at [1122, 523] on icon "Next image" at bounding box center [1118, 520] width 13 height 23
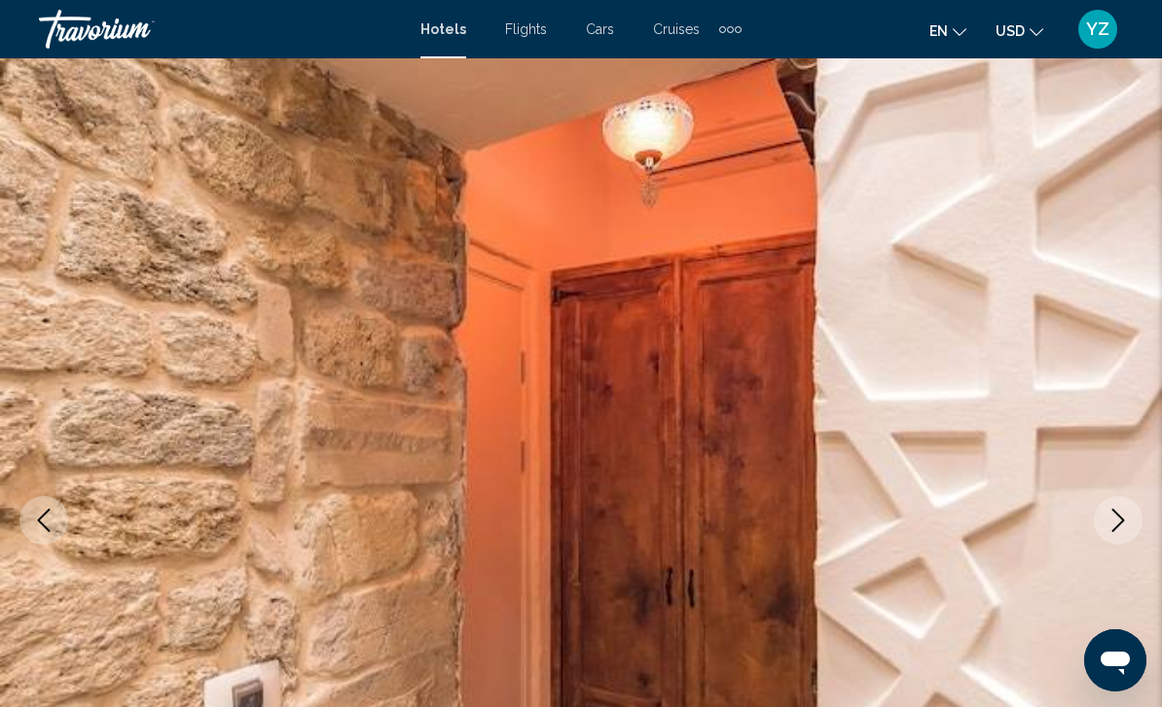
click at [1121, 520] on icon "Next image" at bounding box center [1117, 520] width 23 height 23
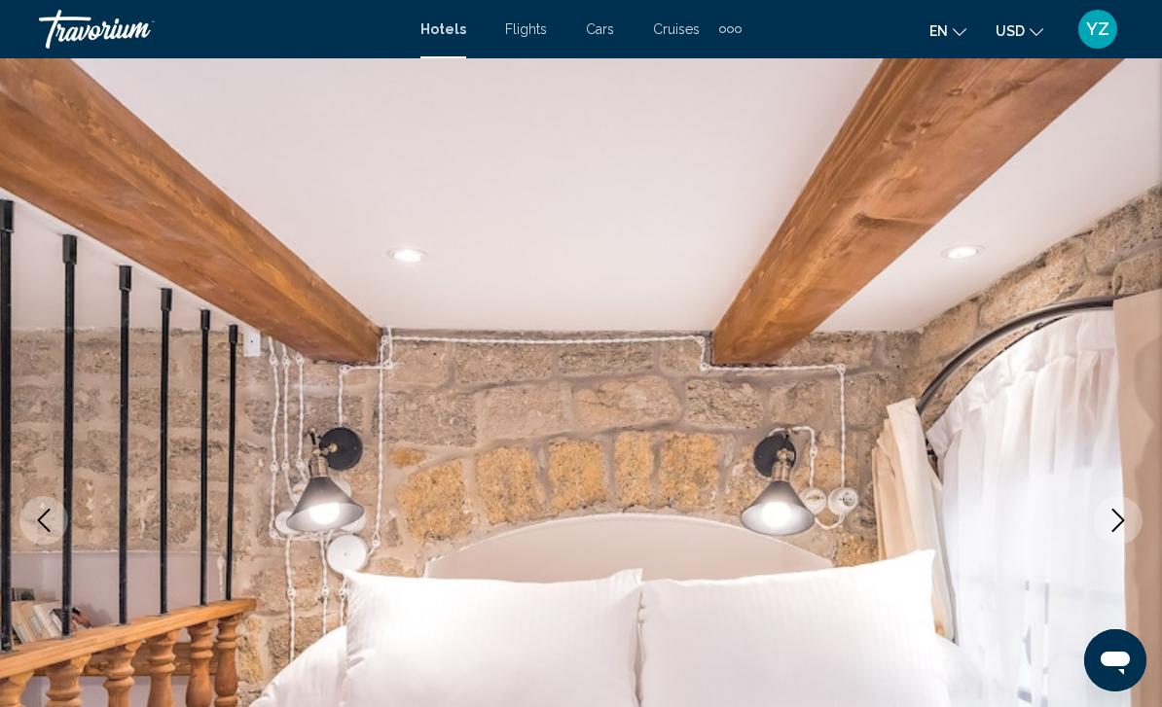
click at [1128, 523] on icon "Next image" at bounding box center [1117, 520] width 23 height 23
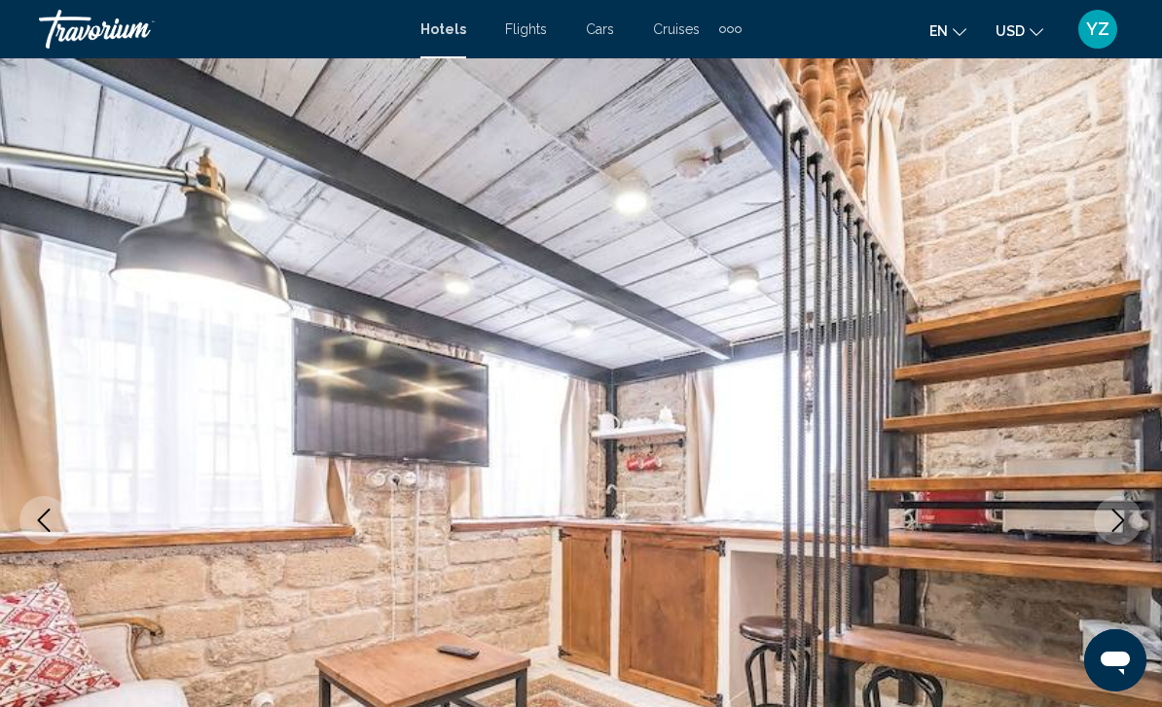
click at [1132, 525] on button "Next image" at bounding box center [1118, 520] width 49 height 49
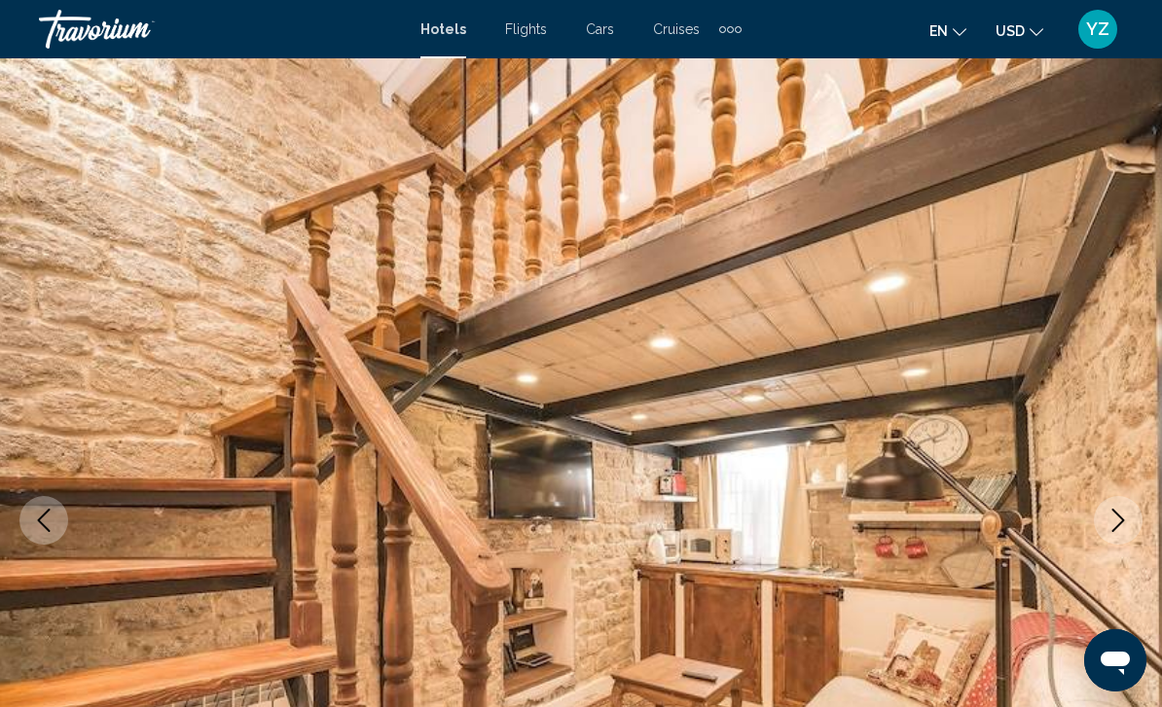
click at [1131, 543] on img "Main content" at bounding box center [581, 520] width 1162 height 924
